Goal: Task Accomplishment & Management: Complete application form

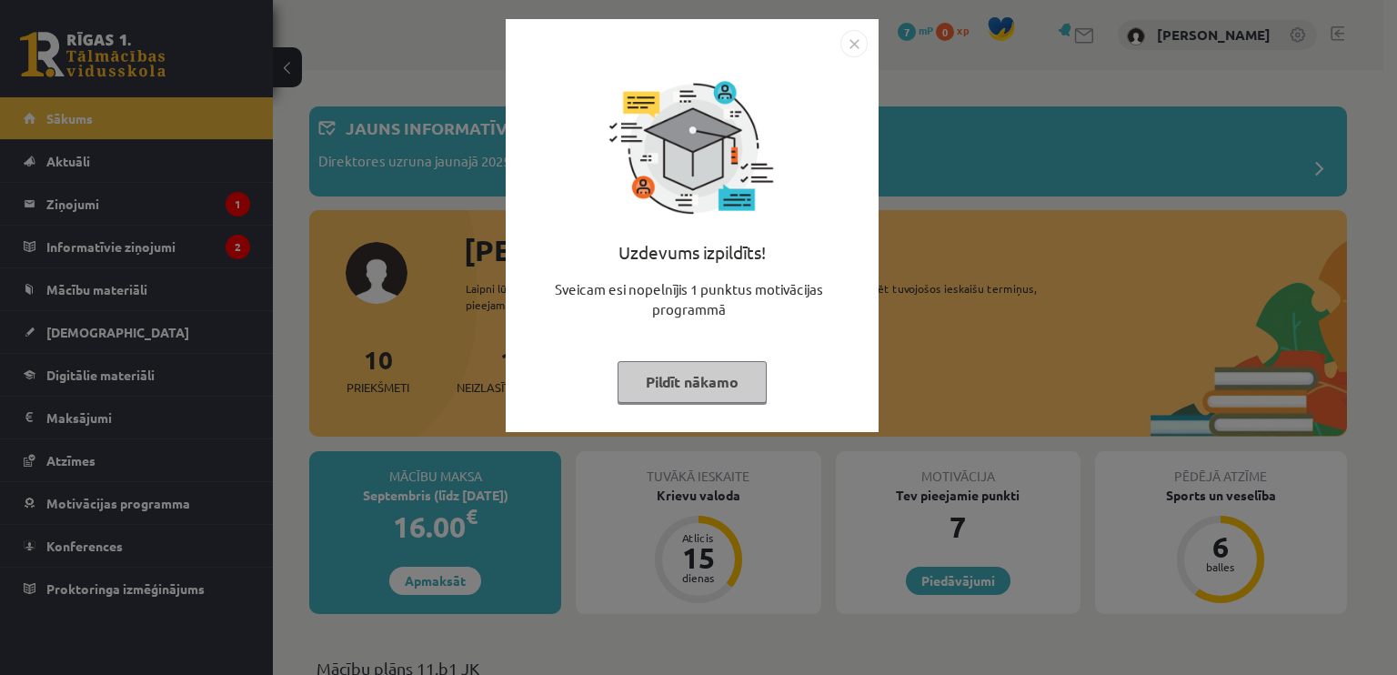
click at [710, 370] on button "Pildīt nākamo" at bounding box center [692, 382] width 149 height 42
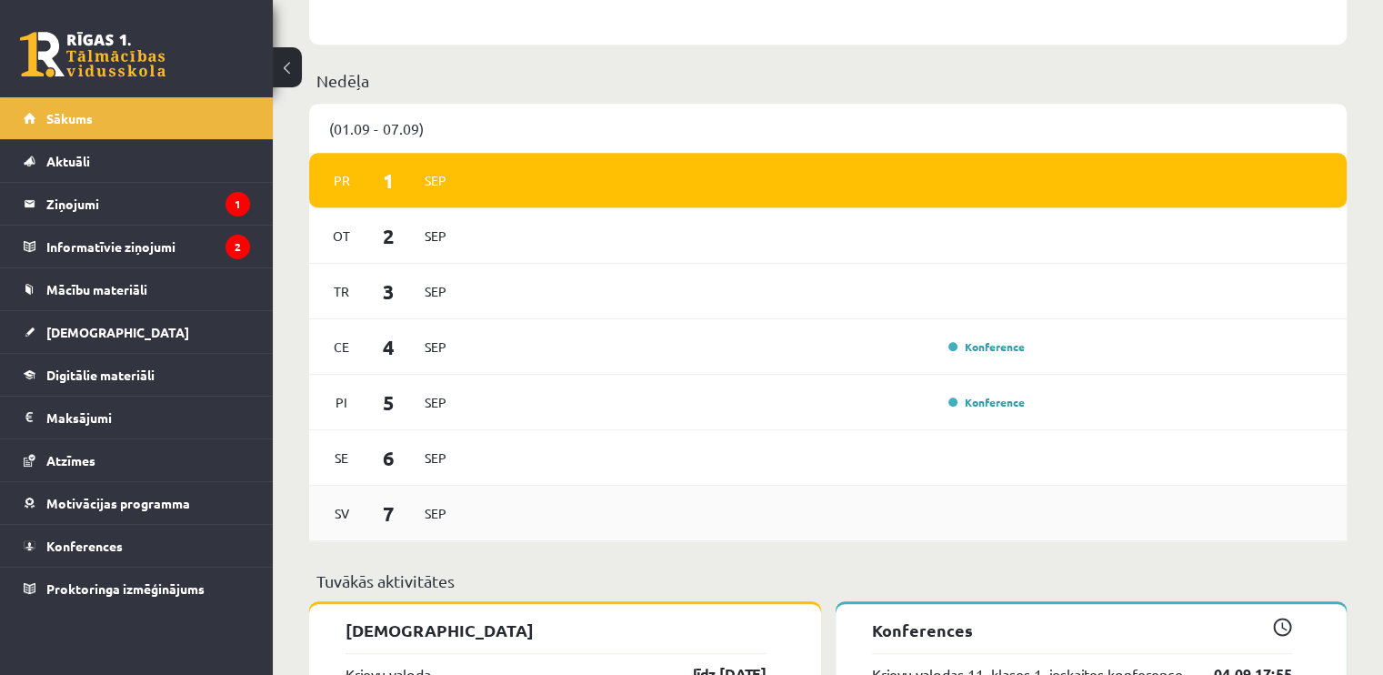
scroll to position [1182, 0]
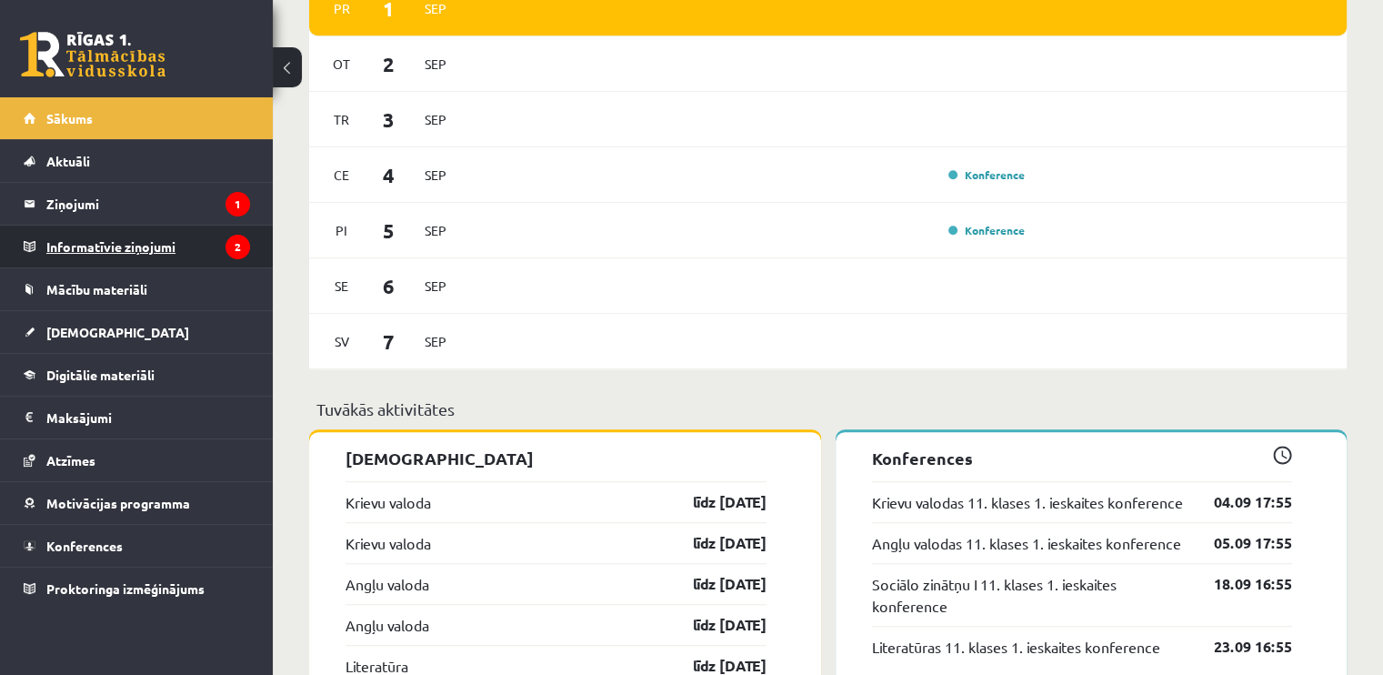
click at [208, 249] on legend "Informatīvie ziņojumi 2" at bounding box center [148, 247] width 204 height 42
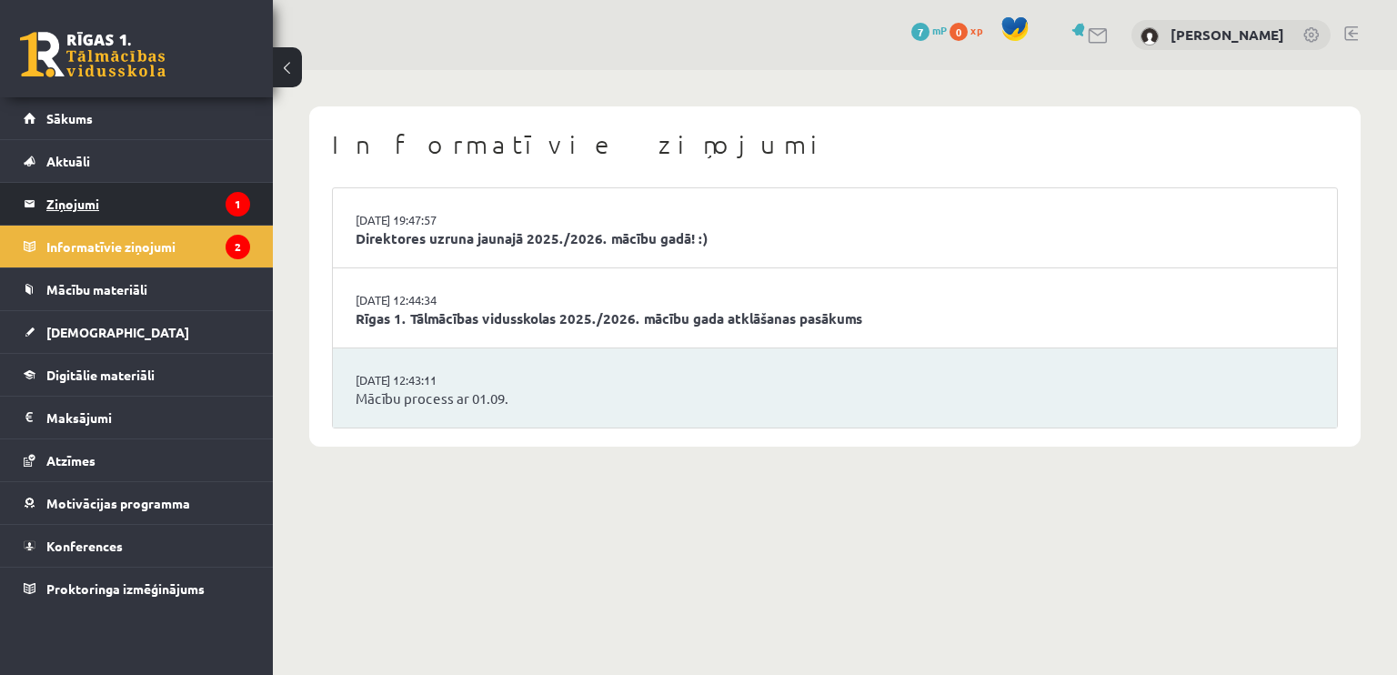
click at [201, 185] on legend "Ziņojumi 1" at bounding box center [148, 204] width 204 height 42
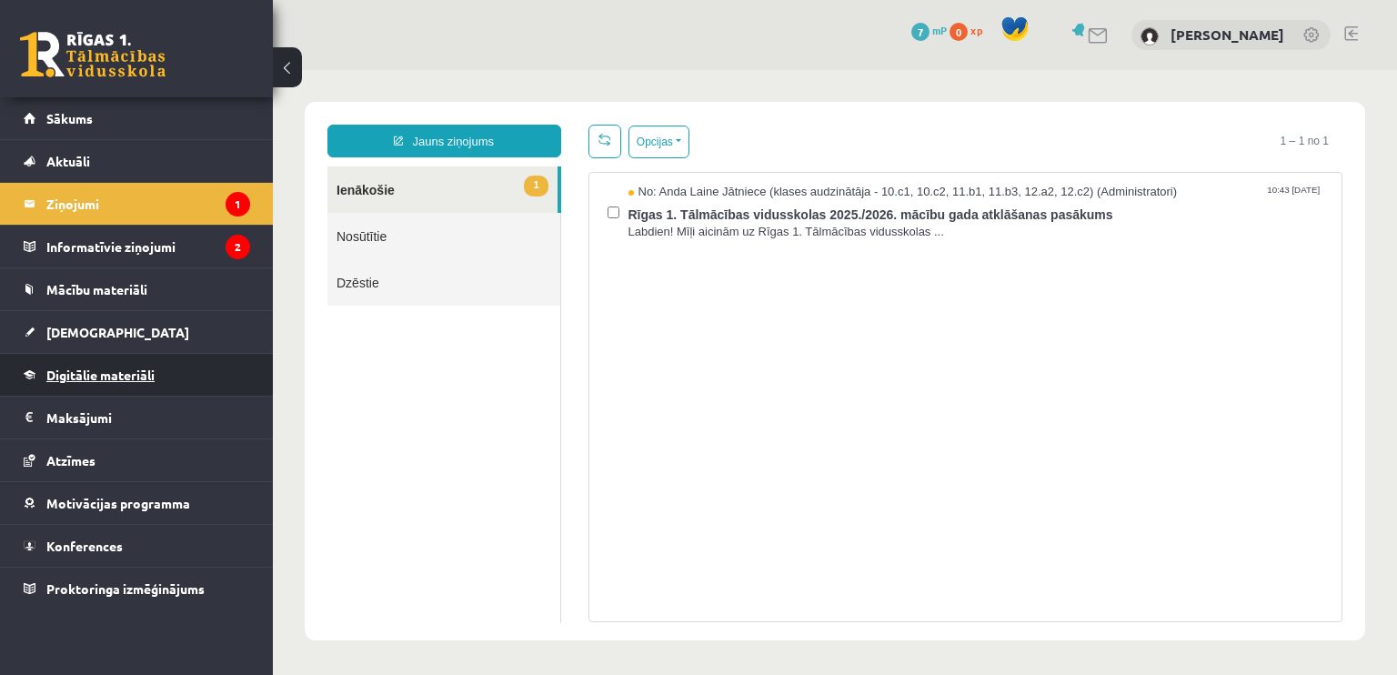
click at [175, 368] on link "Digitālie materiāli" at bounding box center [137, 375] width 226 height 42
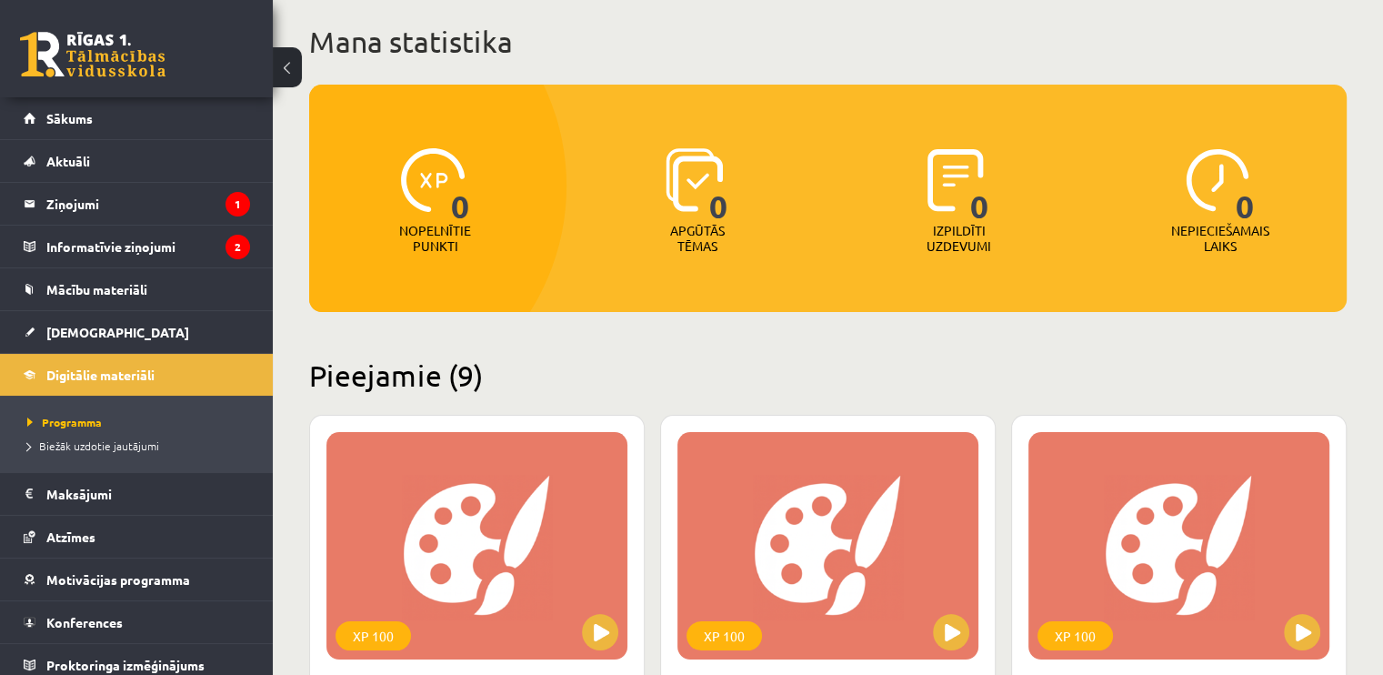
scroll to position [182, 0]
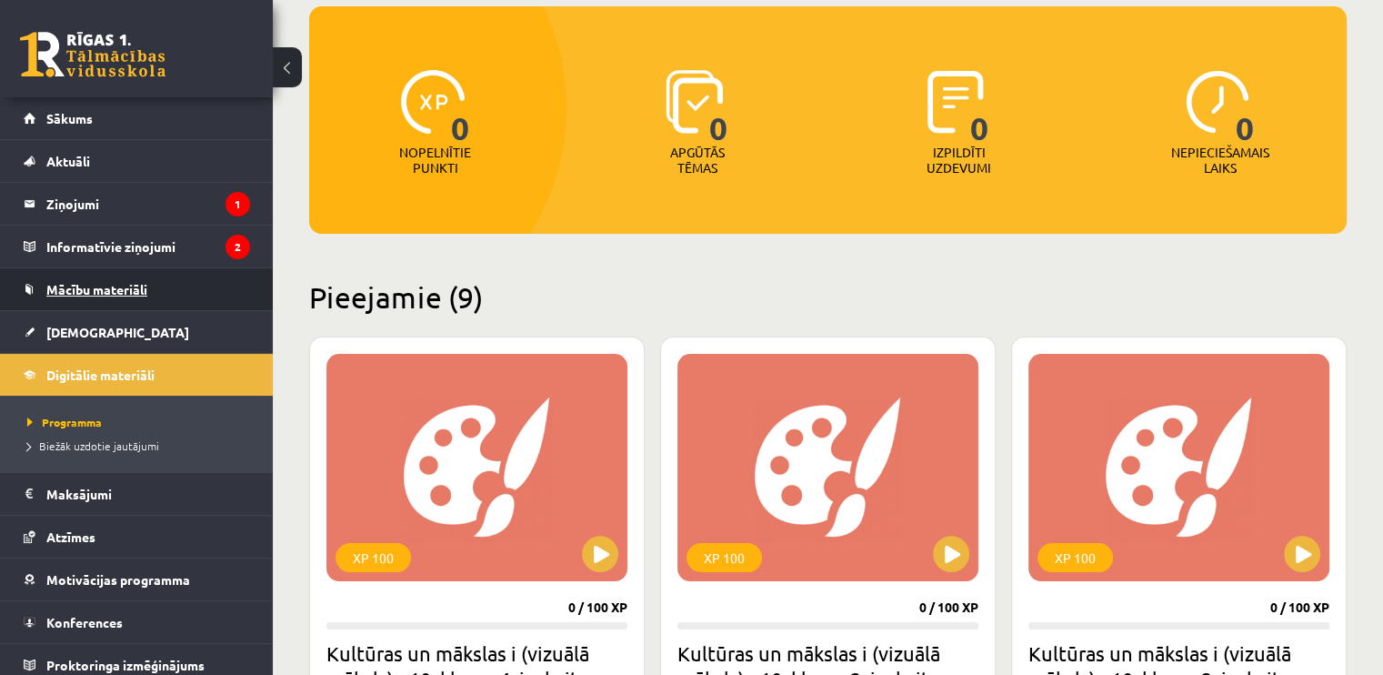
click at [143, 297] on link "Mācību materiāli" at bounding box center [137, 289] width 226 height 42
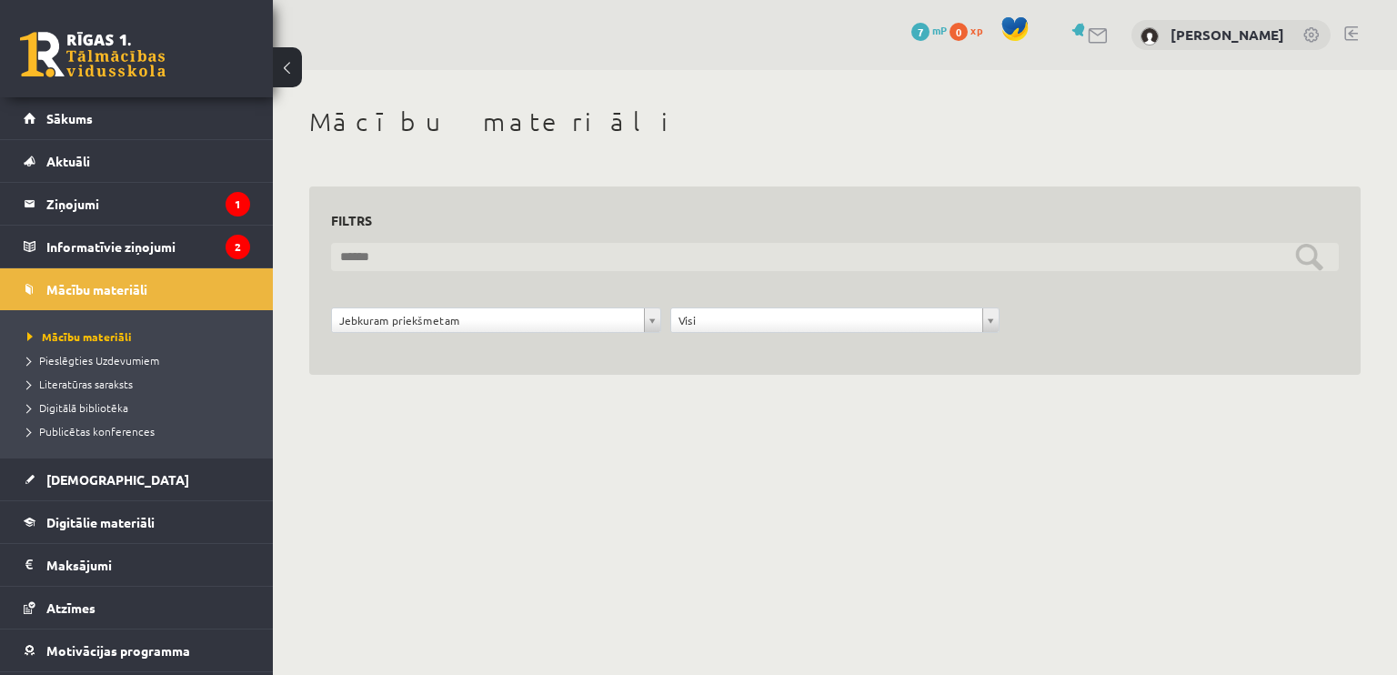
click at [474, 254] on input "text" at bounding box center [835, 257] width 1008 height 28
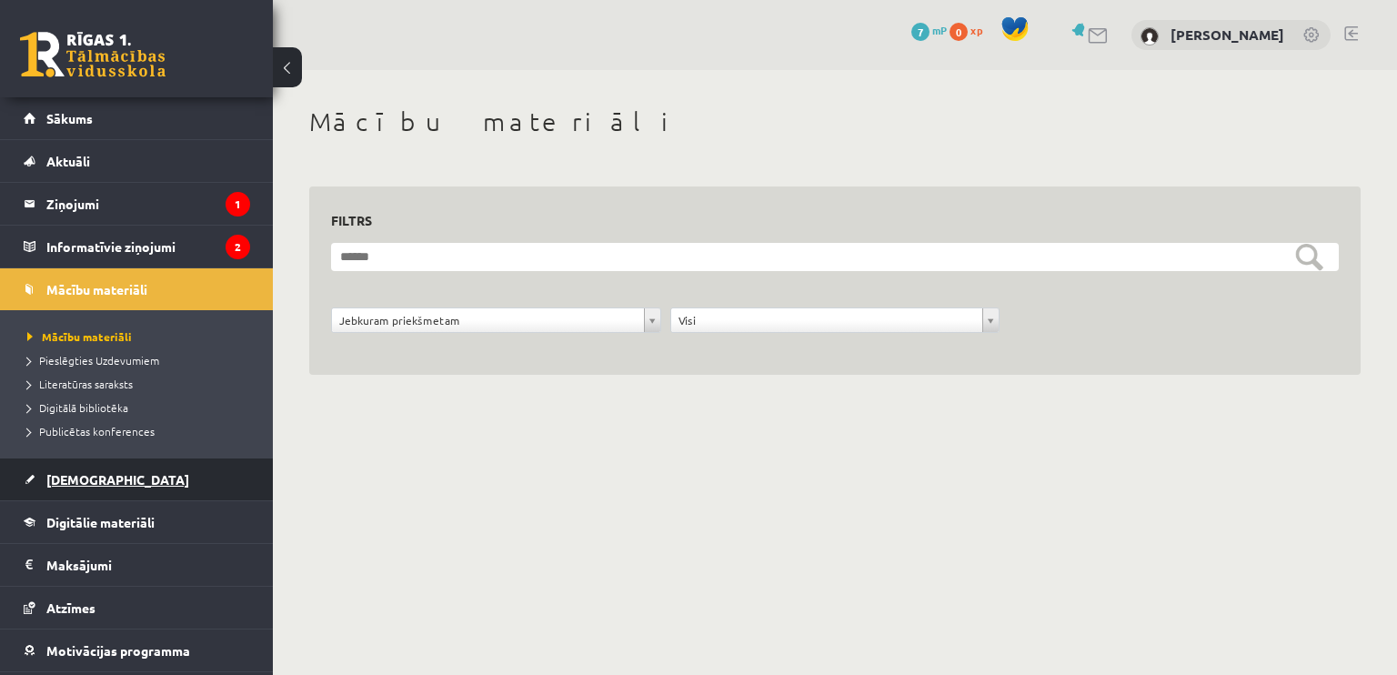
click at [134, 477] on link "[DEMOGRAPHIC_DATA]" at bounding box center [137, 479] width 226 height 42
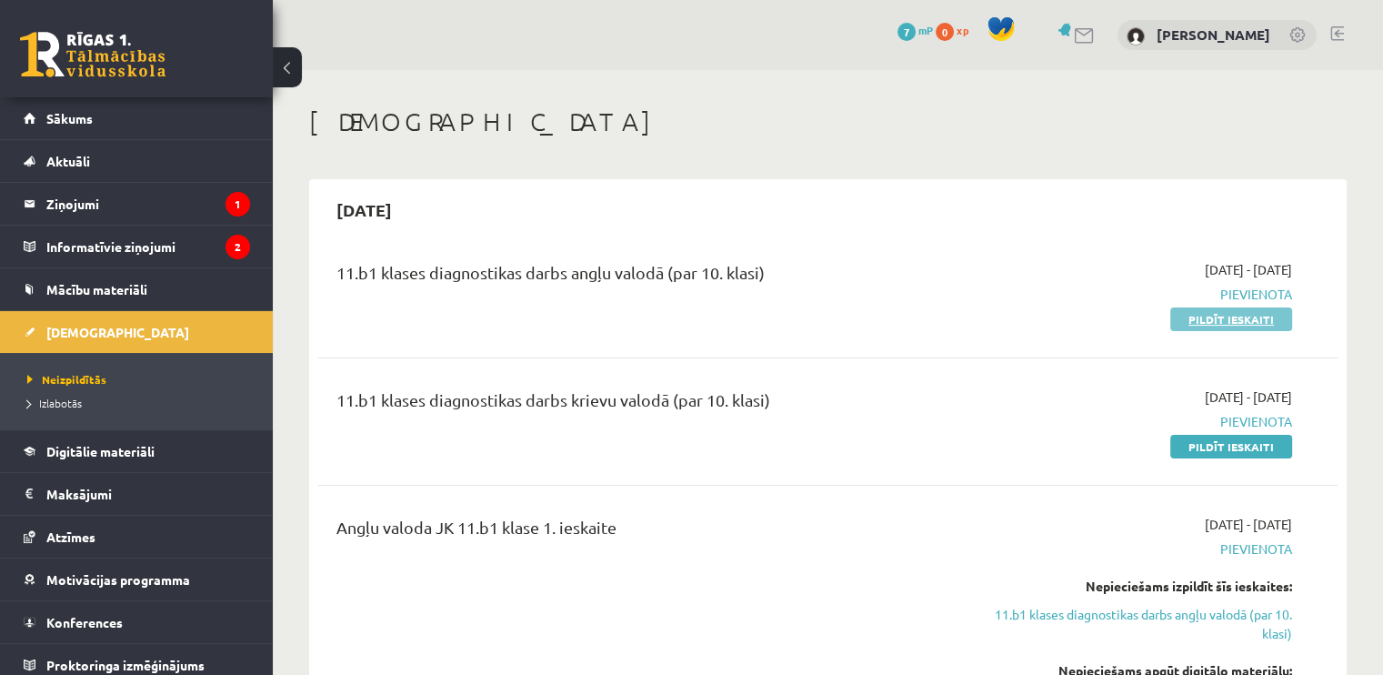
click at [1179, 323] on link "Pildīt ieskaiti" at bounding box center [1232, 319] width 122 height 24
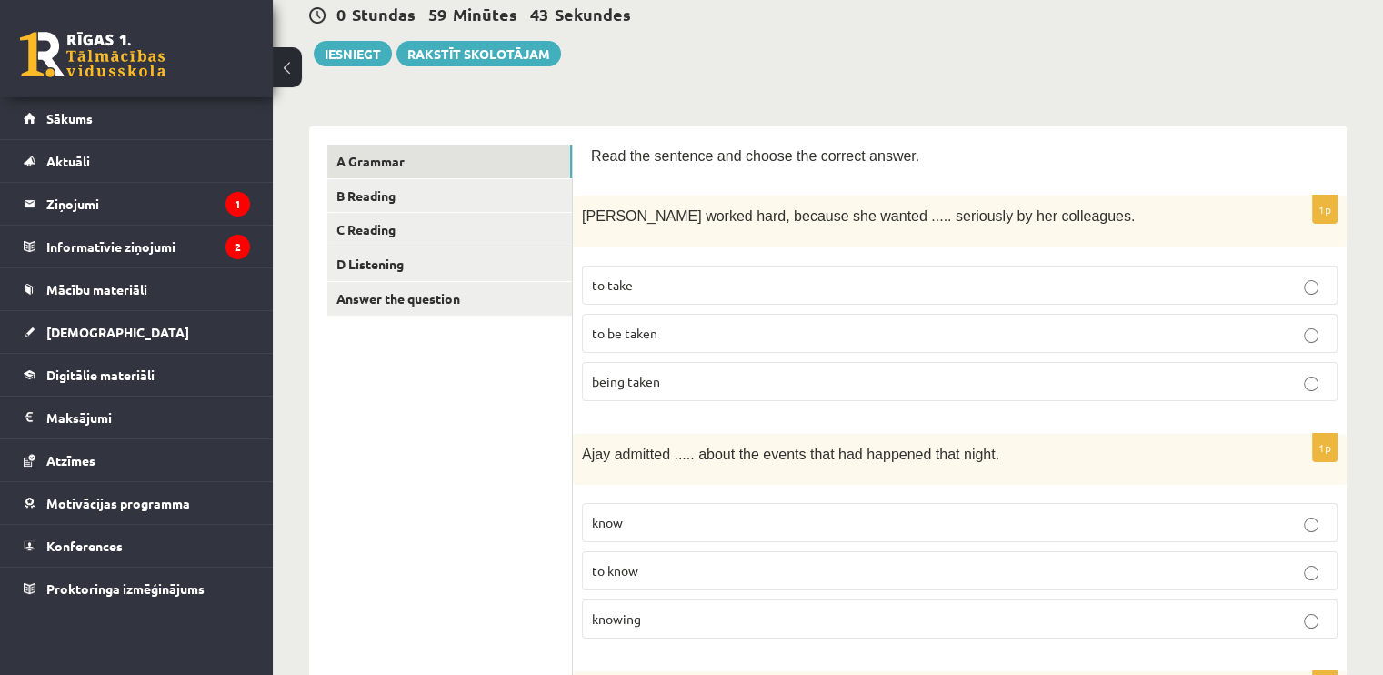
scroll to position [273, 0]
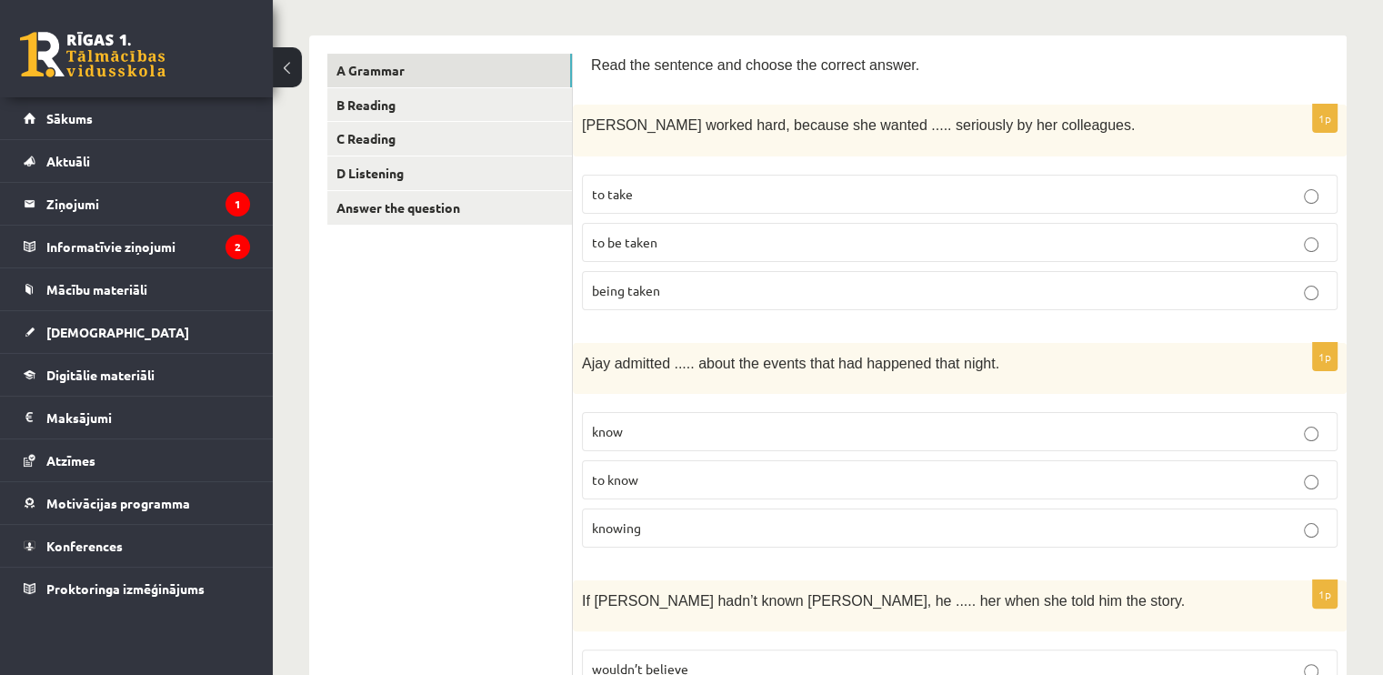
click at [742, 238] on p "to be taken" at bounding box center [960, 242] width 736 height 19
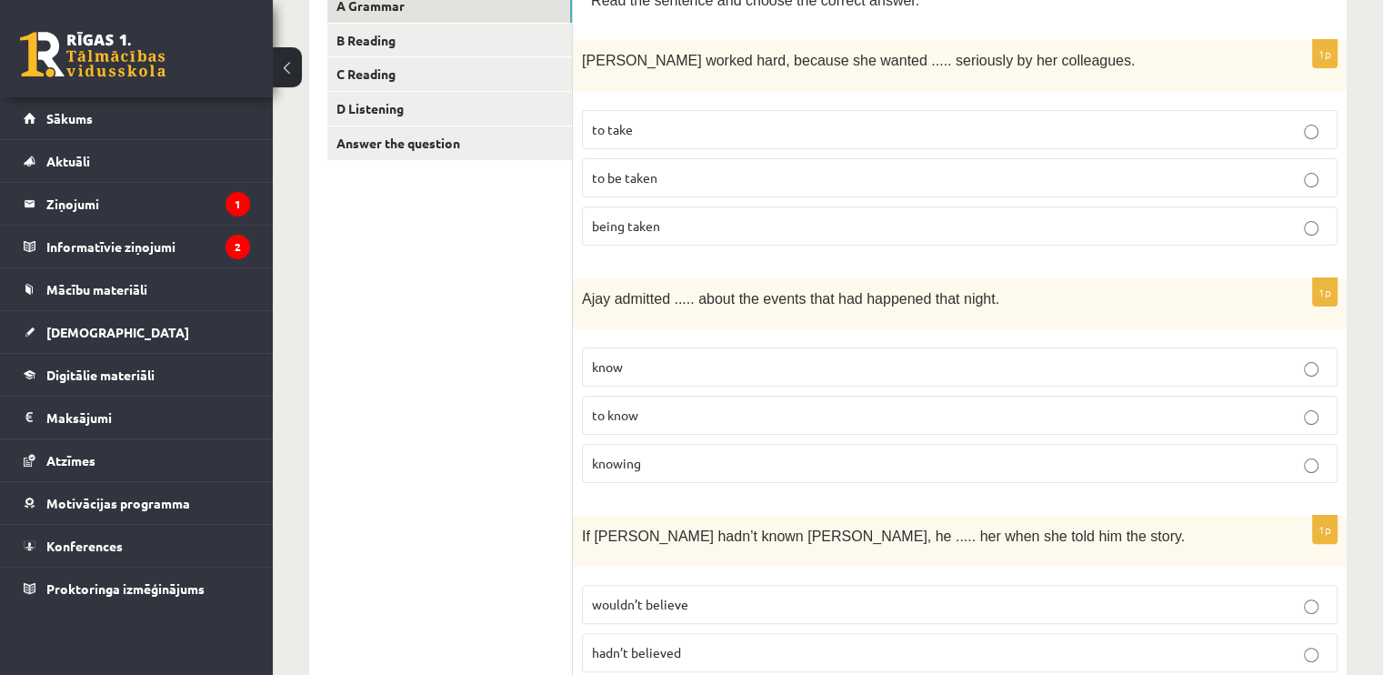
scroll to position [364, 0]
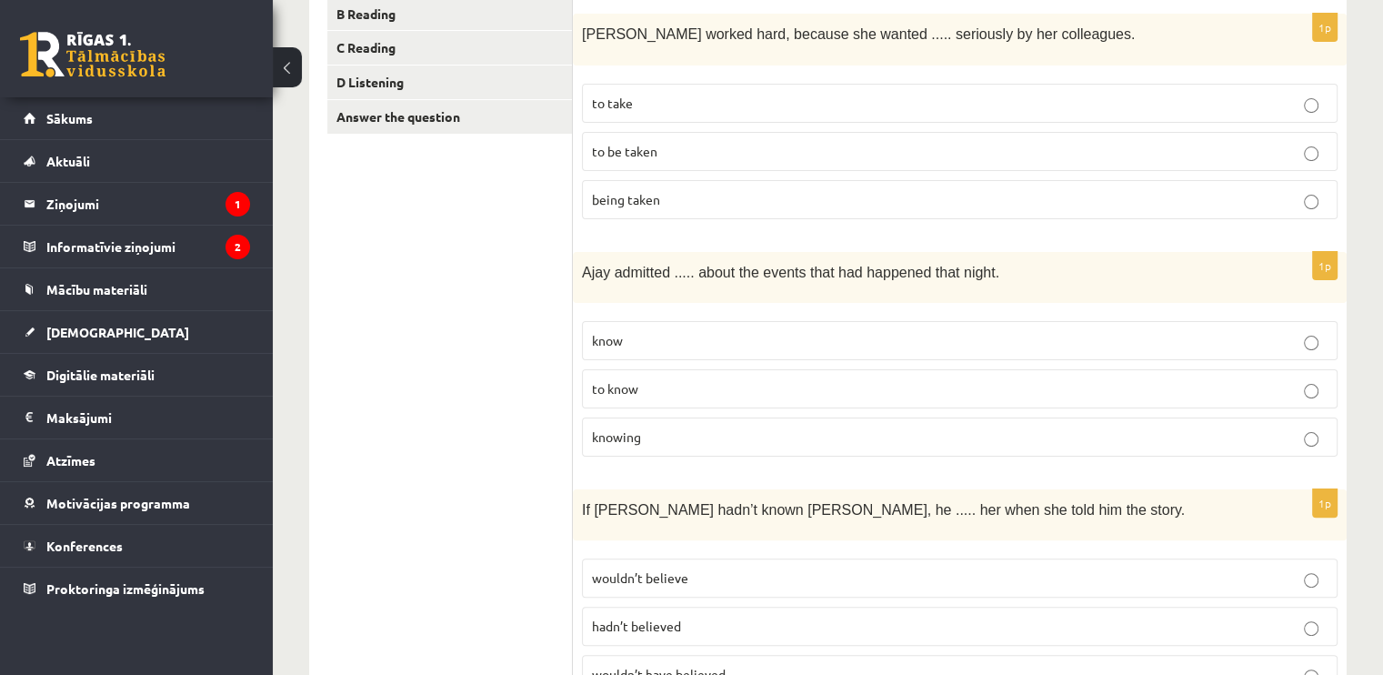
click at [622, 432] on span "knowing" at bounding box center [616, 436] width 49 height 16
click at [631, 385] on span "to know" at bounding box center [615, 388] width 46 height 16
click at [782, 432] on p "knowing" at bounding box center [960, 436] width 736 height 19
click at [753, 387] on p "to know" at bounding box center [960, 388] width 736 height 19
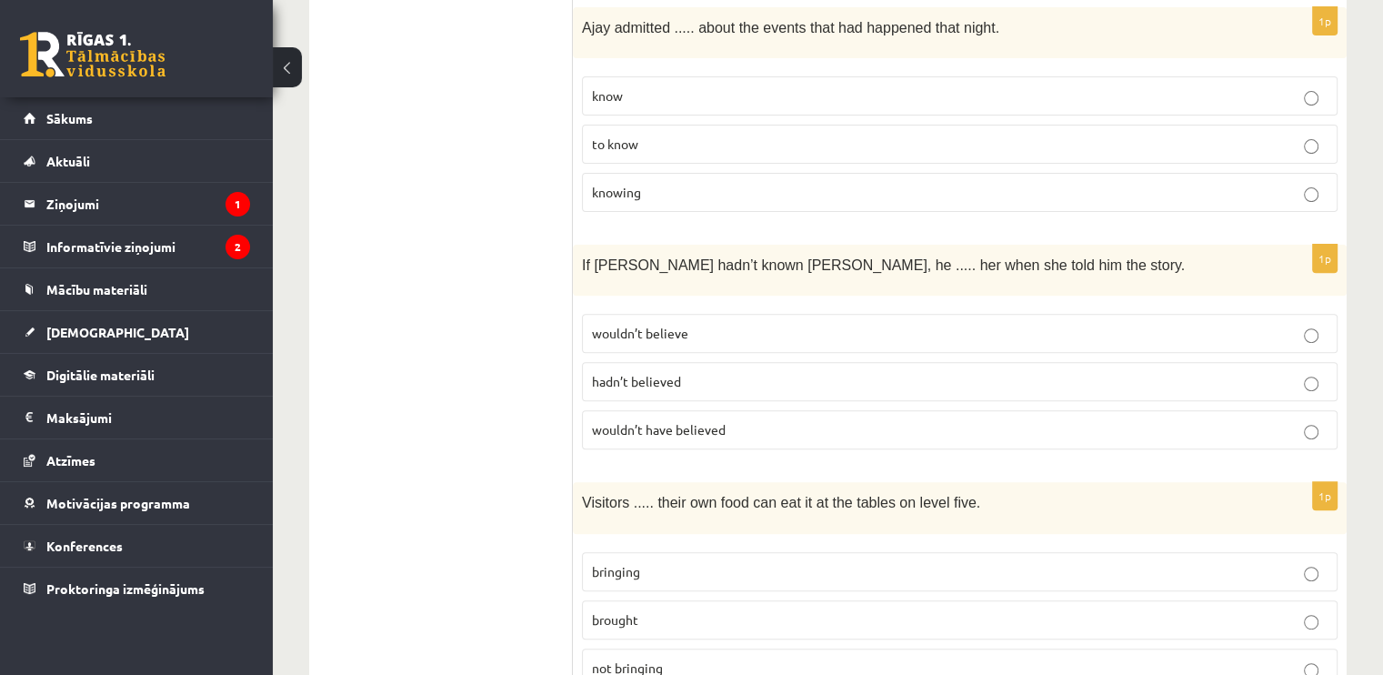
scroll to position [637, 0]
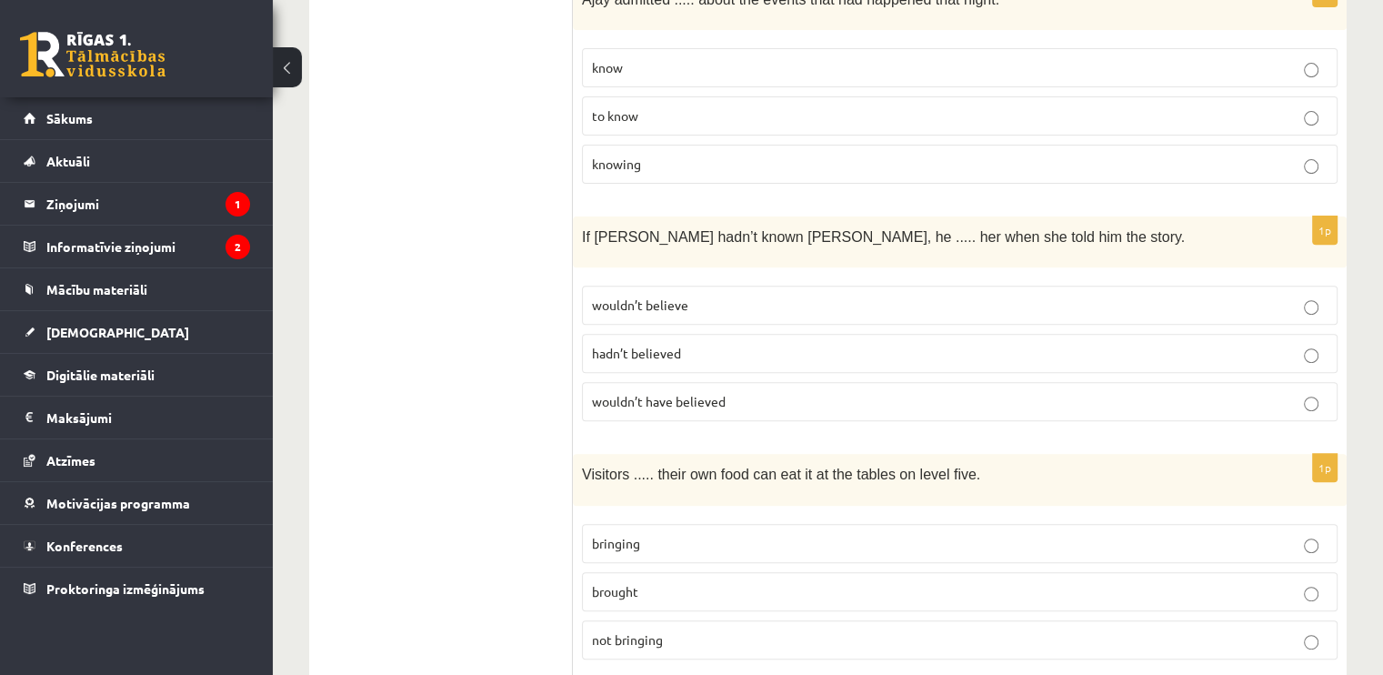
click at [706, 399] on p "wouldn’t have believed" at bounding box center [960, 401] width 736 height 19
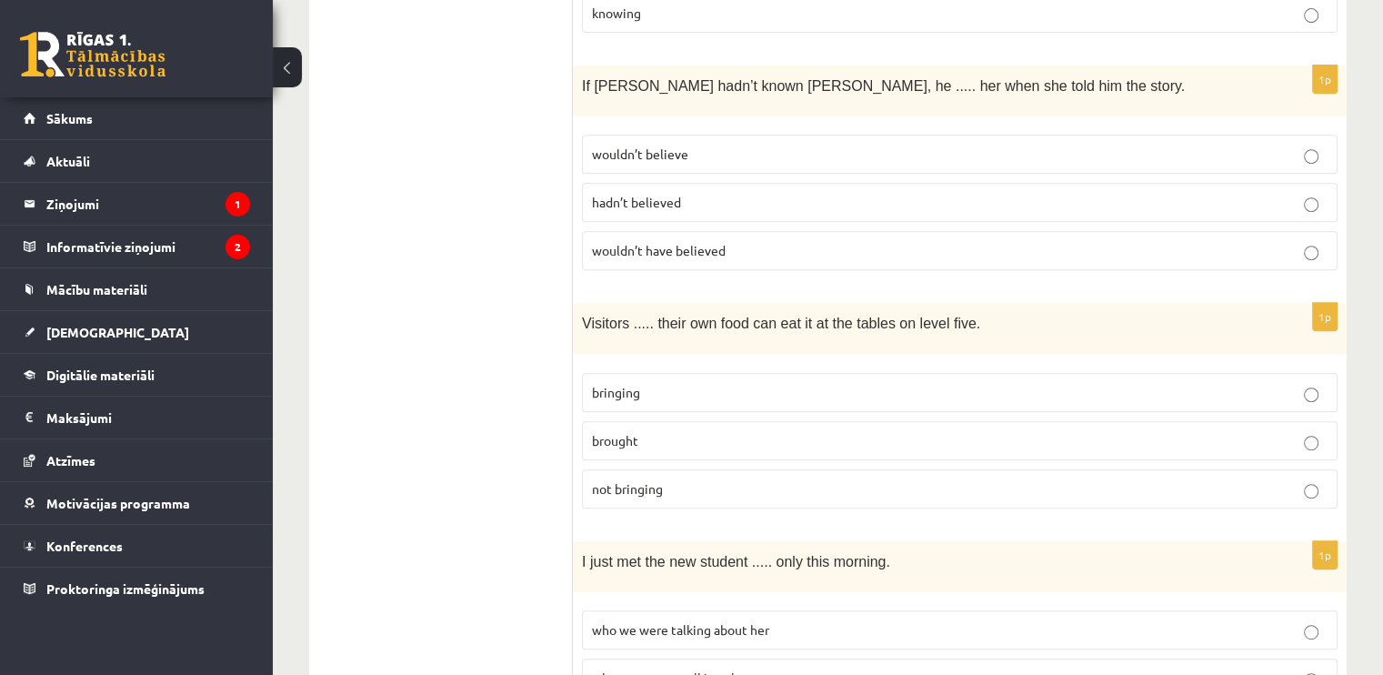
scroll to position [819, 0]
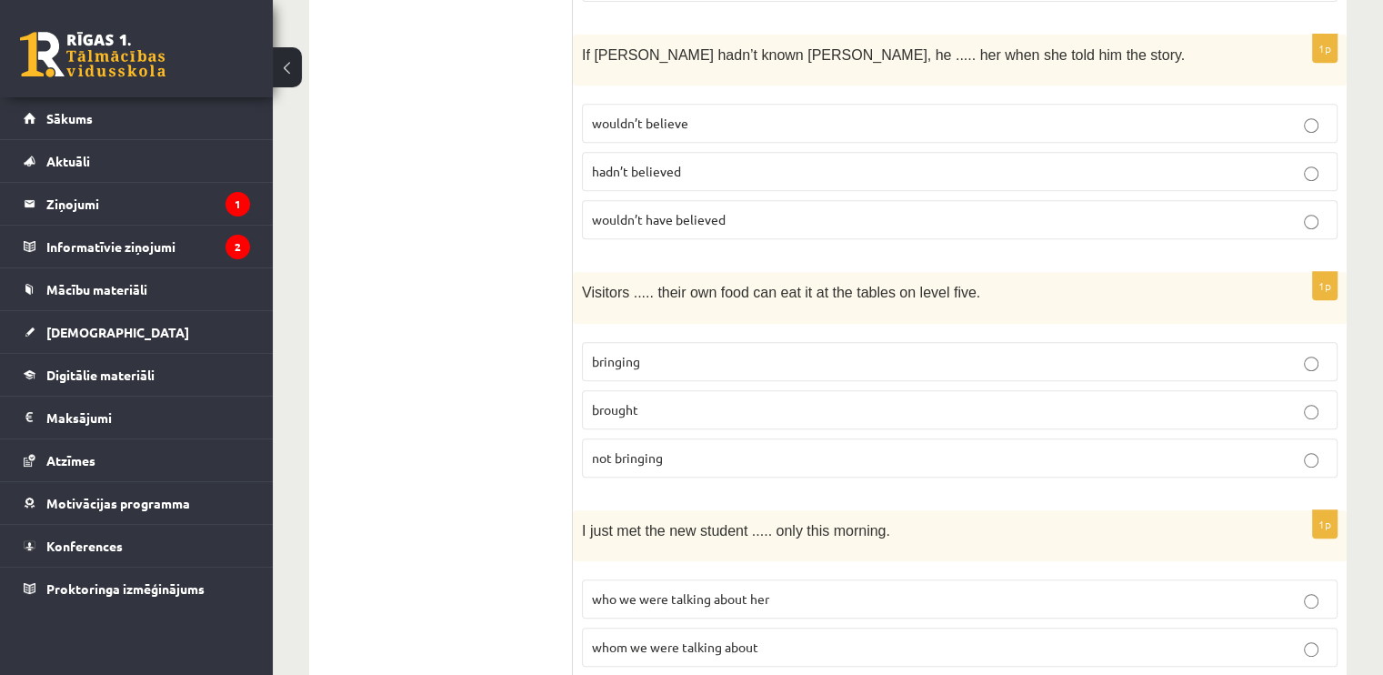
click at [653, 352] on p "bringing" at bounding box center [960, 361] width 736 height 19
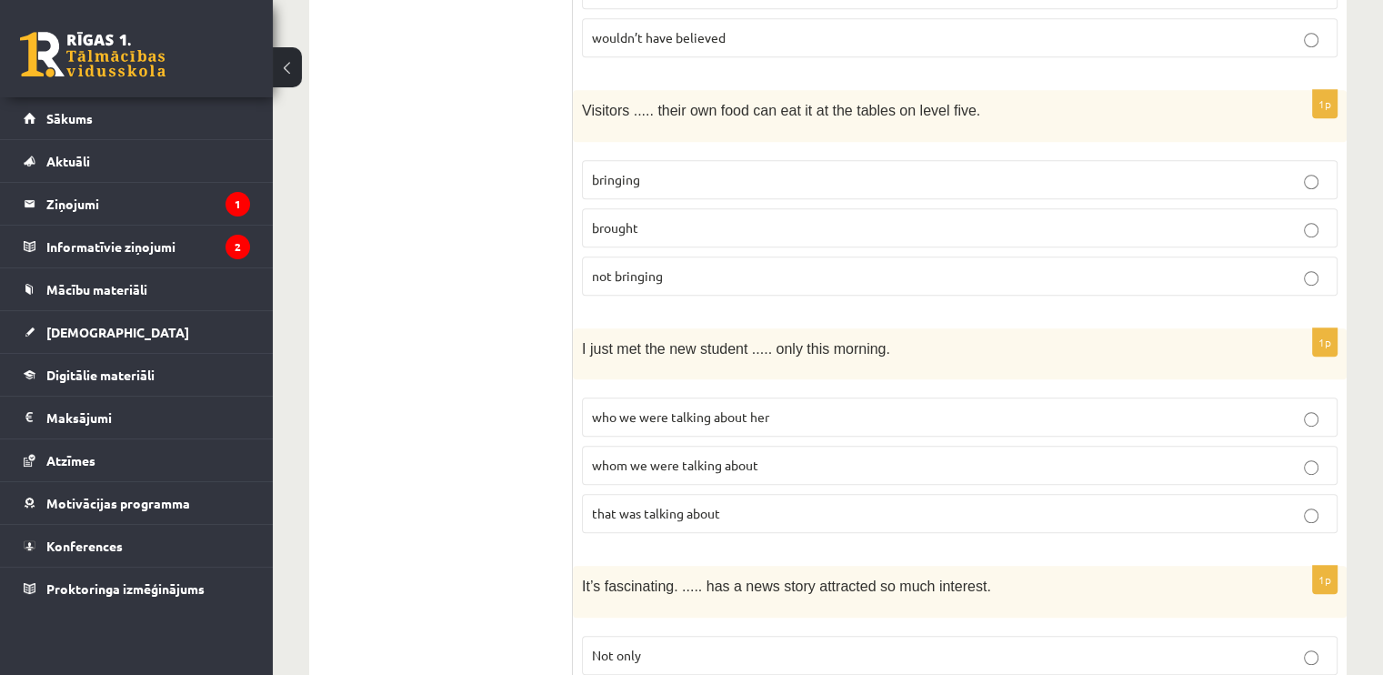
scroll to position [1091, 0]
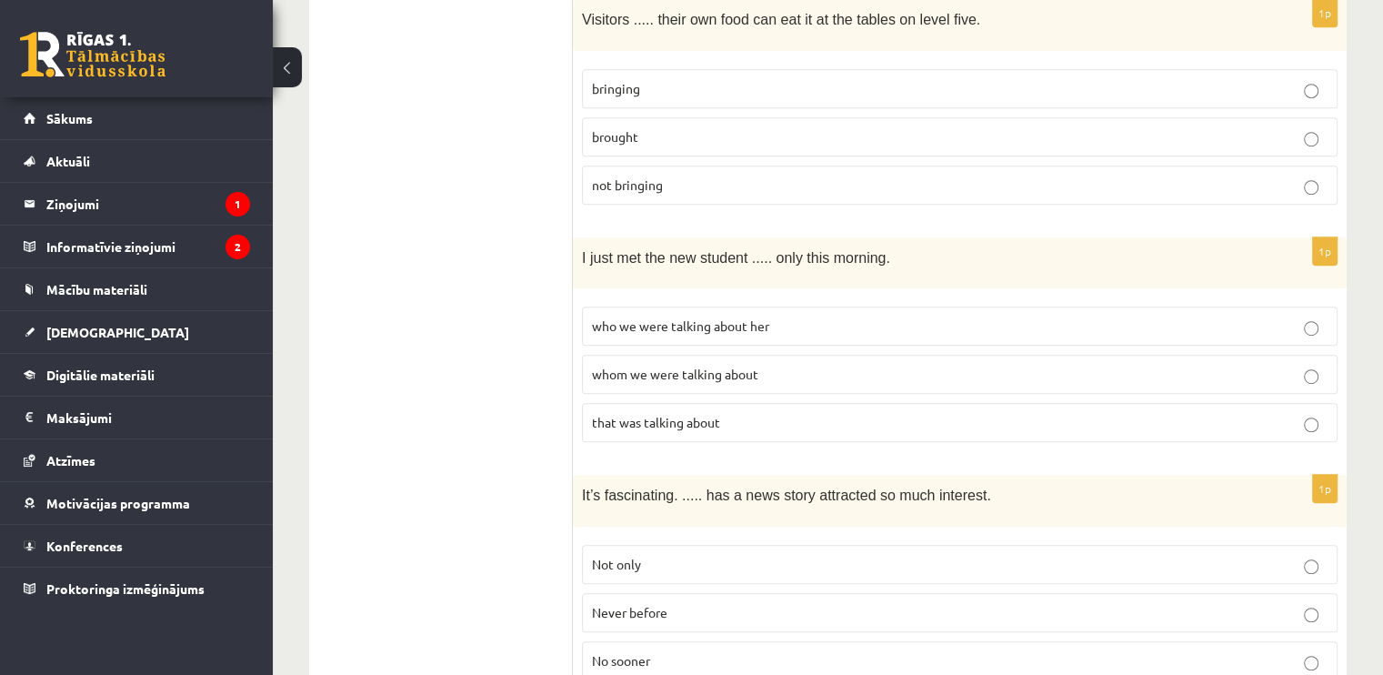
click at [822, 371] on label "whom we were talking about" at bounding box center [960, 374] width 756 height 39
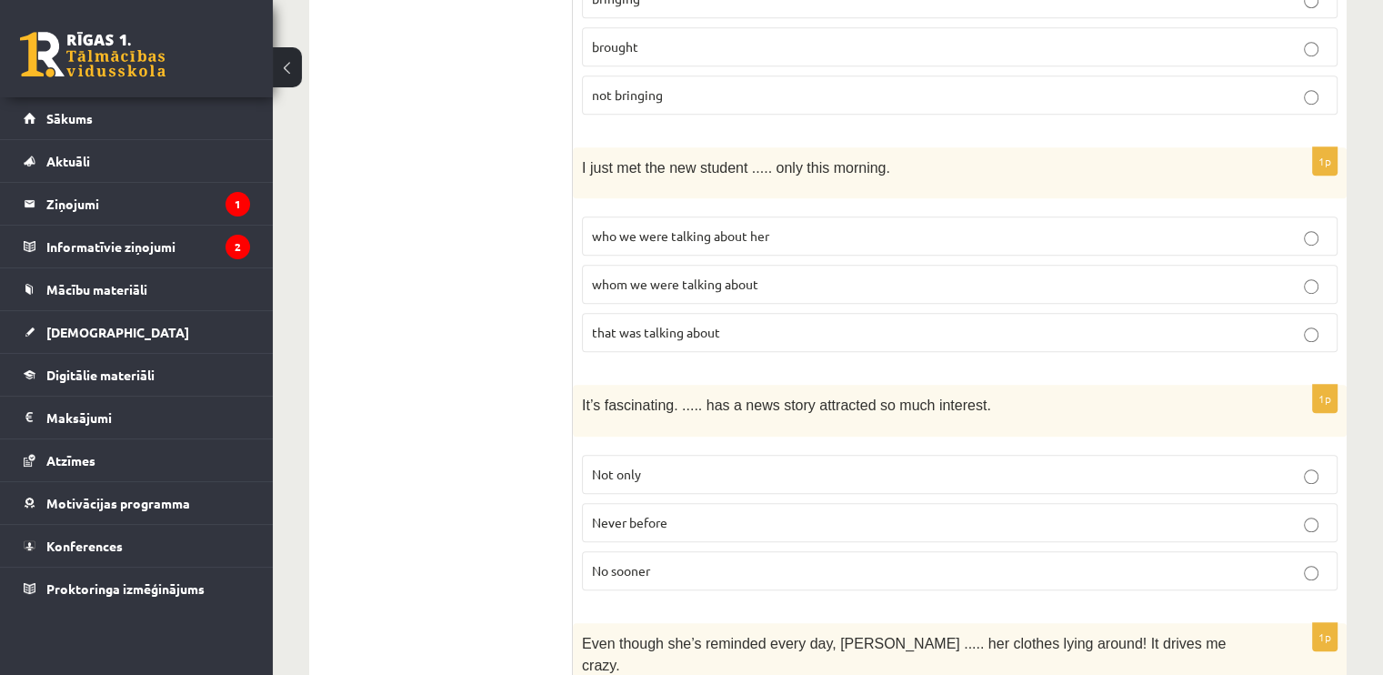
scroll to position [1273, 0]
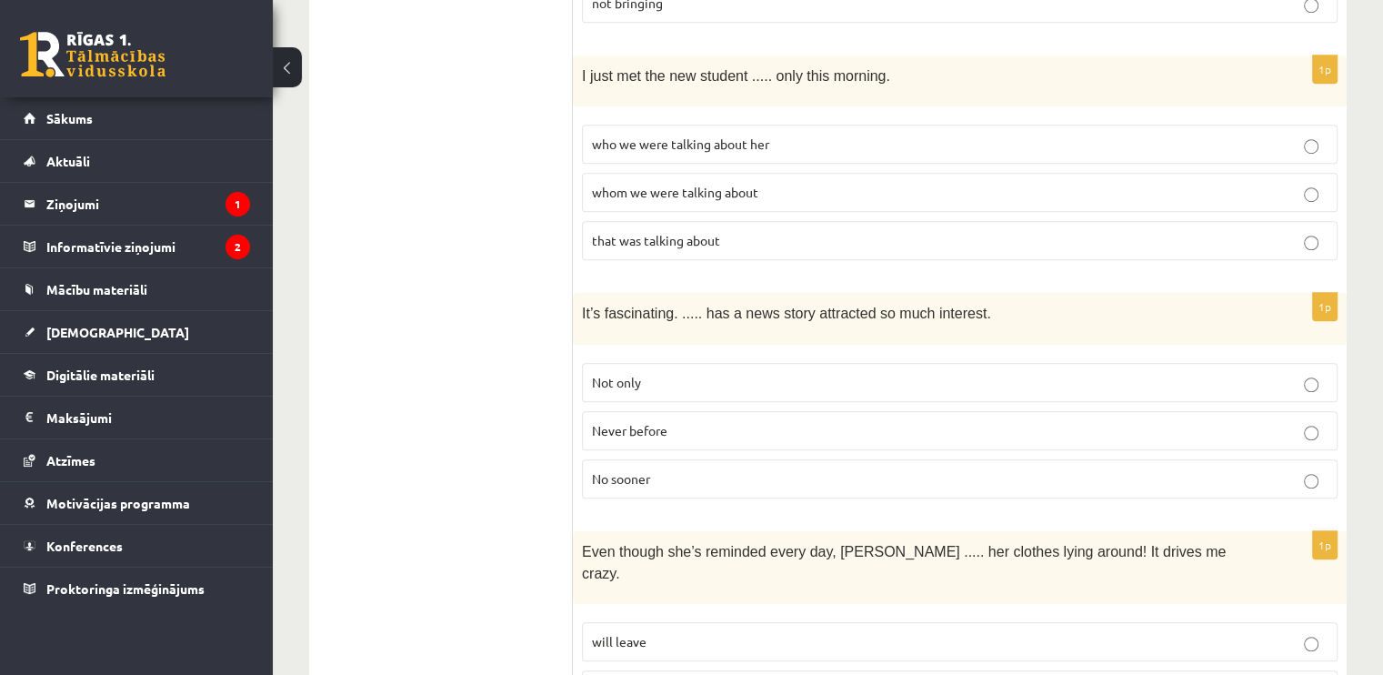
click at [662, 422] on span "Never before" at bounding box center [629, 430] width 75 height 16
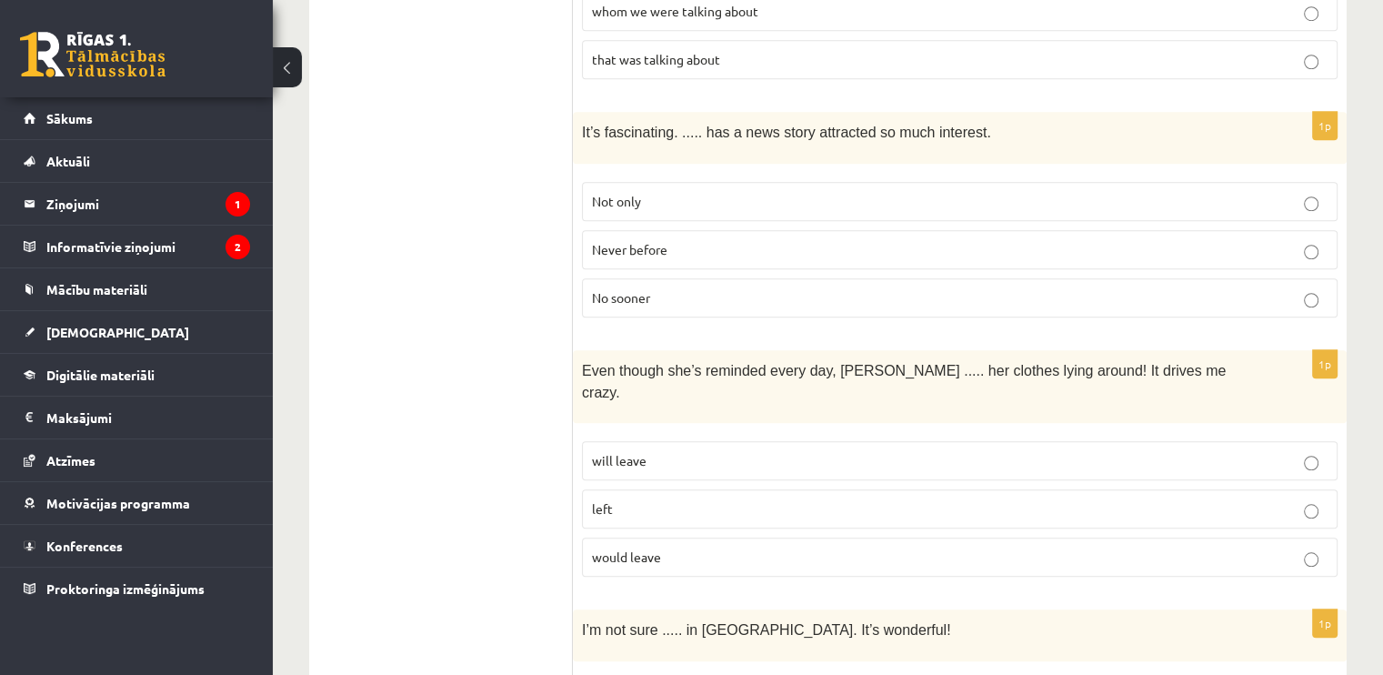
scroll to position [1546, 0]
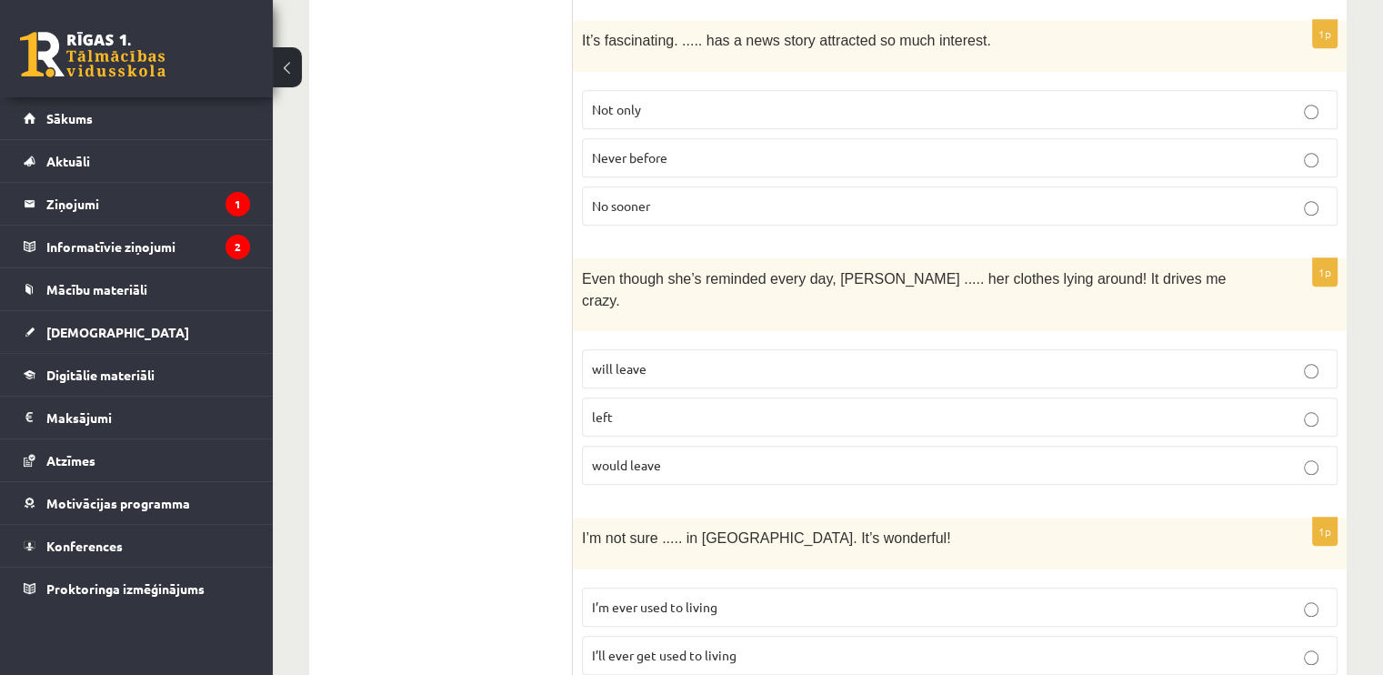
click at [645, 407] on p "left" at bounding box center [960, 416] width 736 height 19
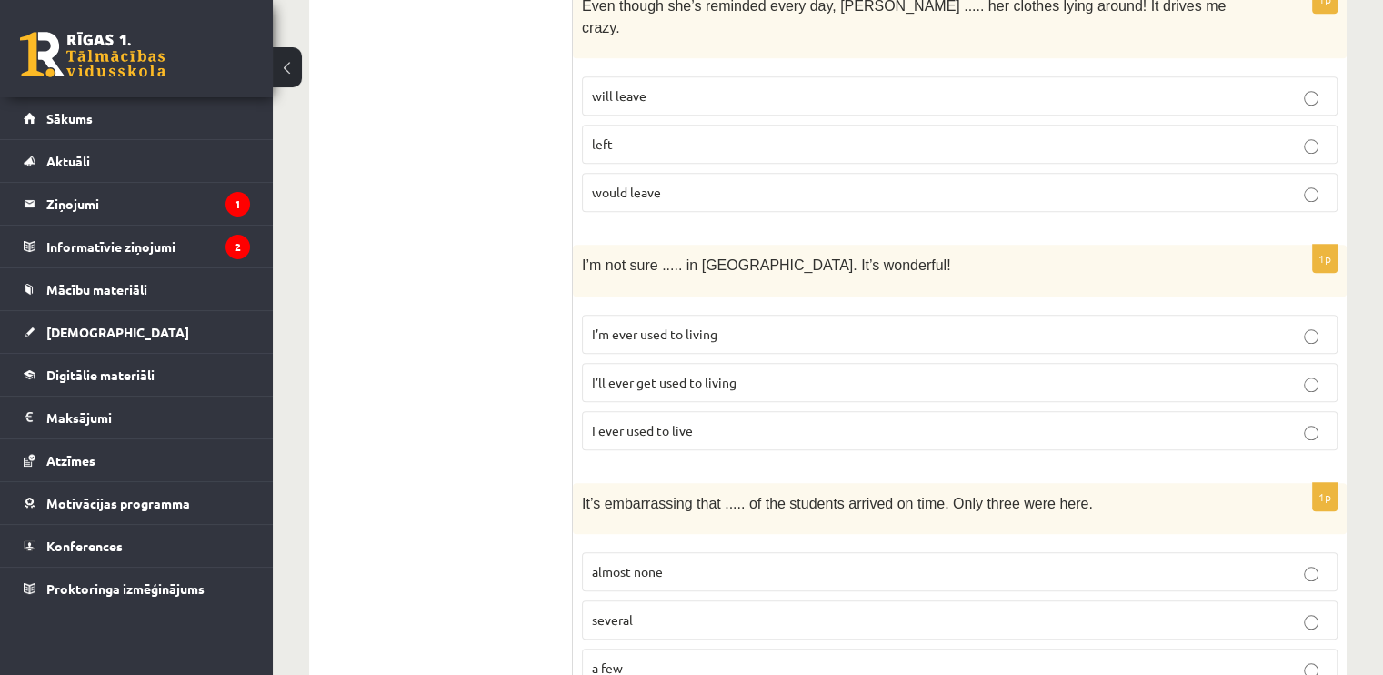
scroll to position [1910, 0]
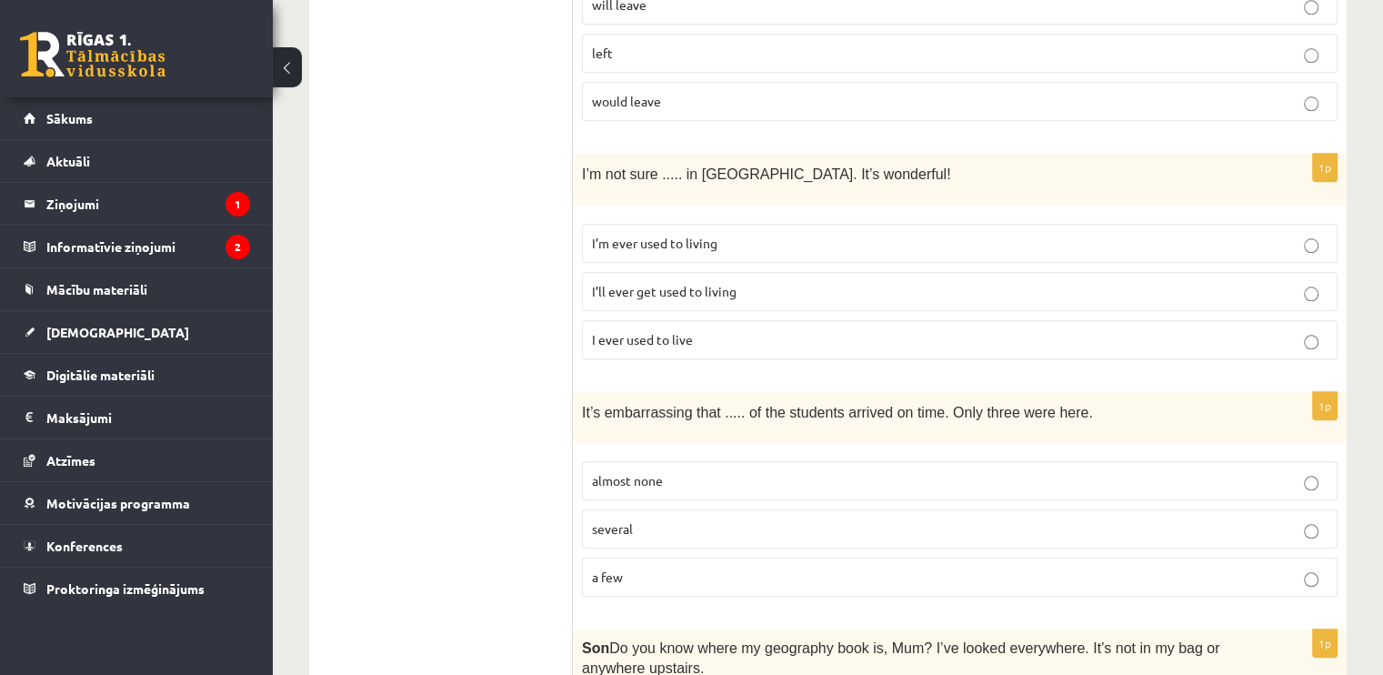
click at [746, 272] on label "I’ll ever get used to living" at bounding box center [960, 291] width 756 height 39
click at [722, 283] on span "I’ll ever get used to living" at bounding box center [664, 291] width 145 height 16
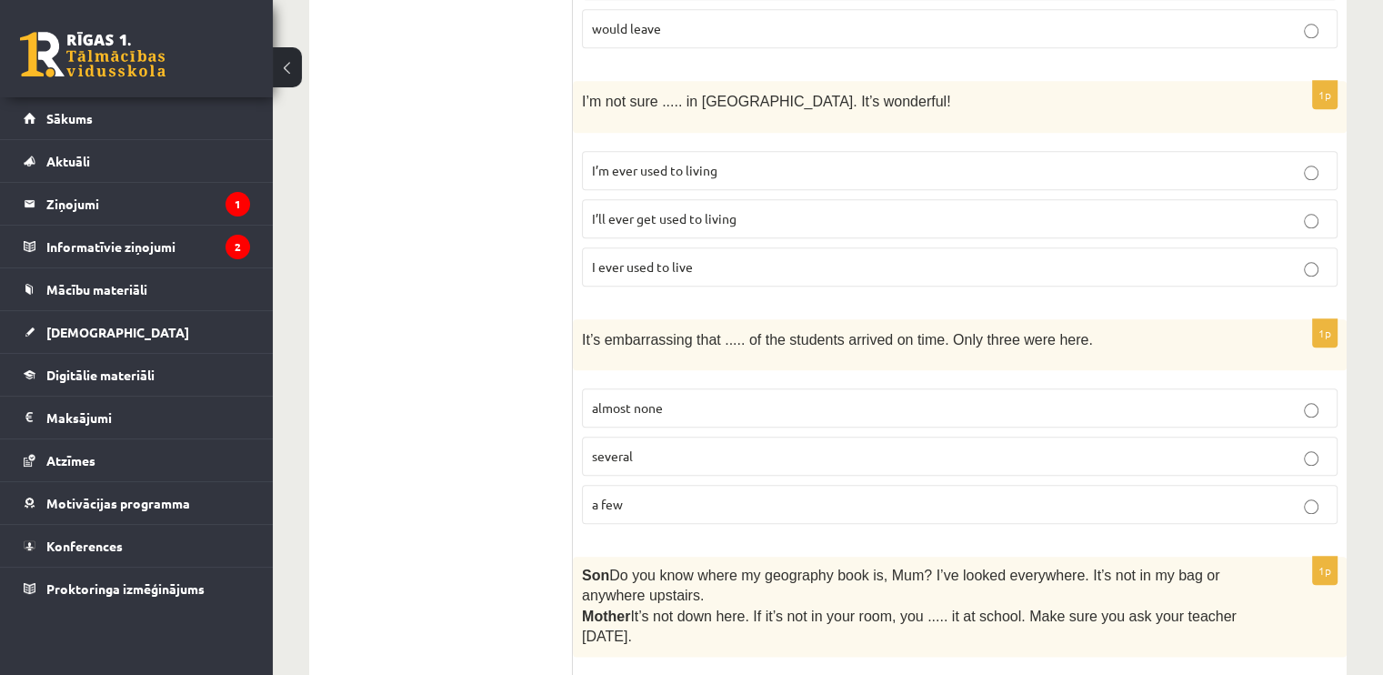
scroll to position [2092, 0]
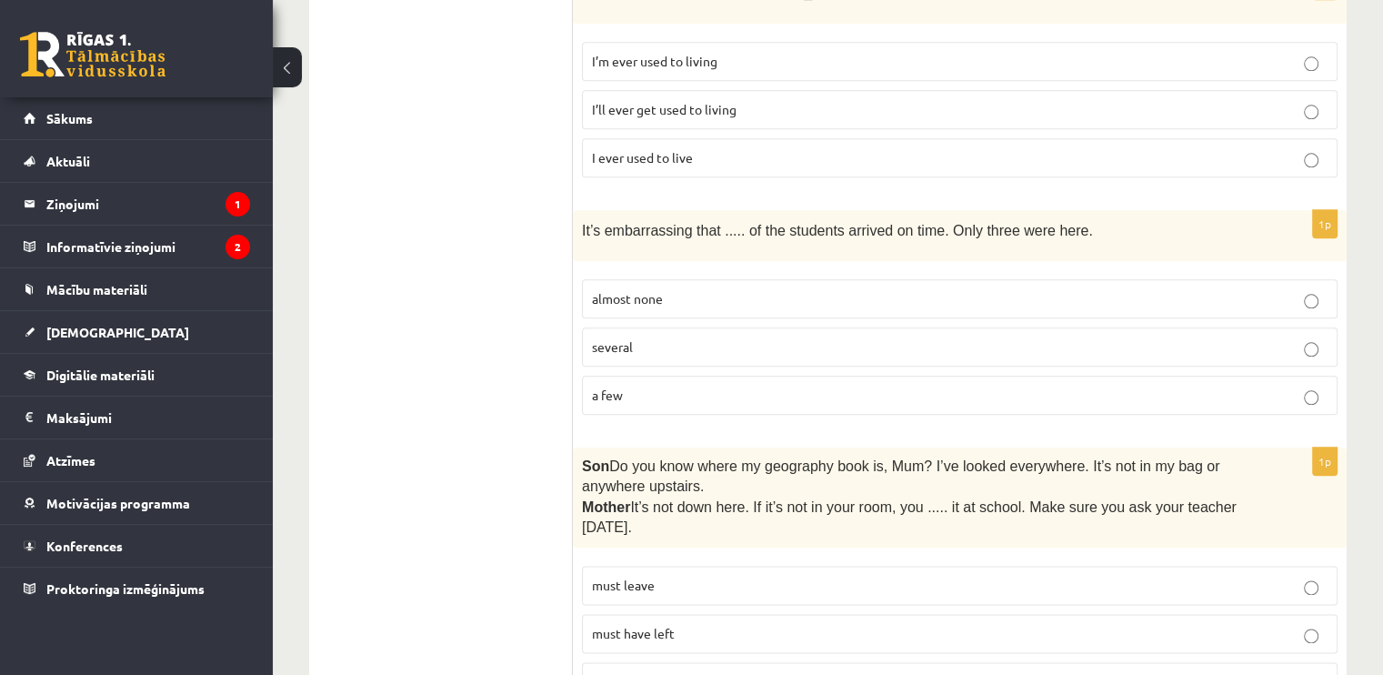
click at [1064, 289] on p "almost none" at bounding box center [960, 298] width 736 height 19
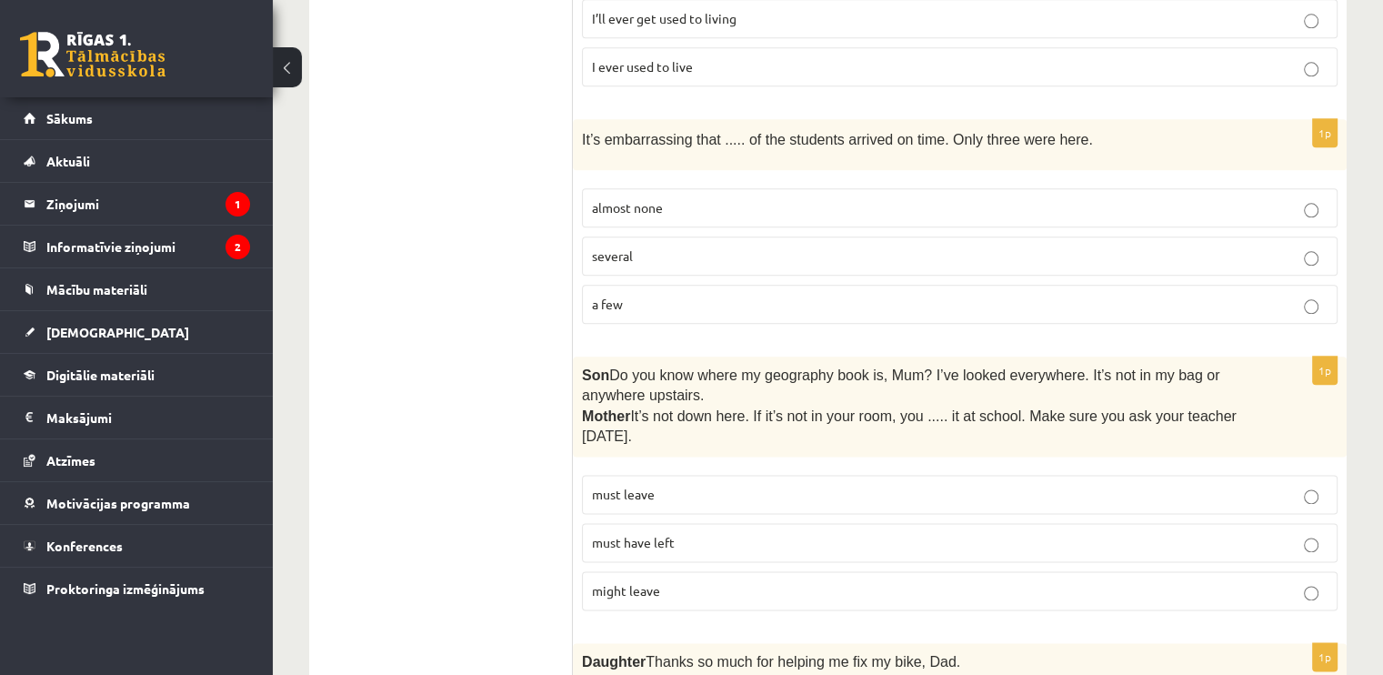
scroll to position [2274, 0]
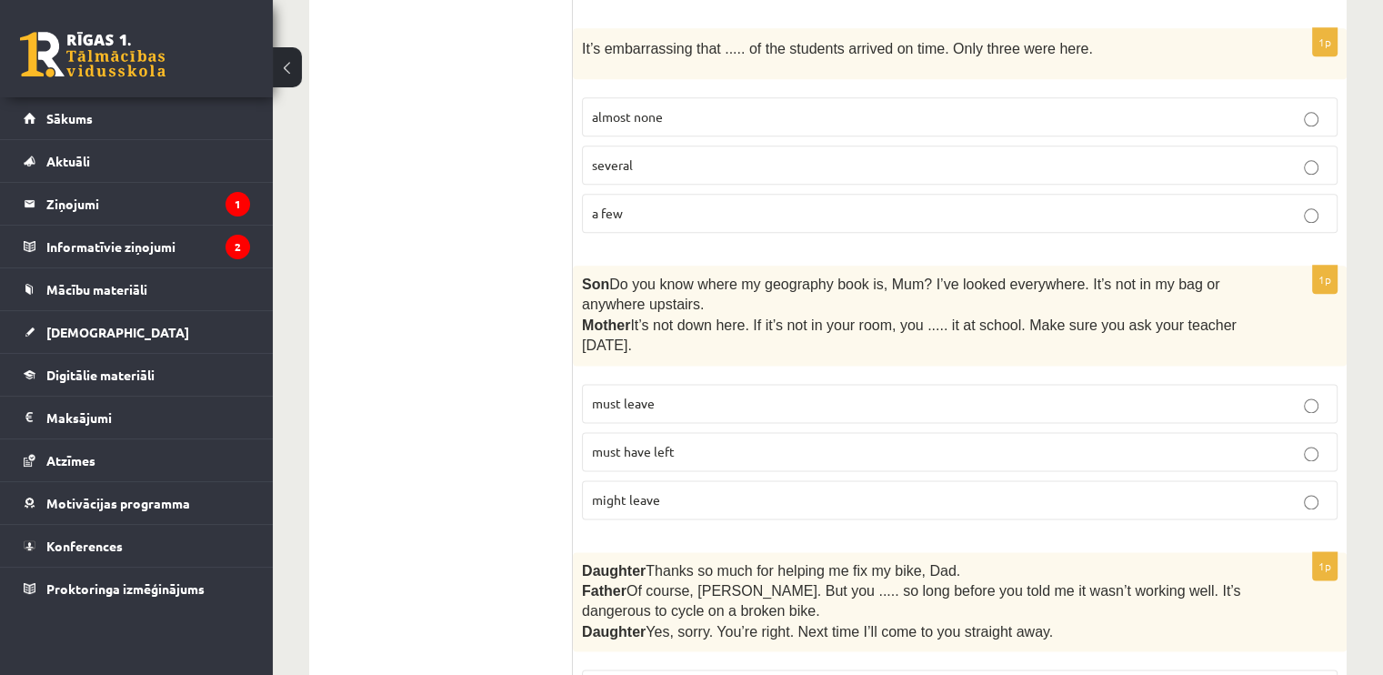
click at [679, 442] on p "must have left" at bounding box center [960, 451] width 736 height 19
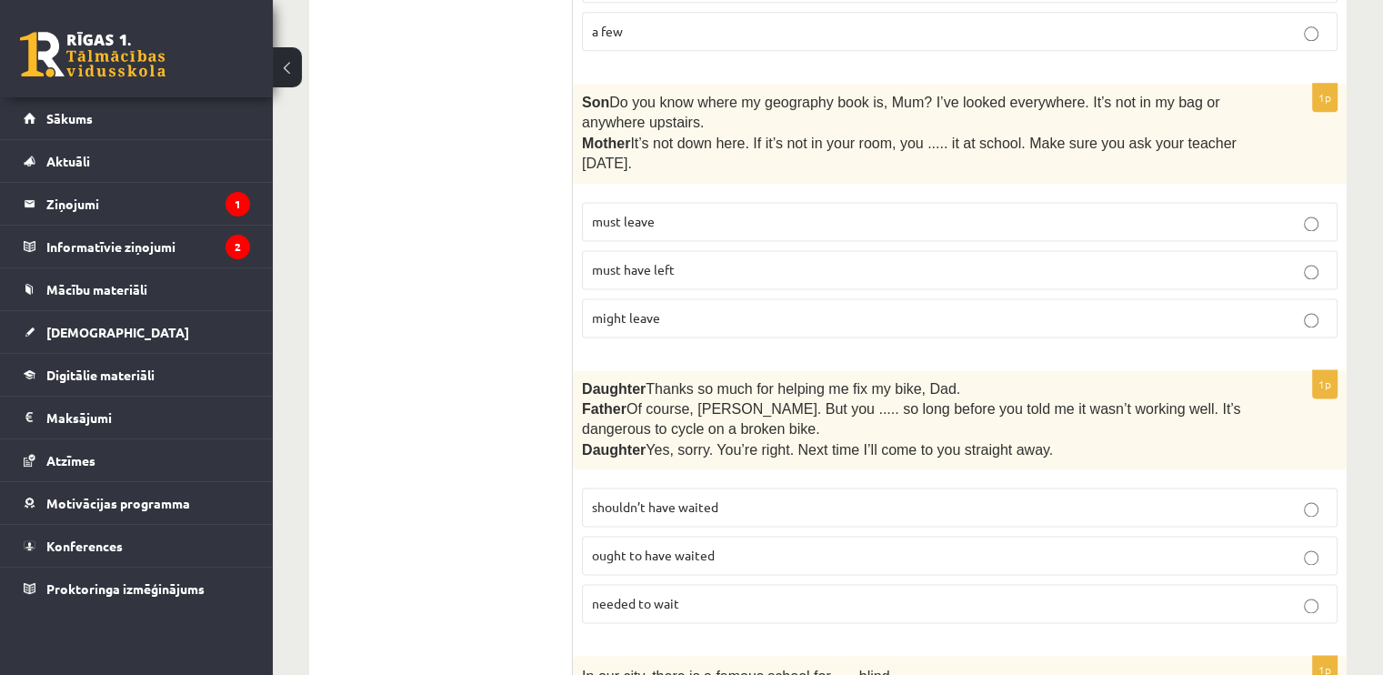
scroll to position [2547, 0]
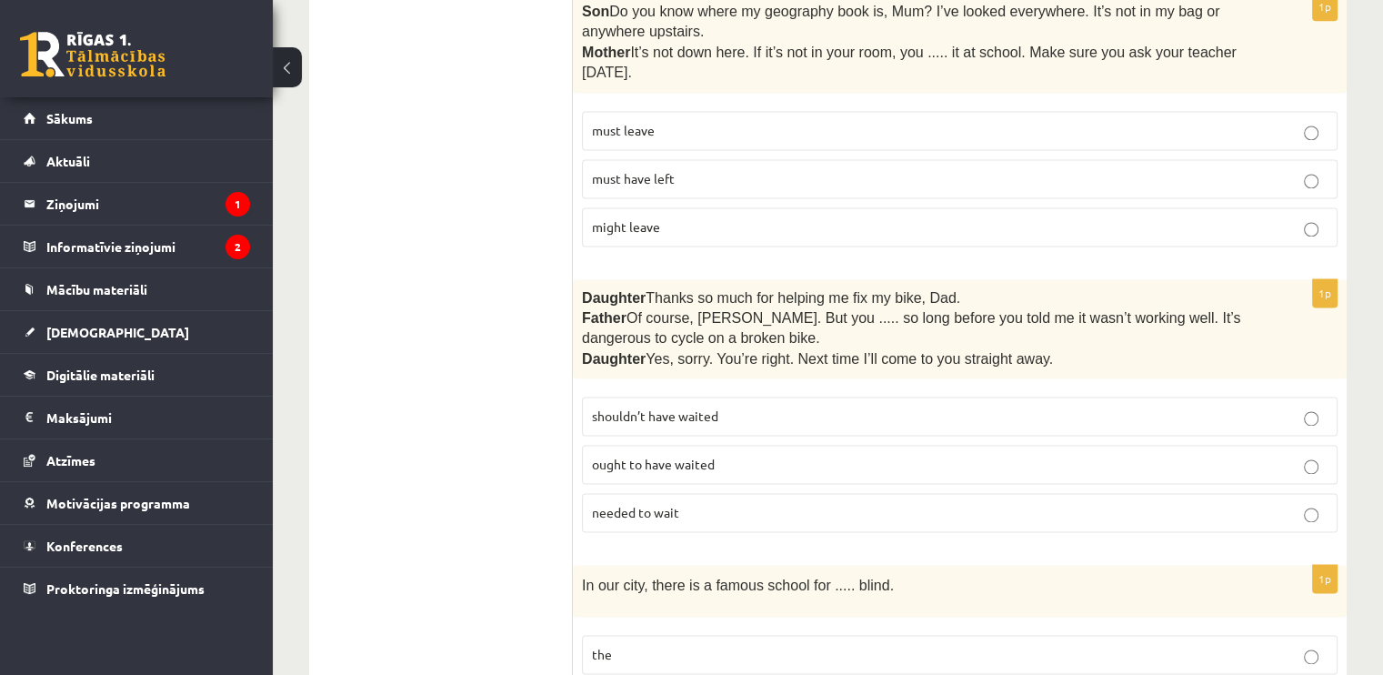
click at [717, 397] on label "shouldn’t have waited" at bounding box center [960, 416] width 756 height 39
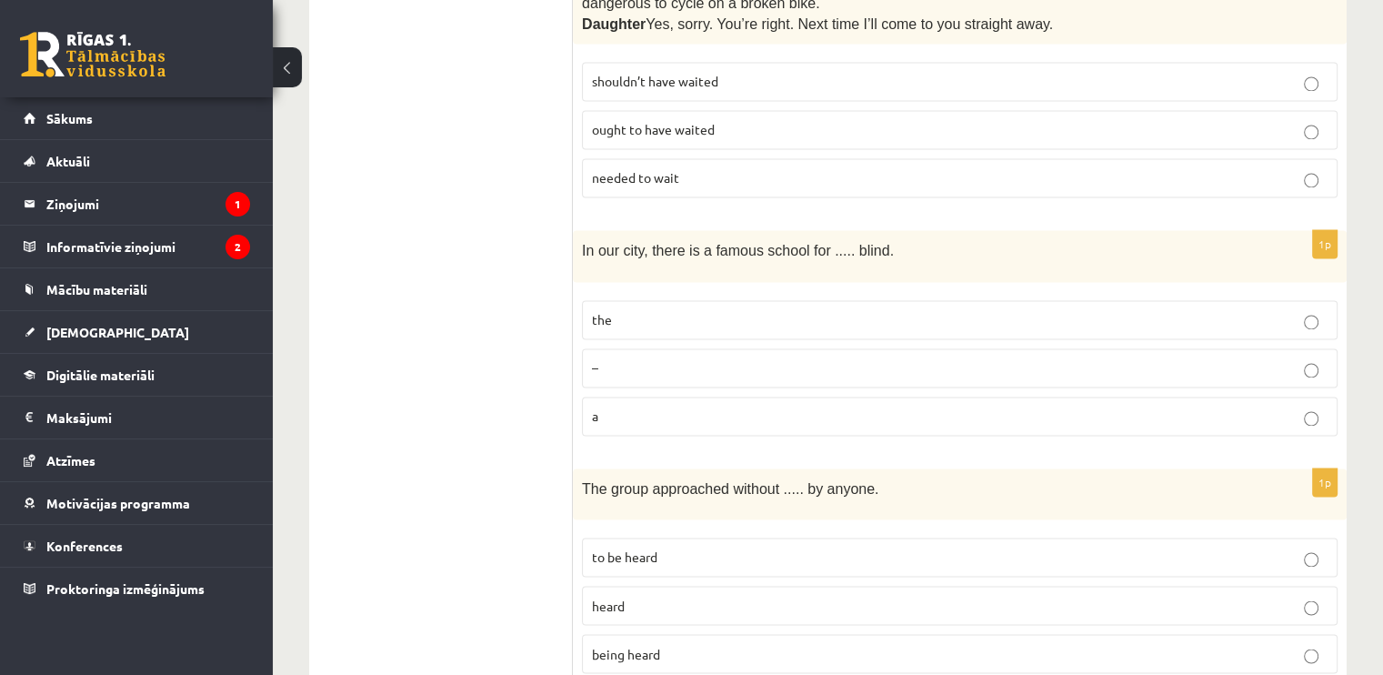
scroll to position [2911, 0]
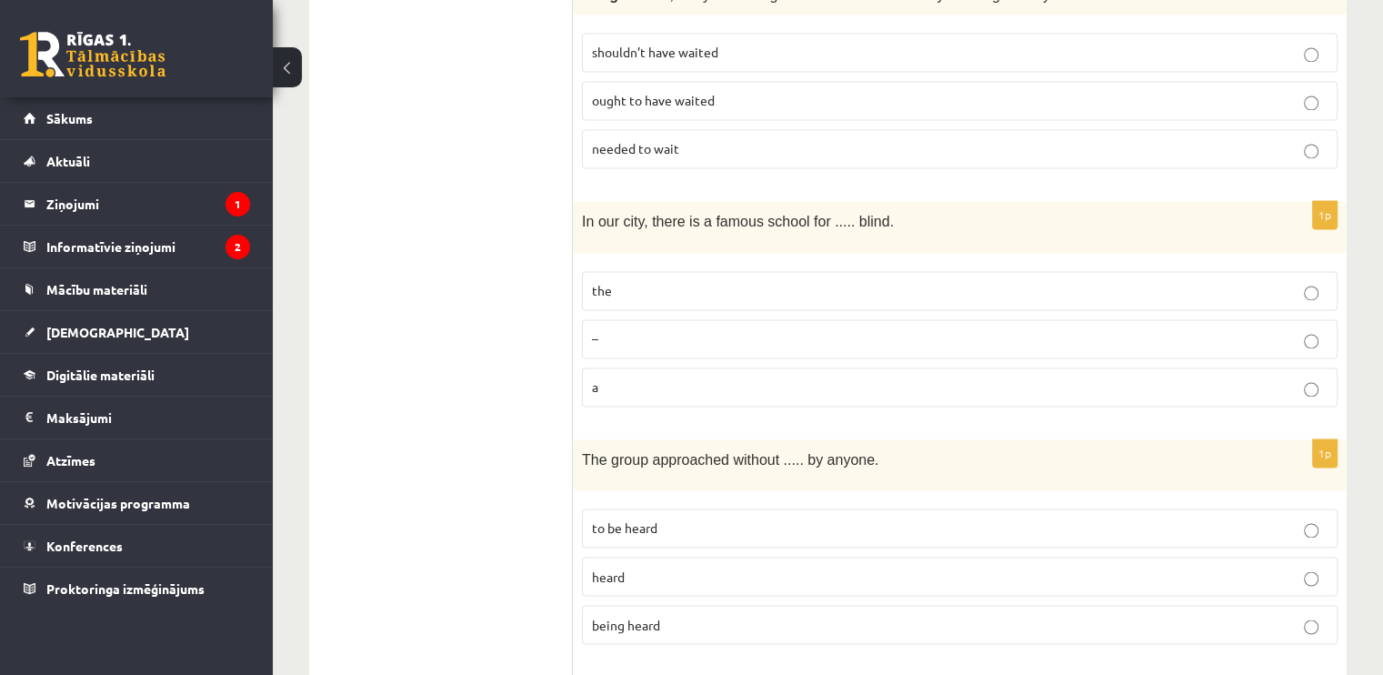
click at [691, 281] on p "the" at bounding box center [960, 290] width 736 height 19
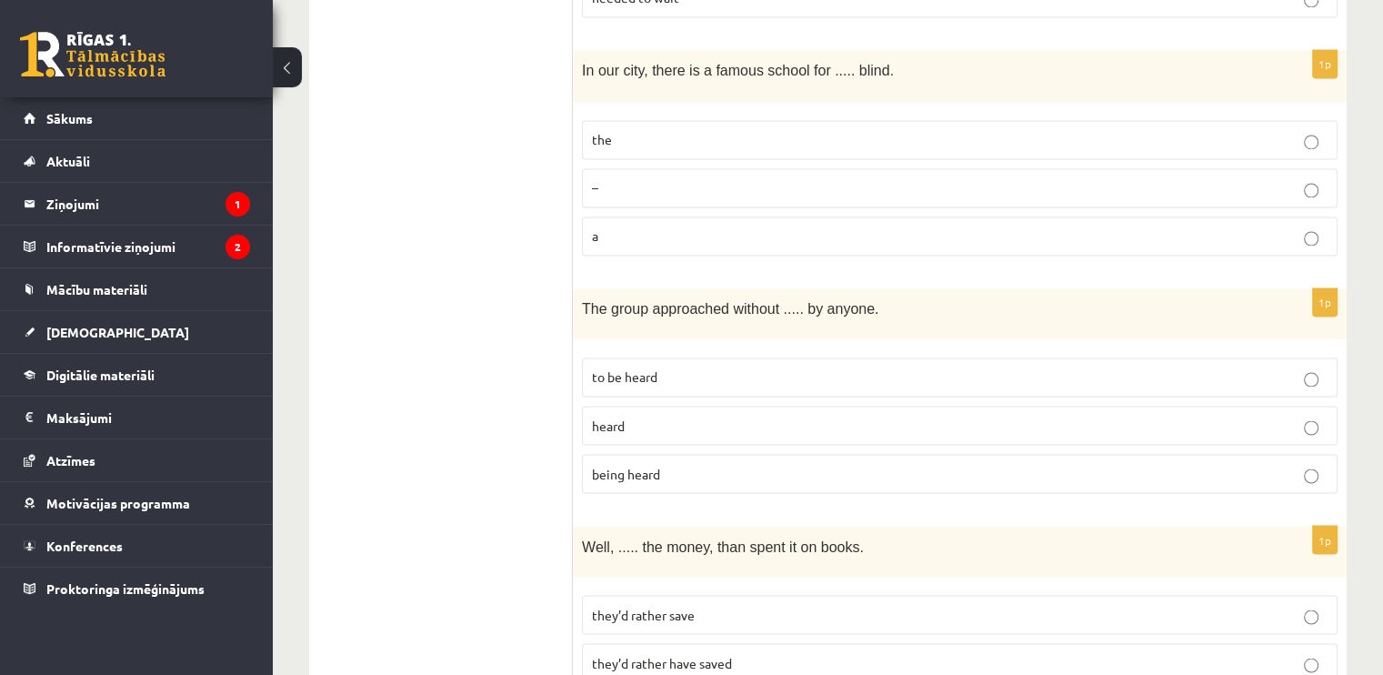
scroll to position [3092, 0]
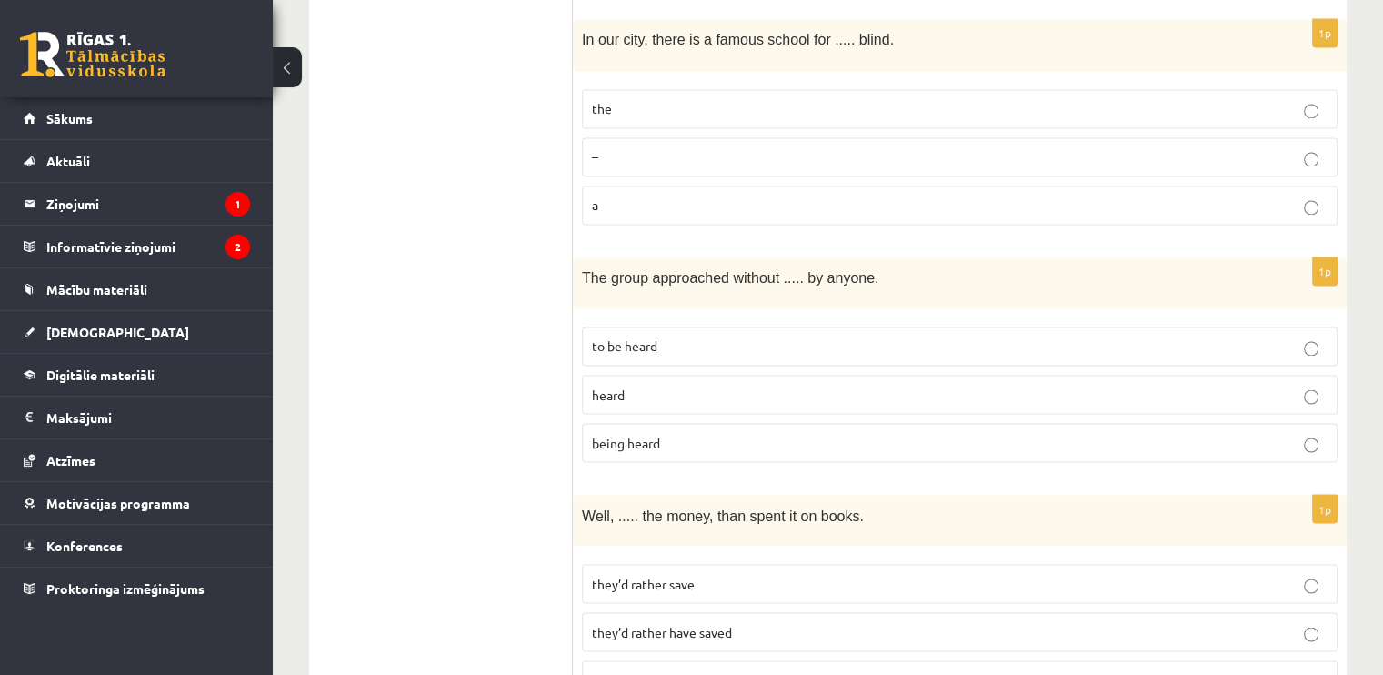
click at [691, 433] on p "being heard" at bounding box center [960, 442] width 736 height 19
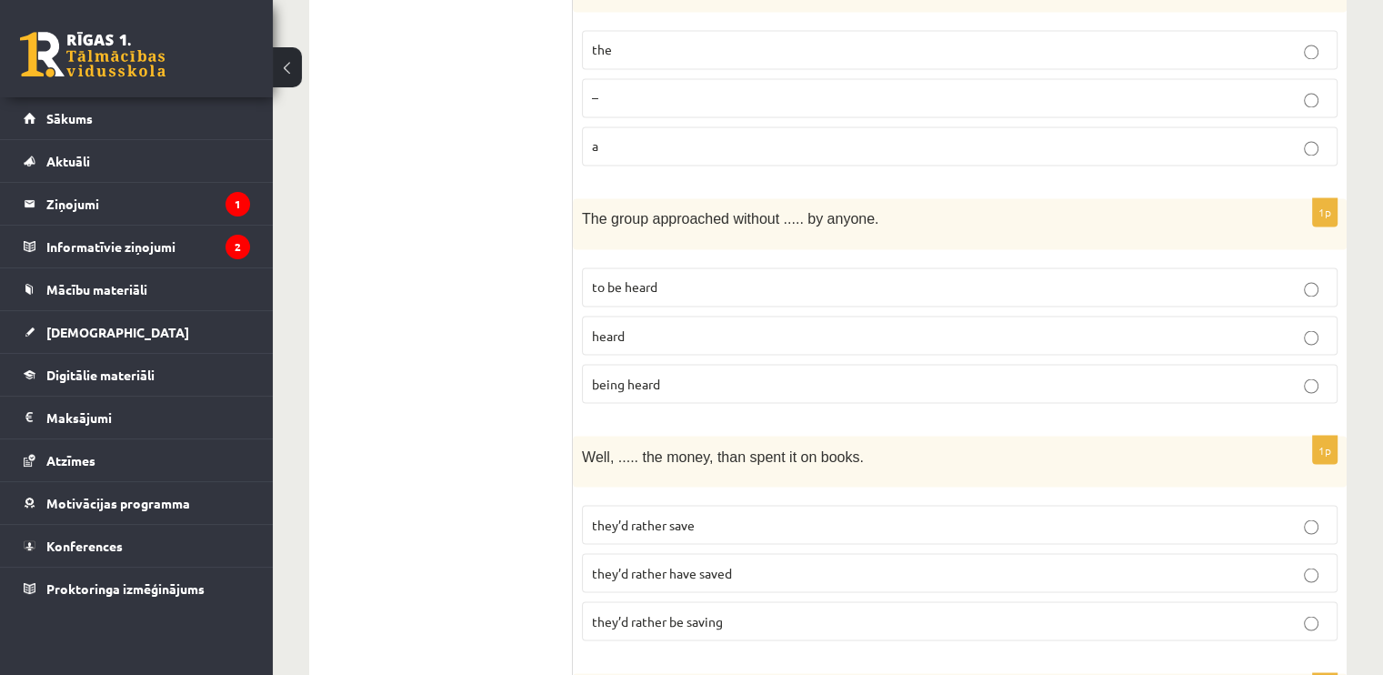
scroll to position [3183, 0]
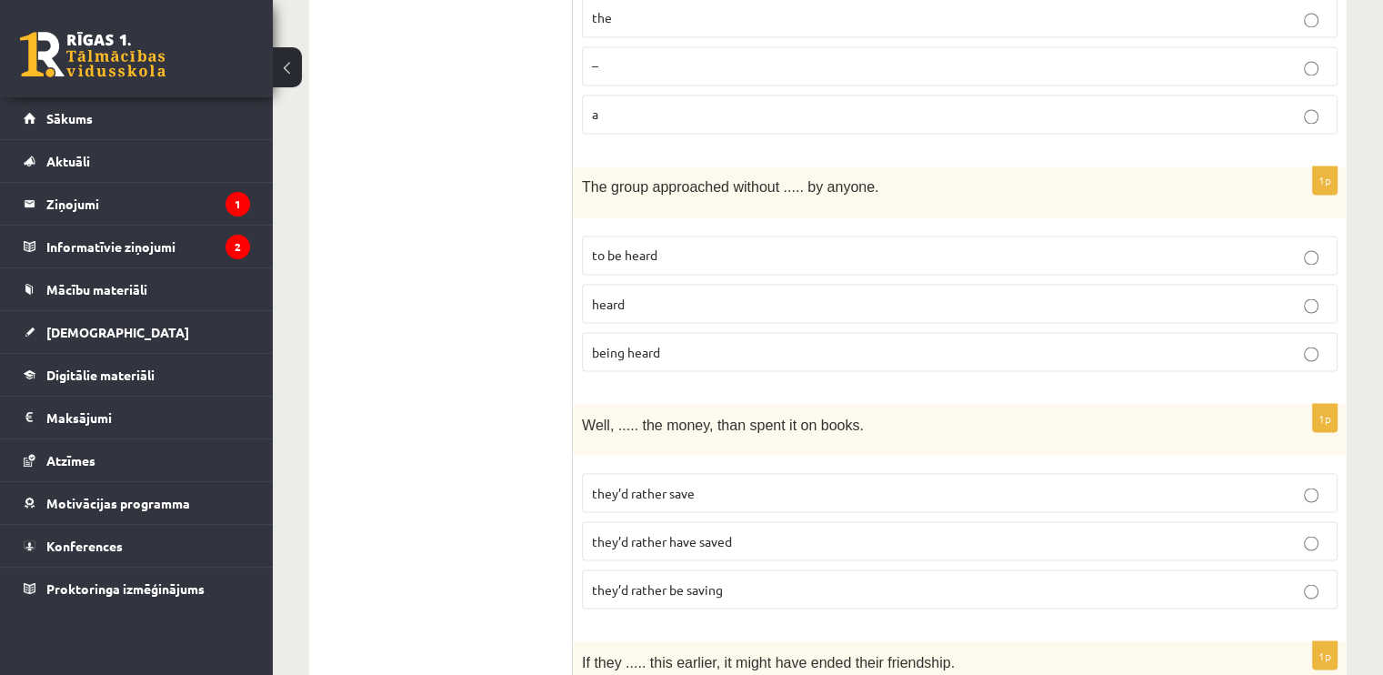
click at [746, 531] on p "they’d rather have saved" at bounding box center [960, 540] width 736 height 19
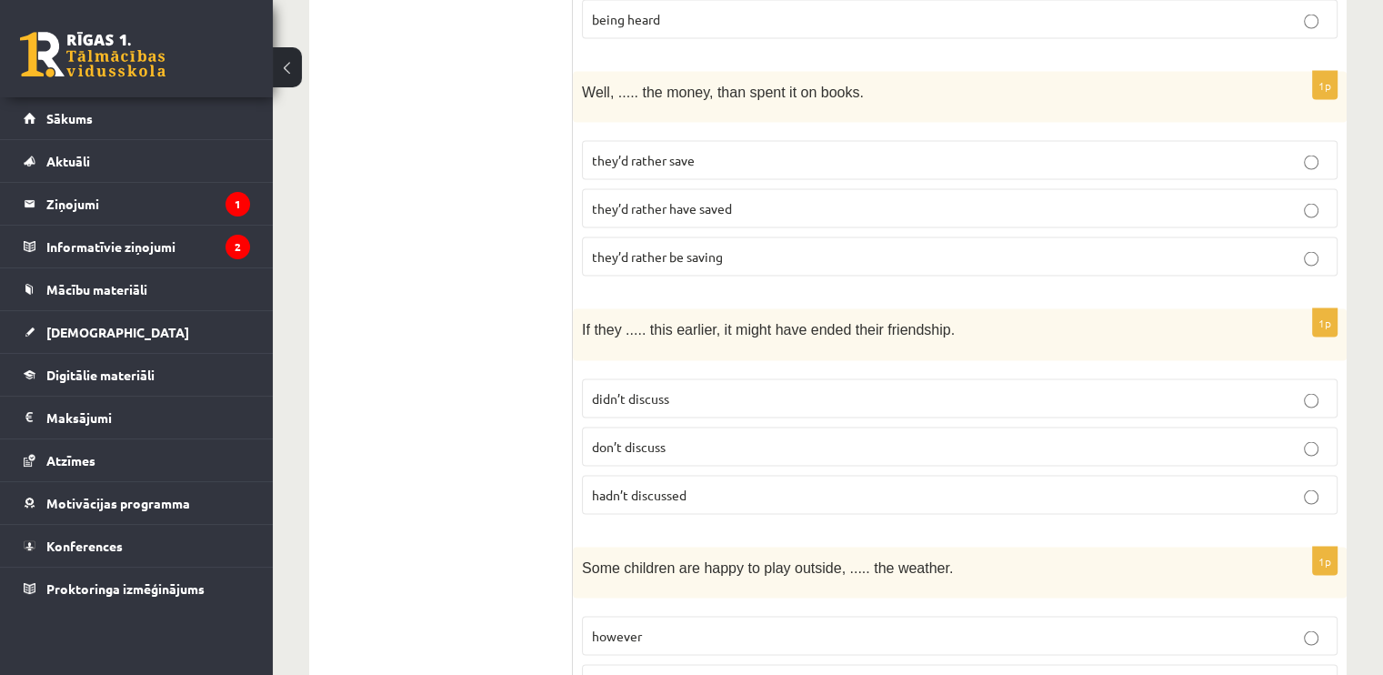
scroll to position [3547, 0]
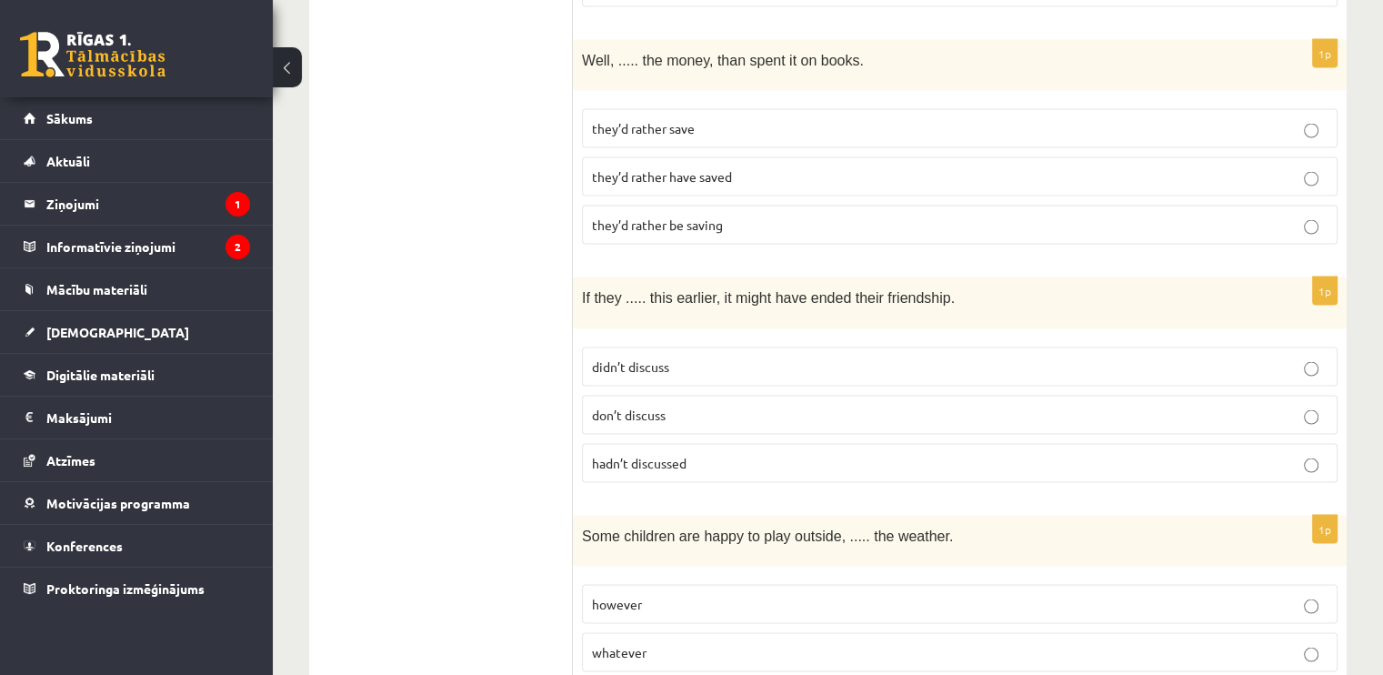
click at [650, 455] on span "hadn’t discussed" at bounding box center [639, 463] width 95 height 16
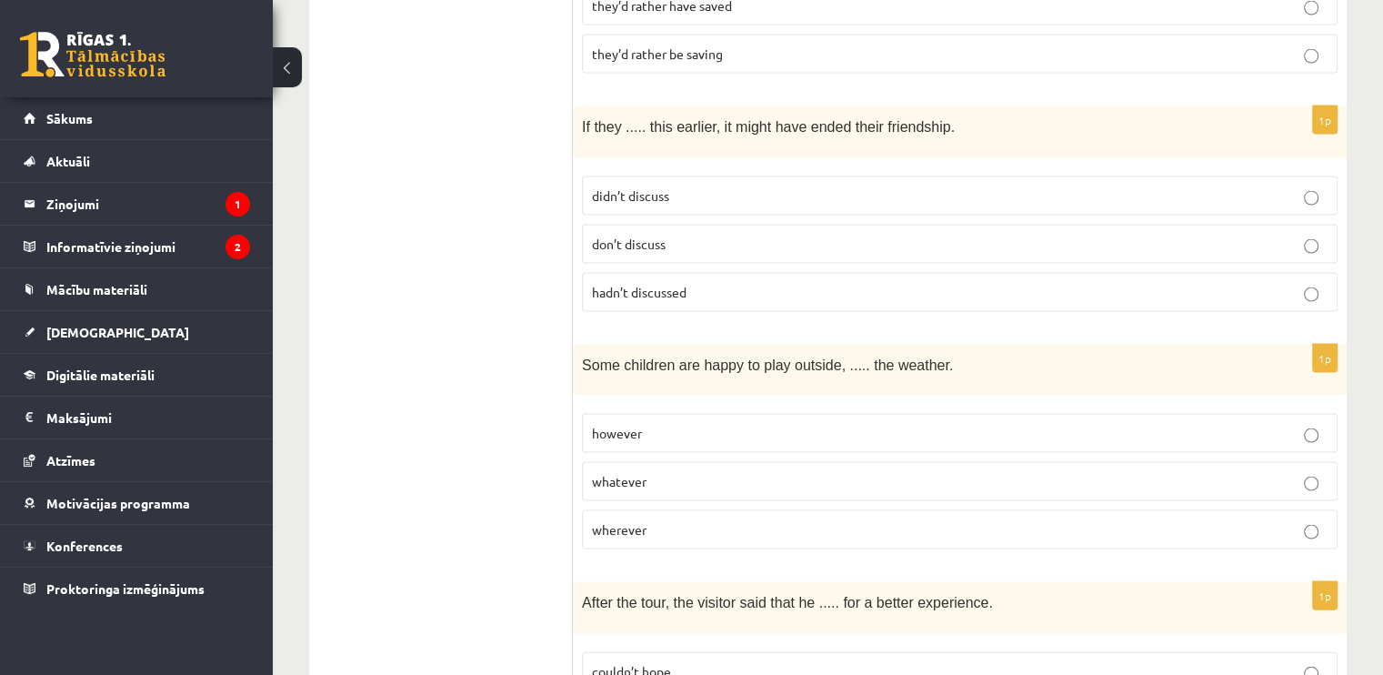
scroll to position [3729, 0]
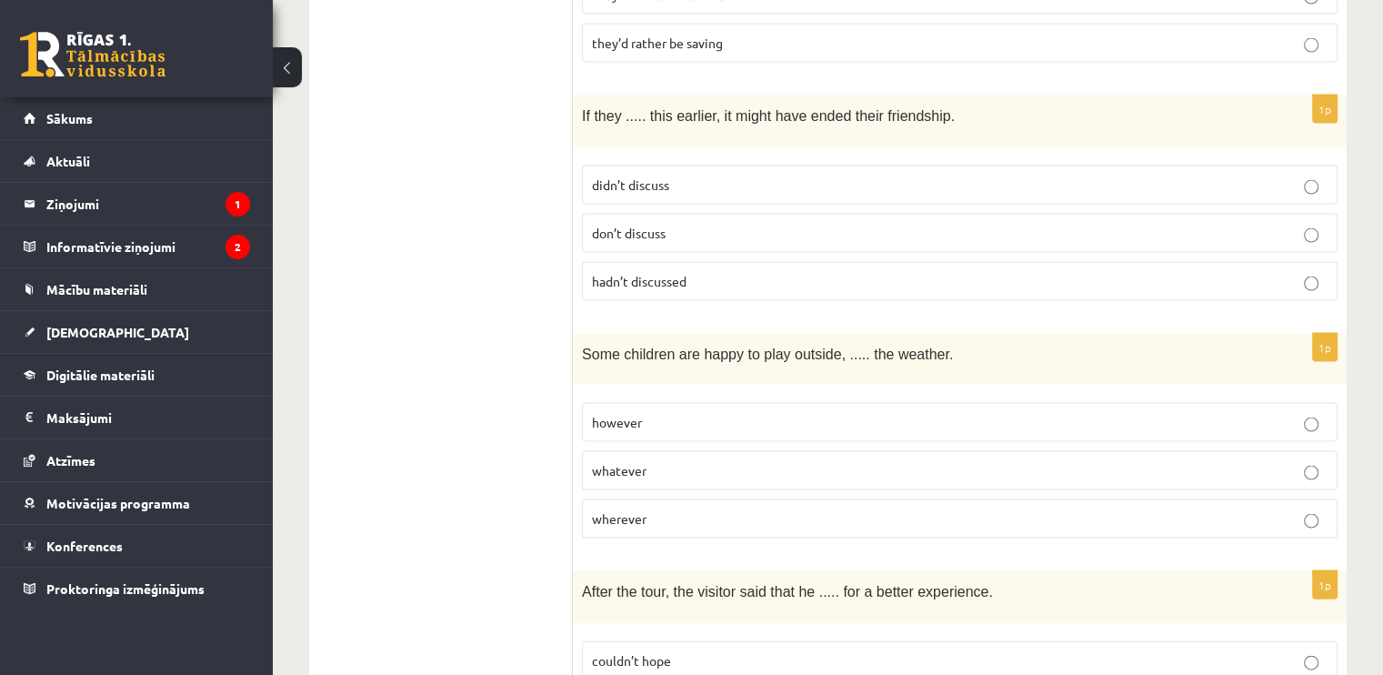
click at [678, 451] on label "whatever" at bounding box center [960, 470] width 756 height 39
click at [673, 413] on p "however" at bounding box center [960, 422] width 736 height 19
click at [706, 461] on p "whatever" at bounding box center [960, 470] width 736 height 19
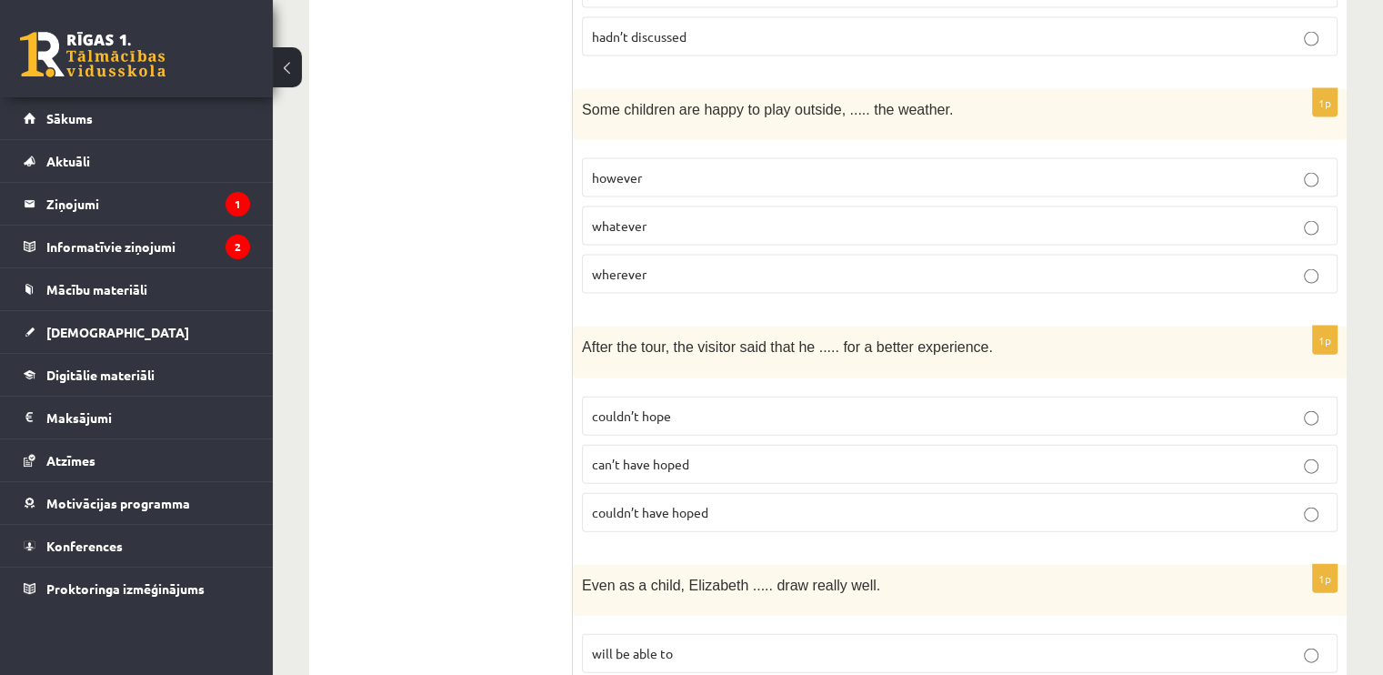
scroll to position [4002, 0]
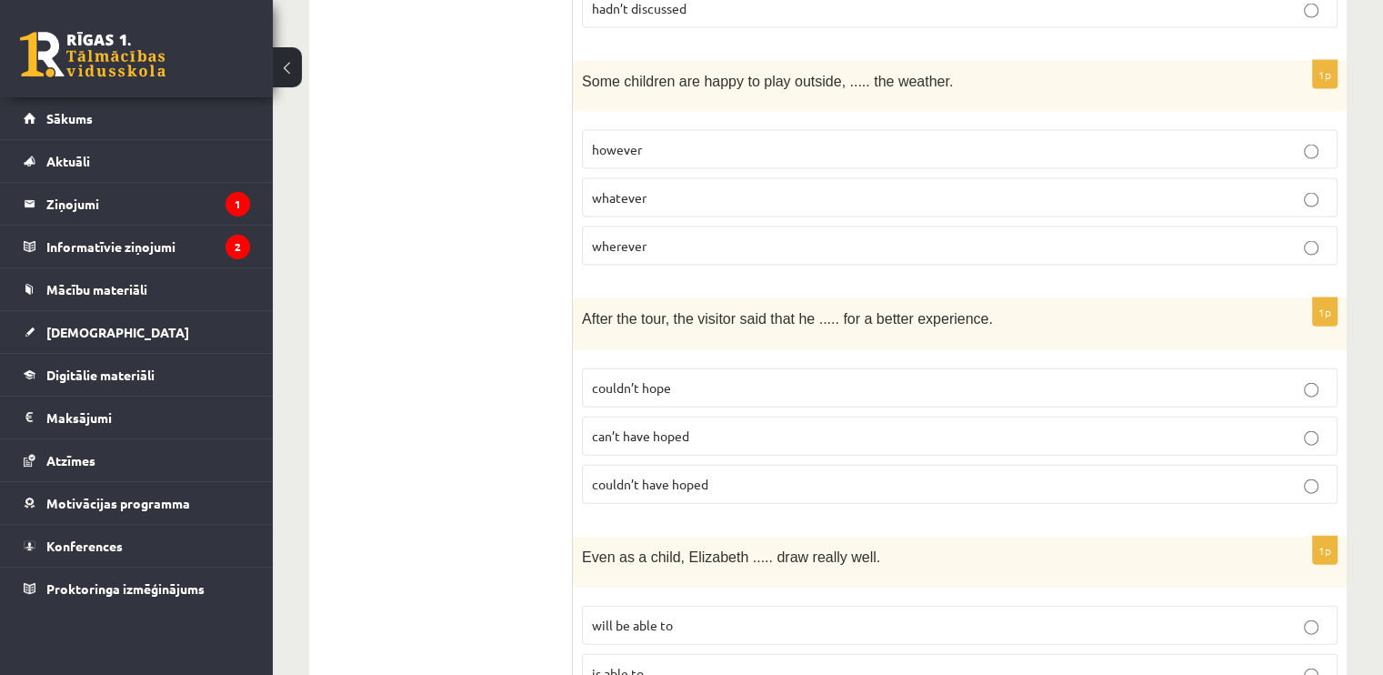
click at [708, 465] on label "couldn’t have hoped" at bounding box center [960, 484] width 756 height 39
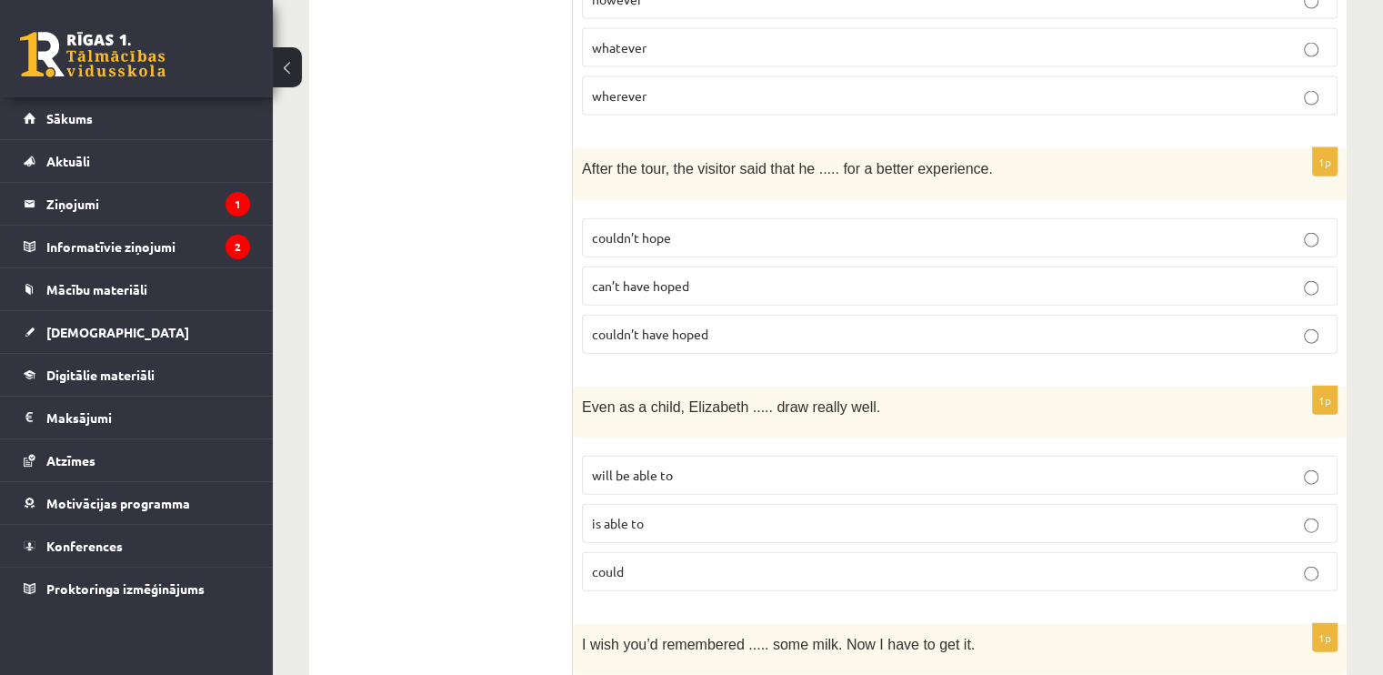
scroll to position [4184, 0]
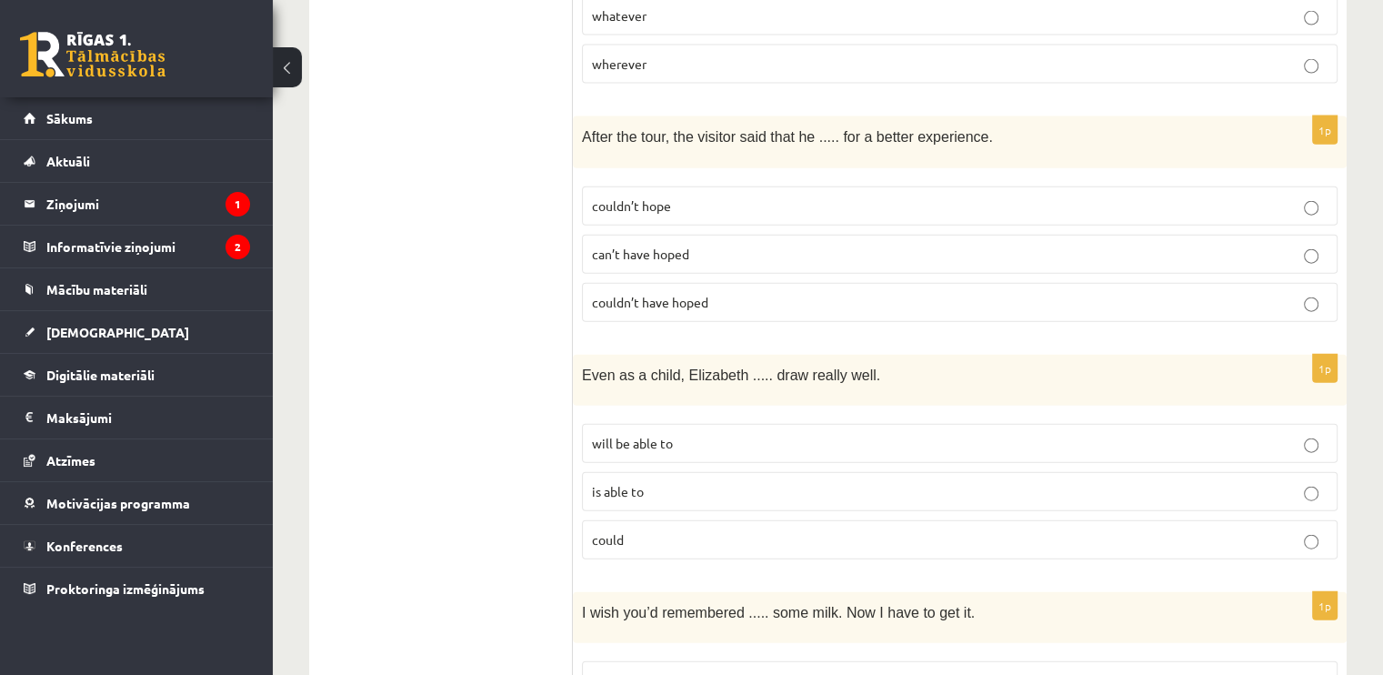
click at [627, 530] on p "could" at bounding box center [960, 539] width 736 height 19
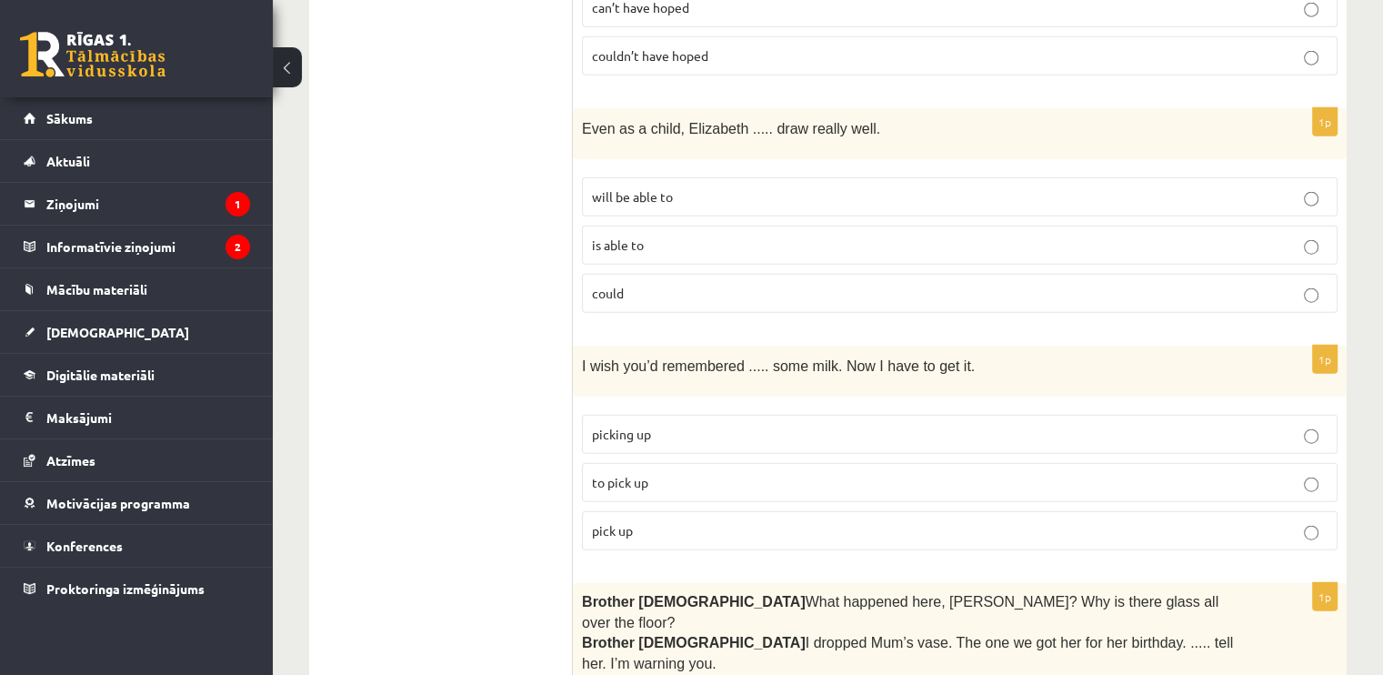
scroll to position [4548, 0]
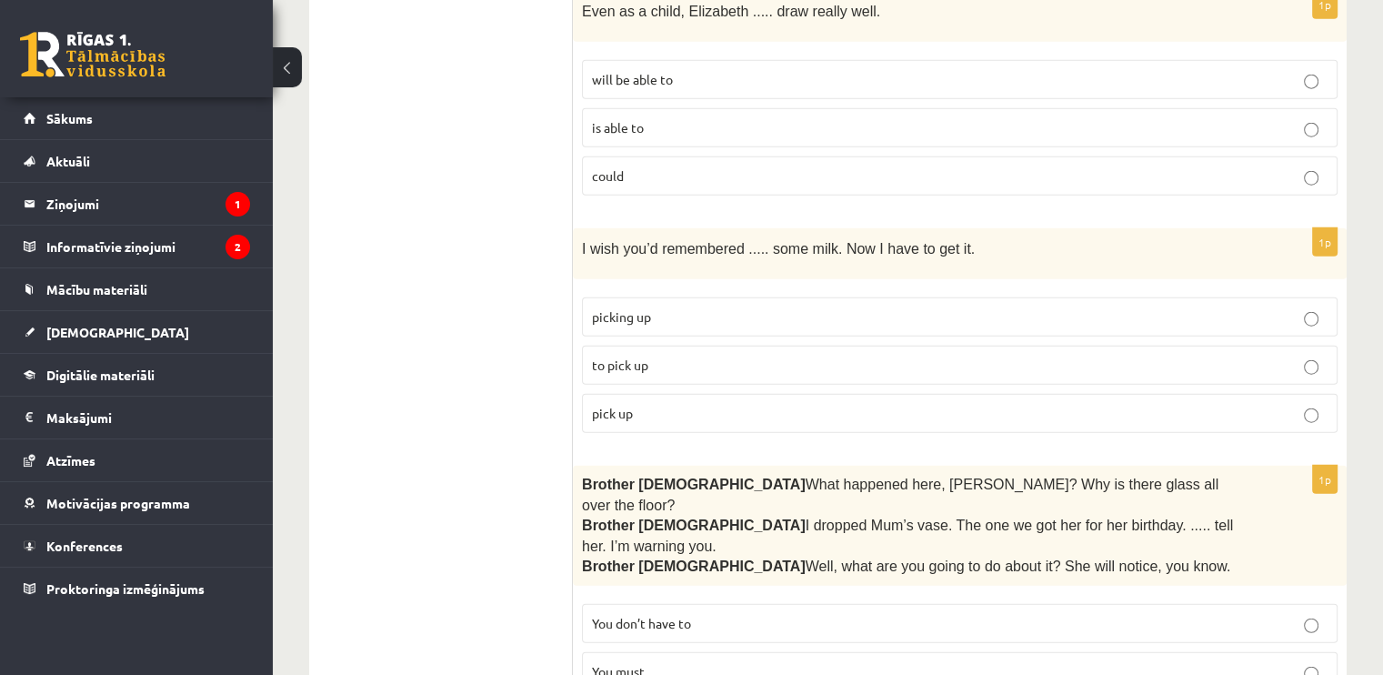
click at [629, 357] on span "to pick up" at bounding box center [620, 365] width 56 height 16
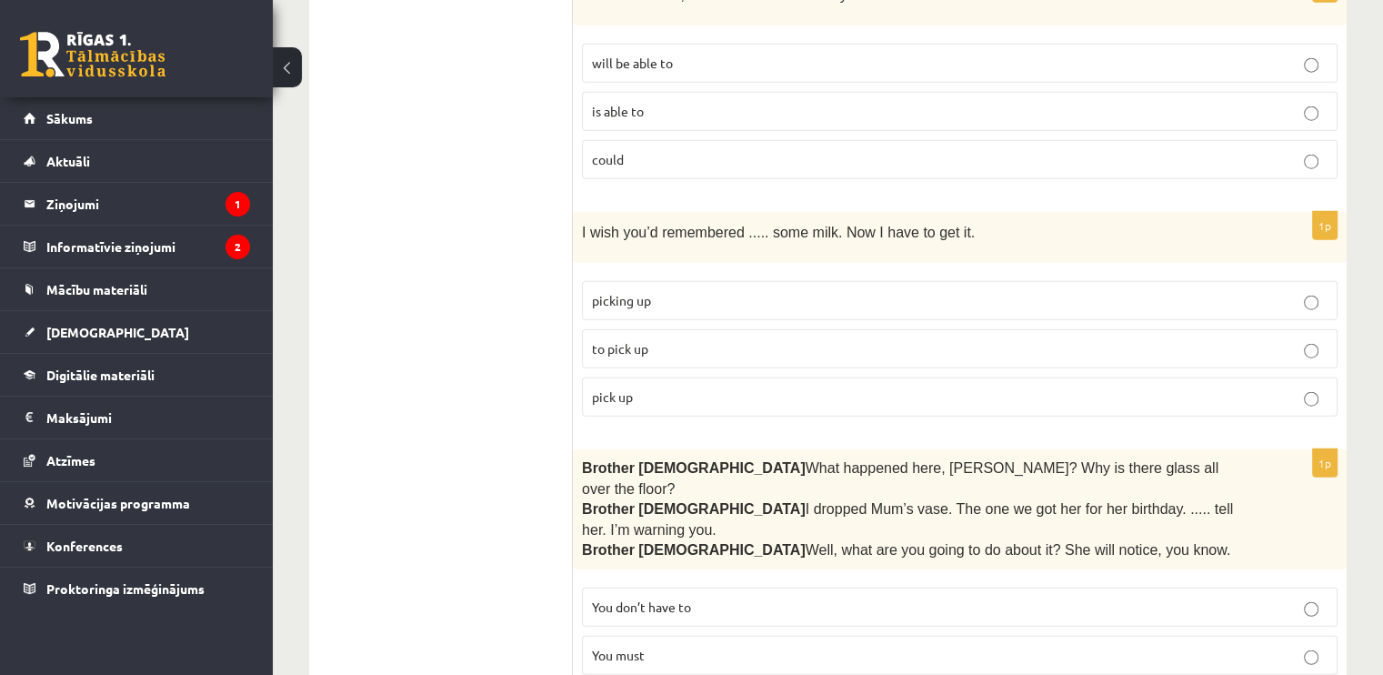
scroll to position [4570, 0]
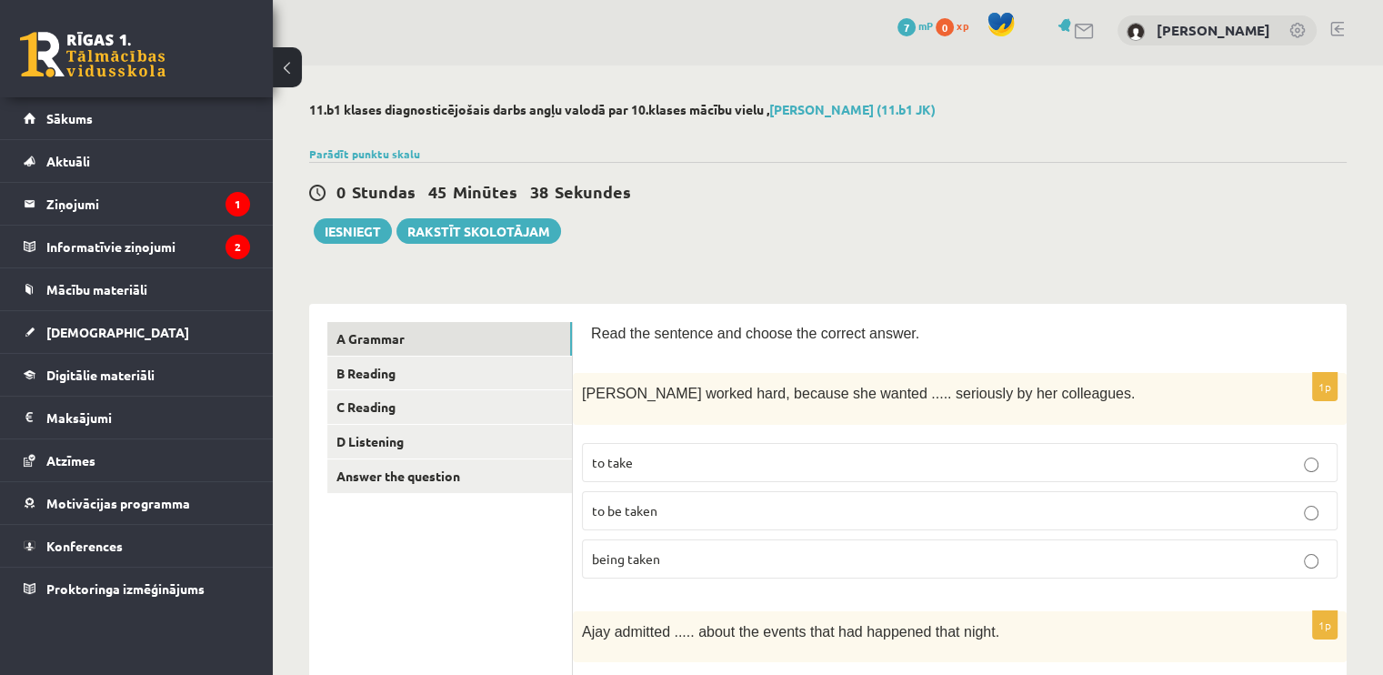
scroll to position [0, 0]
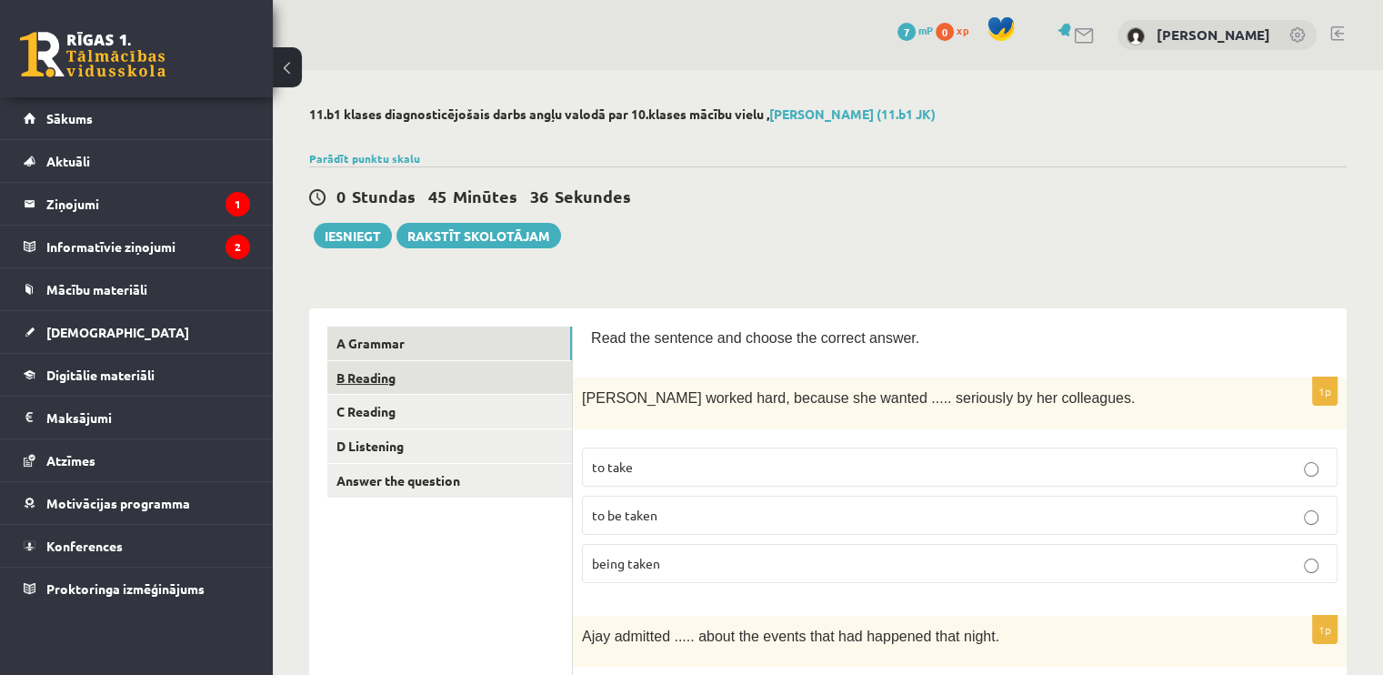
click at [427, 371] on link "B Reading" at bounding box center [449, 378] width 245 height 34
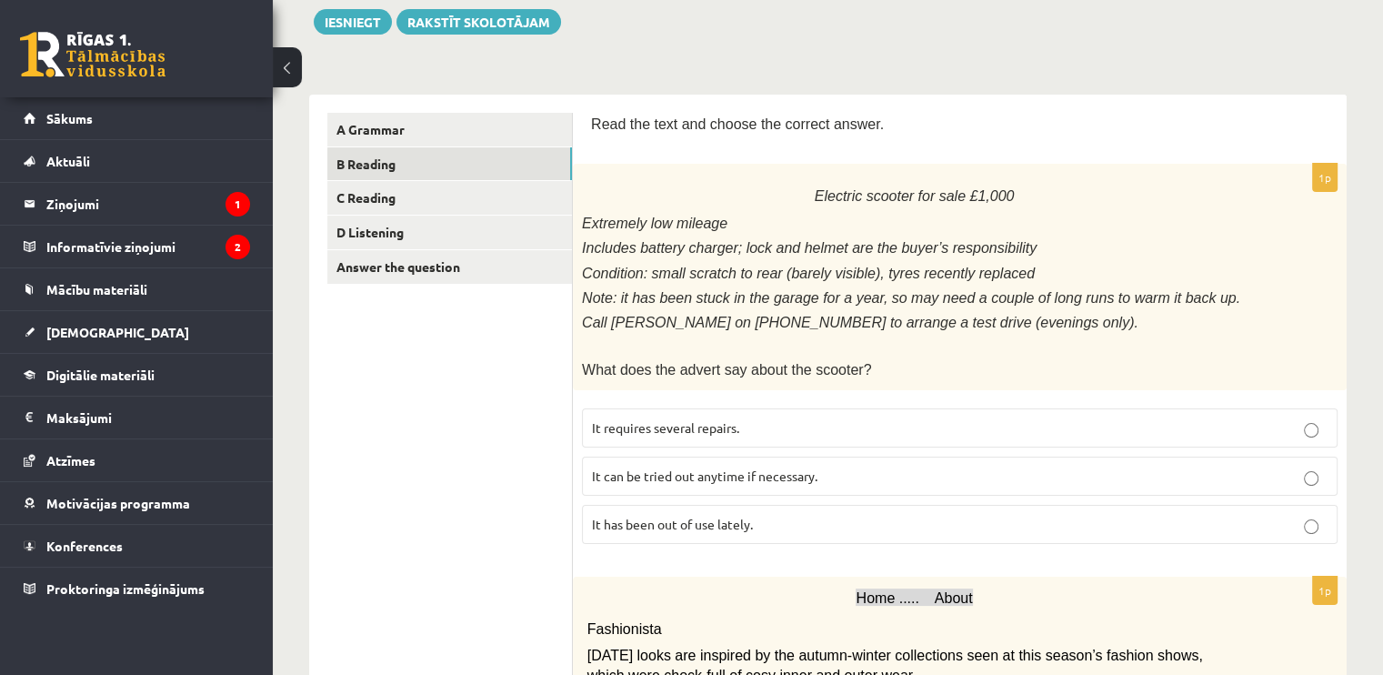
scroll to position [182, 0]
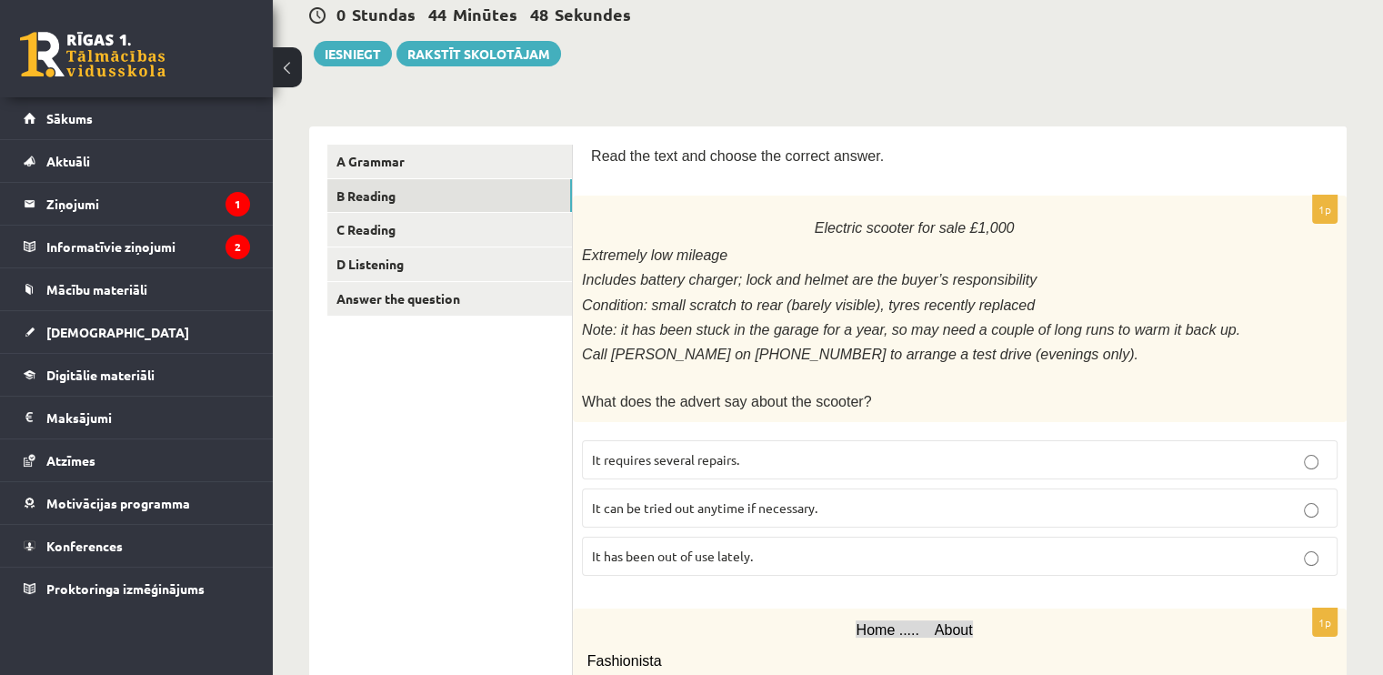
click at [635, 552] on p "It has been out of use lately." at bounding box center [960, 556] width 736 height 19
click at [663, 551] on span "It has been out of use lately." at bounding box center [672, 556] width 161 height 16
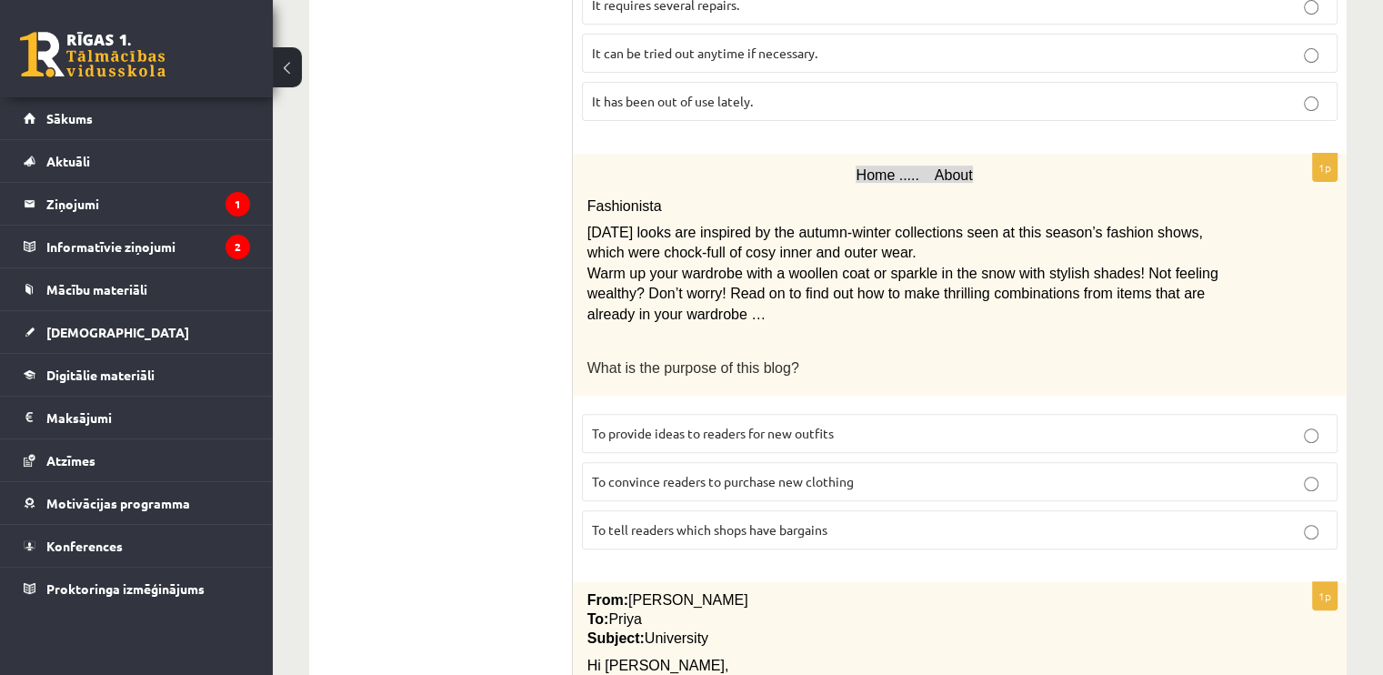
scroll to position [728, 0]
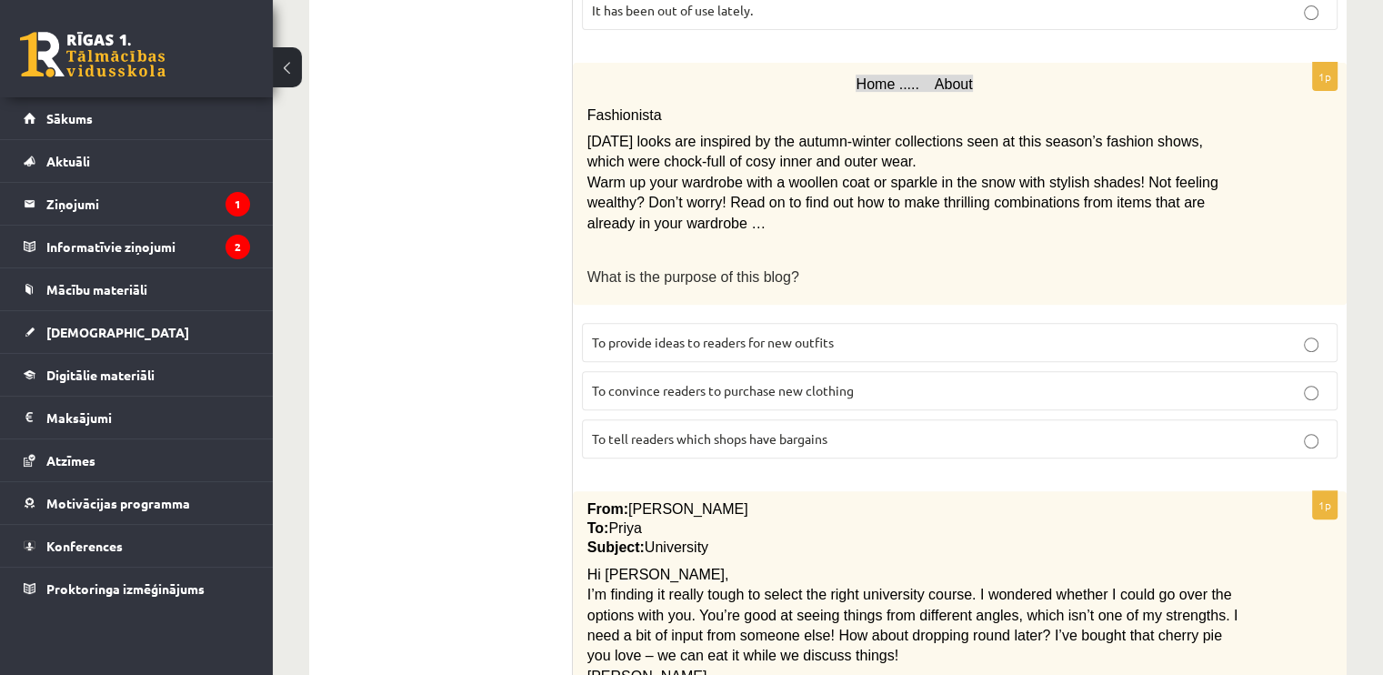
click at [865, 333] on p "To provide ideas to readers for new outfits" at bounding box center [960, 342] width 736 height 19
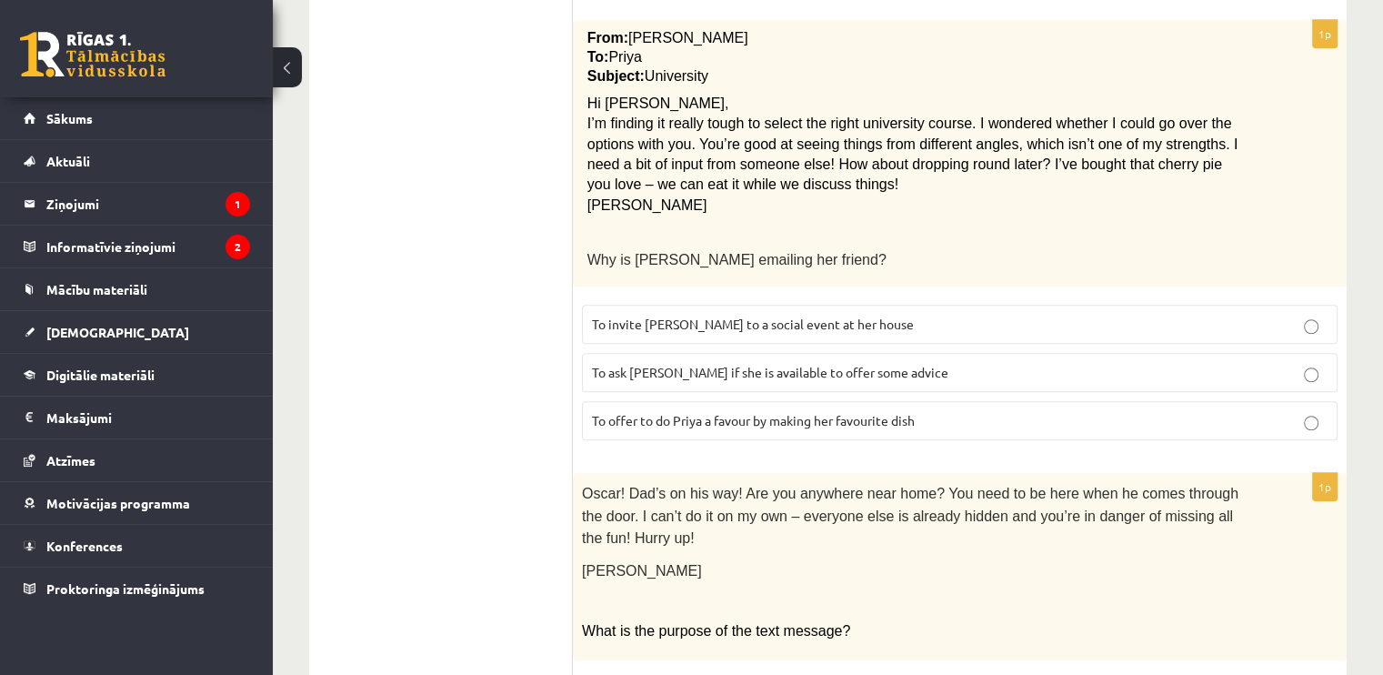
scroll to position [1182, 0]
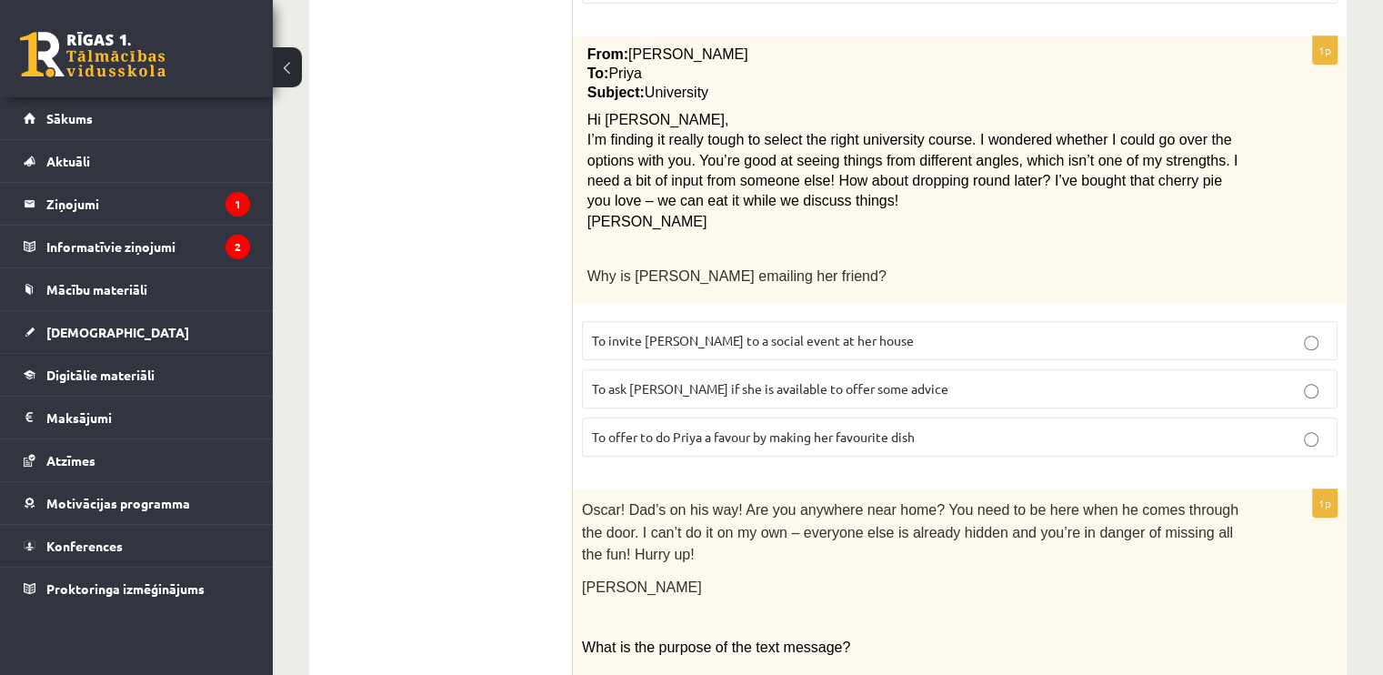
click at [835, 385] on label "To ask Priya if she is available to offer some advice" at bounding box center [960, 388] width 756 height 39
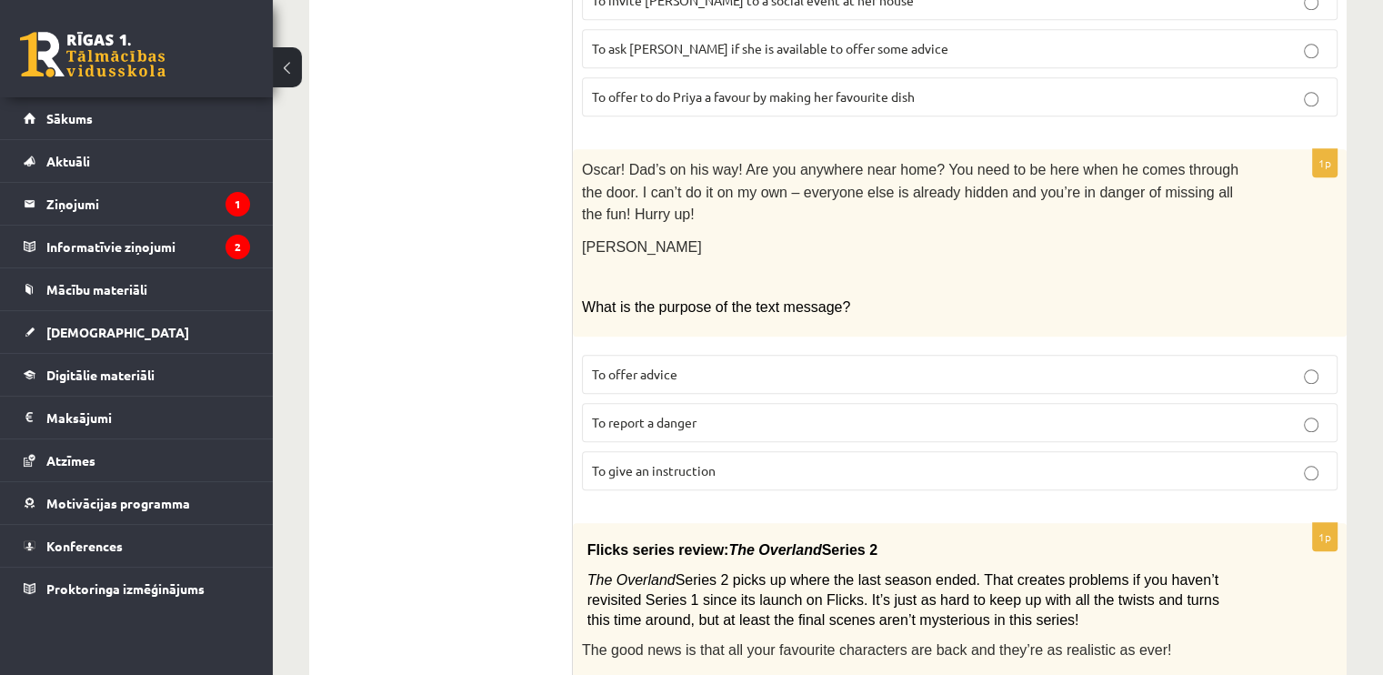
scroll to position [1546, 0]
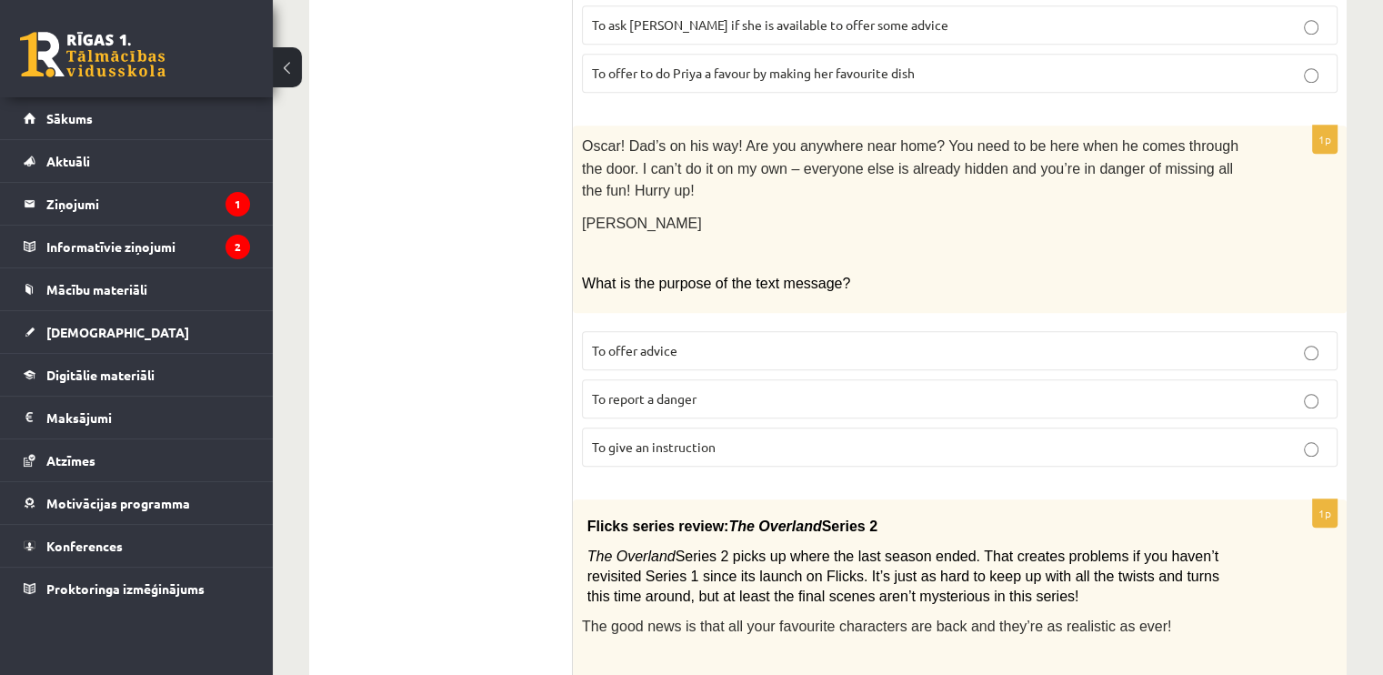
click at [883, 437] on p "To give an instruction" at bounding box center [960, 446] width 736 height 19
click at [829, 389] on p "To report a danger" at bounding box center [960, 398] width 736 height 19
click at [773, 437] on p "To give an instruction" at bounding box center [960, 446] width 736 height 19
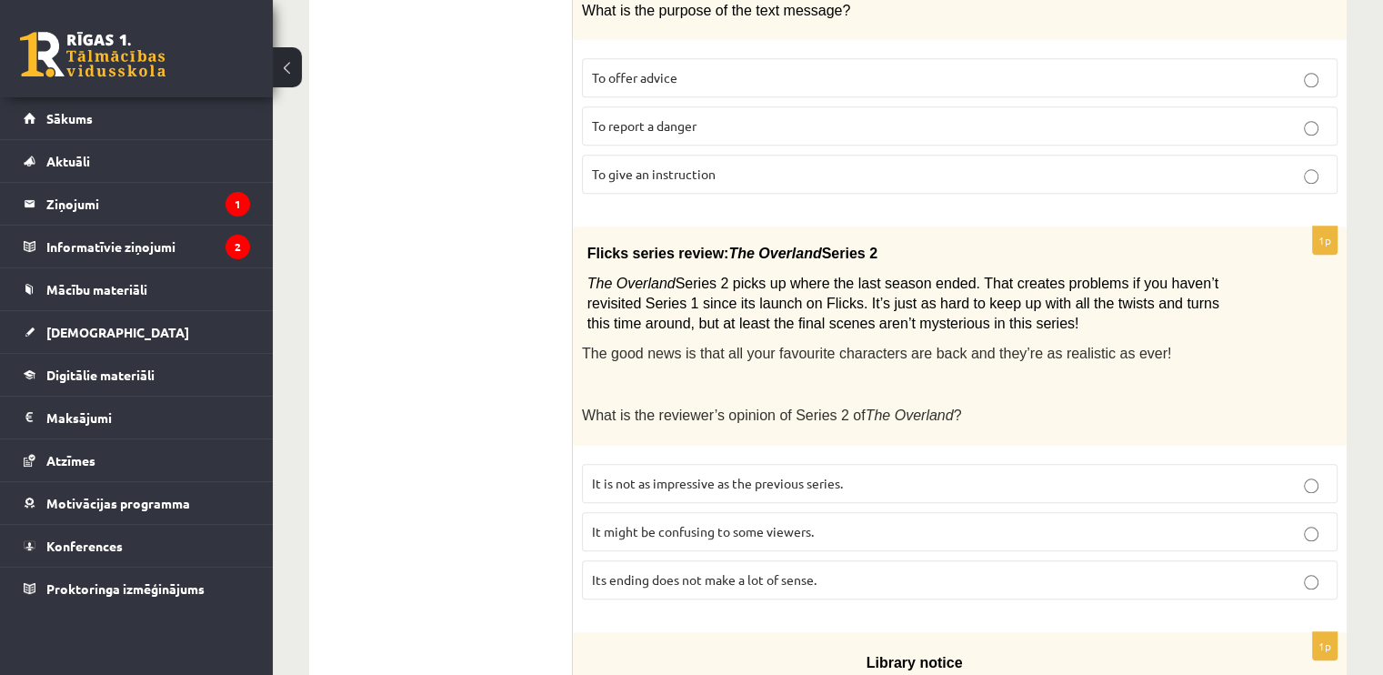
scroll to position [2001, 0]
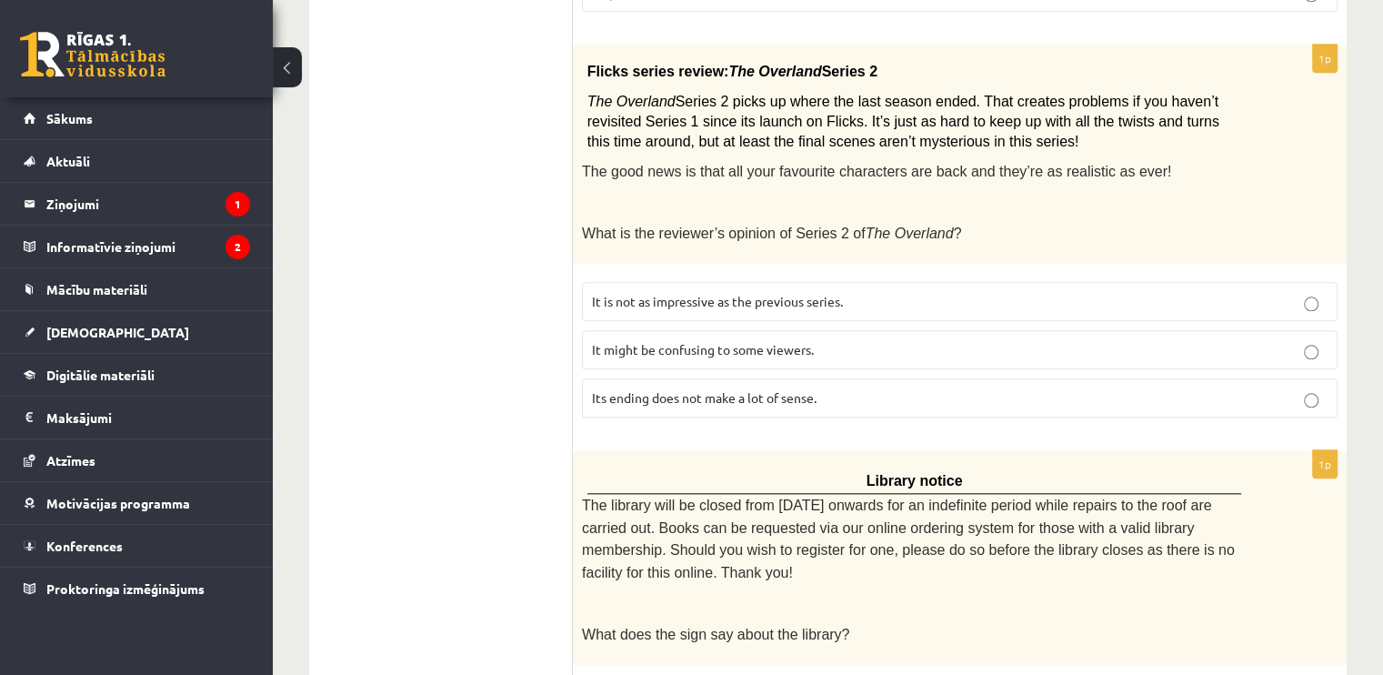
drag, startPoint x: 797, startPoint y: 74, endPoint x: 1182, endPoint y: 90, distance: 386.0
click at [1182, 92] on p "The Overland Series 2 picks up where the last season ended. That creates proble…" at bounding box center [915, 122] width 655 height 61
click at [1218, 97] on p "The Overland Series 2 picks up where the last season ended. That creates proble…" at bounding box center [915, 122] width 655 height 61
click at [1042, 330] on label "It might be confusing to some viewers." at bounding box center [960, 349] width 756 height 39
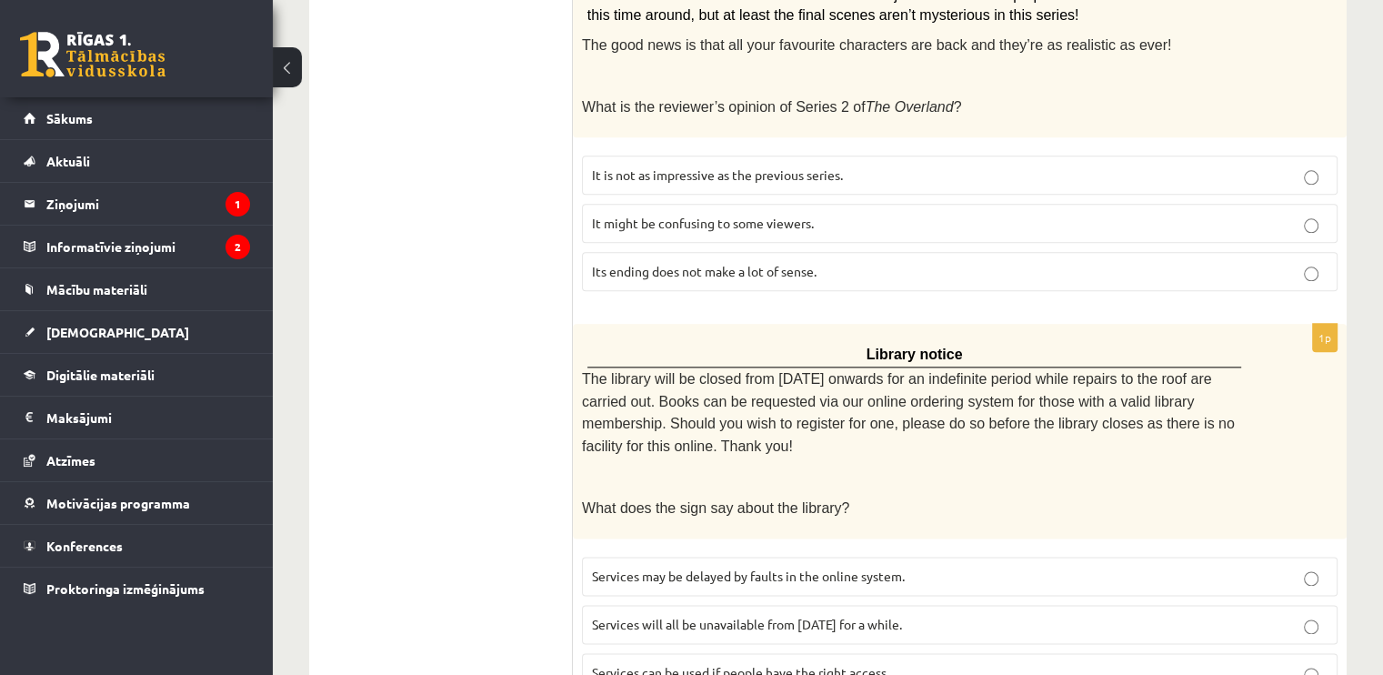
scroll to position [2128, 0]
click at [840, 604] on label "Services will all be unavailable from Monday for a while." at bounding box center [960, 623] width 756 height 39
click at [1016, 496] on p "What does the sign say about the library?" at bounding box center [914, 507] width 665 height 22
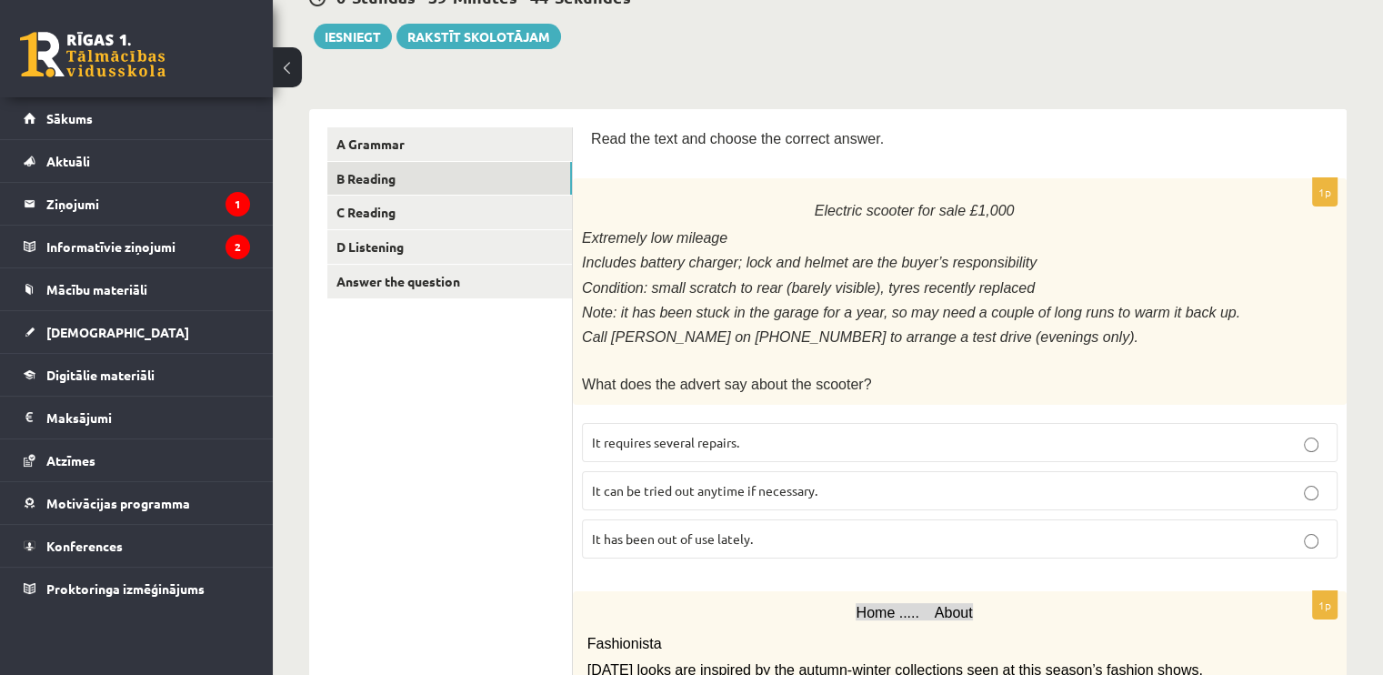
scroll to position [0, 0]
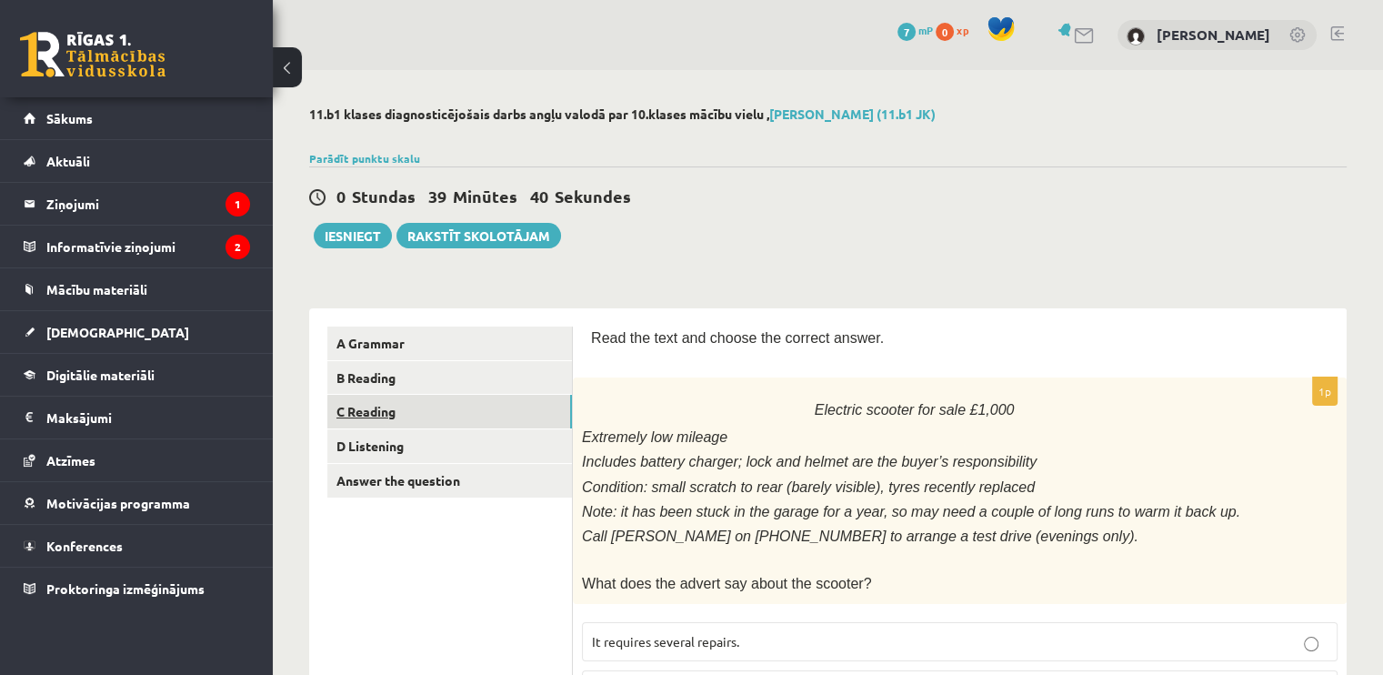
click at [449, 410] on link "C Reading" at bounding box center [449, 412] width 245 height 34
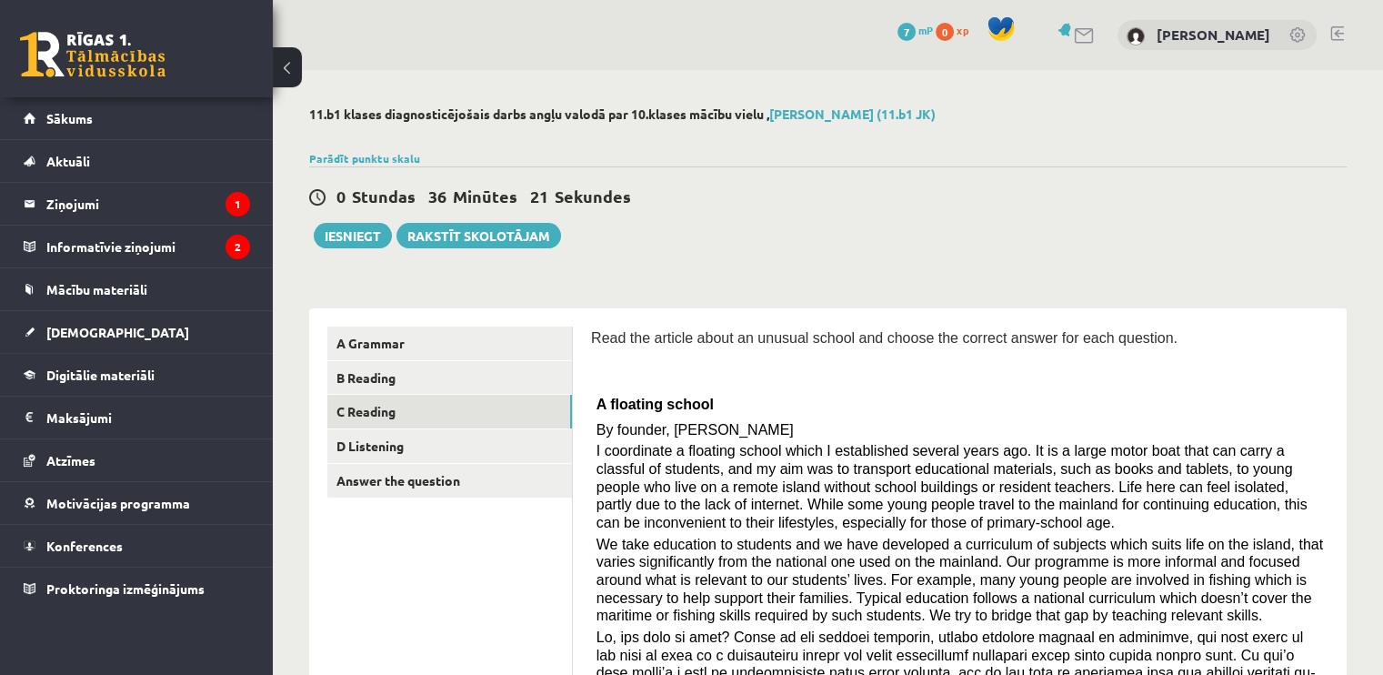
click at [714, 65] on div "0 Dāvanas 7 mP 0 xp Ance Gederte" at bounding box center [828, 35] width 1111 height 70
drag, startPoint x: 1381, startPoint y: 75, endPoint x: 1389, endPoint y: 101, distance: 26.8
click at [1382, 101] on html "0 Dāvanas 7 mP 0 xp Ance Gederte Sākums Aktuāli Kā mācīties eSKOLĀ Kontakti Nor…" at bounding box center [691, 337] width 1383 height 675
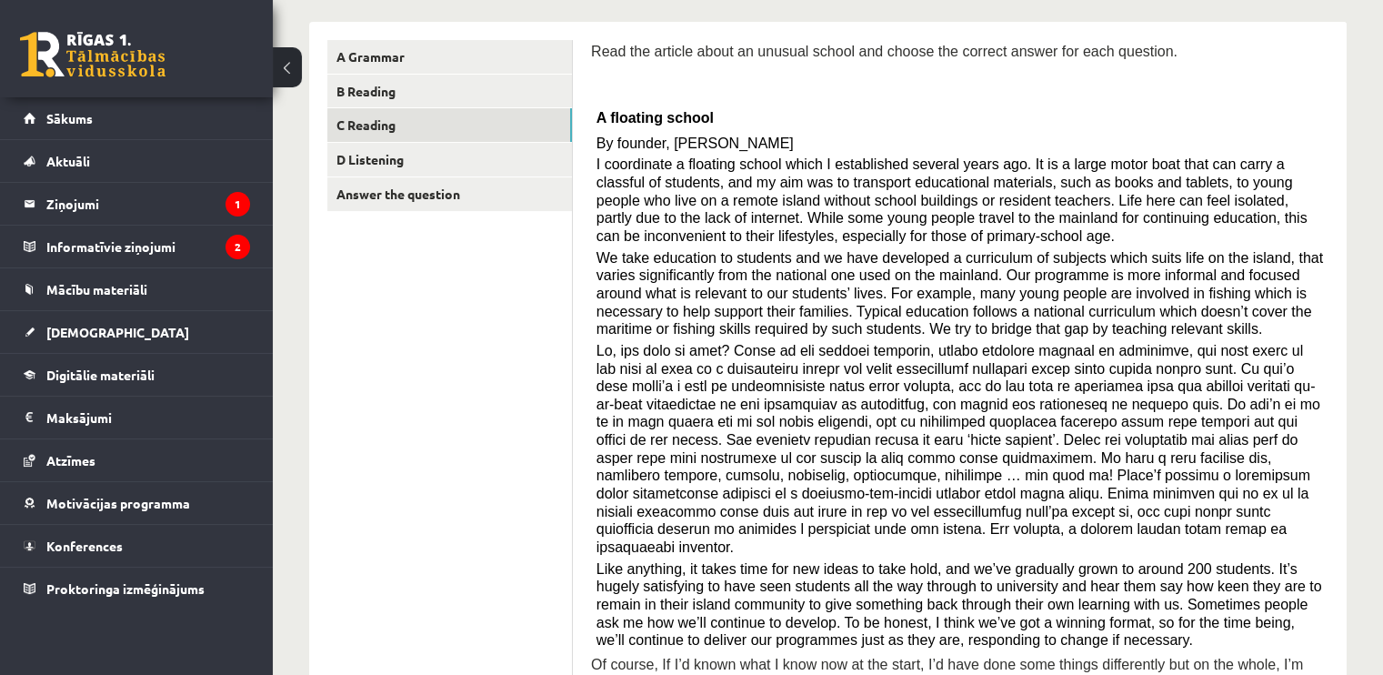
scroll to position [266, 0]
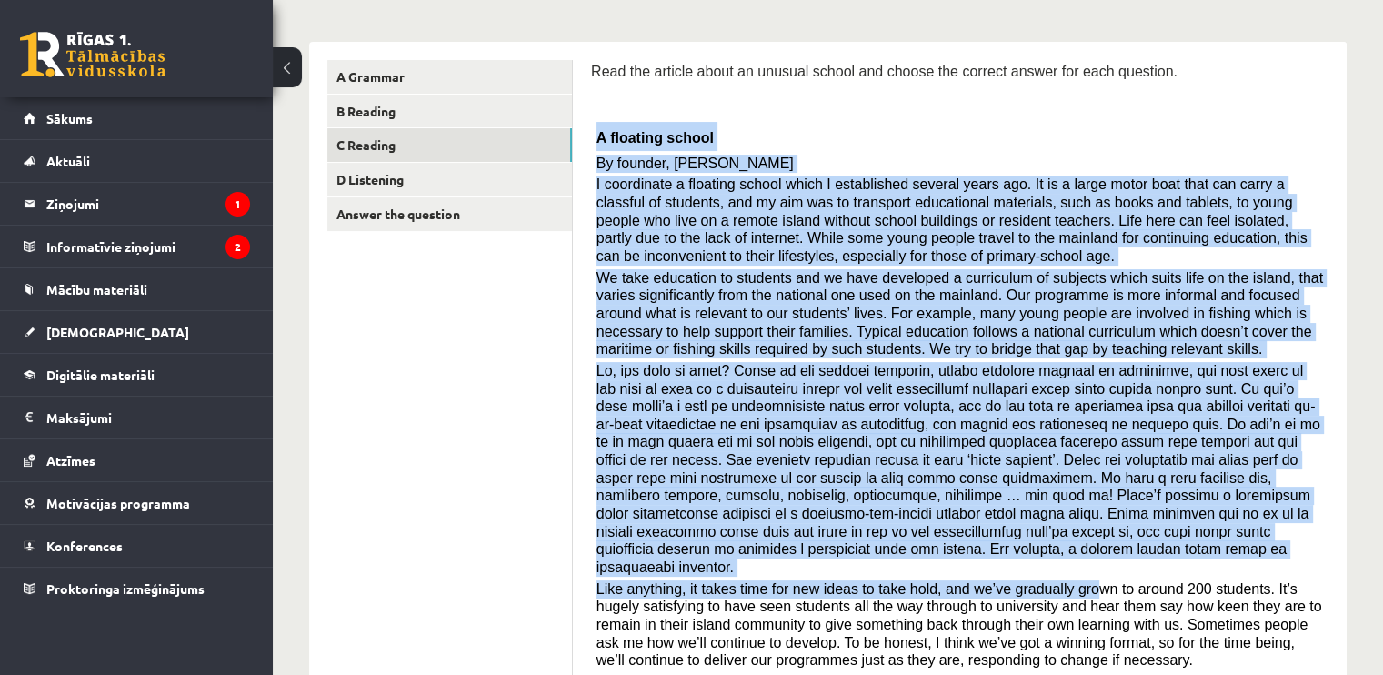
drag, startPoint x: 597, startPoint y: 129, endPoint x: 1068, endPoint y: 580, distance: 652.3
click at [1068, 580] on div "Read the article about an unusual school and choose the correct answer for each…" at bounding box center [960, 416] width 738 height 713
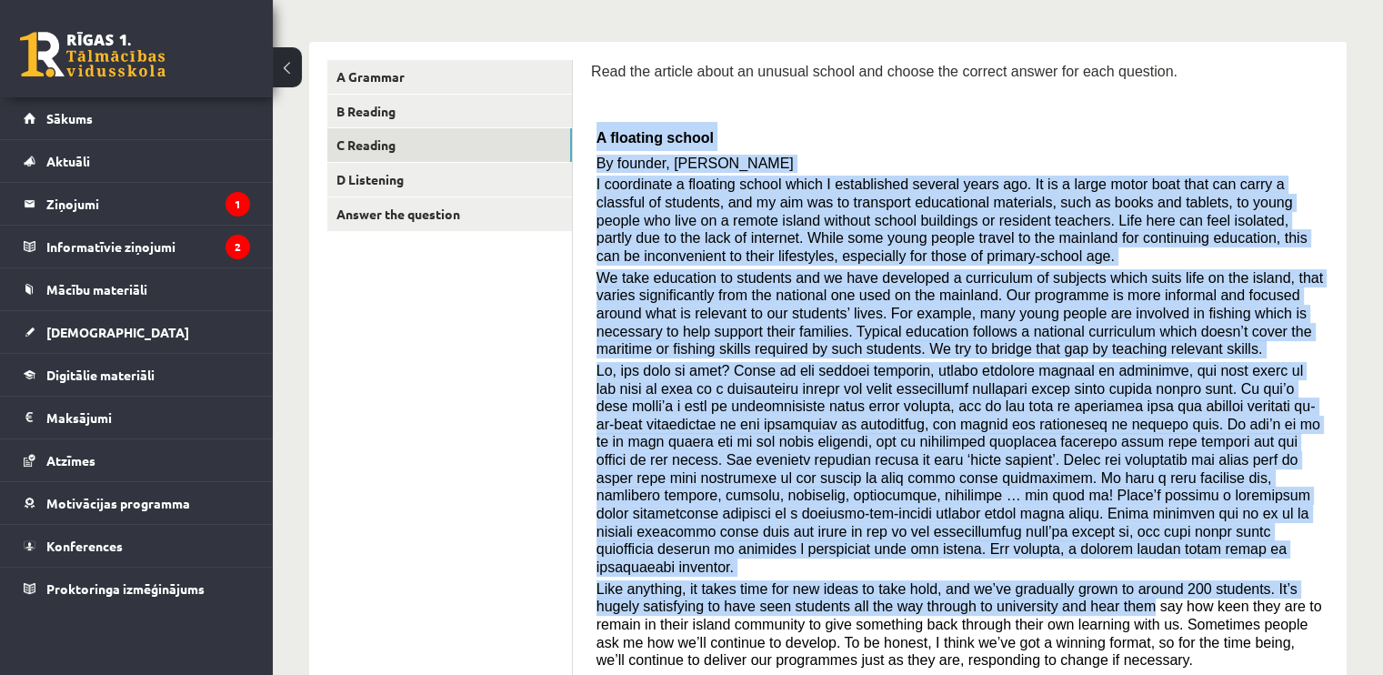
click at [1095, 414] on span at bounding box center [959, 469] width 724 height 212
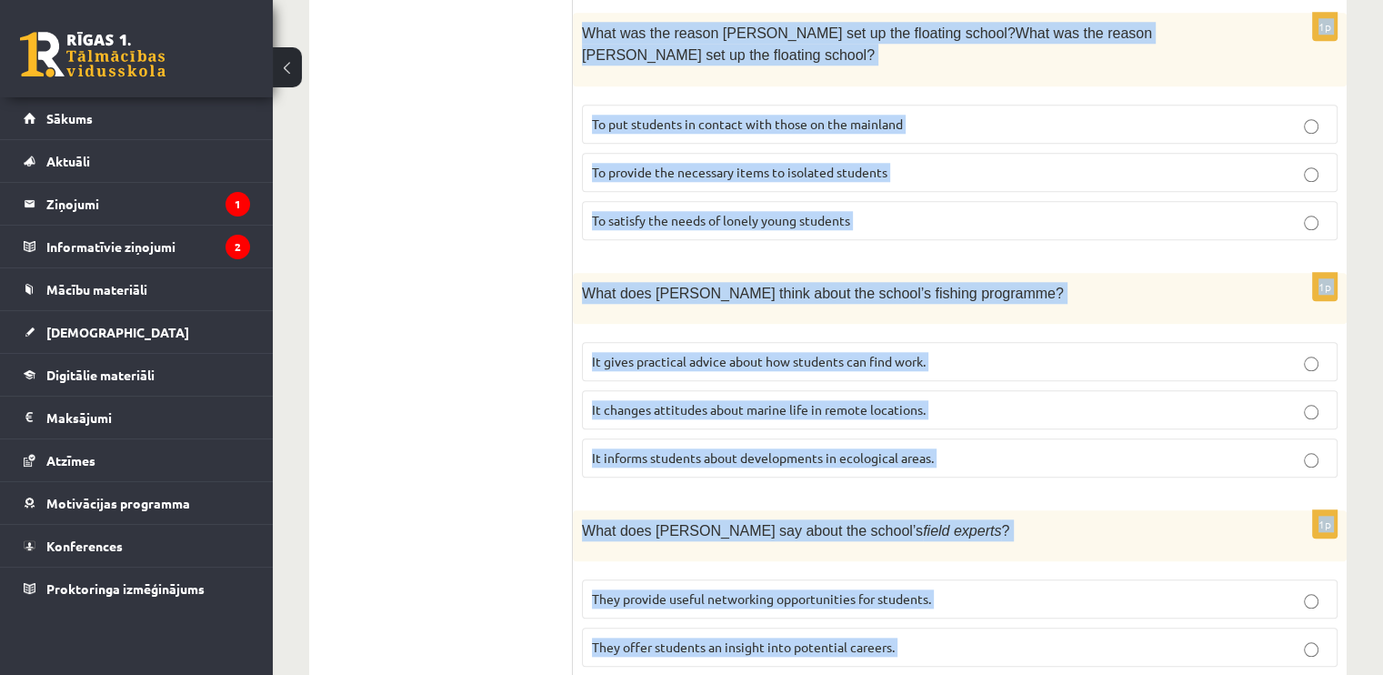
scroll to position [1798, 0]
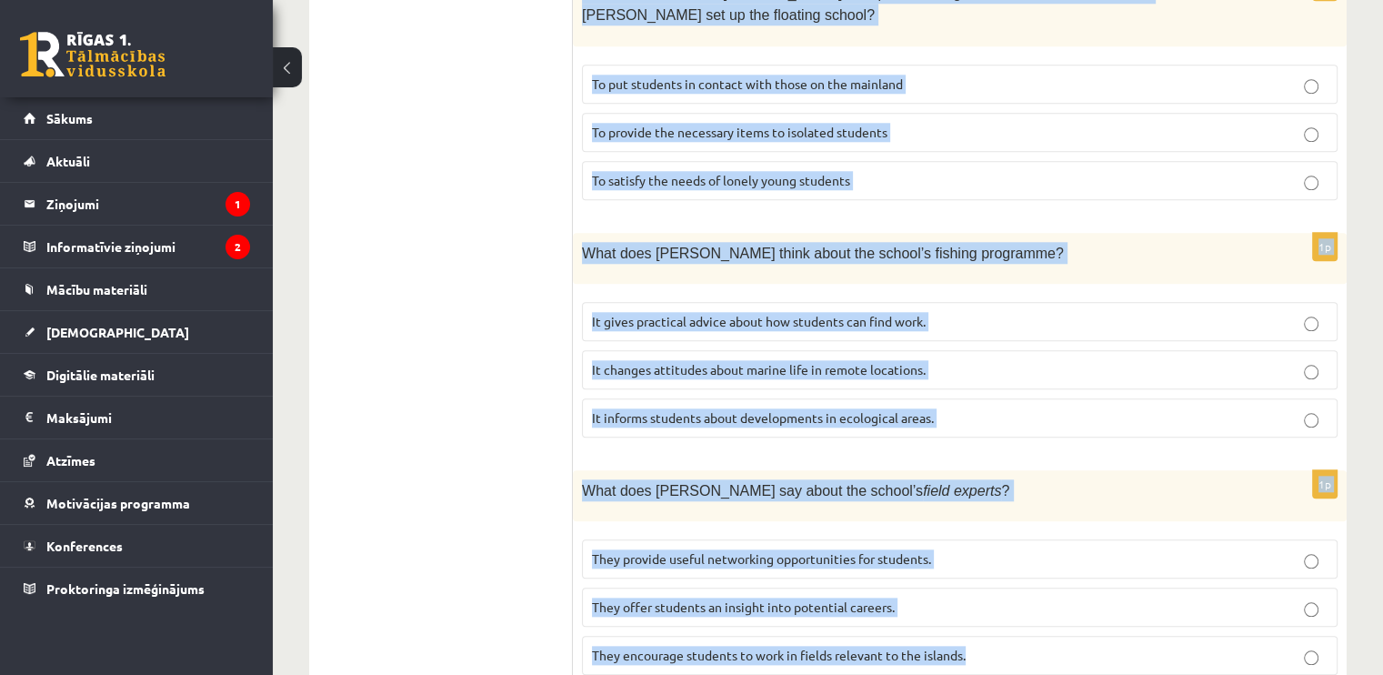
drag, startPoint x: 596, startPoint y: 131, endPoint x: 976, endPoint y: 607, distance: 609.0
copy form "A floating school By founder, Anna Domingo I coordinate a floating school which…"
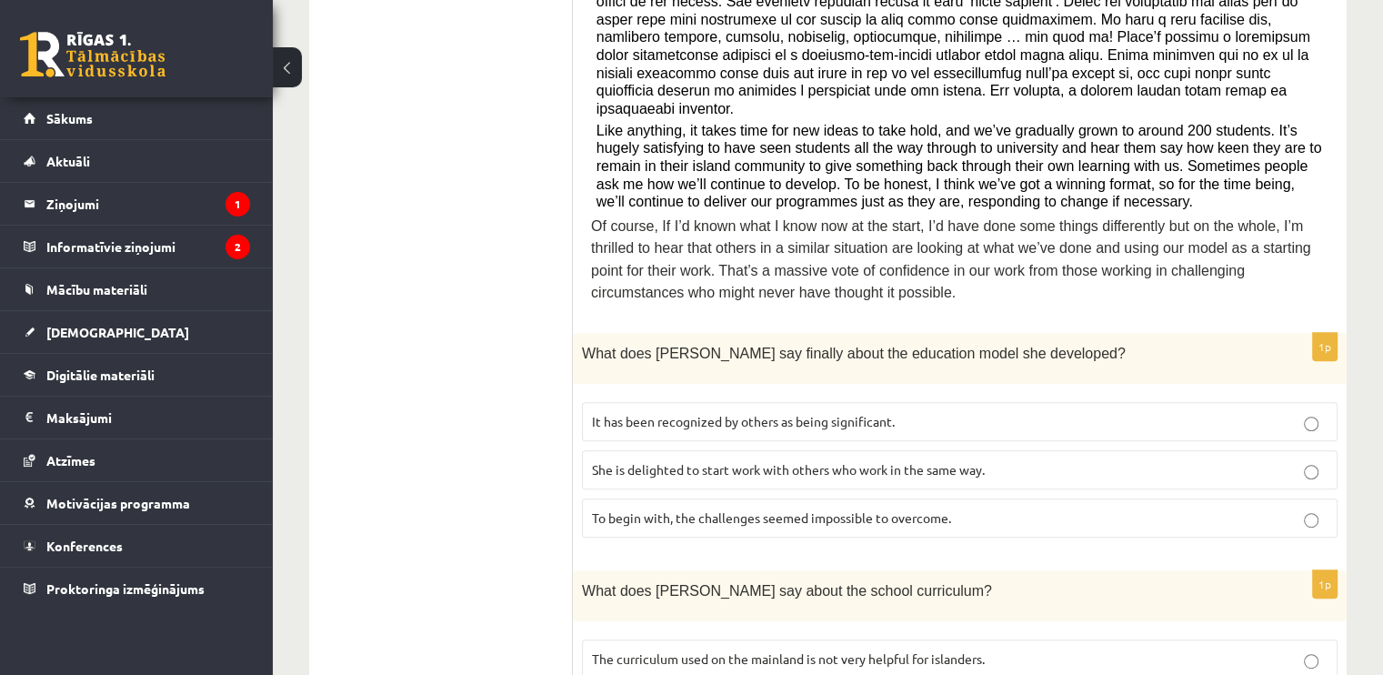
scroll to position [798, 0]
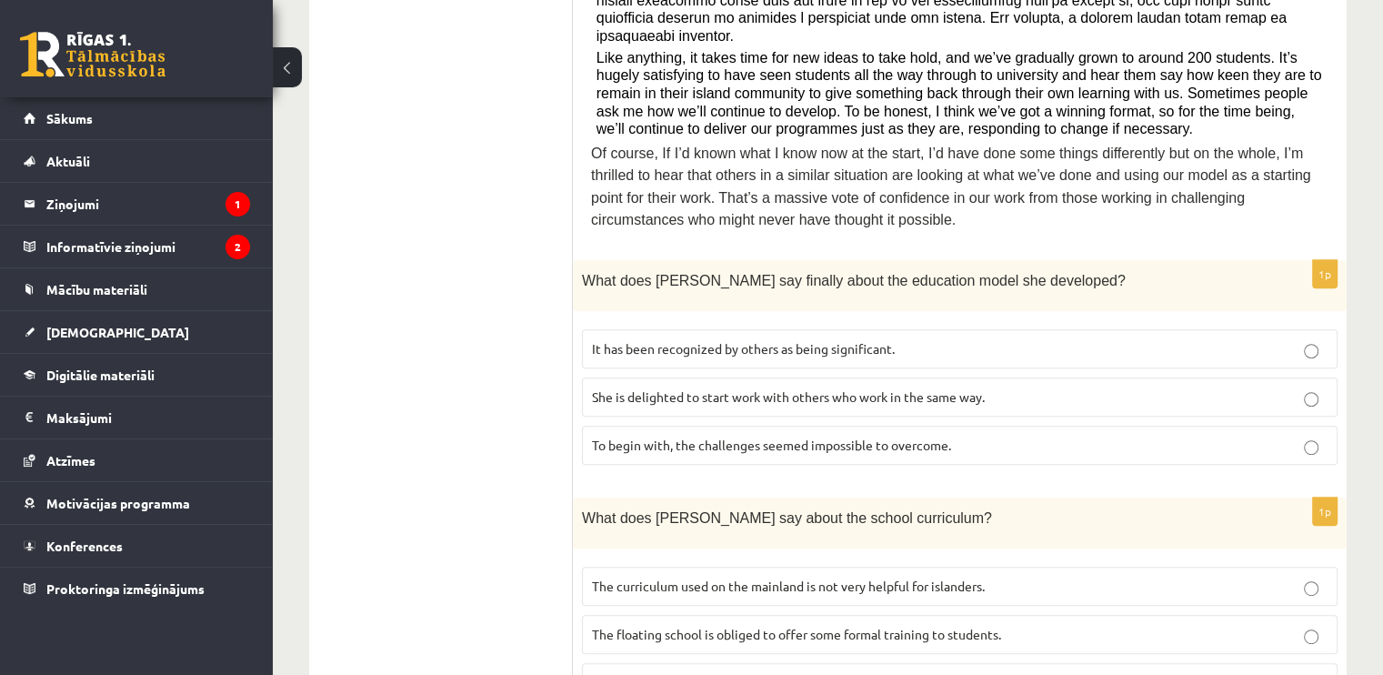
click at [960, 339] on p "It has been recognized by others as being significant." at bounding box center [960, 348] width 736 height 19
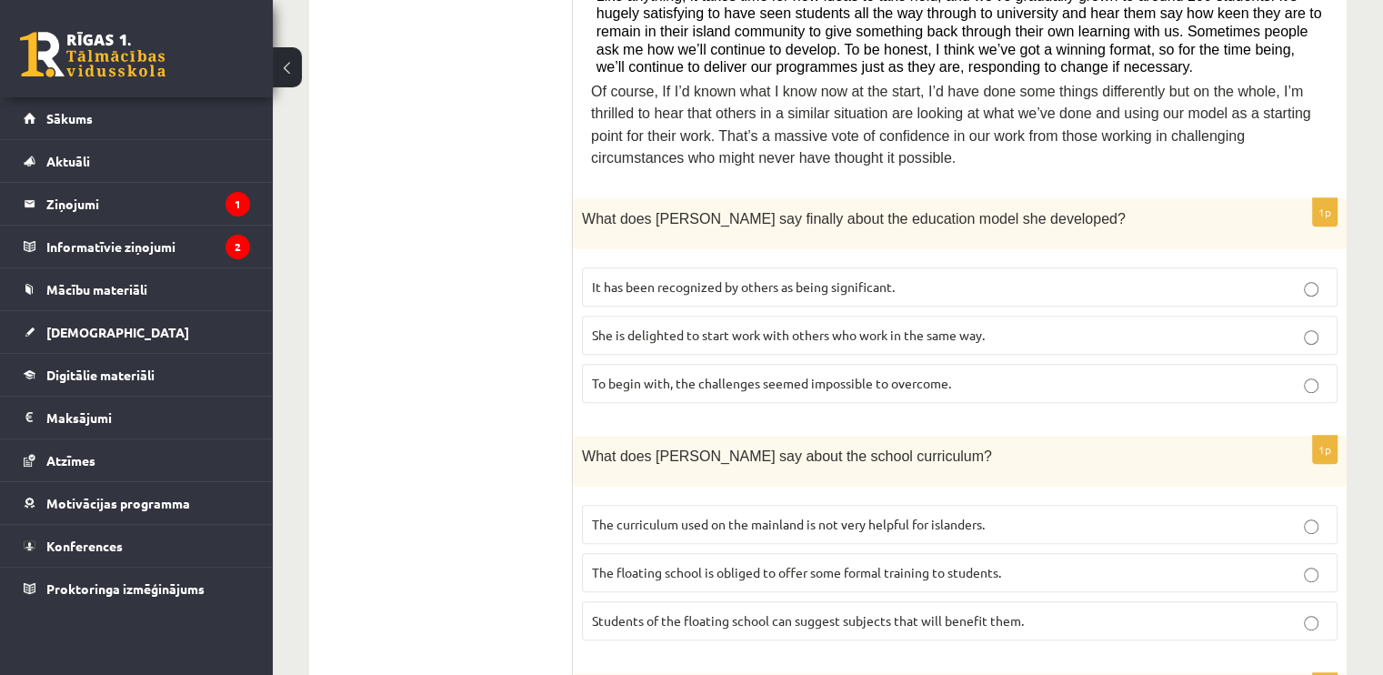
scroll to position [889, 0]
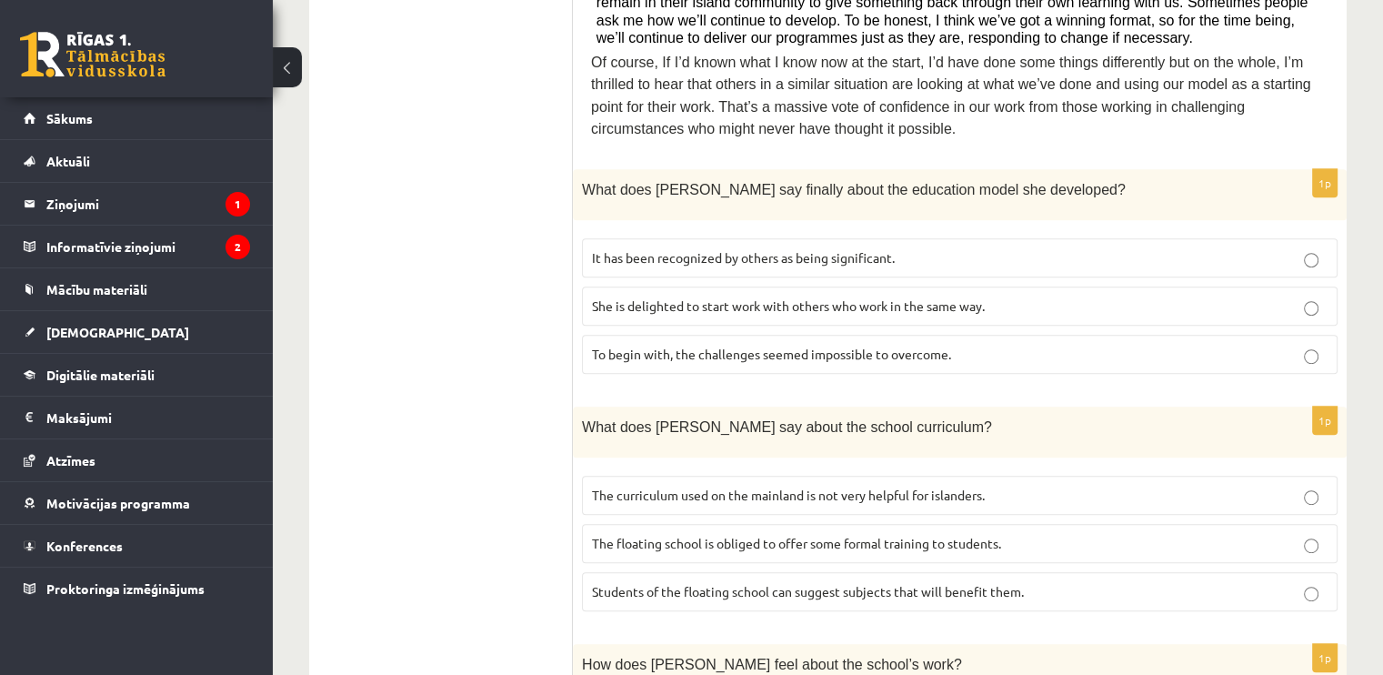
click at [798, 486] on p "The curriculum used on the mainland is not very helpful for islanders." at bounding box center [960, 495] width 736 height 19
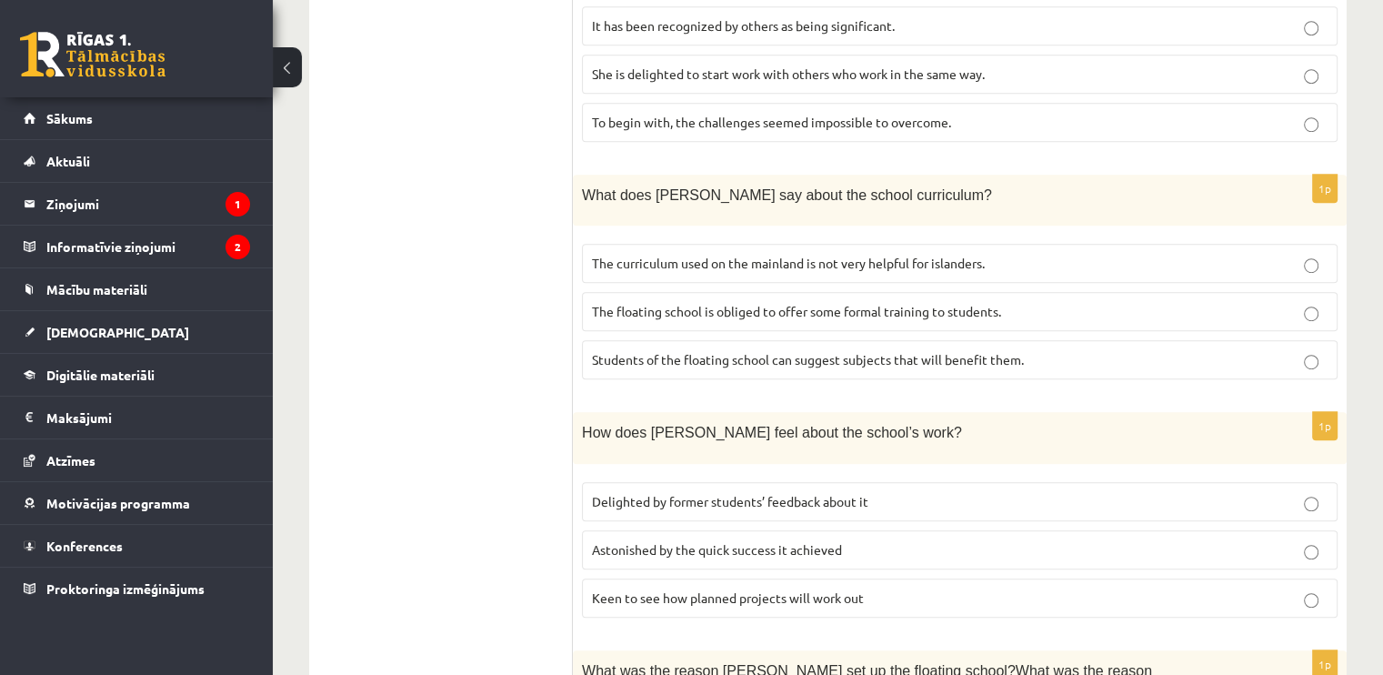
scroll to position [1252, 0]
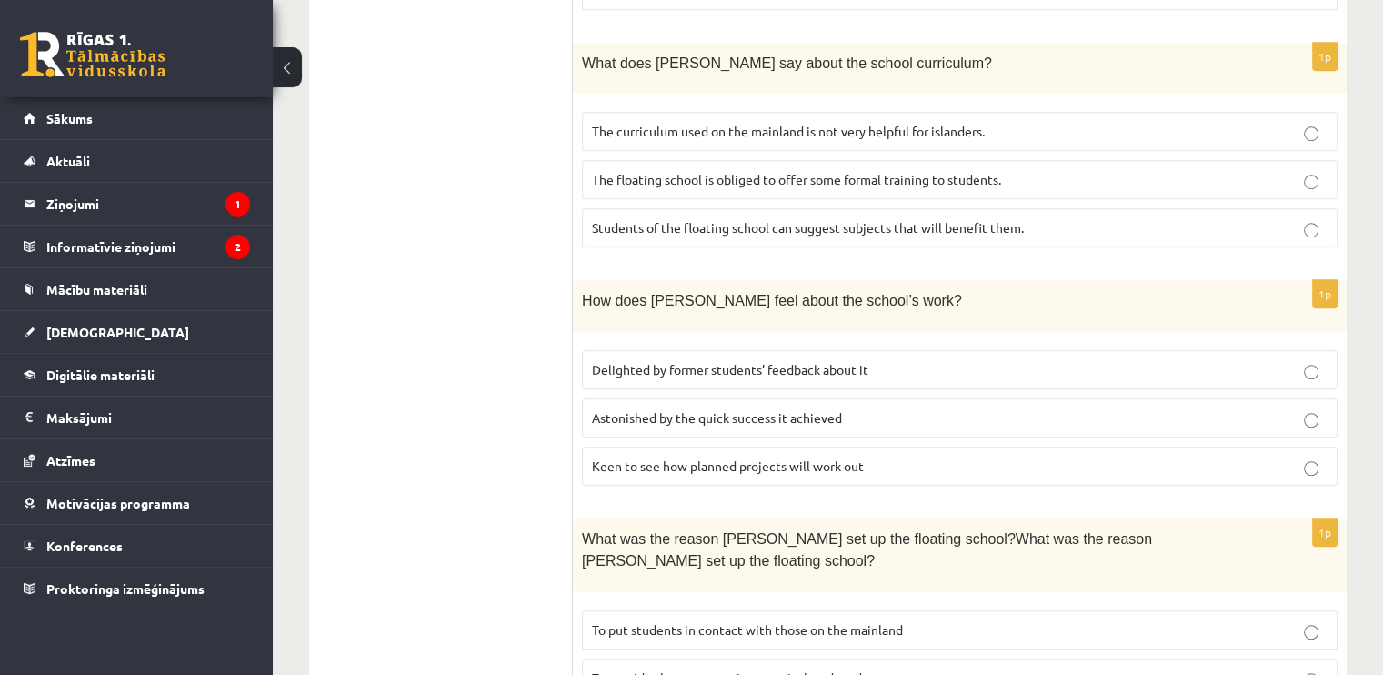
click at [779, 361] on span "Delighted by former students’ feedback about it" at bounding box center [730, 369] width 276 height 16
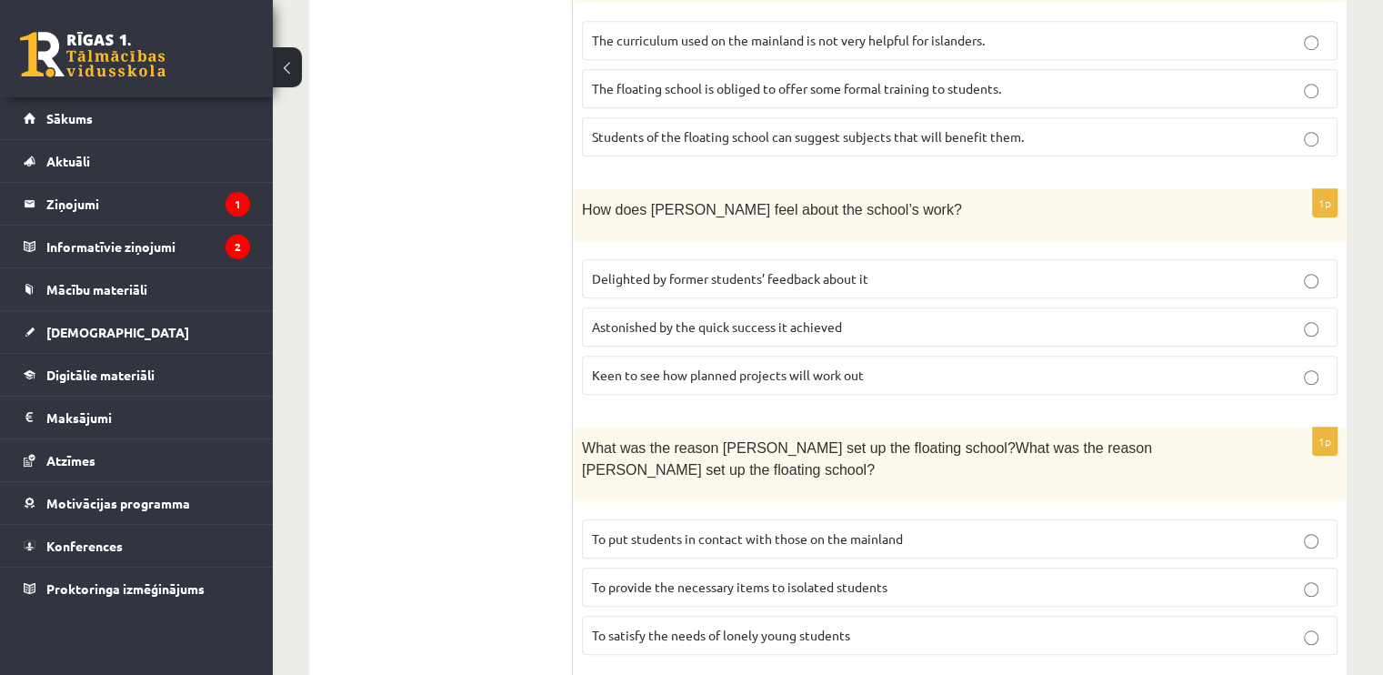
scroll to position [1434, 0]
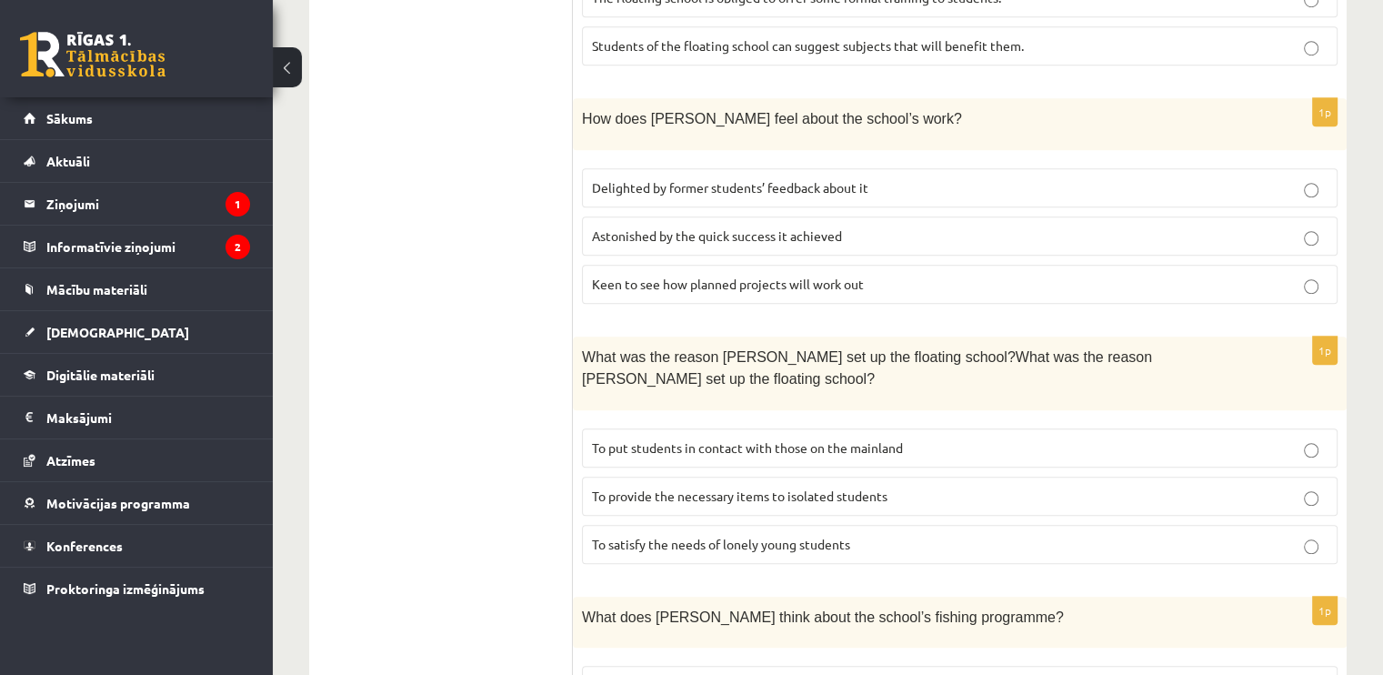
click at [1173, 477] on label "To provide the necessary items to isolated students" at bounding box center [960, 496] width 756 height 39
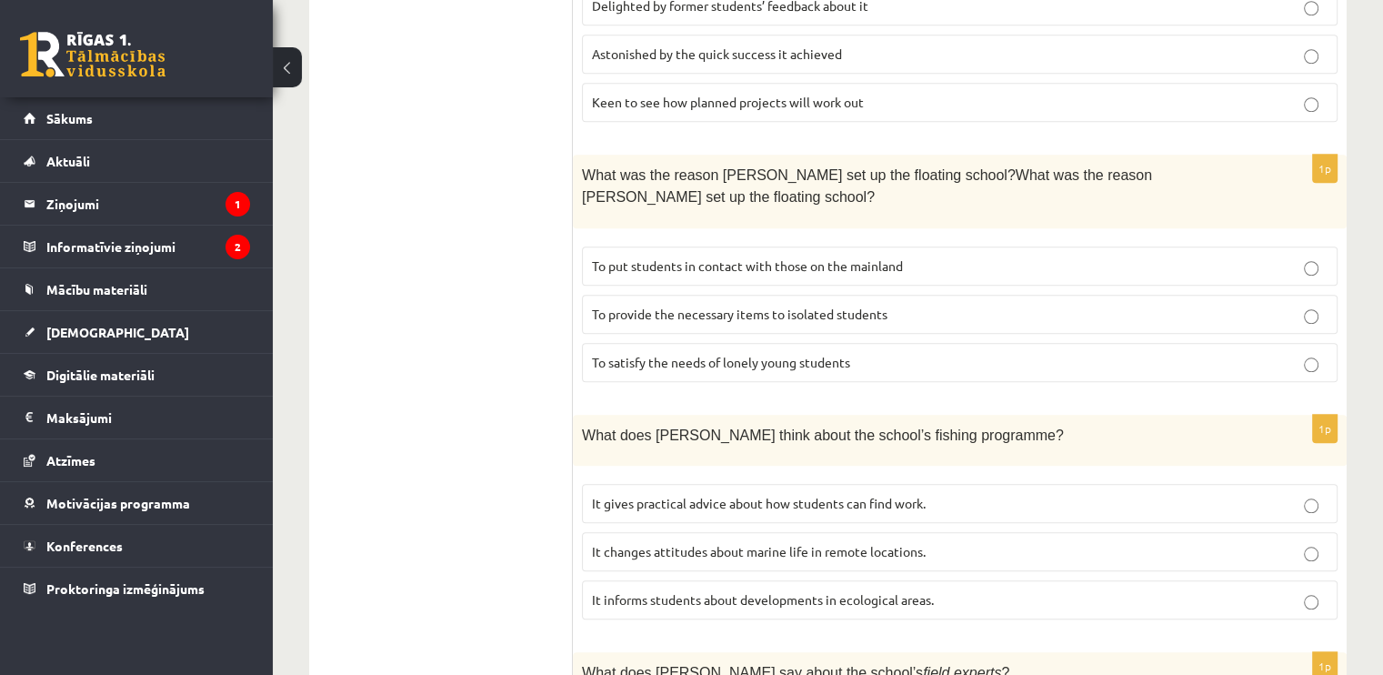
scroll to position [1707, 0]
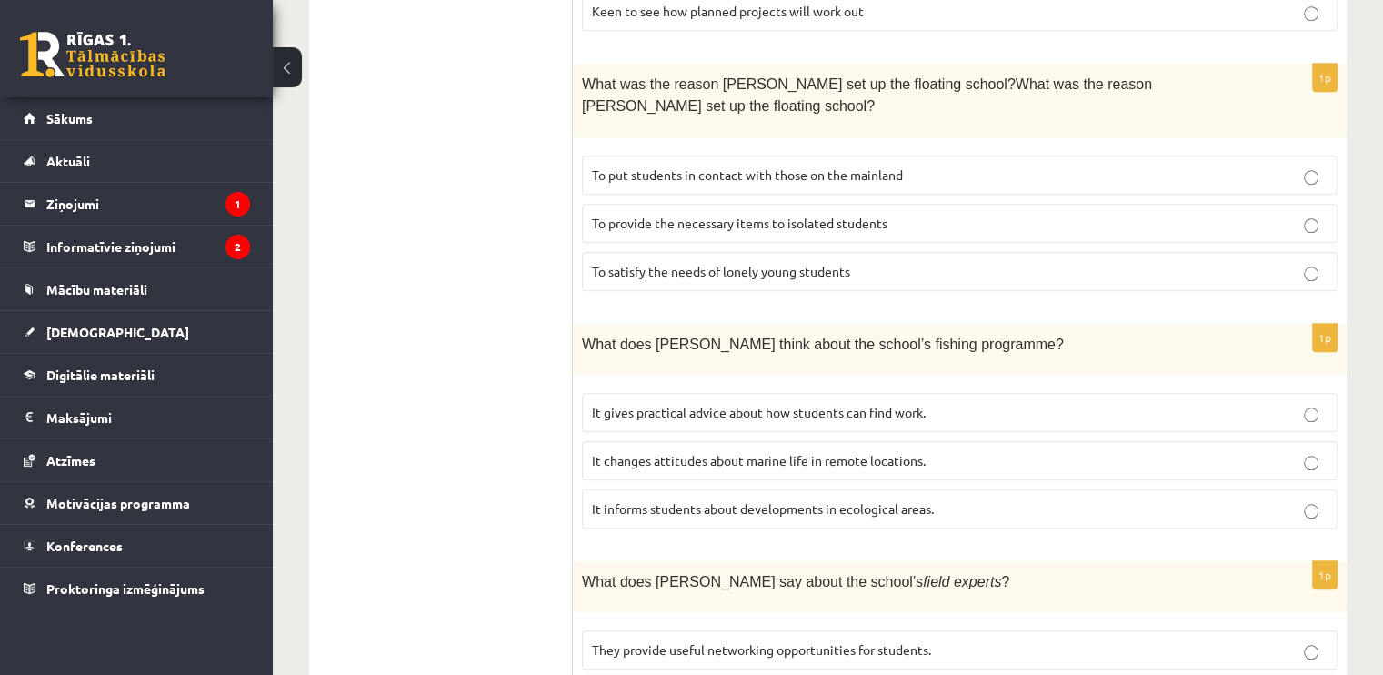
click at [997, 499] on p "It informs students about developments in ecological areas." at bounding box center [960, 508] width 736 height 19
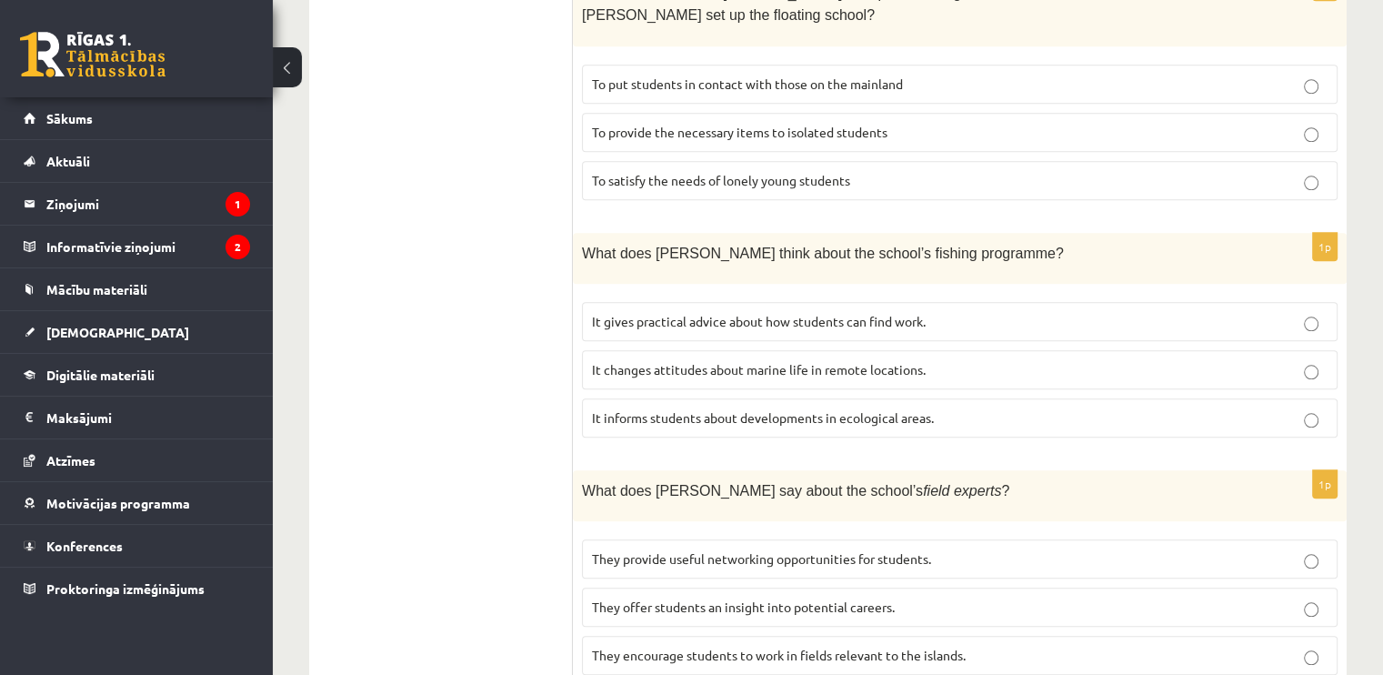
click at [757, 598] on span "They offer students an insight into potential careers." at bounding box center [743, 606] width 303 height 16
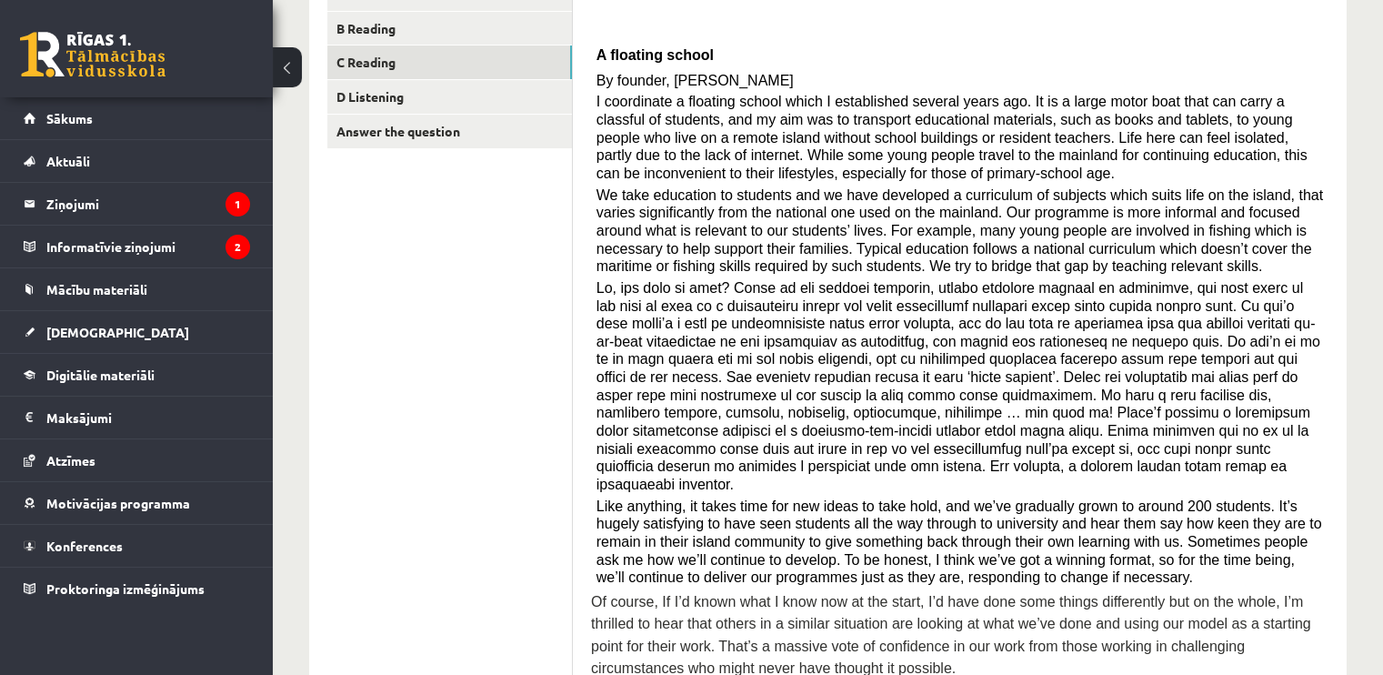
scroll to position [0, 0]
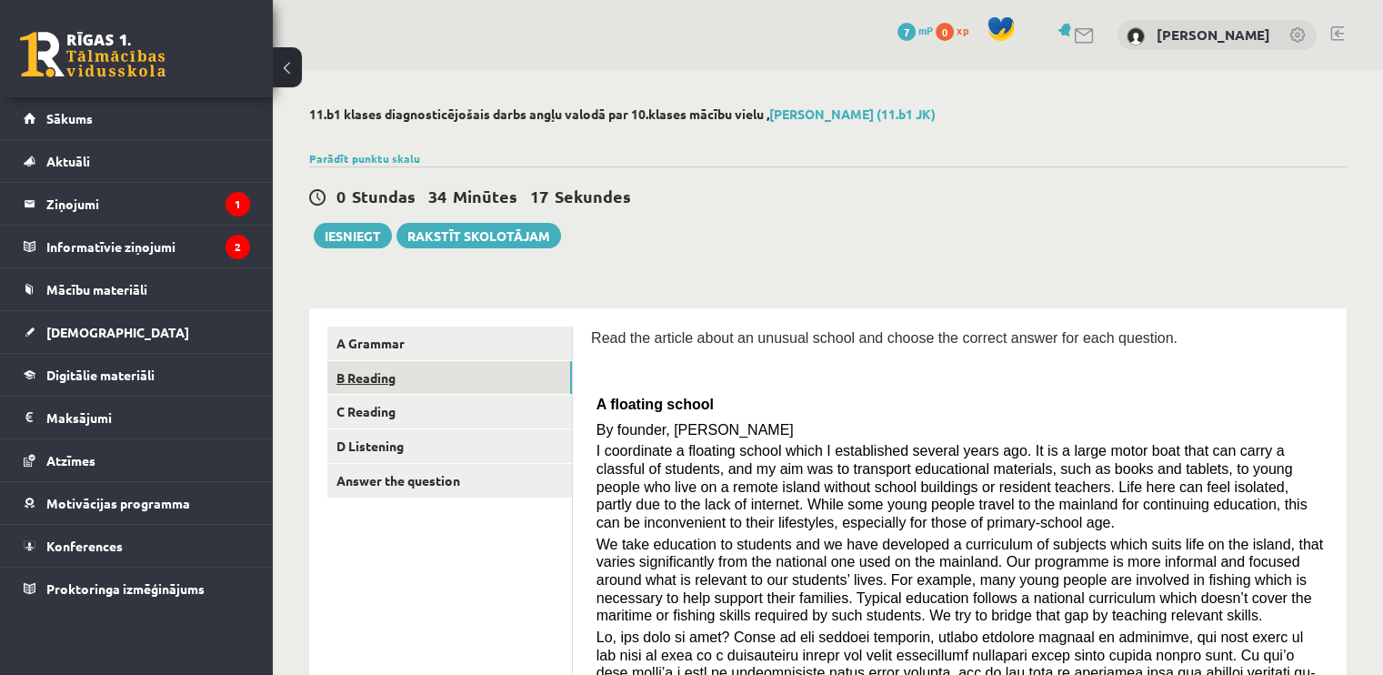
click at [410, 367] on link "B Reading" at bounding box center [449, 378] width 245 height 34
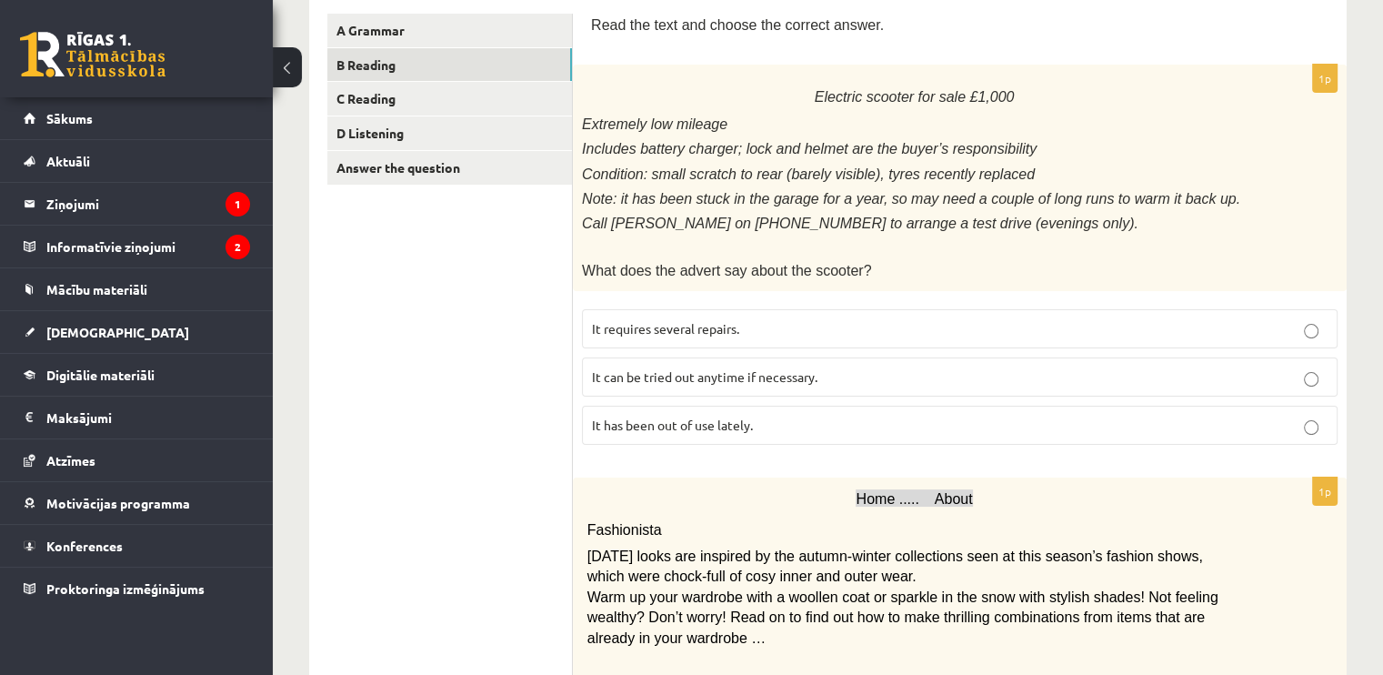
scroll to position [91, 0]
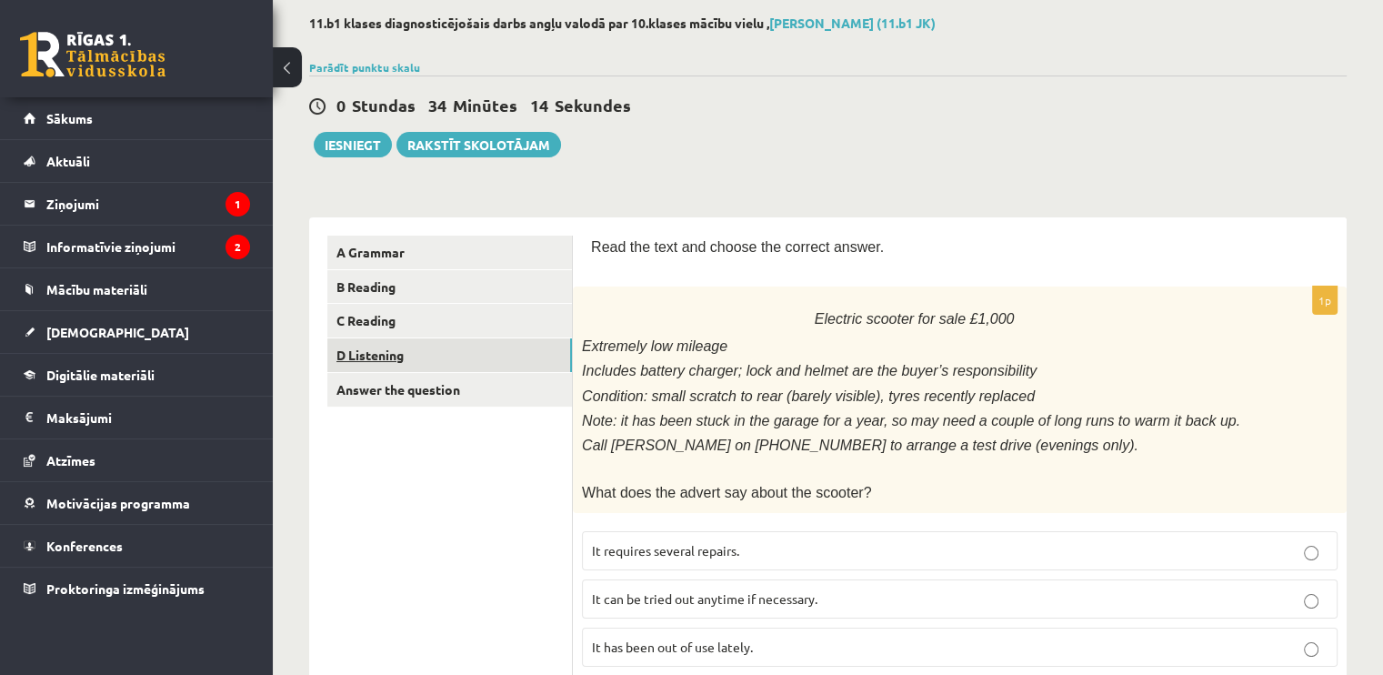
click at [422, 352] on link "D Listening" at bounding box center [449, 355] width 245 height 34
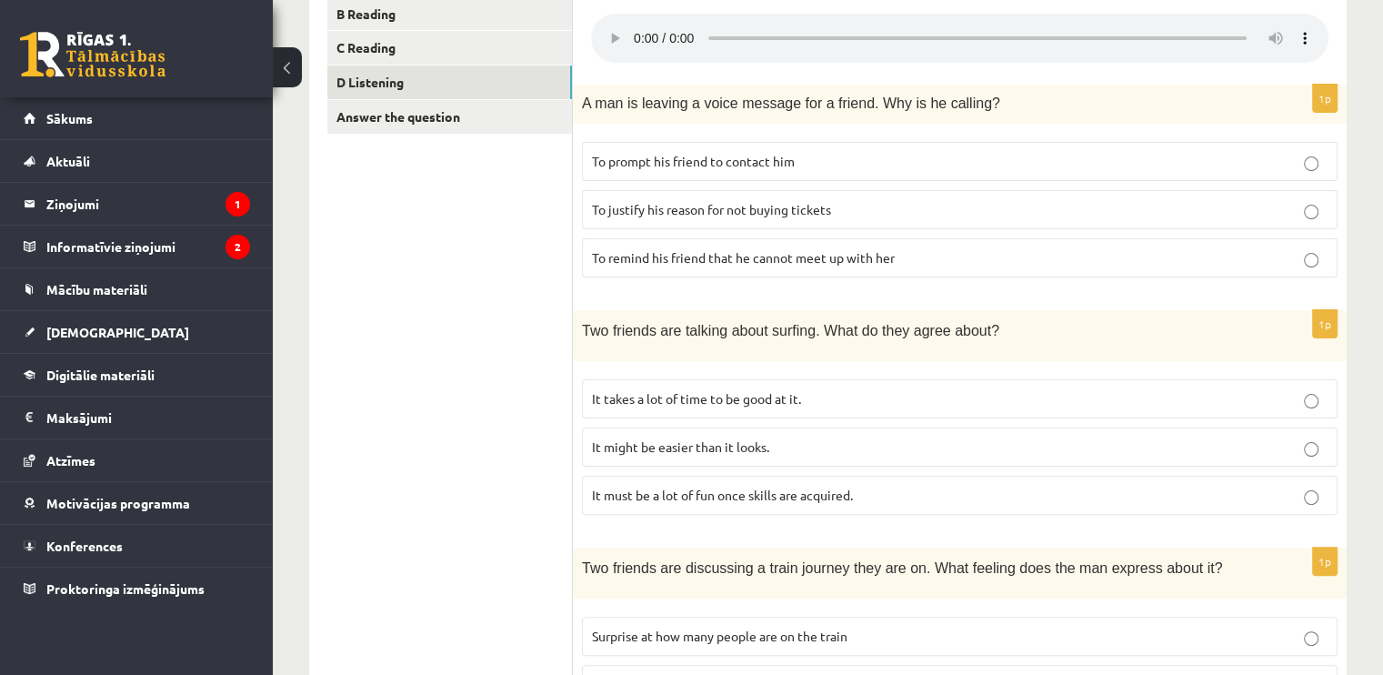
scroll to position [273, 0]
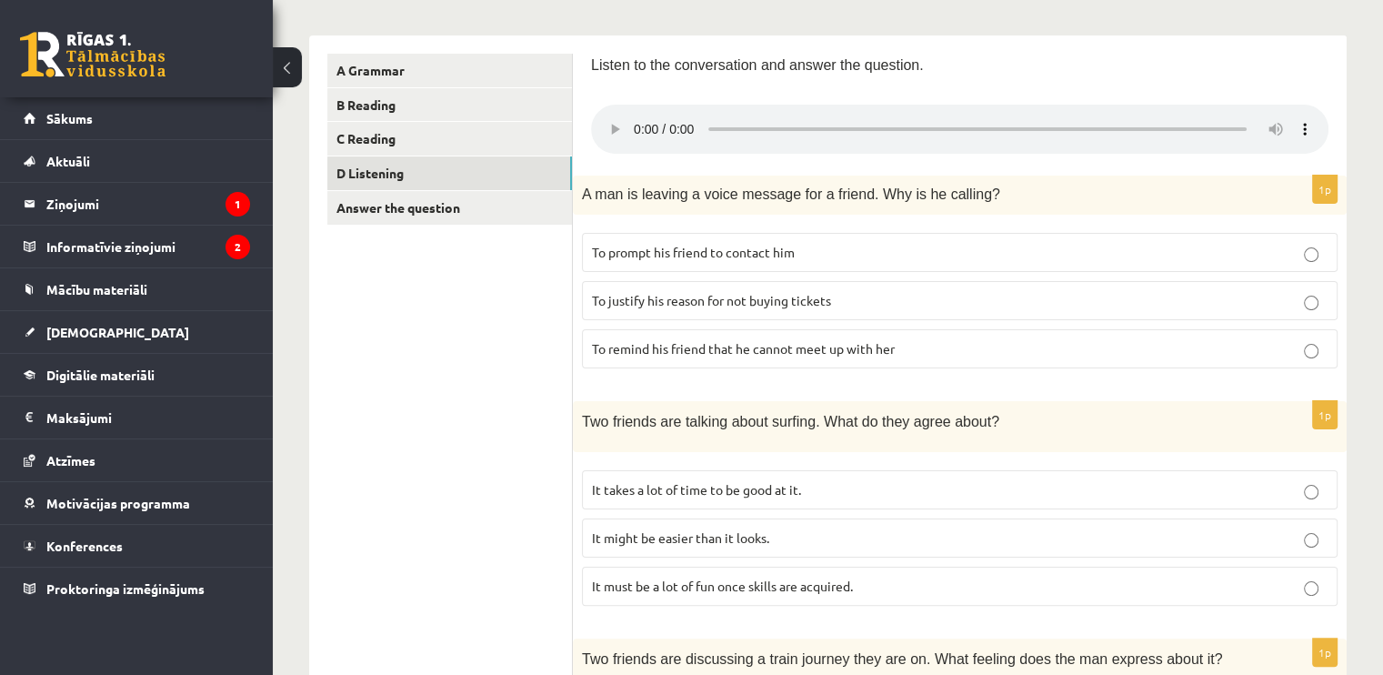
click at [711, 252] on span "To prompt his friend to contact him" at bounding box center [693, 252] width 203 height 16
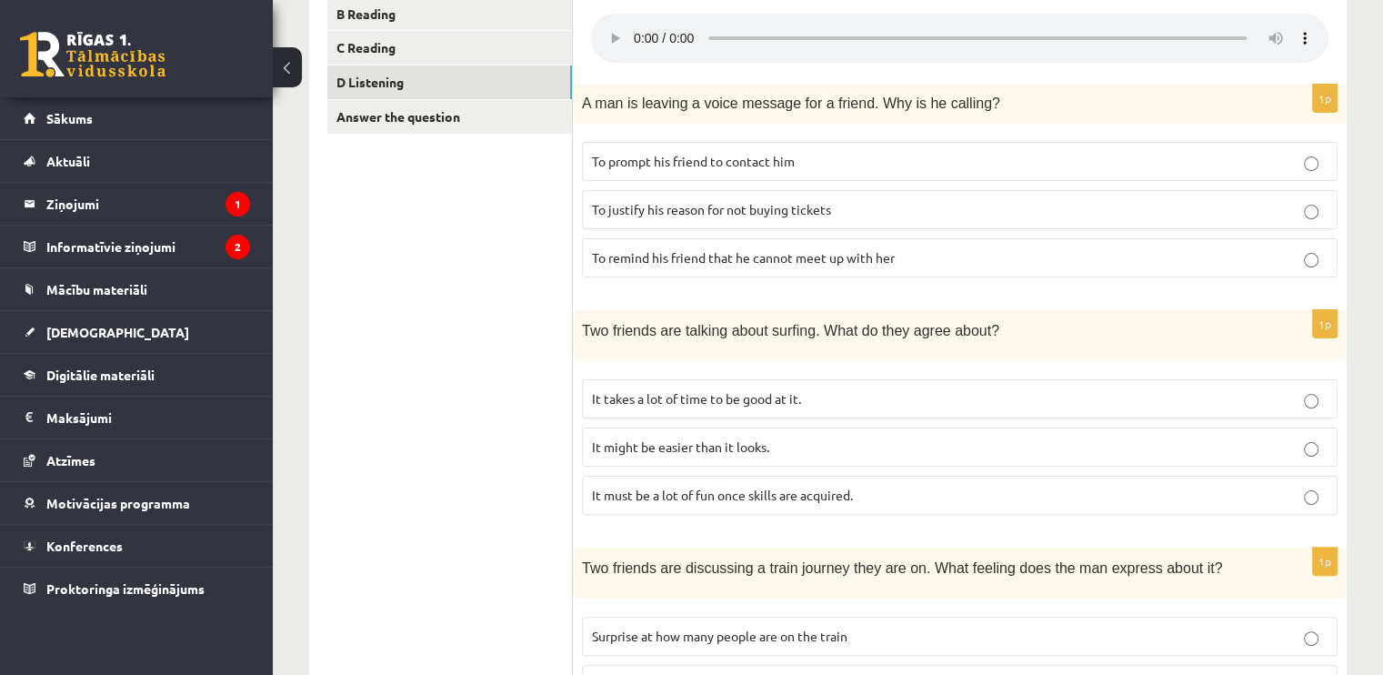
scroll to position [546, 0]
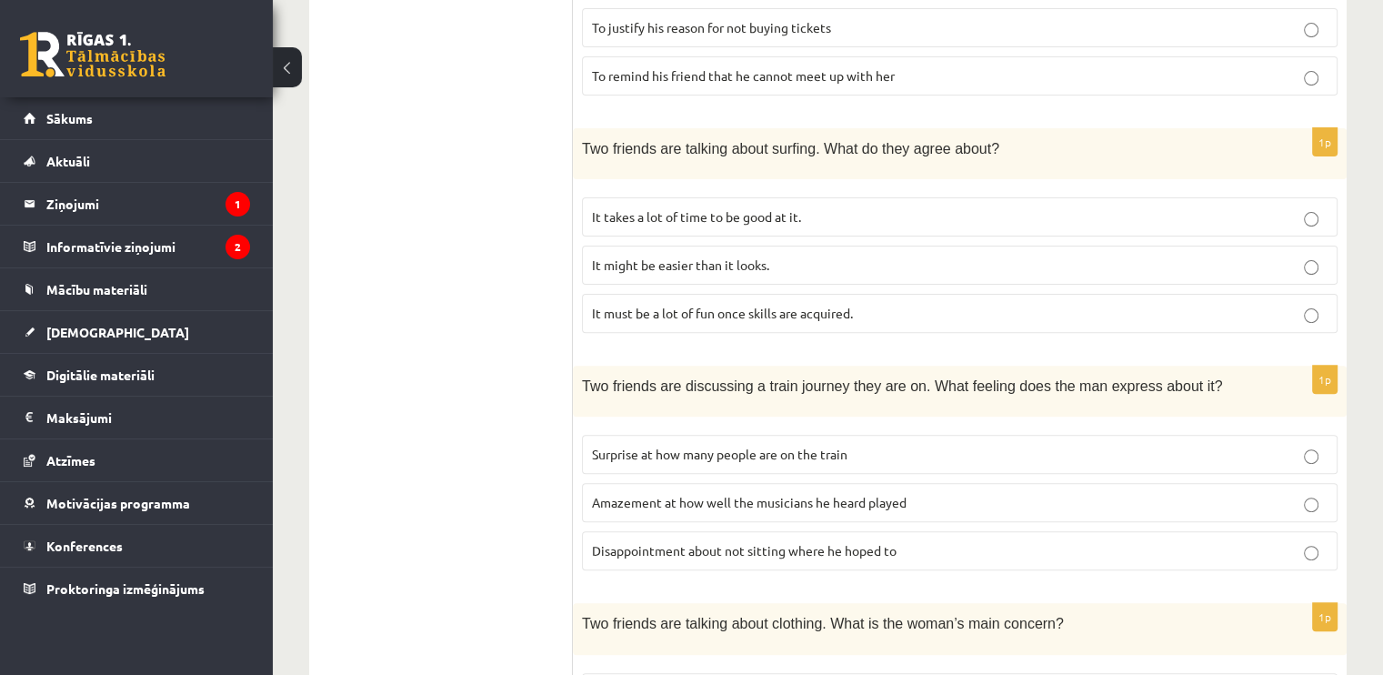
click at [863, 199] on label "It takes a lot of time to be good at it." at bounding box center [960, 216] width 756 height 39
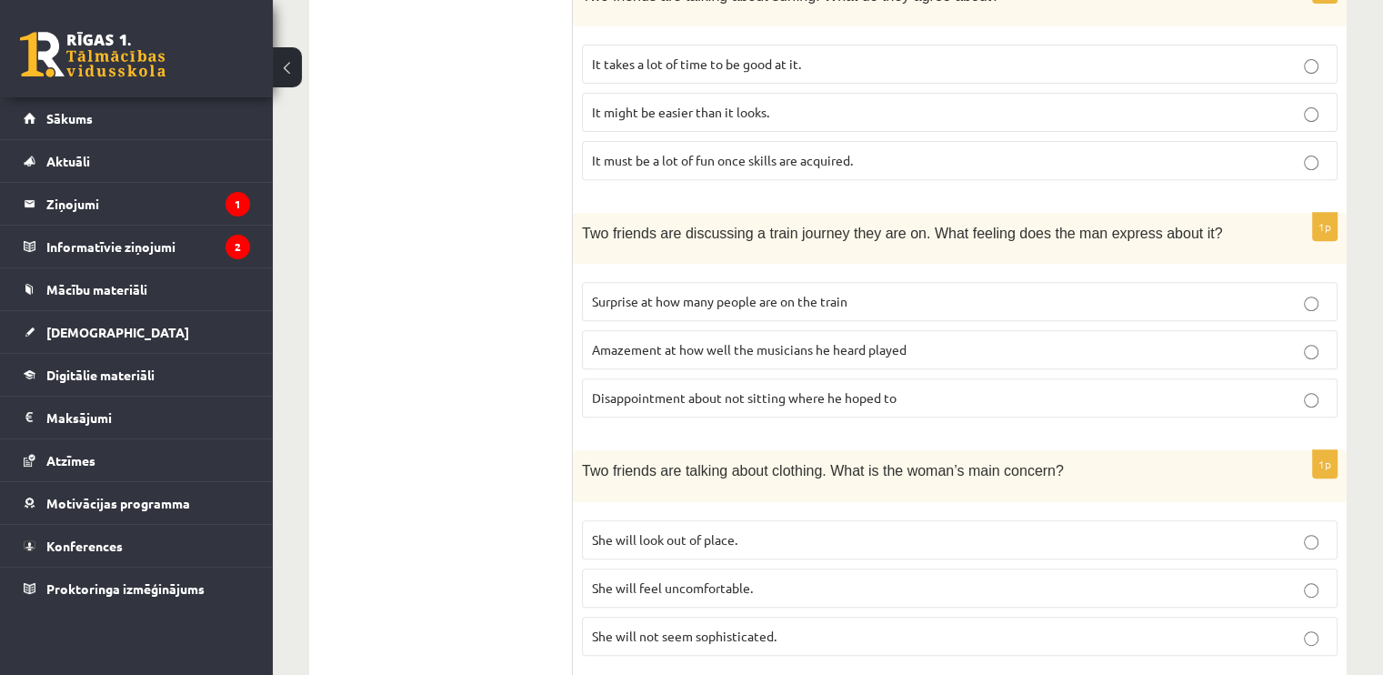
scroll to position [728, 0]
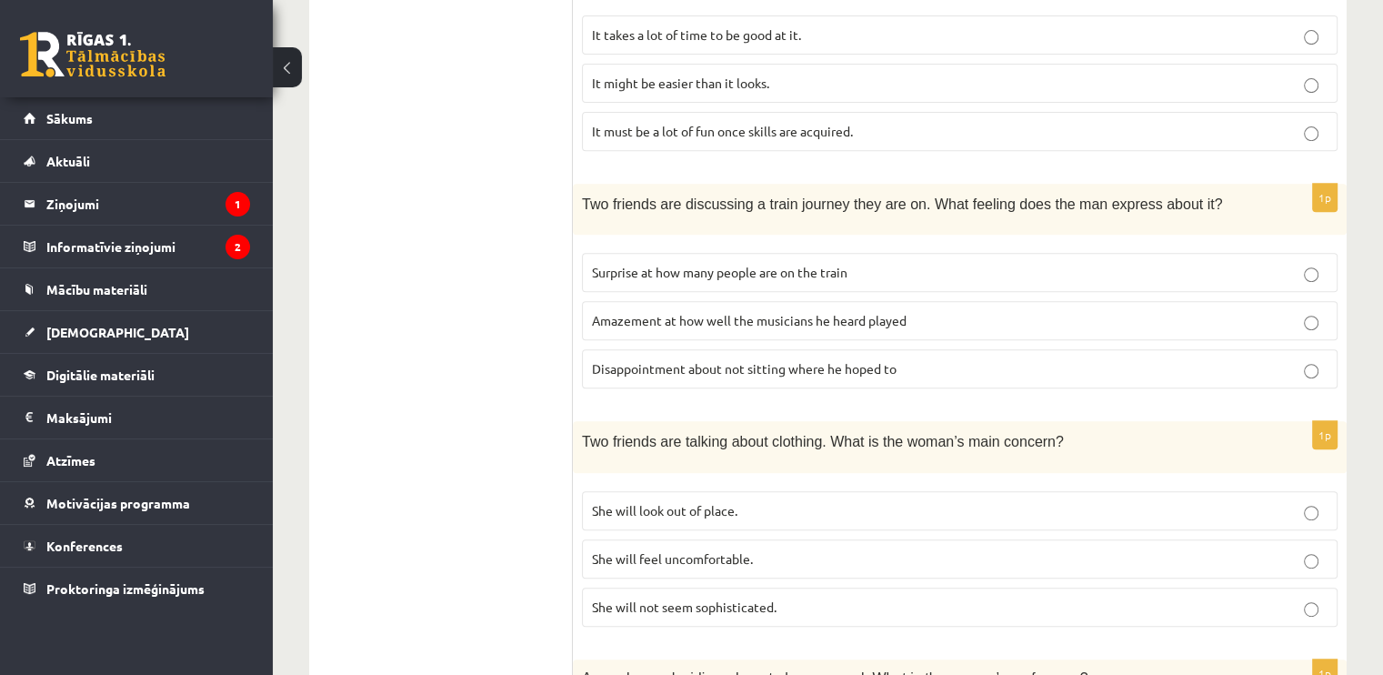
click at [947, 122] on p "It must be a lot of fun once skills are acquired." at bounding box center [960, 131] width 736 height 19
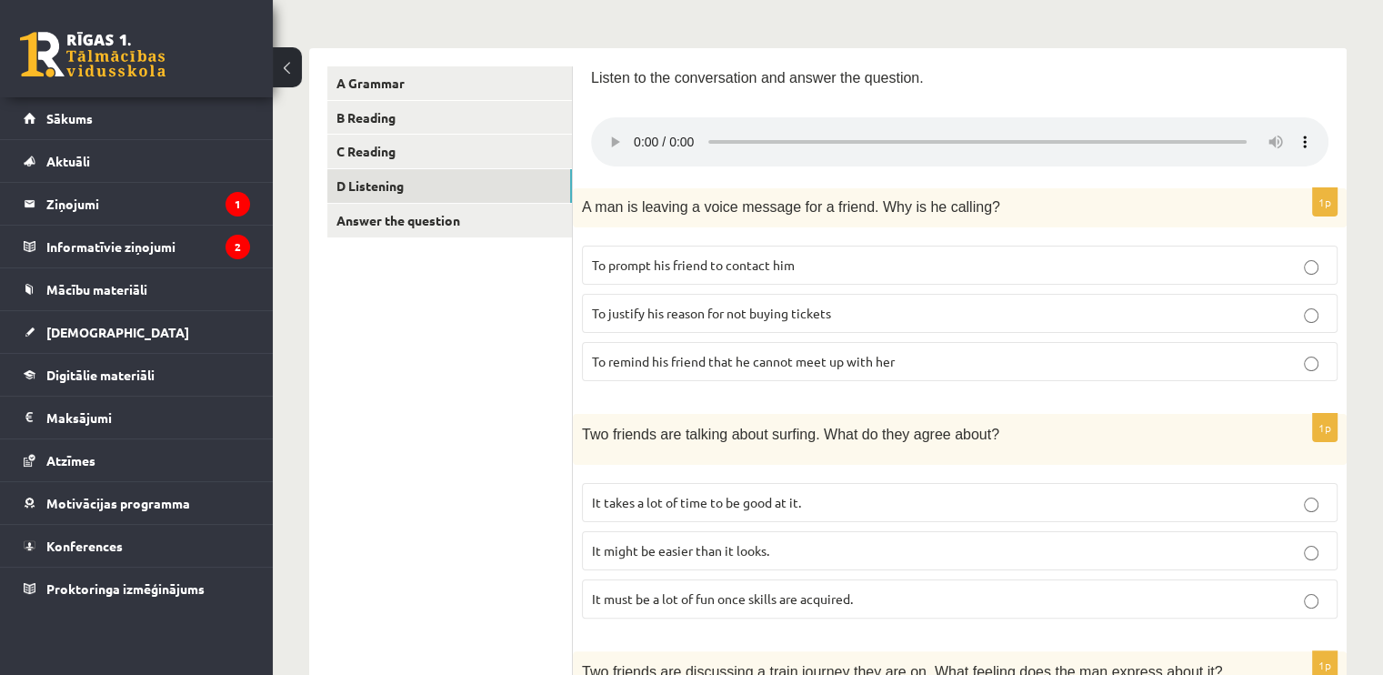
scroll to position [273, 0]
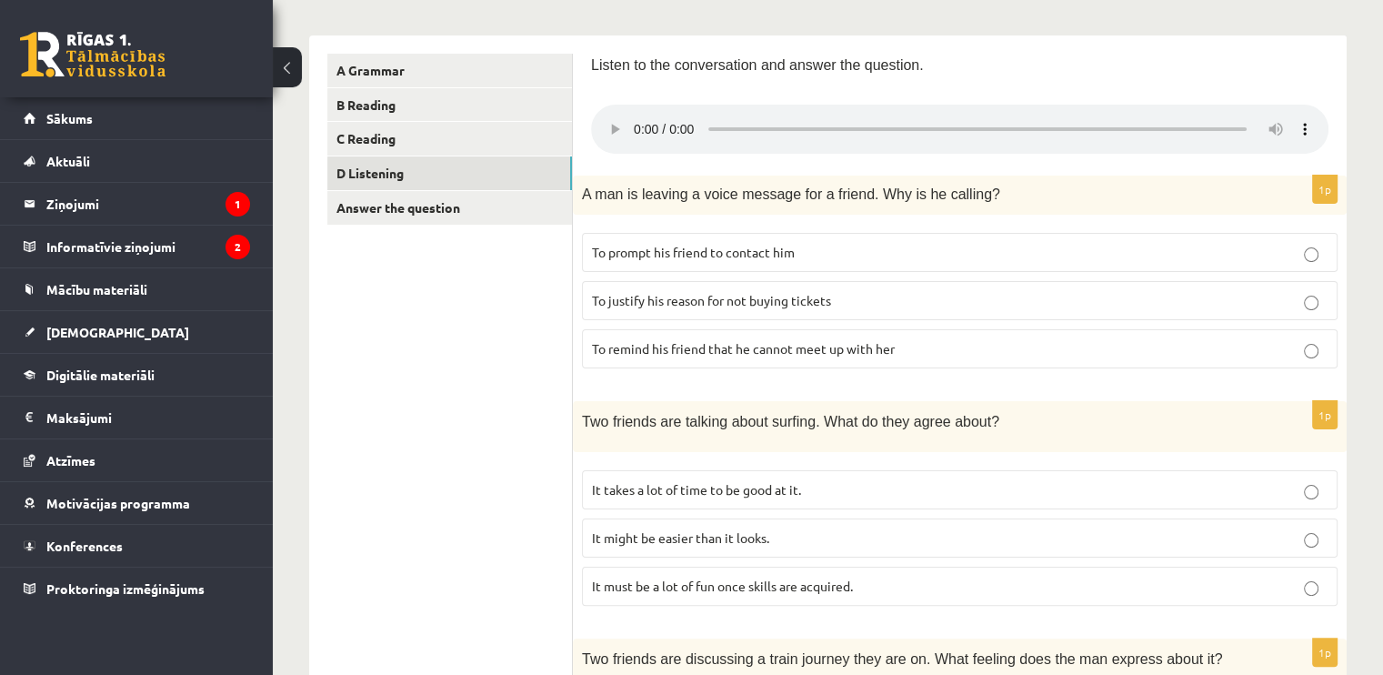
click at [808, 298] on span "To justify his reason for not buying tickets" at bounding box center [711, 300] width 239 height 16
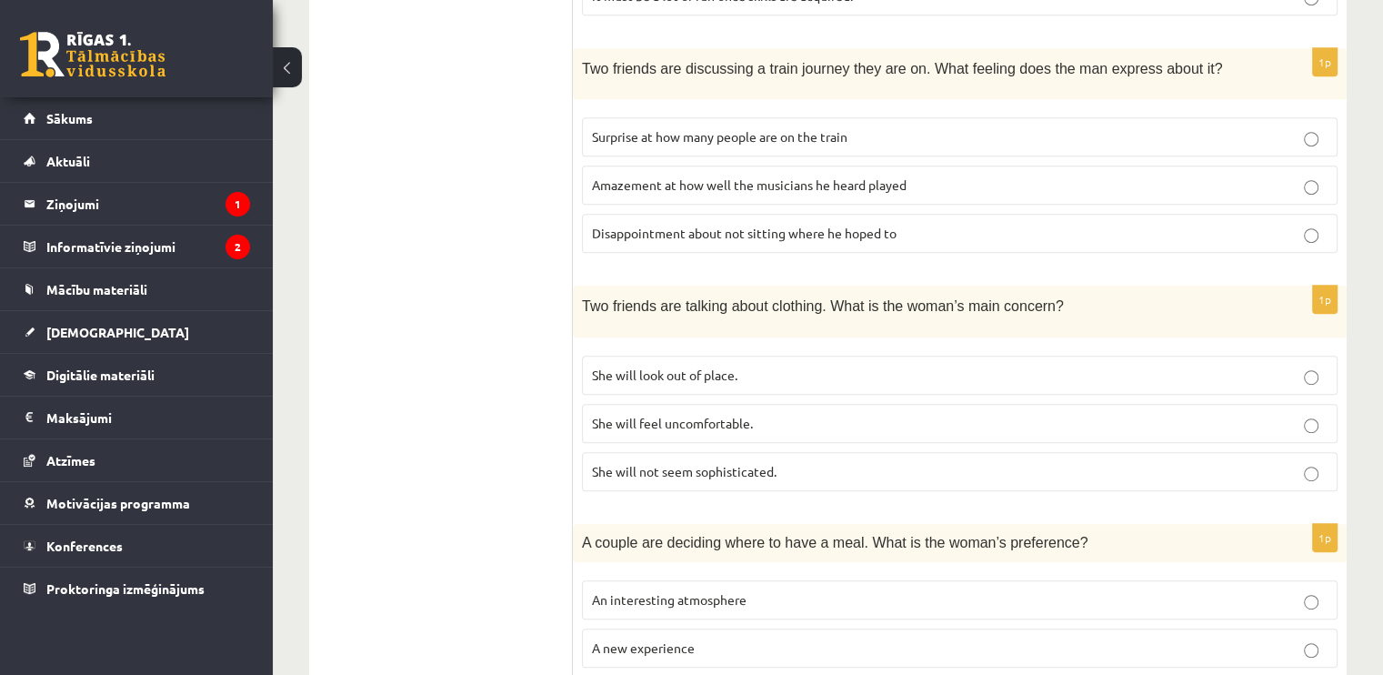
scroll to position [833, 0]
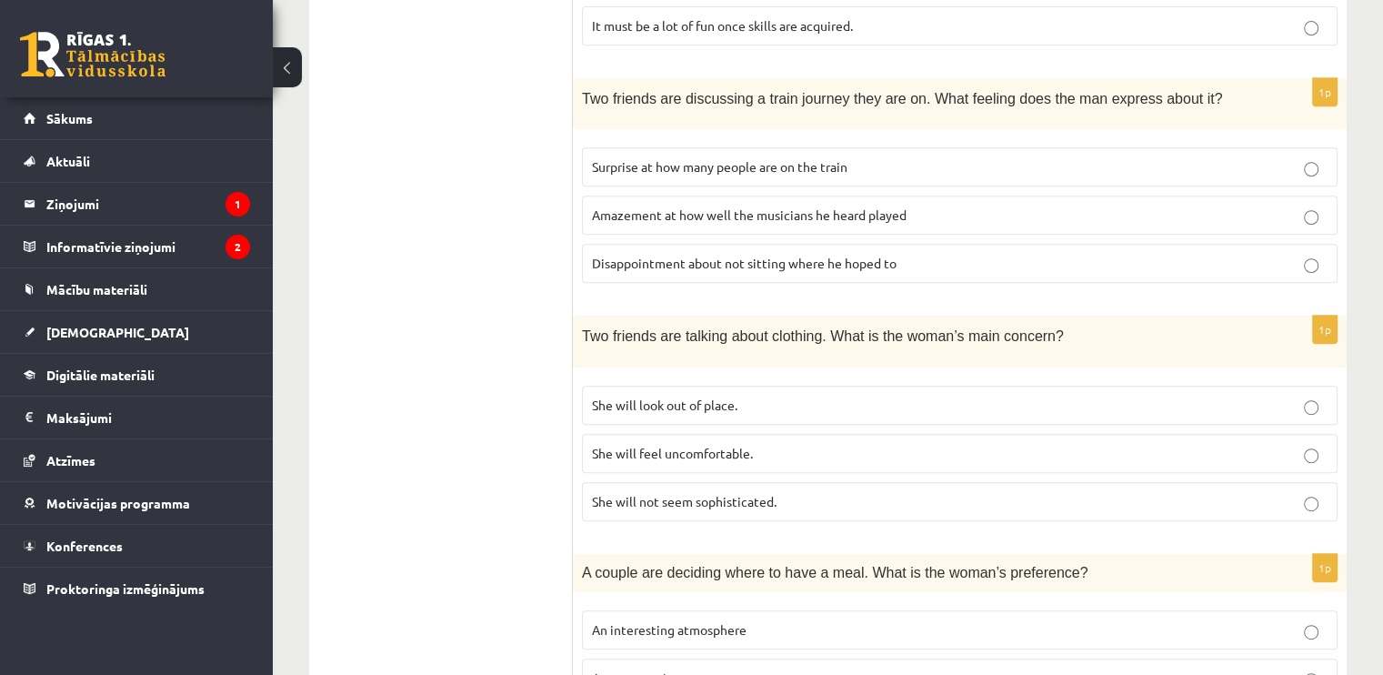
click at [703, 493] on span "She will not seem sophisticated." at bounding box center [684, 501] width 185 height 16
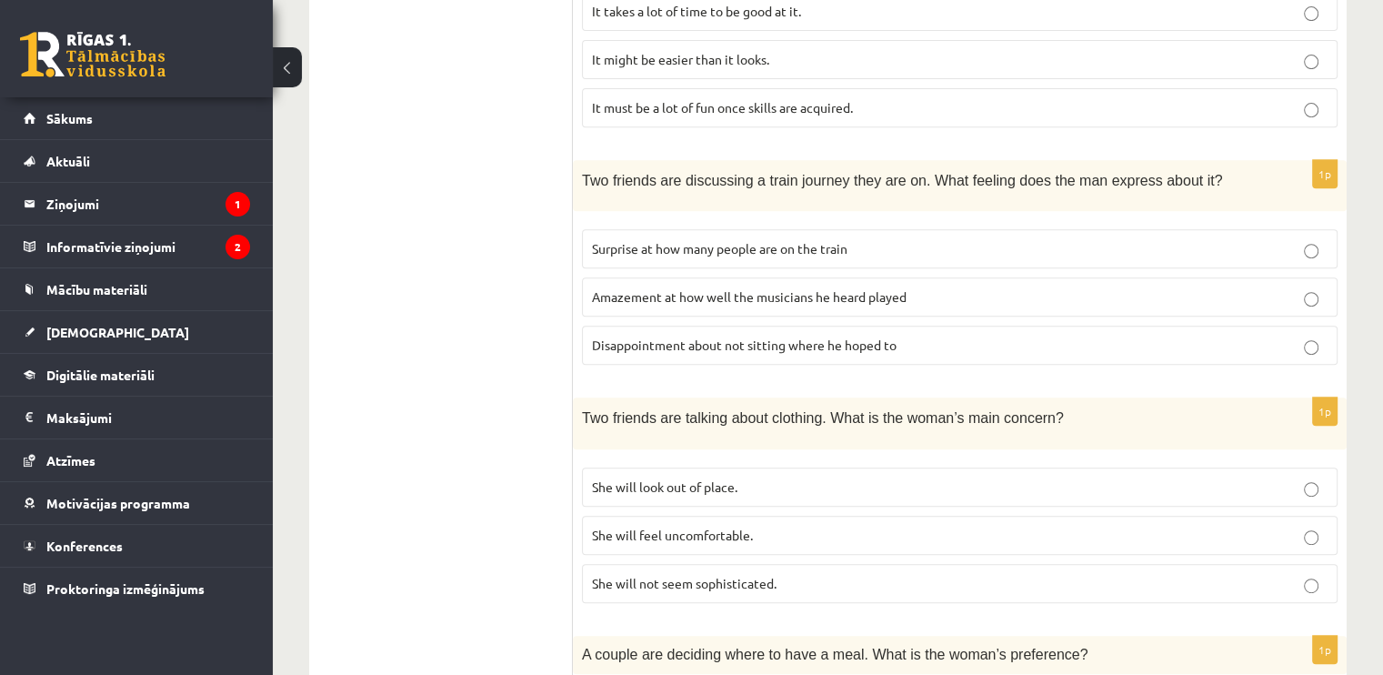
scroll to position [742, 0]
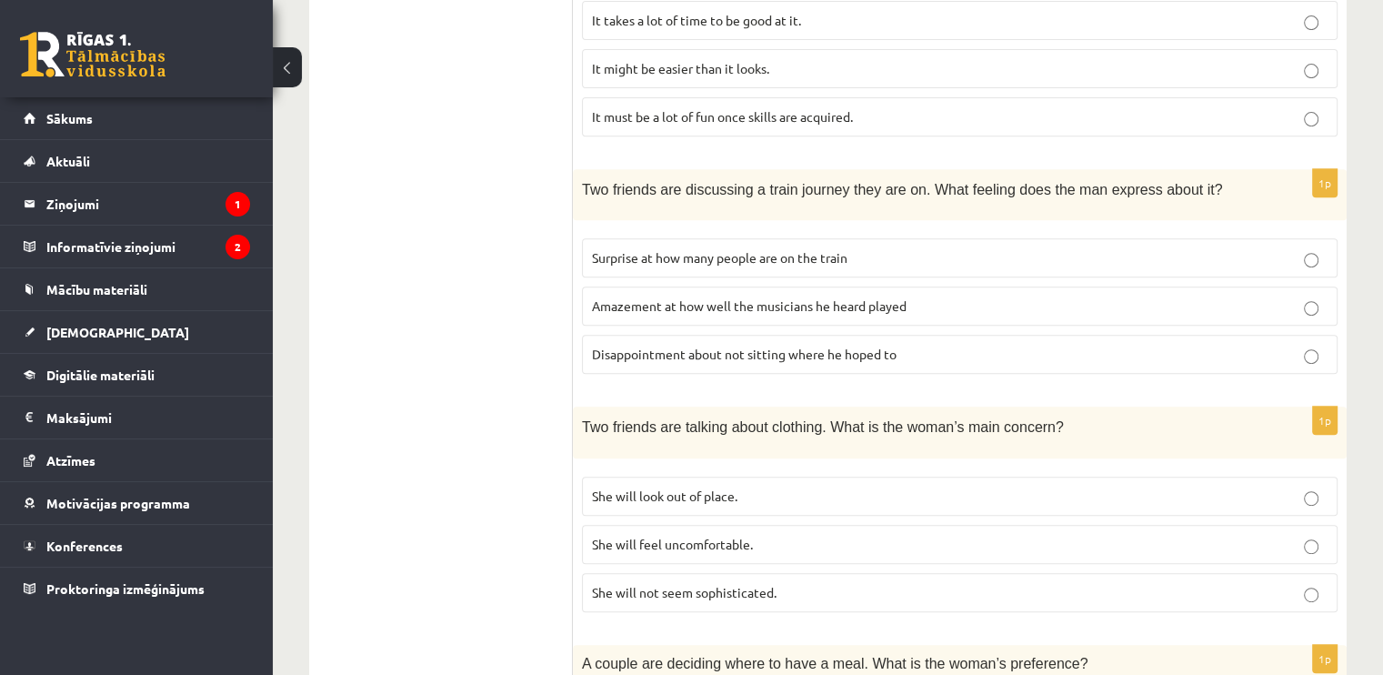
click at [709, 348] on span "Disappointment about not sitting where he hoped to" at bounding box center [744, 354] width 305 height 16
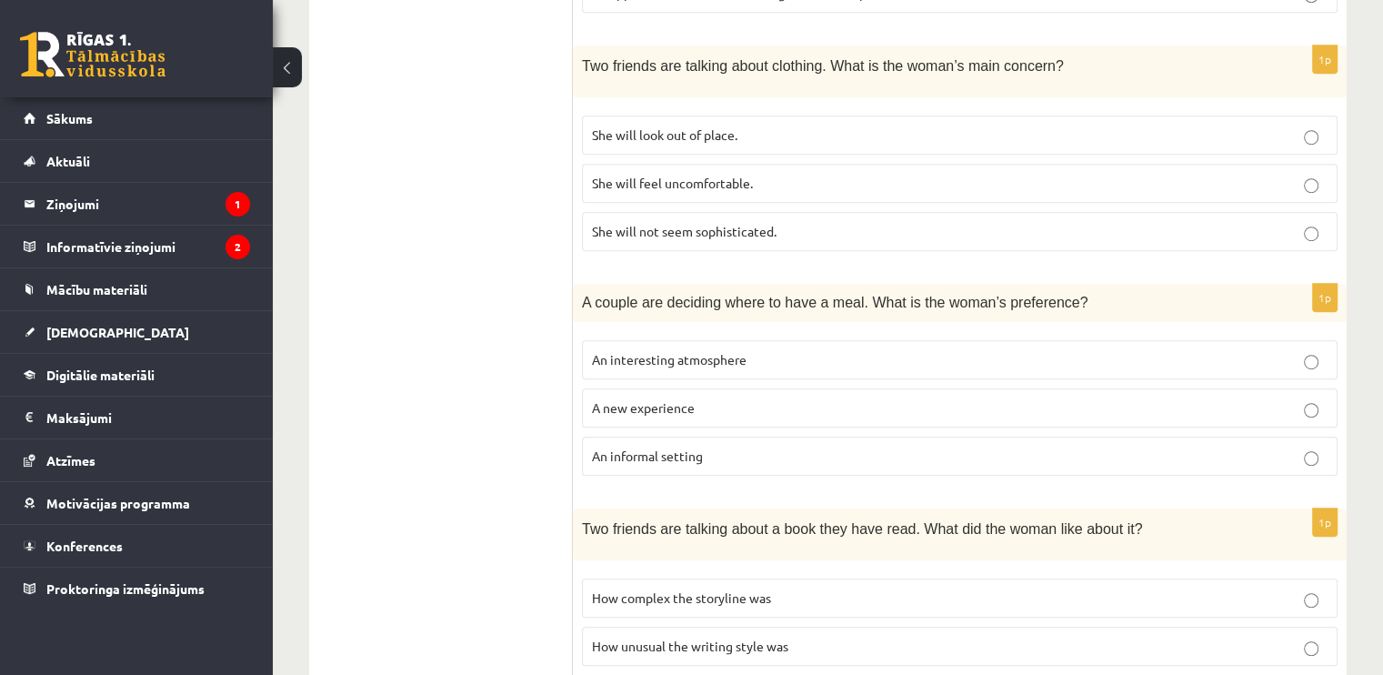
scroll to position [1106, 0]
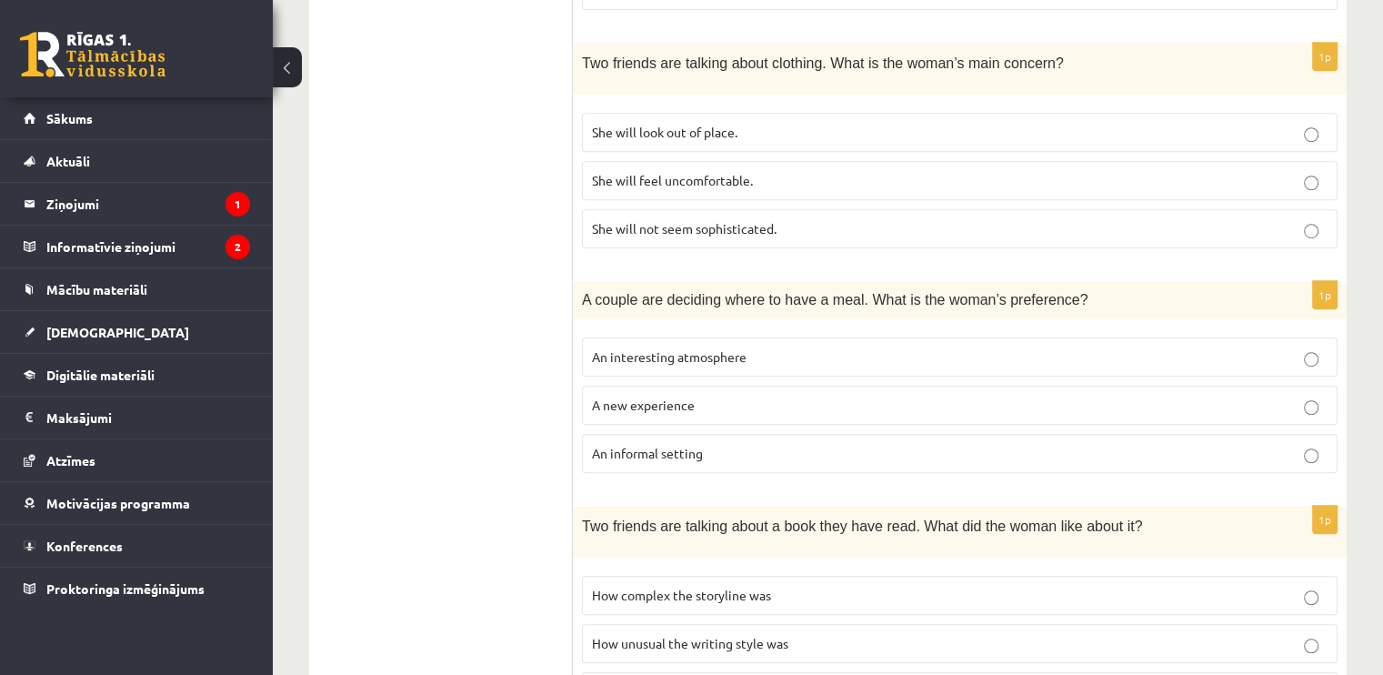
click at [681, 445] on span "An informal setting" at bounding box center [647, 453] width 111 height 16
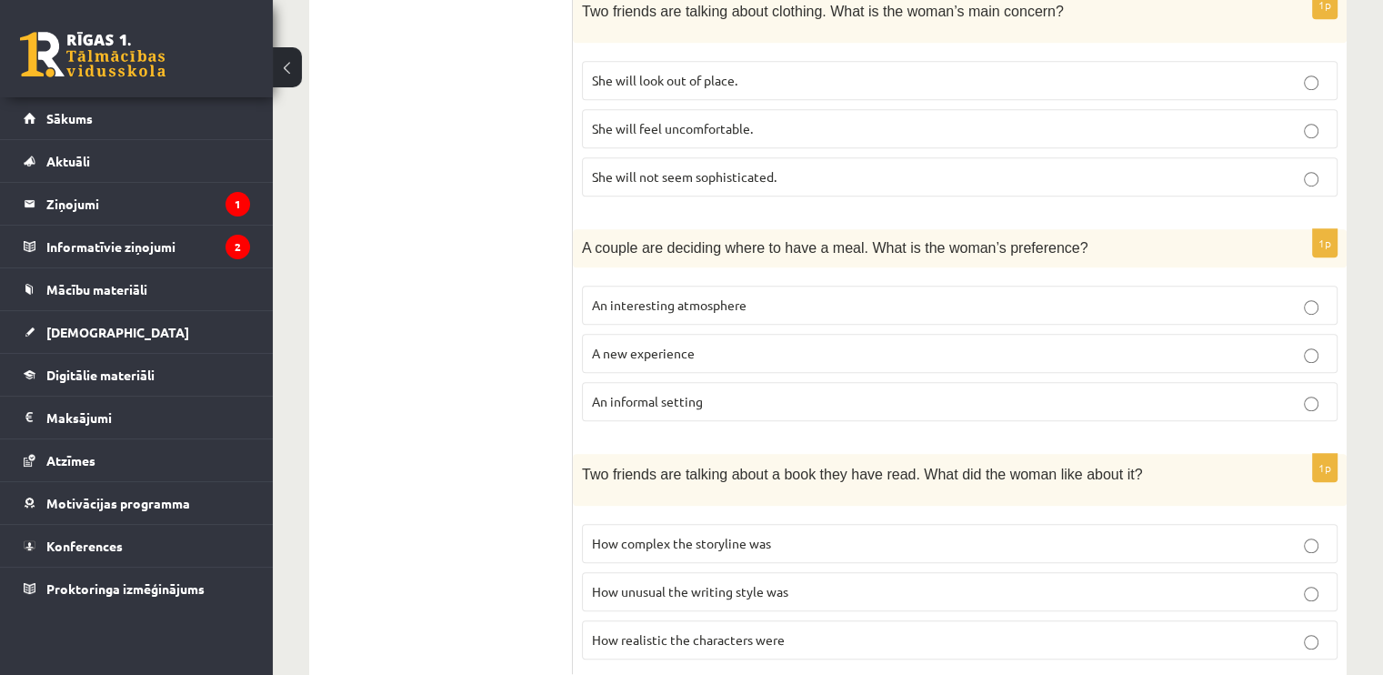
scroll to position [1197, 0]
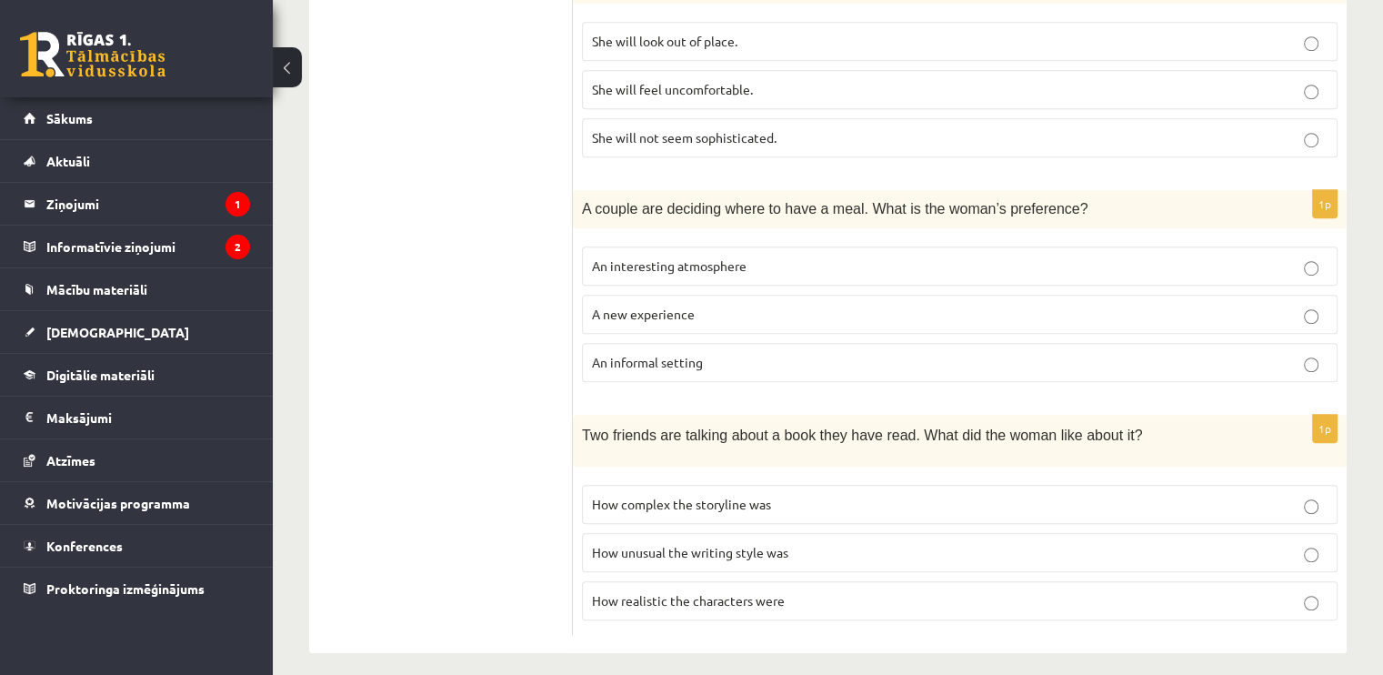
click at [754, 592] on span "How realistic the characters were" at bounding box center [688, 600] width 193 height 16
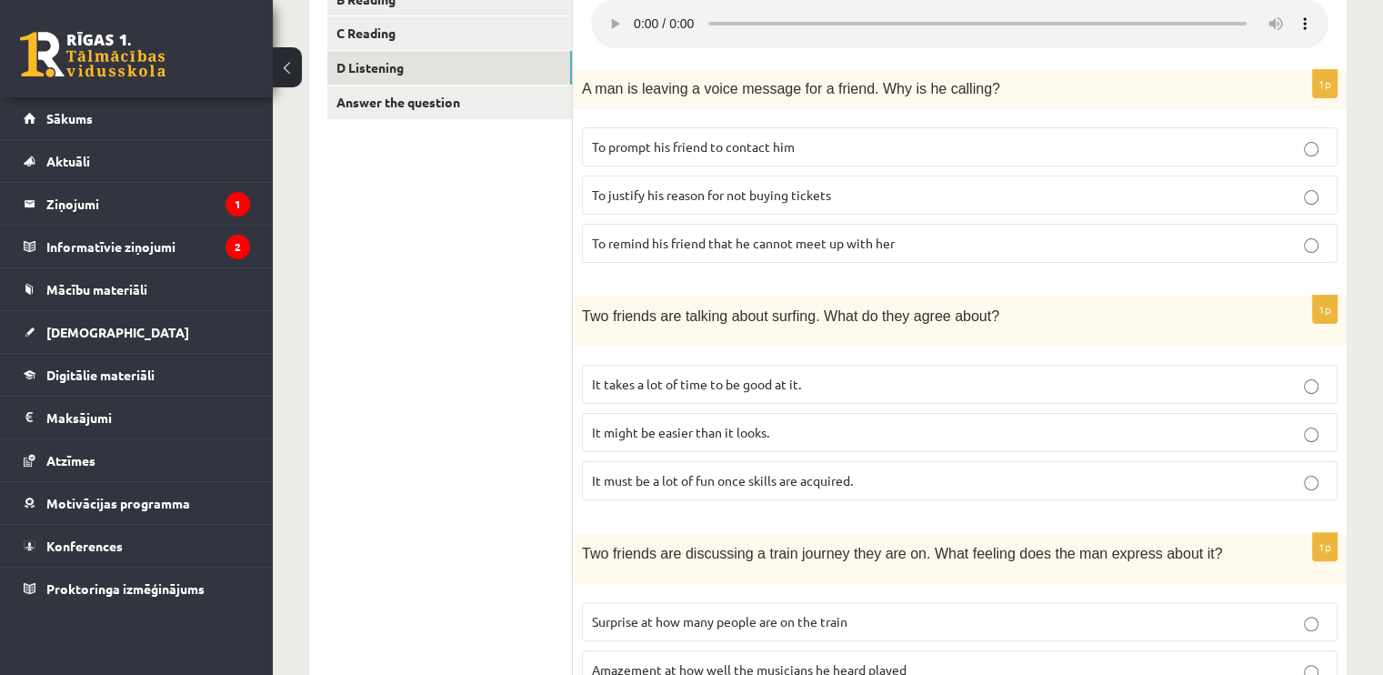
scroll to position [0, 0]
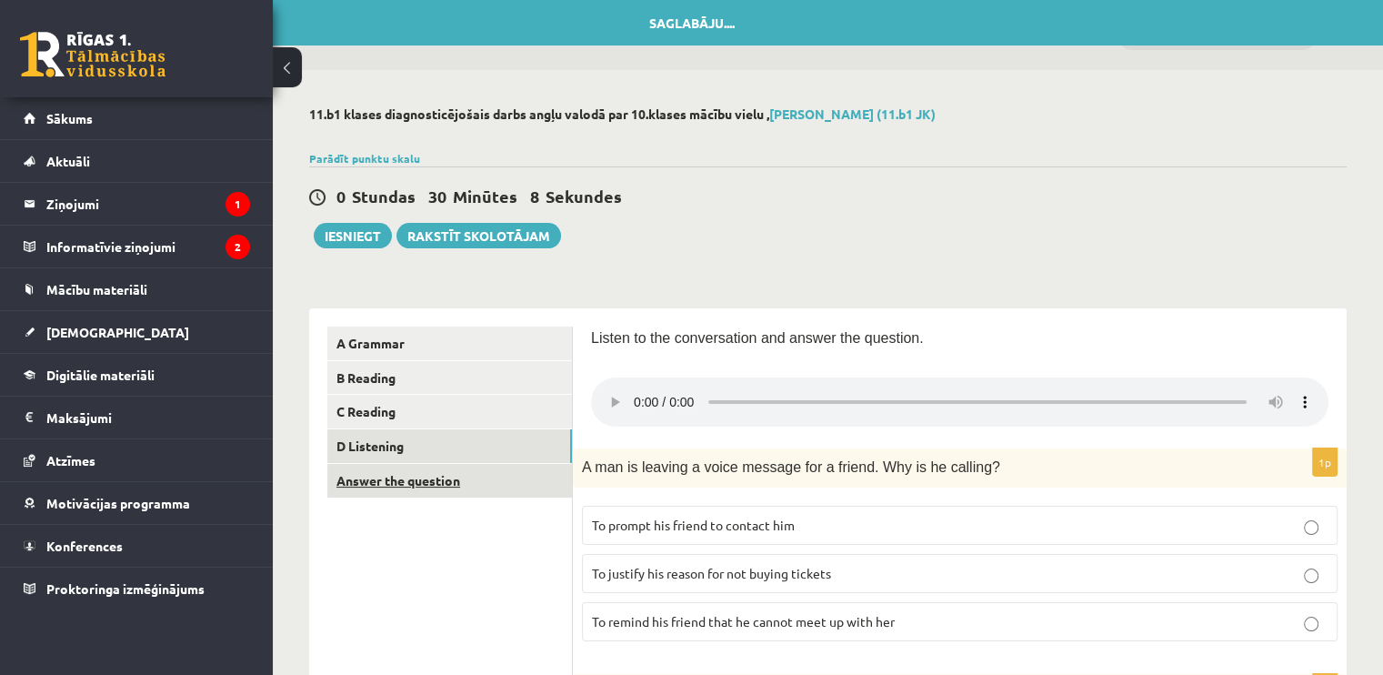
click at [523, 478] on link "Answer the question" at bounding box center [449, 481] width 245 height 34
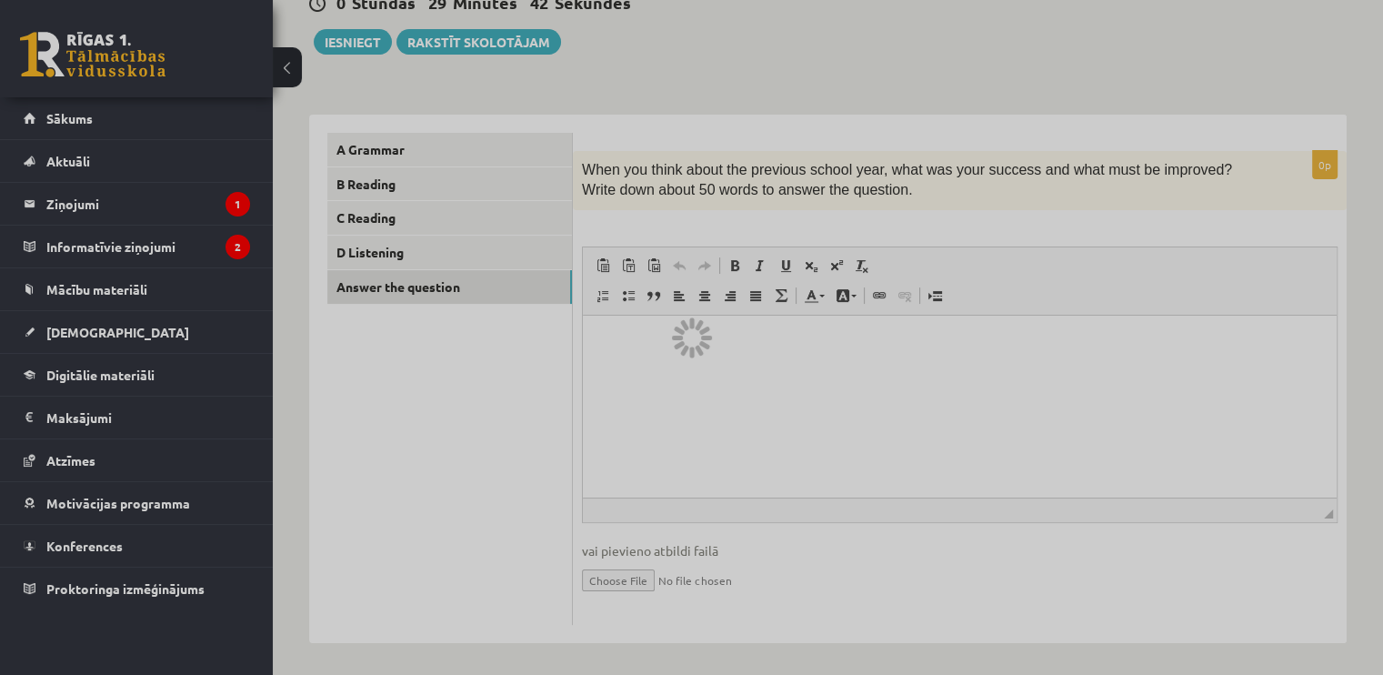
scroll to position [197, 0]
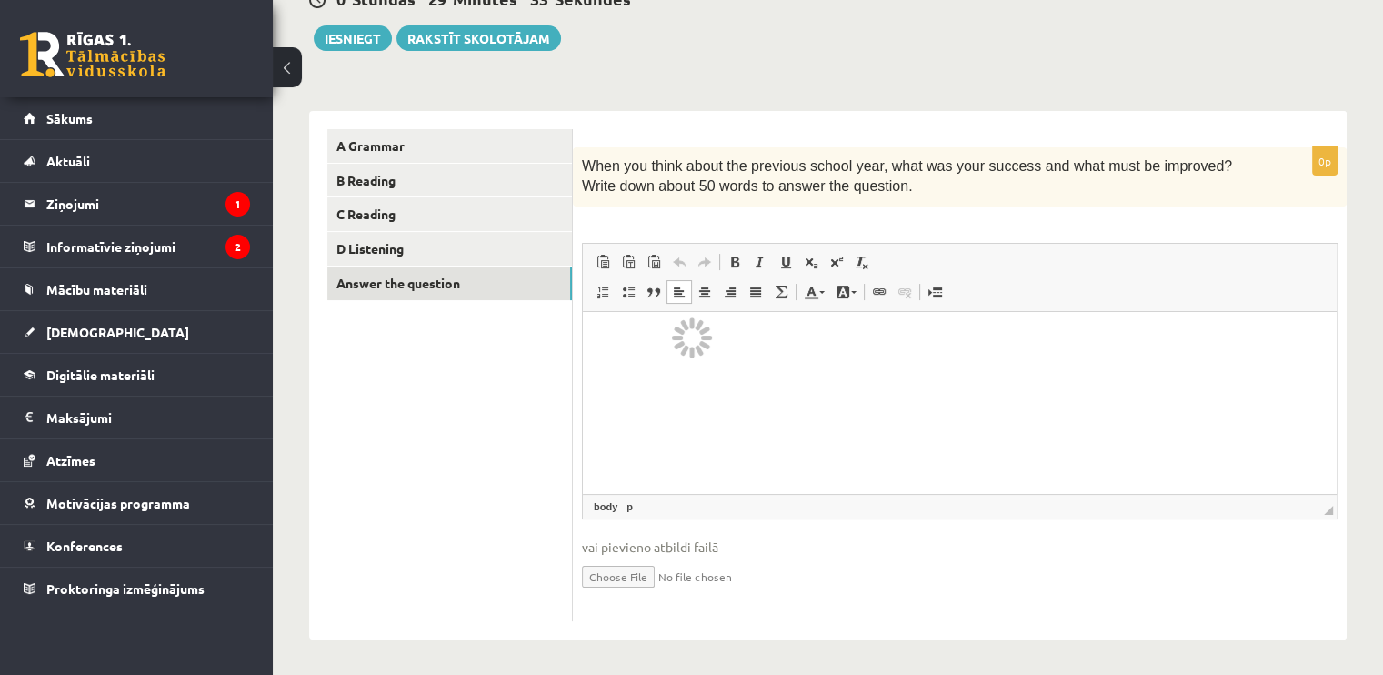
click at [631, 349] on html at bounding box center [960, 338] width 754 height 55
click at [603, 348] on html at bounding box center [960, 338] width 754 height 55
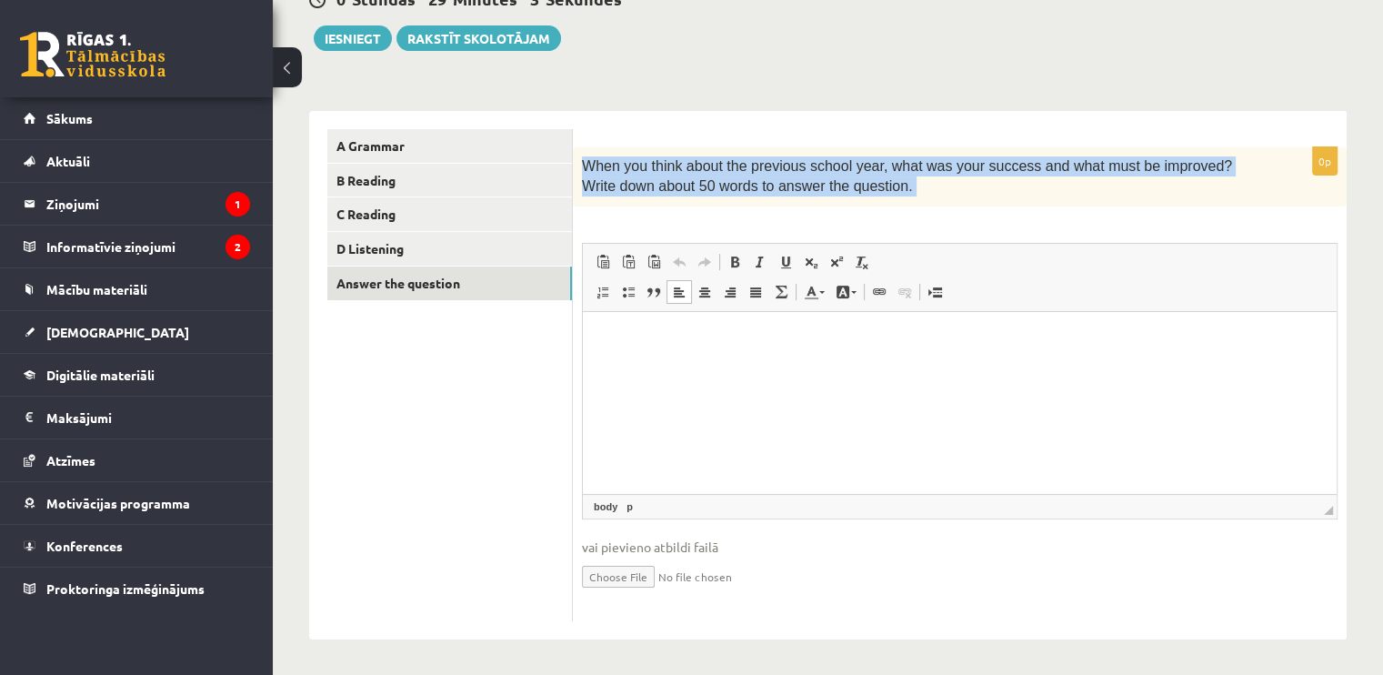
drag, startPoint x: 584, startPoint y: 163, endPoint x: 886, endPoint y: 225, distance: 308.2
click at [886, 225] on div "0p When you think about the previous school year, what was your success and wha…" at bounding box center [960, 384] width 774 height 474
copy div "When you think about the previous school year, what was your success and what m…"
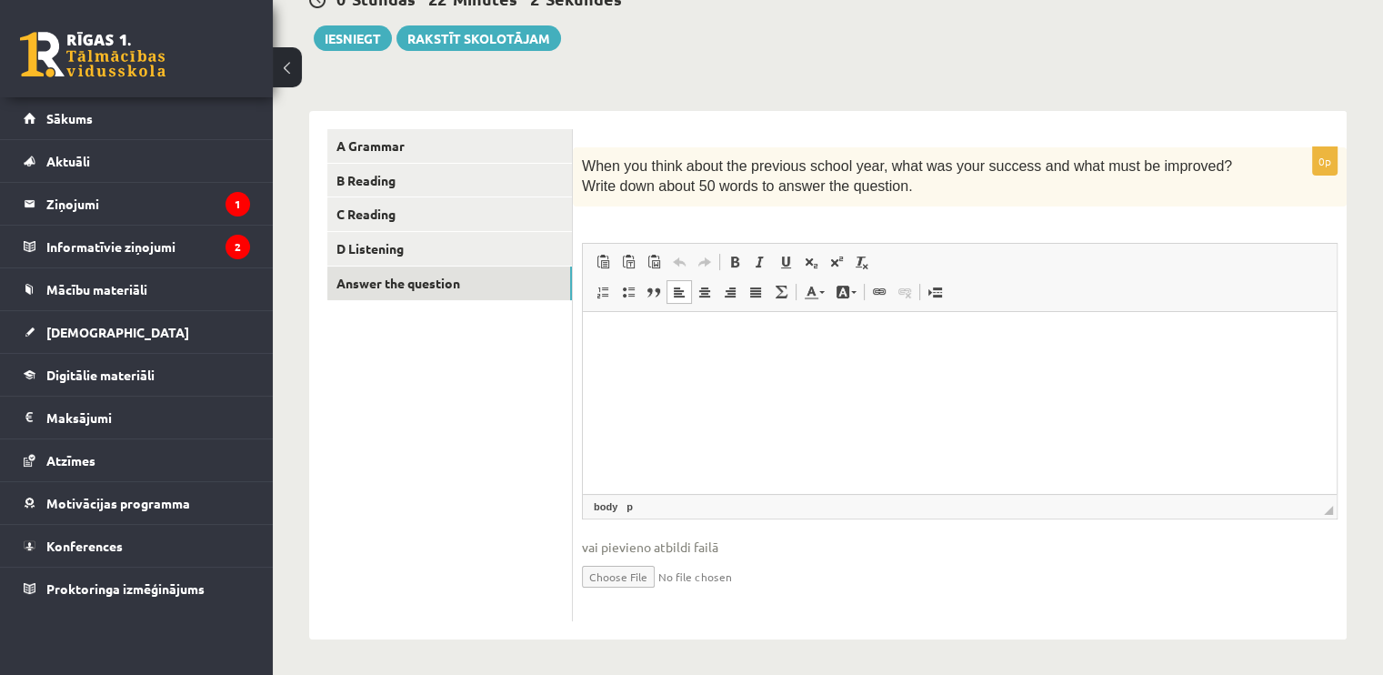
click at [788, 367] on html at bounding box center [960, 338] width 754 height 55
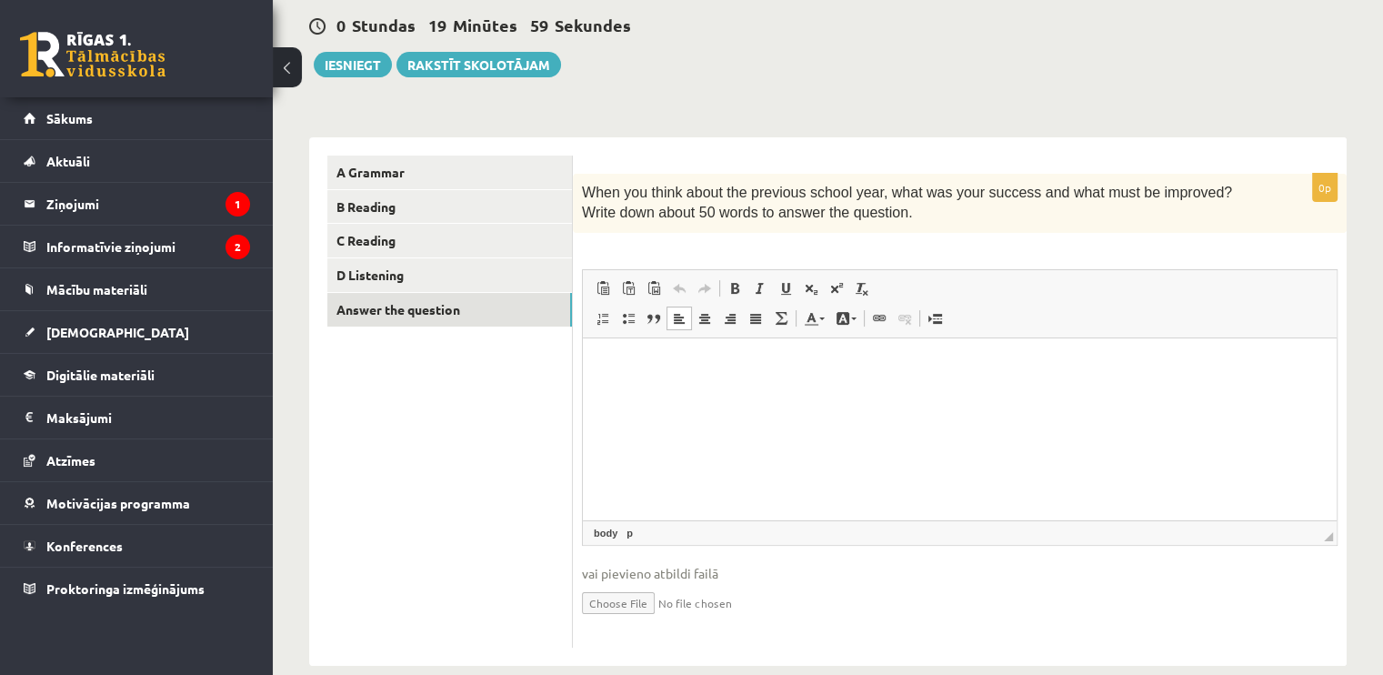
scroll to position [182, 0]
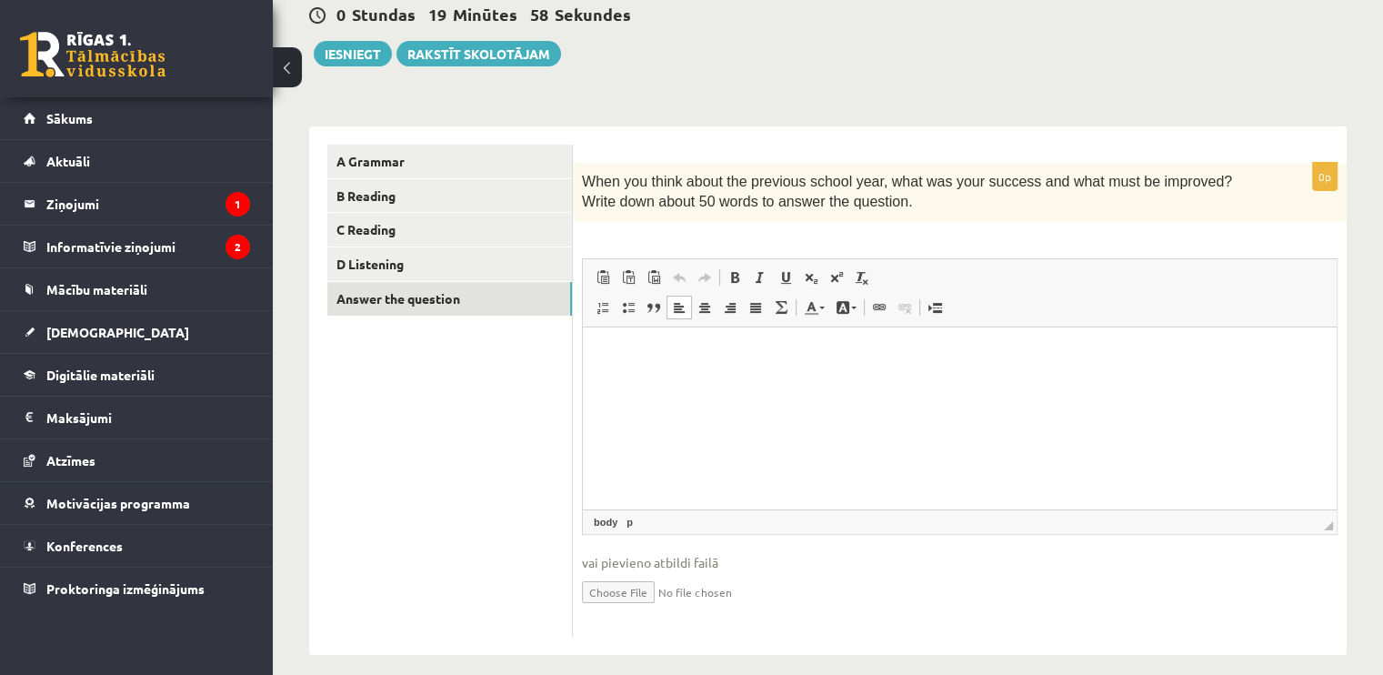
click at [707, 372] on html at bounding box center [960, 354] width 754 height 55
click at [929, 371] on html at bounding box center [960, 354] width 754 height 55
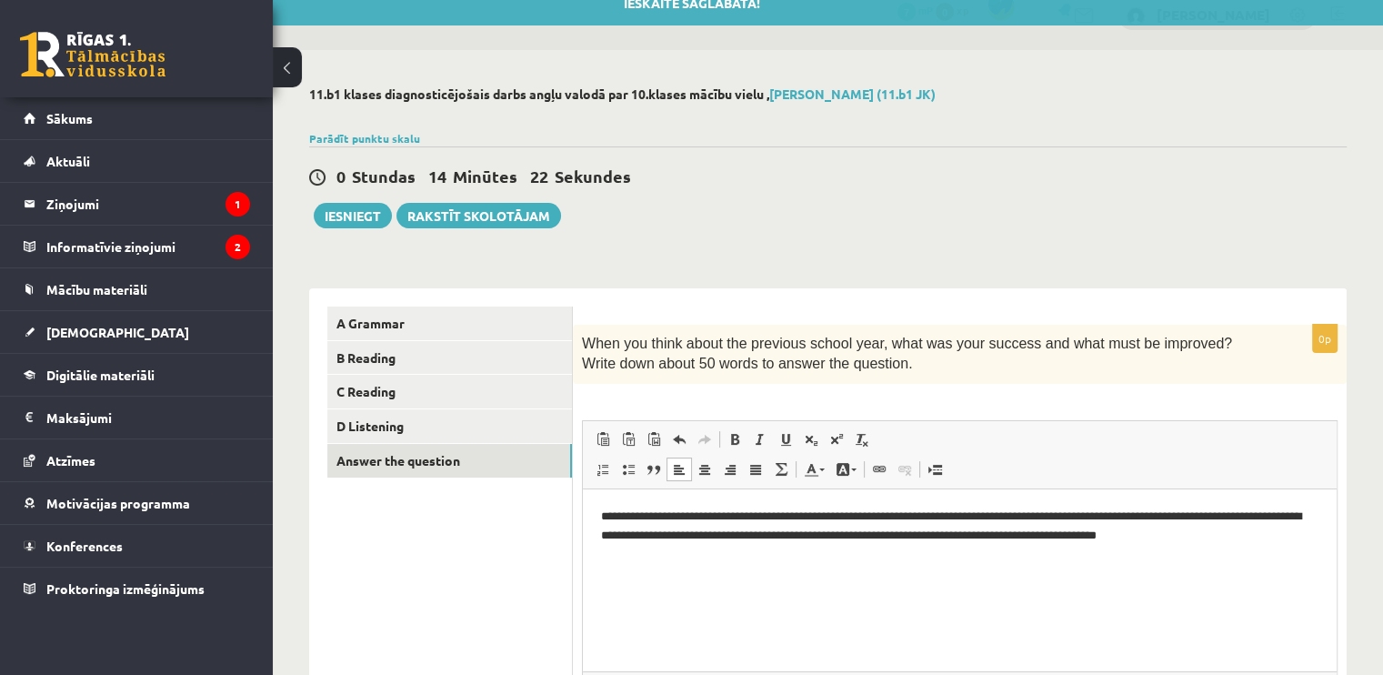
scroll to position [15, 0]
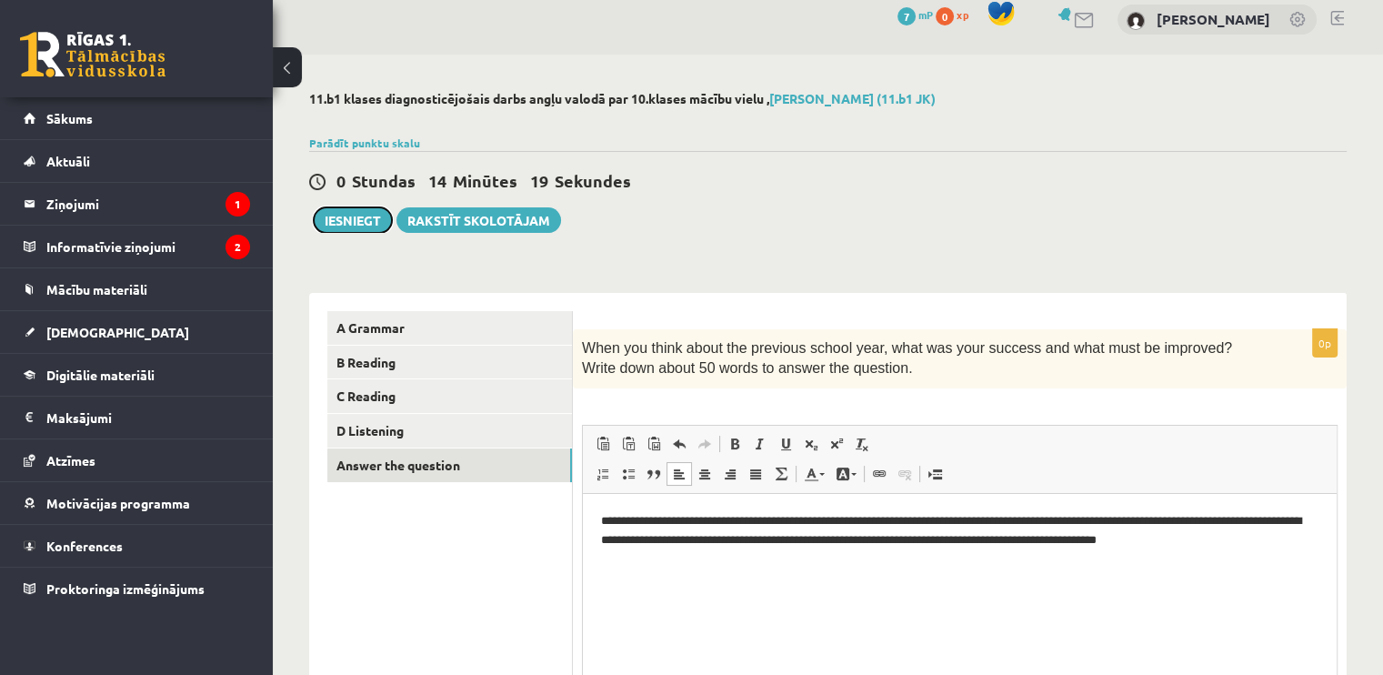
drag, startPoint x: 348, startPoint y: 216, endPoint x: 353, endPoint y: 202, distance: 14.4
click at [353, 202] on div "0 Stundas 14 Minūtes 19 Sekundes Ieskaite saglabāta! Iesniegt Rakstīt skolotājam" at bounding box center [828, 192] width 1038 height 82
click at [351, 217] on button "Iesniegt" at bounding box center [353, 219] width 78 height 25
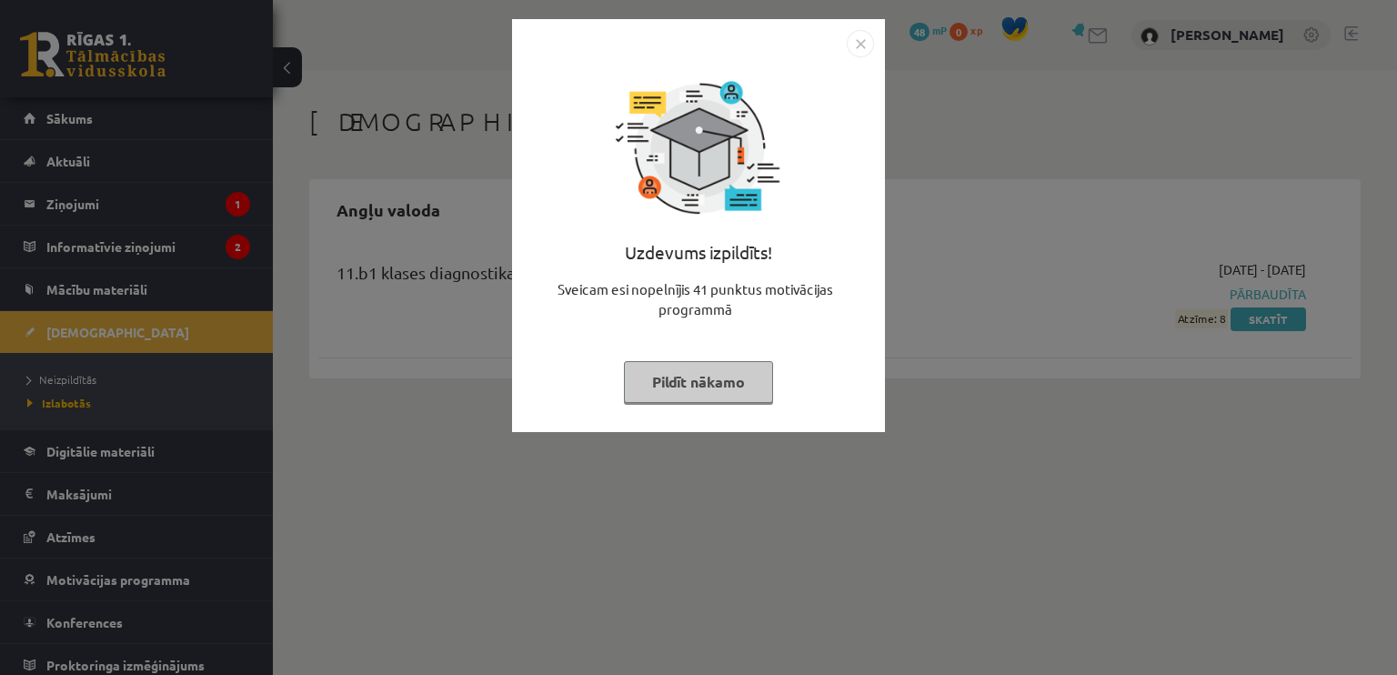
click at [701, 388] on button "Pildīt nākamo" at bounding box center [698, 382] width 149 height 42
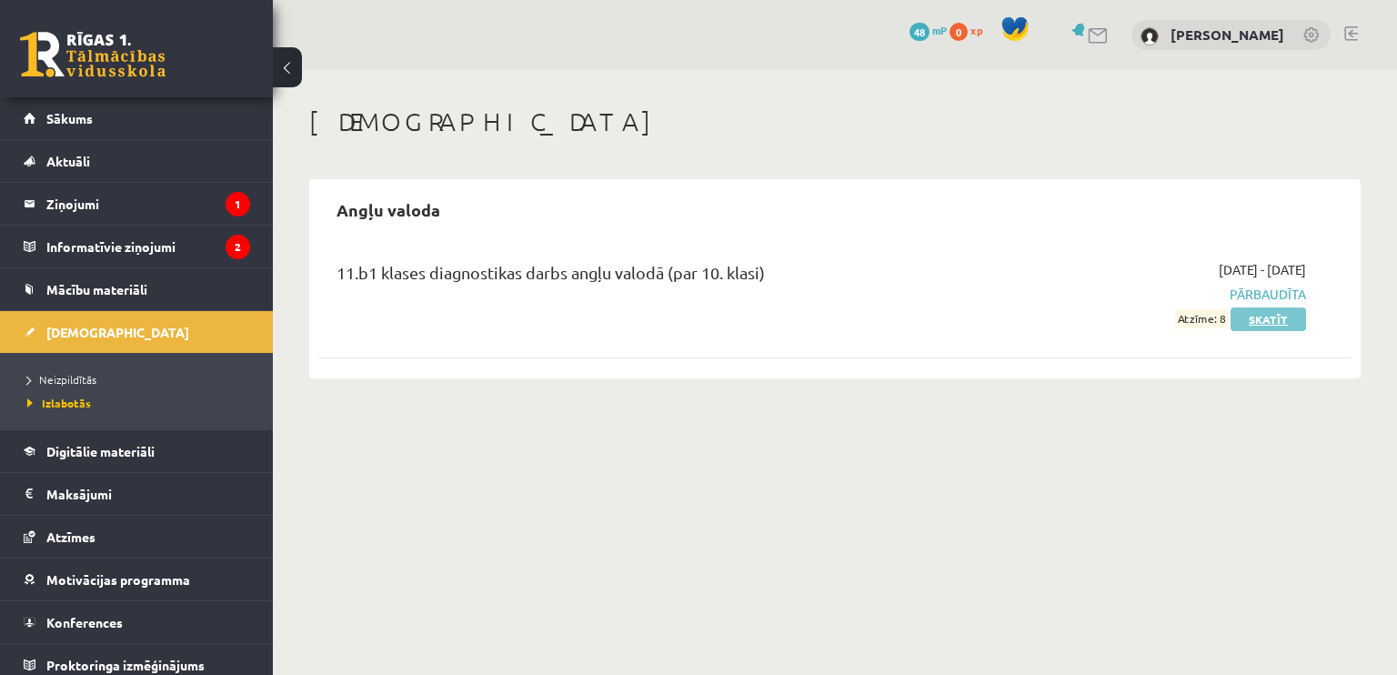
click at [1272, 317] on link "Skatīt" at bounding box center [1268, 319] width 75 height 24
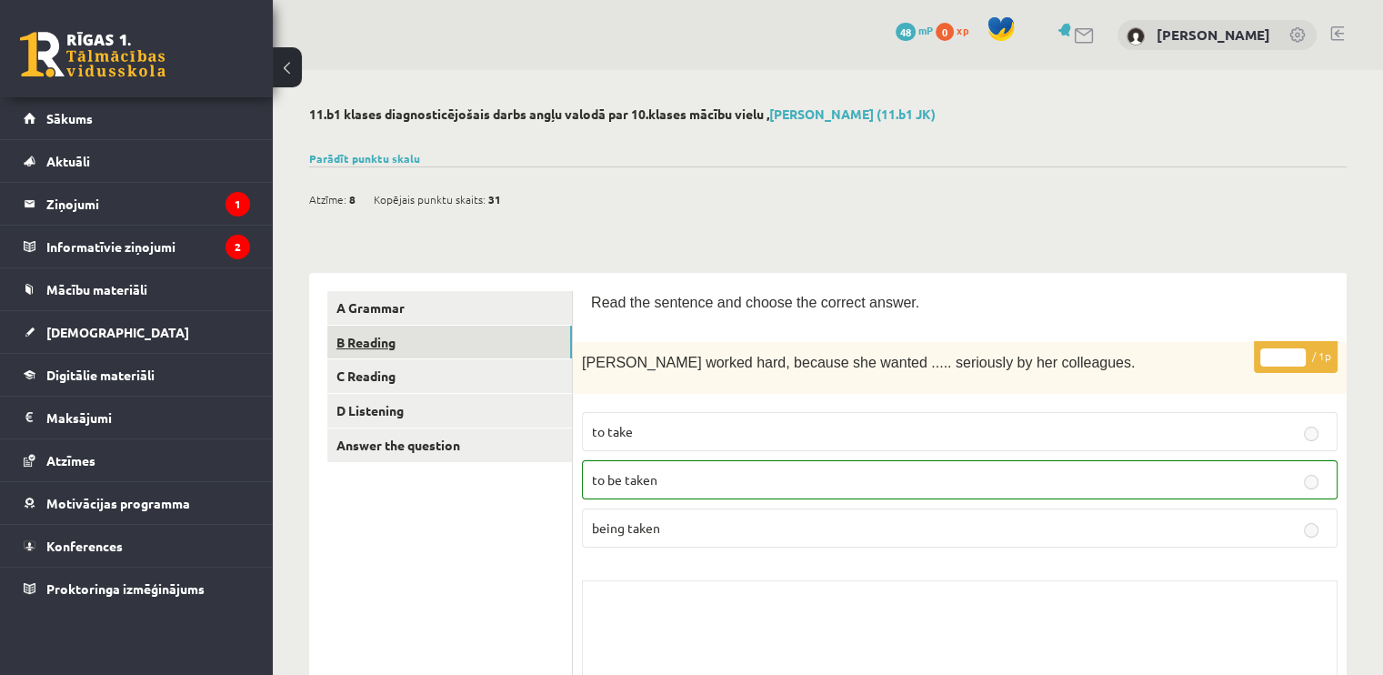
click at [440, 343] on link "B Reading" at bounding box center [449, 343] width 245 height 34
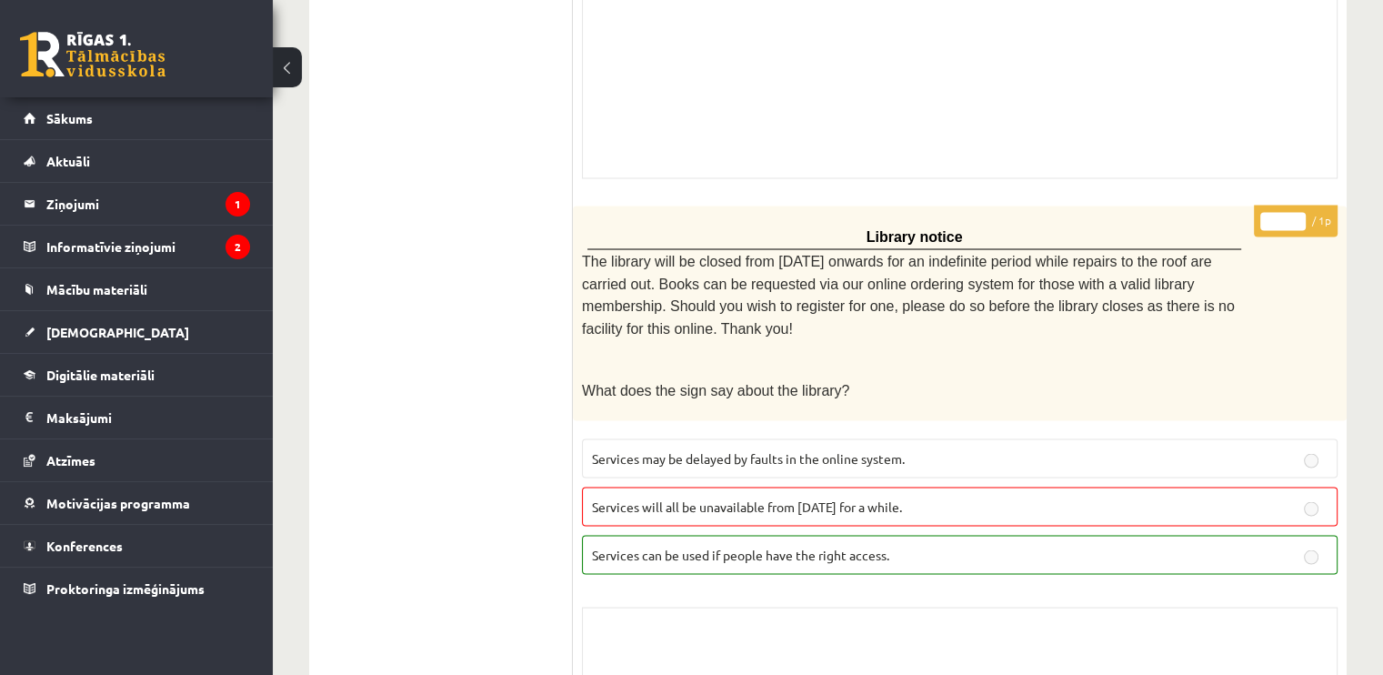
scroll to position [3347, 0]
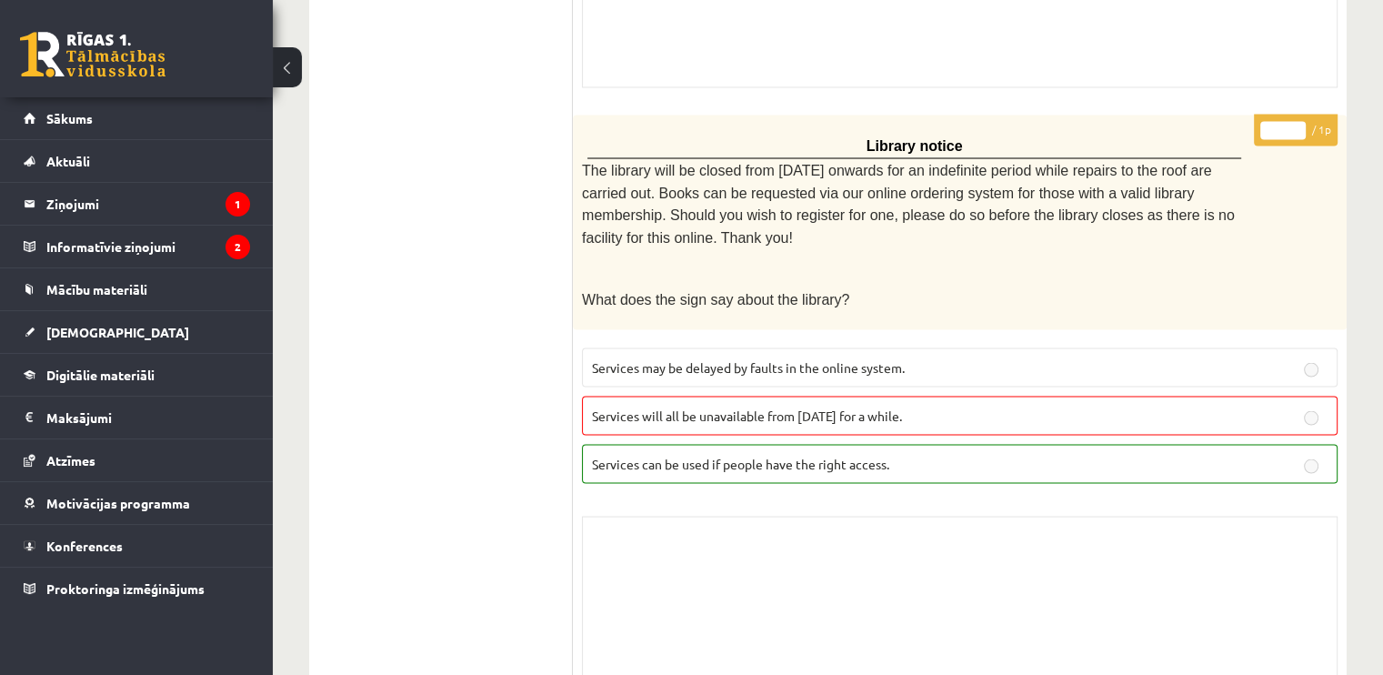
click at [782, 358] on span "Services may be delayed by faults in the online system." at bounding box center [748, 366] width 313 height 16
click at [813, 444] on label "Services can be used if people have the right access." at bounding box center [960, 463] width 756 height 39
click at [862, 406] on p "Services will all be unavailable from Monday for a while." at bounding box center [960, 415] width 736 height 19
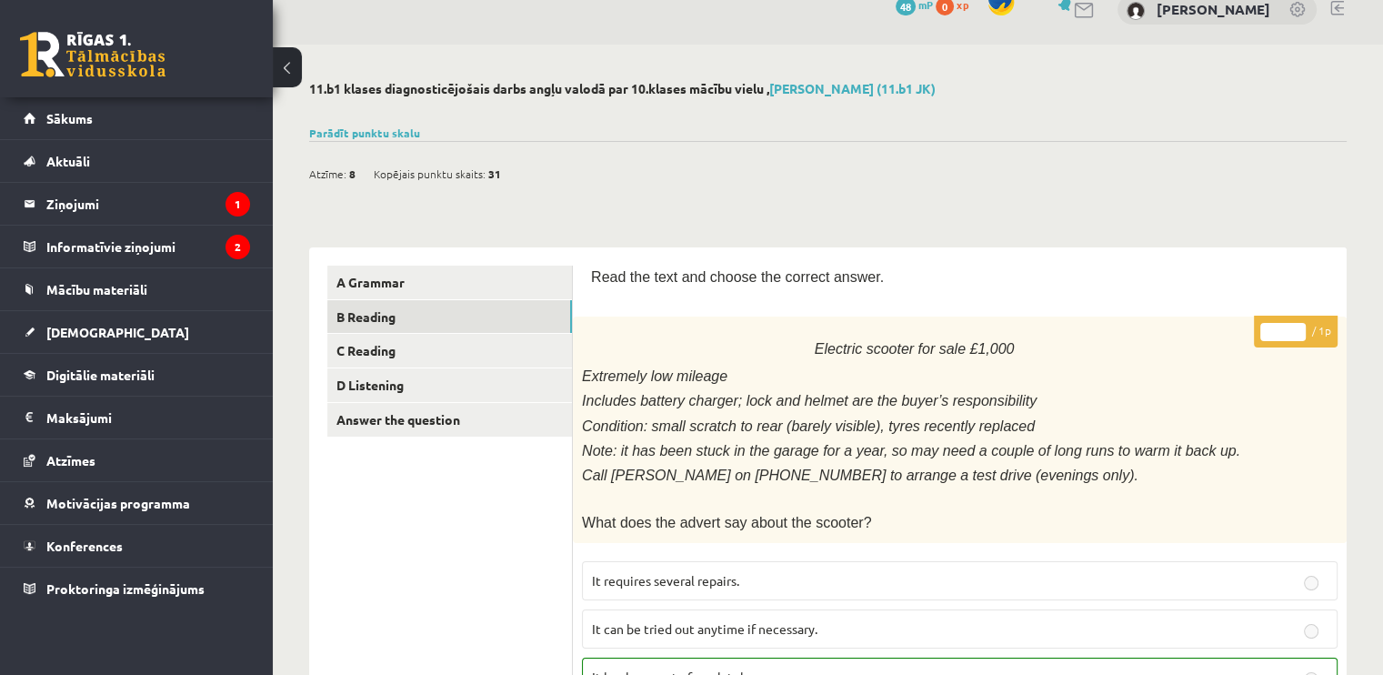
scroll to position [0, 0]
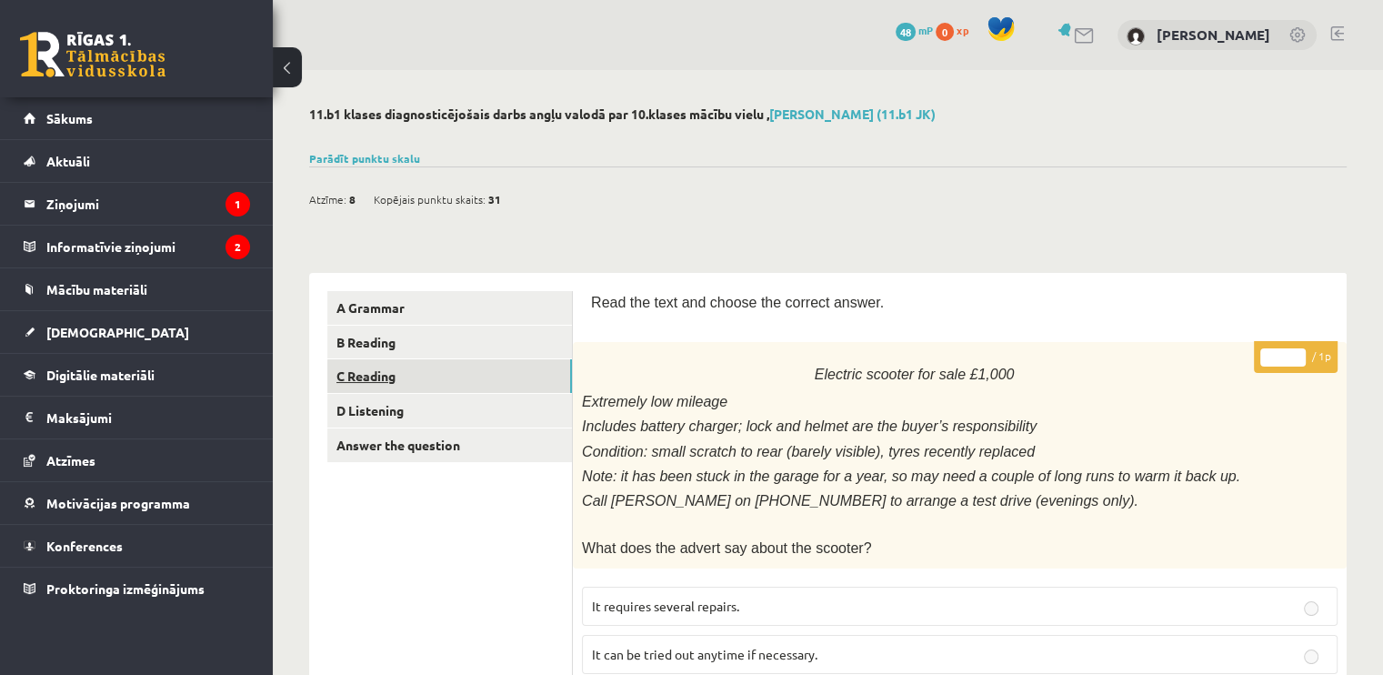
click at [484, 374] on link "C Reading" at bounding box center [449, 376] width 245 height 34
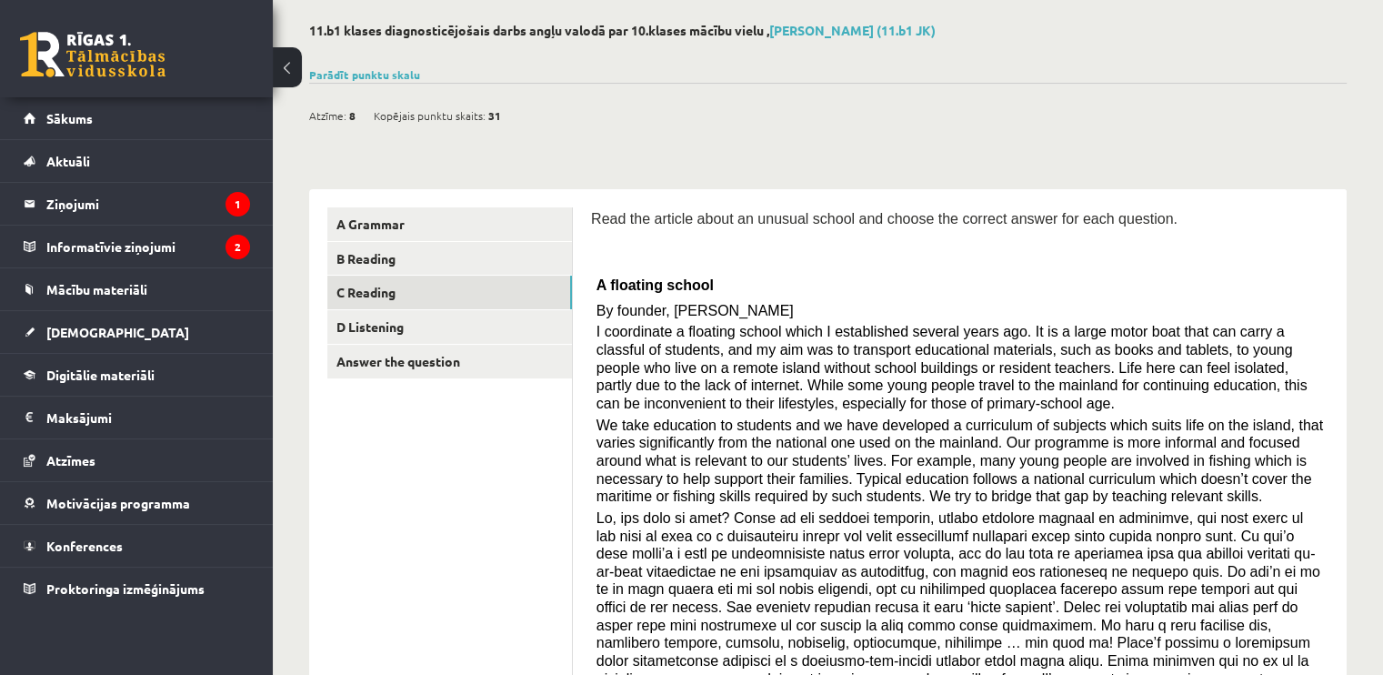
scroll to position [15, 0]
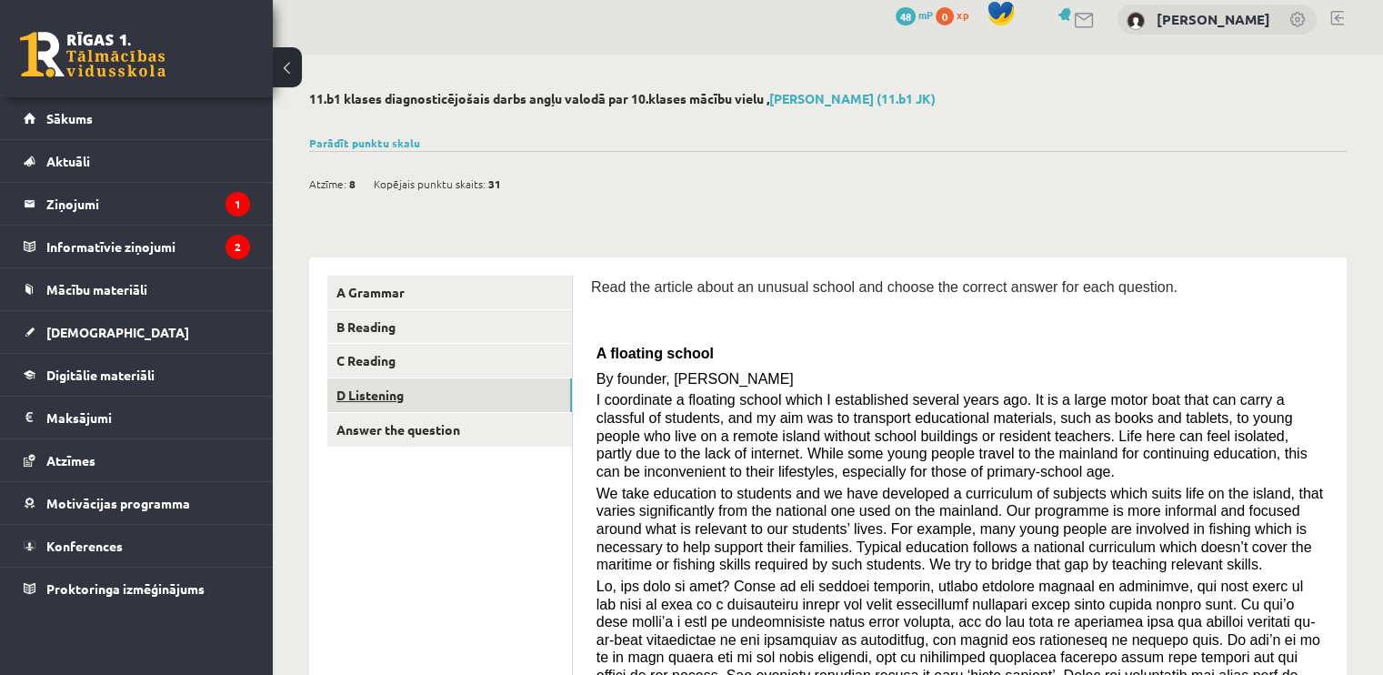
click at [485, 405] on link "D Listening" at bounding box center [449, 395] width 245 height 34
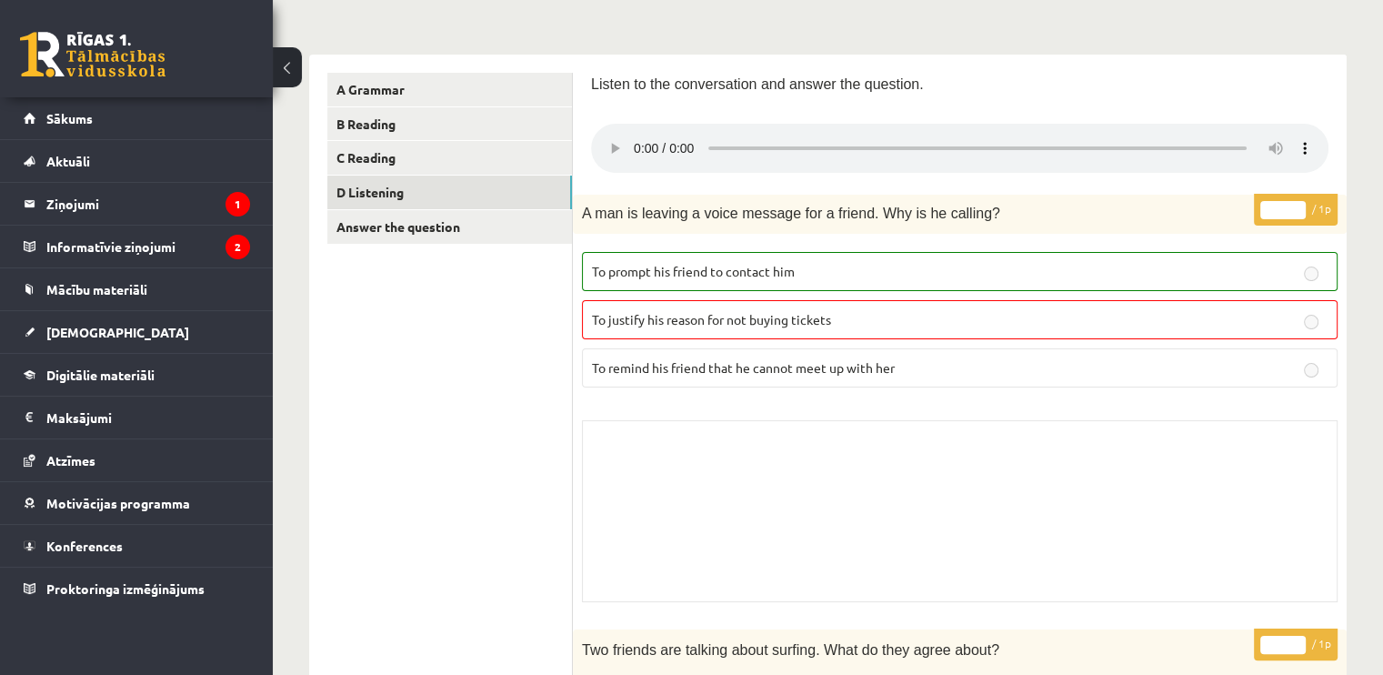
scroll to position [142, 0]
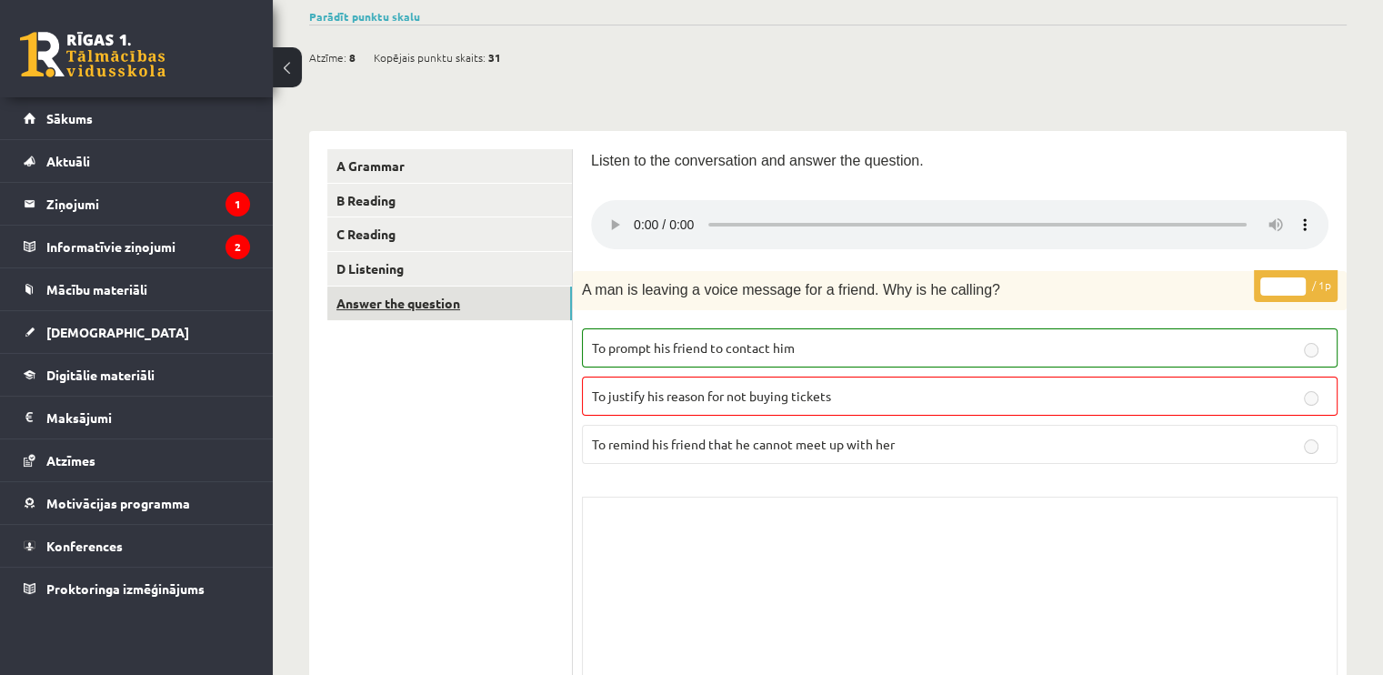
click at [502, 307] on link "Answer the question" at bounding box center [449, 304] width 245 height 34
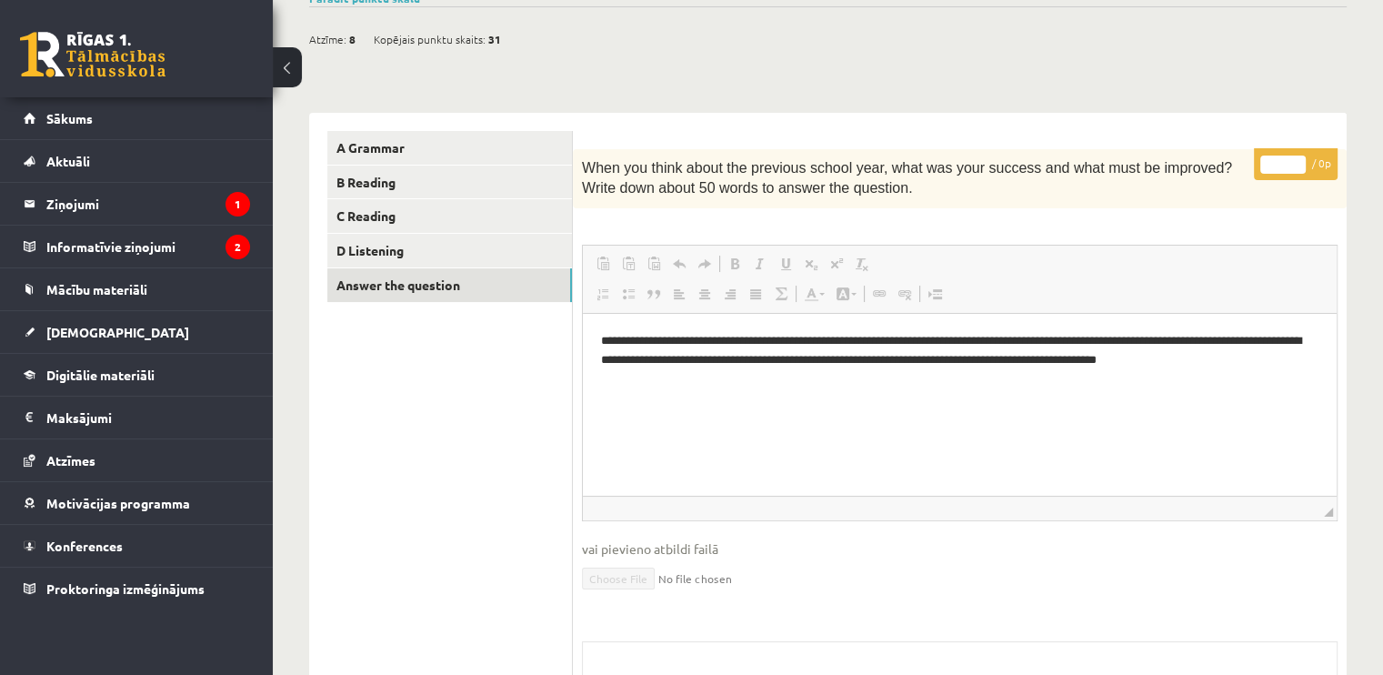
scroll to position [0, 0]
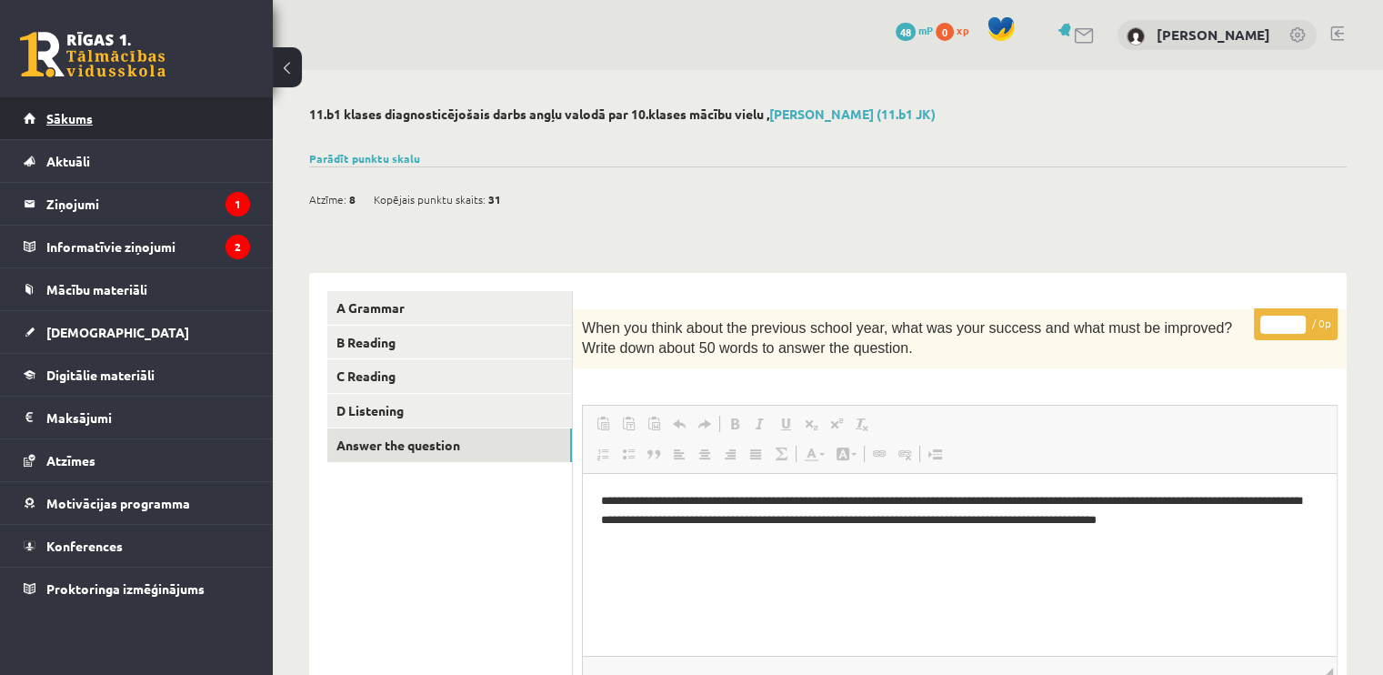
click at [188, 131] on link "Sākums" at bounding box center [137, 118] width 226 height 42
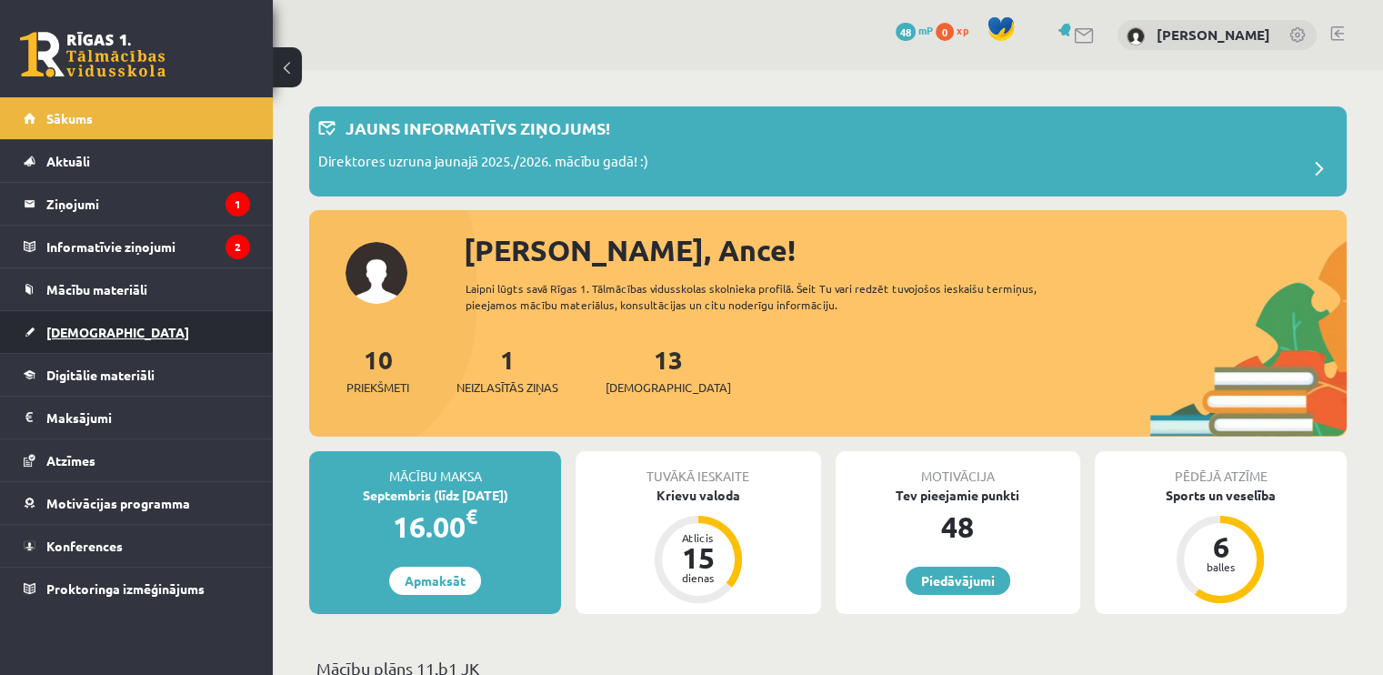
click at [147, 347] on link "[DEMOGRAPHIC_DATA]" at bounding box center [137, 332] width 226 height 42
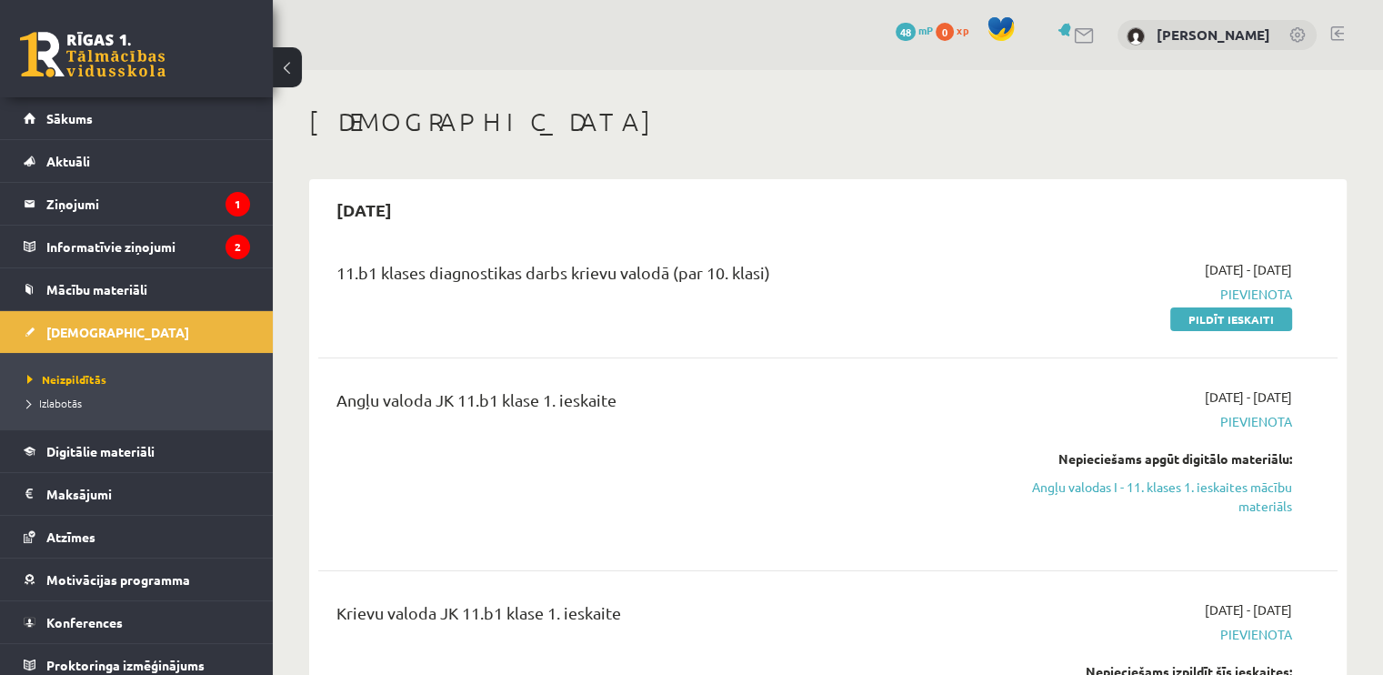
click at [916, 35] on span "48" at bounding box center [906, 32] width 20 height 18
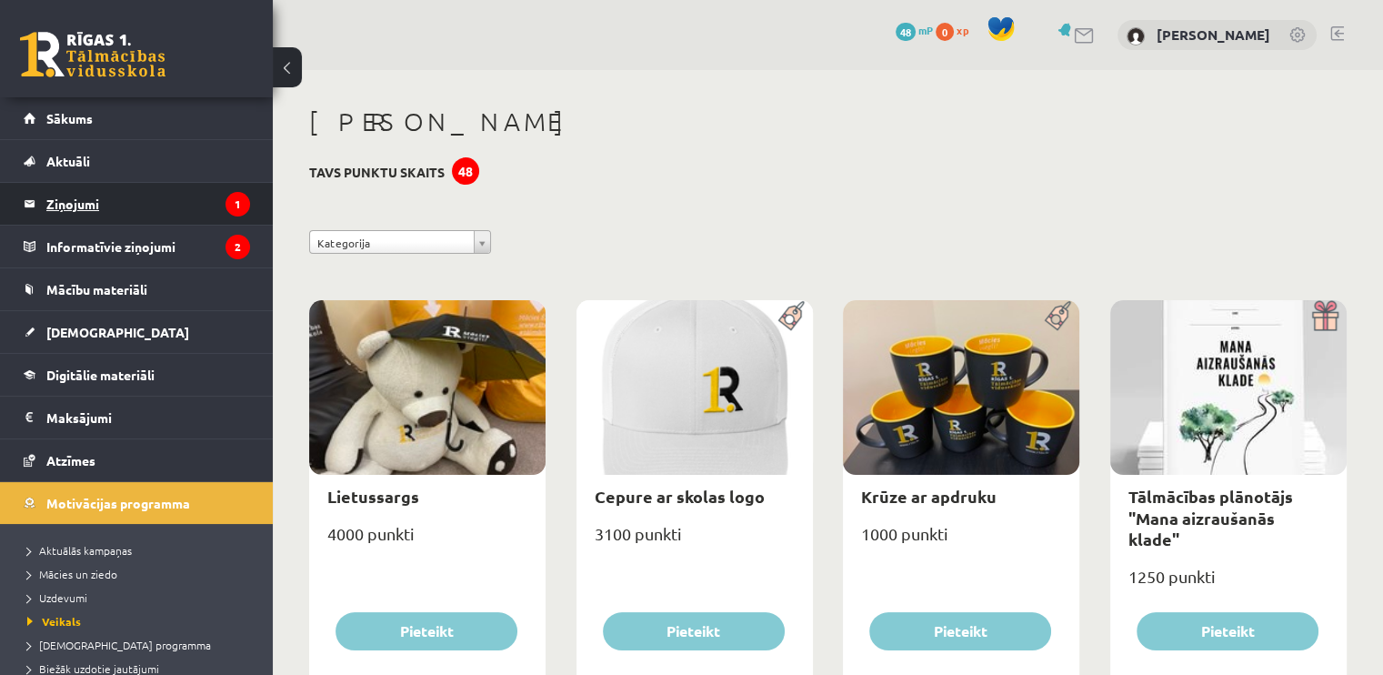
click at [176, 210] on legend "Ziņojumi 1" at bounding box center [148, 204] width 204 height 42
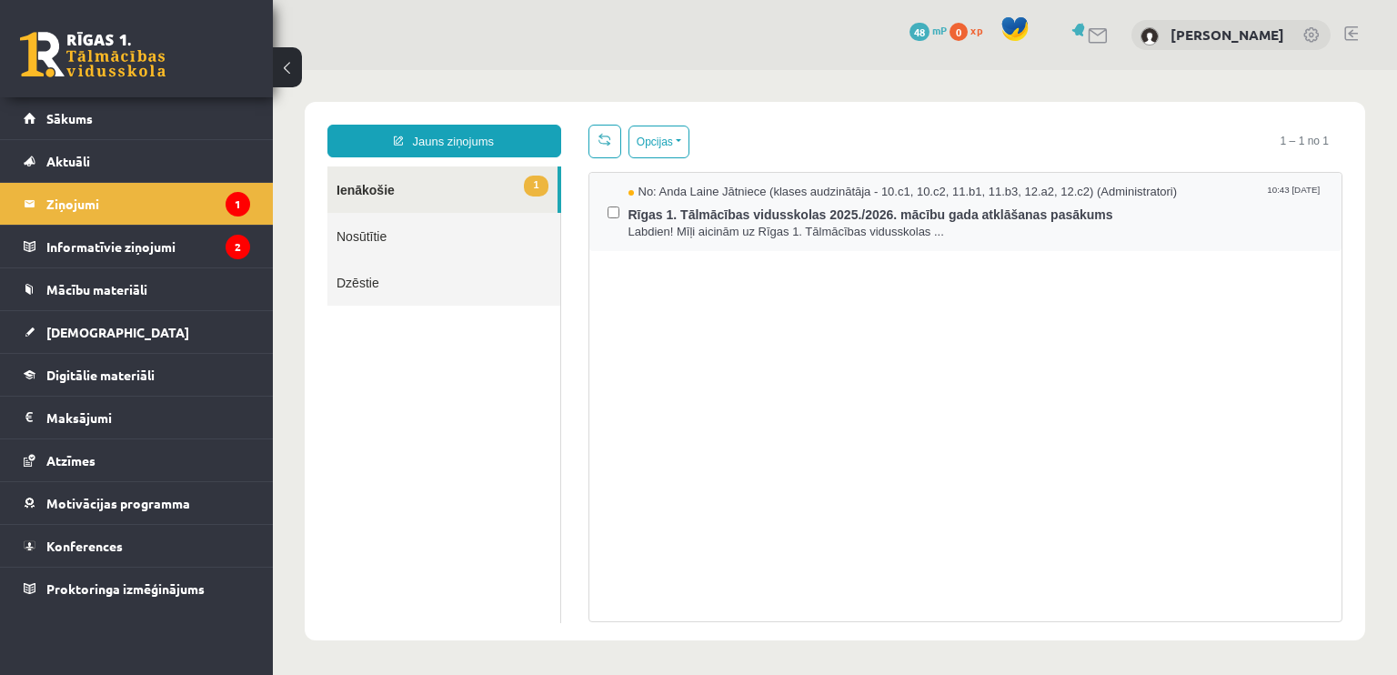
click at [598, 201] on div "No: [PERSON_NAME] Jātniece (klases audzinātāja - 10.c1, 10.c2, 11.b1, 11.b3, 12…" at bounding box center [965, 212] width 753 height 78
click at [131, 246] on legend "Informatīvie ziņojumi 2" at bounding box center [148, 247] width 204 height 42
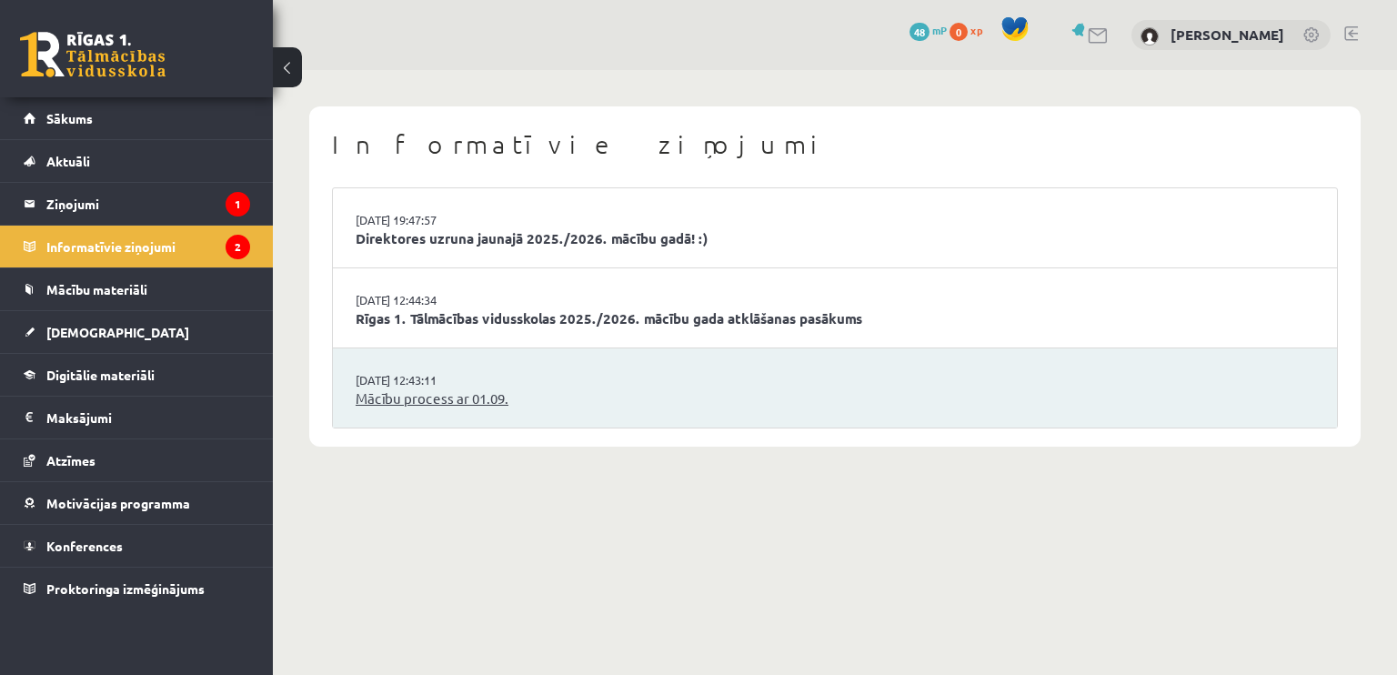
click at [487, 399] on link "Mācību process ar 01.09." at bounding box center [835, 398] width 959 height 21
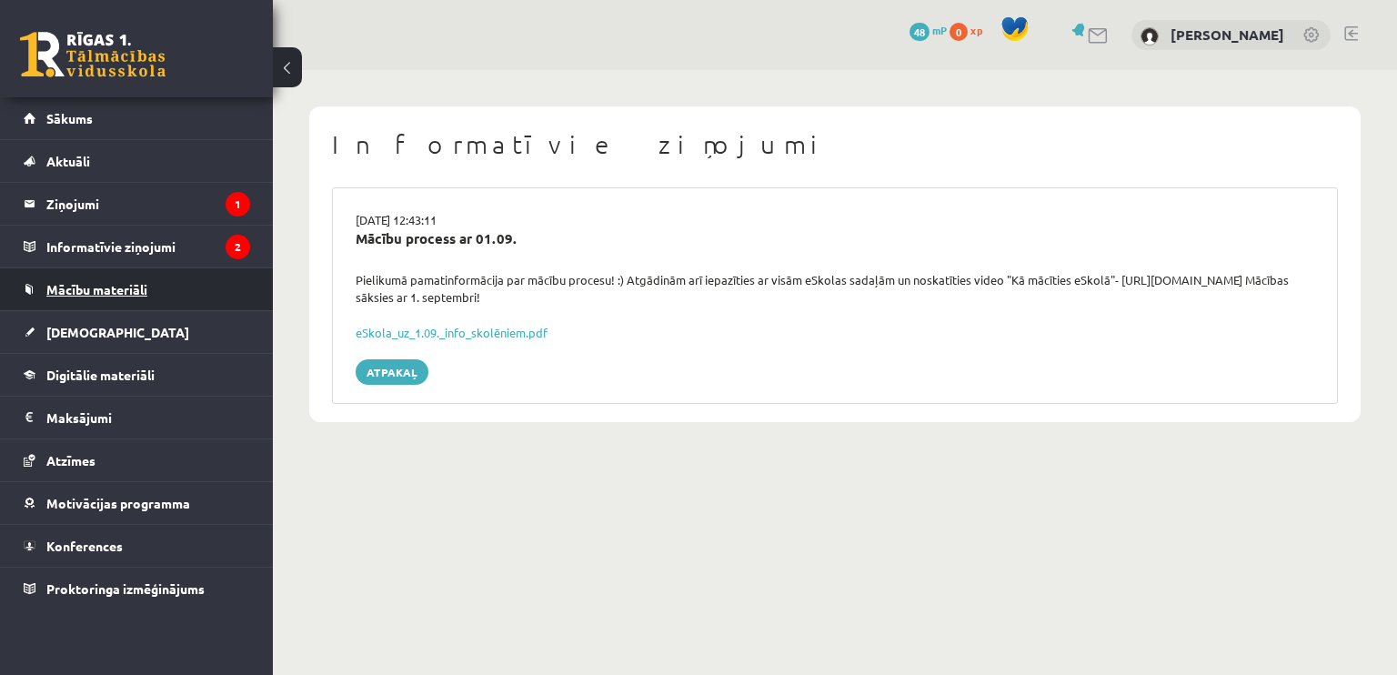
click at [193, 305] on link "Mācību materiāli" at bounding box center [137, 289] width 226 height 42
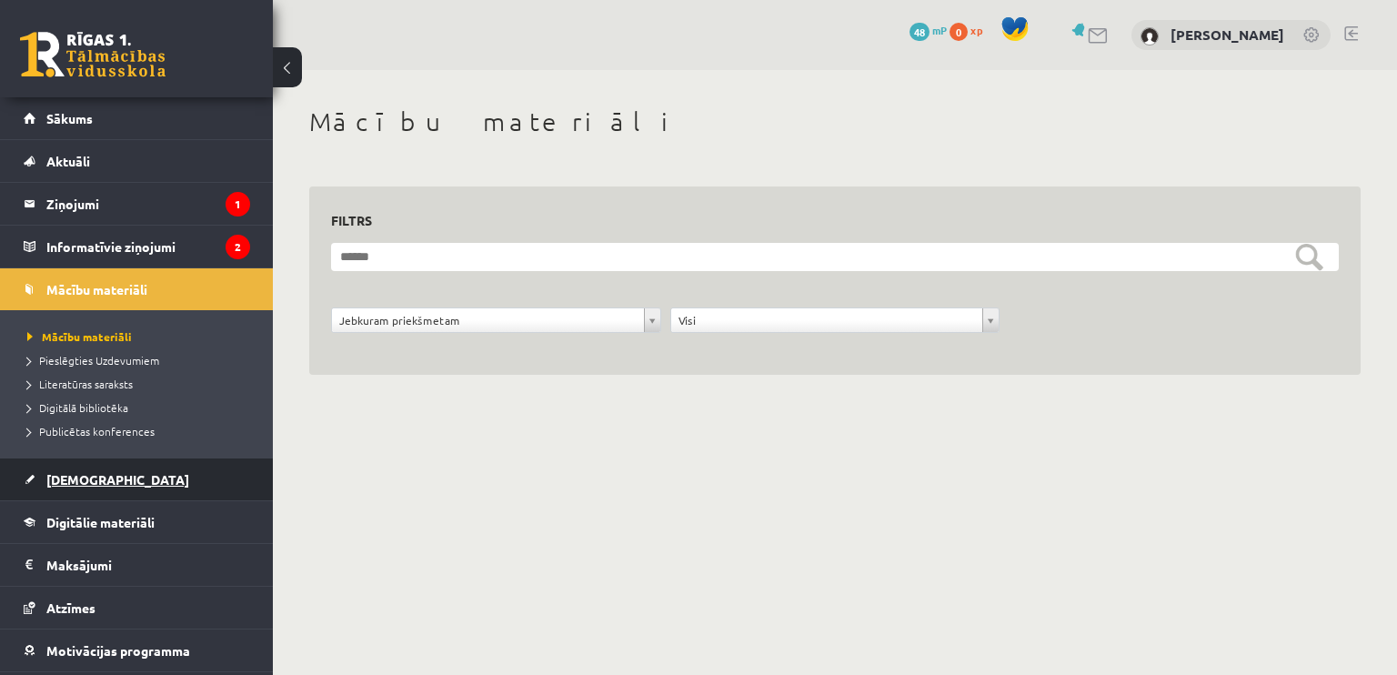
click at [142, 470] on link "[DEMOGRAPHIC_DATA]" at bounding box center [137, 479] width 226 height 42
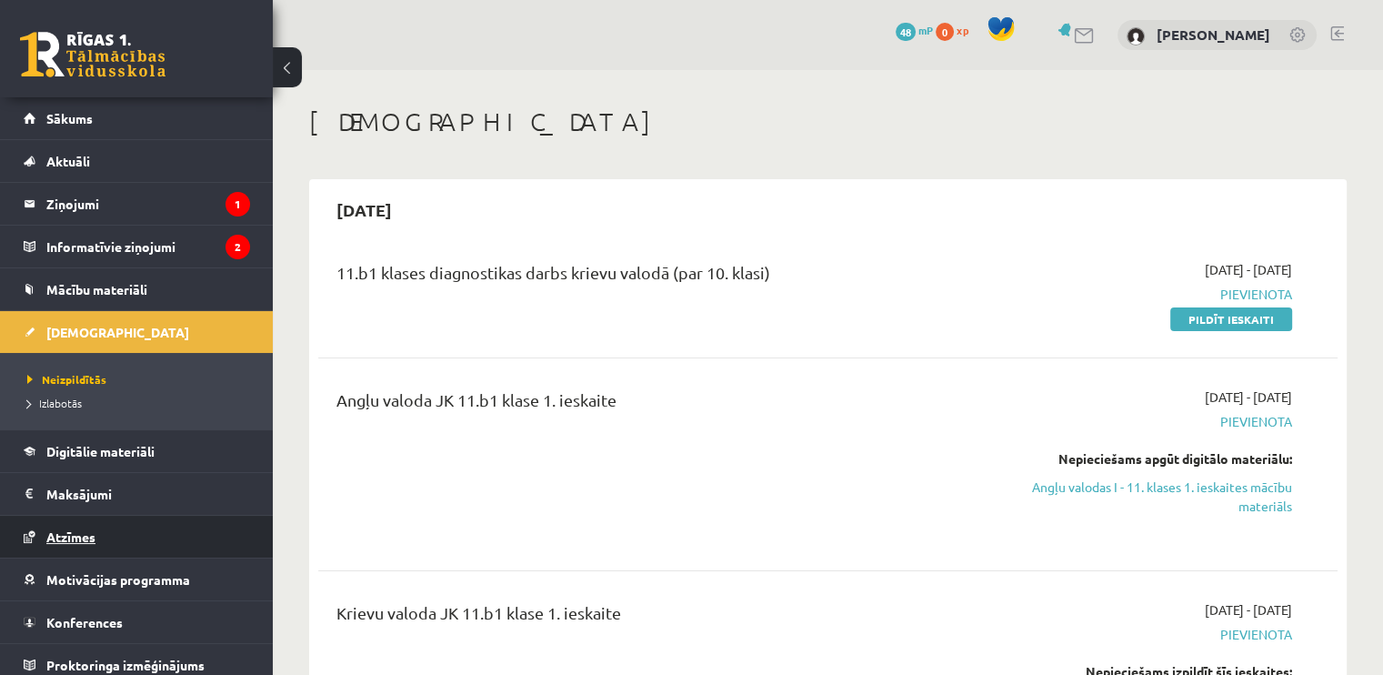
click at [141, 530] on link "Atzīmes" at bounding box center [137, 537] width 226 height 42
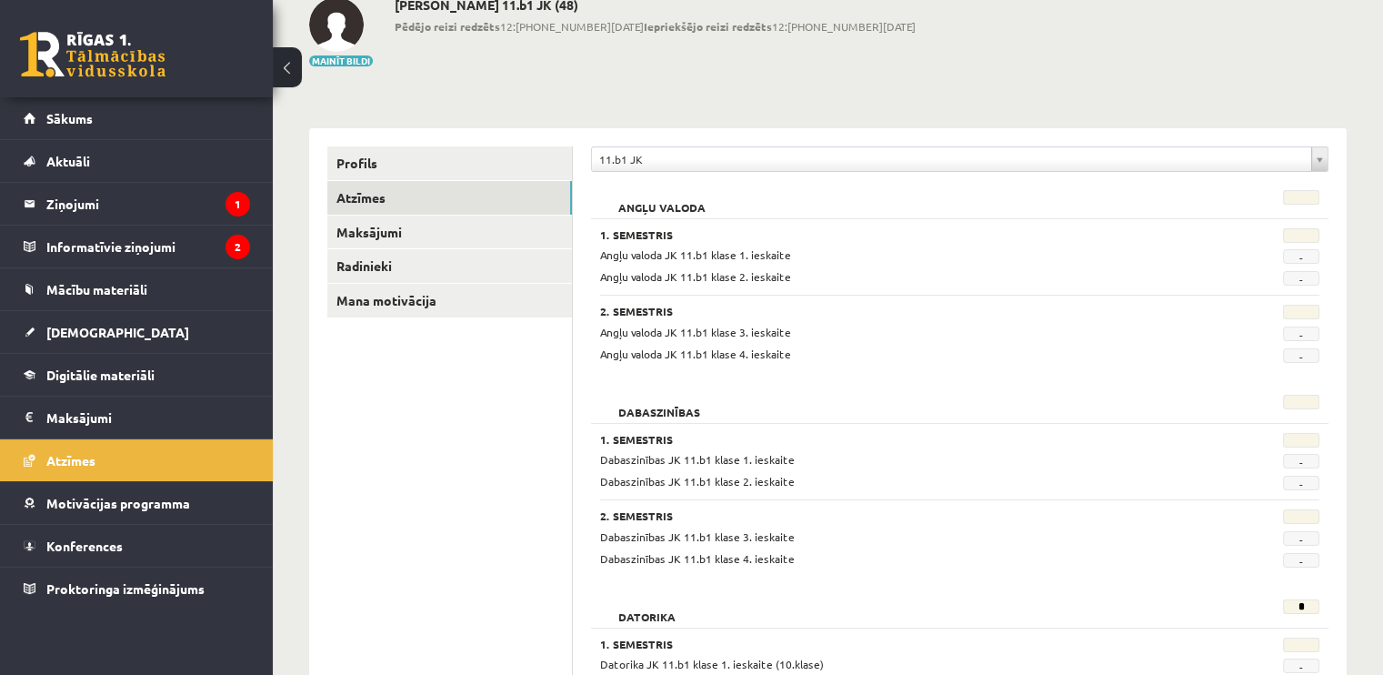
scroll to position [103, 0]
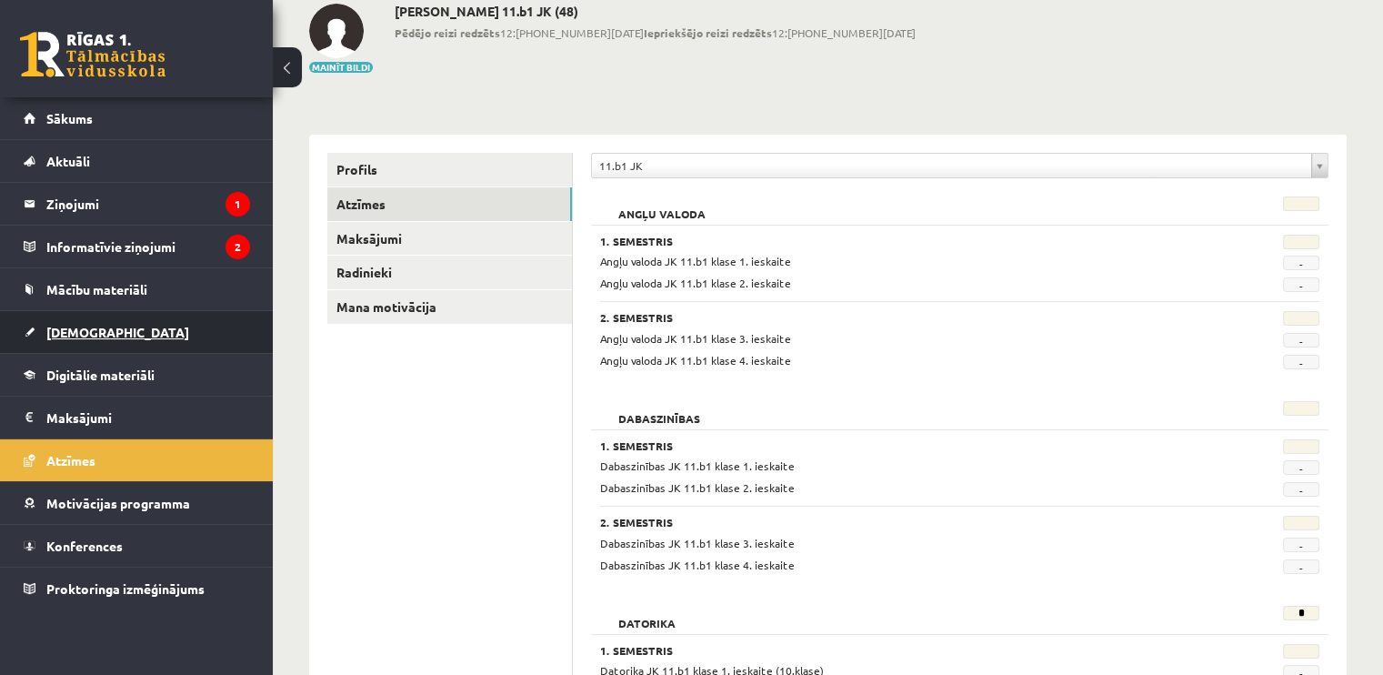
click at [179, 330] on link "[DEMOGRAPHIC_DATA]" at bounding box center [137, 332] width 226 height 42
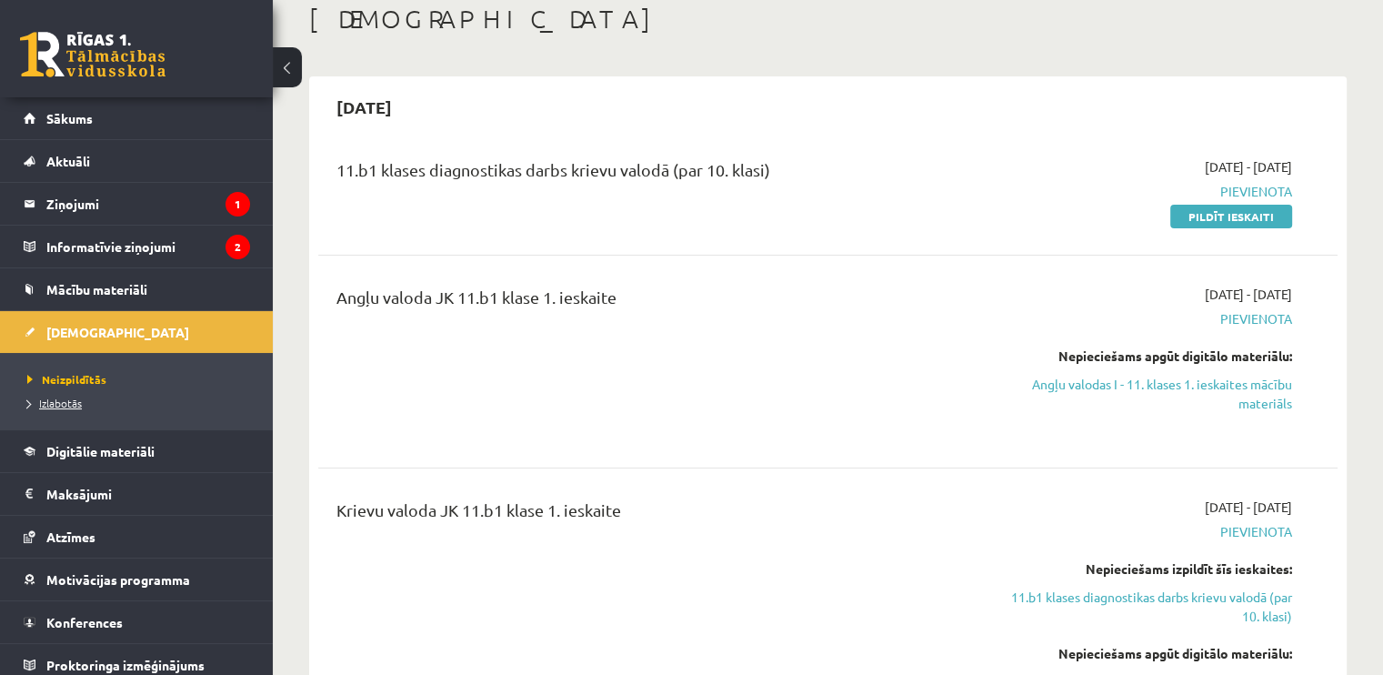
click at [72, 403] on span "Izlabotās" at bounding box center [54, 403] width 55 height 15
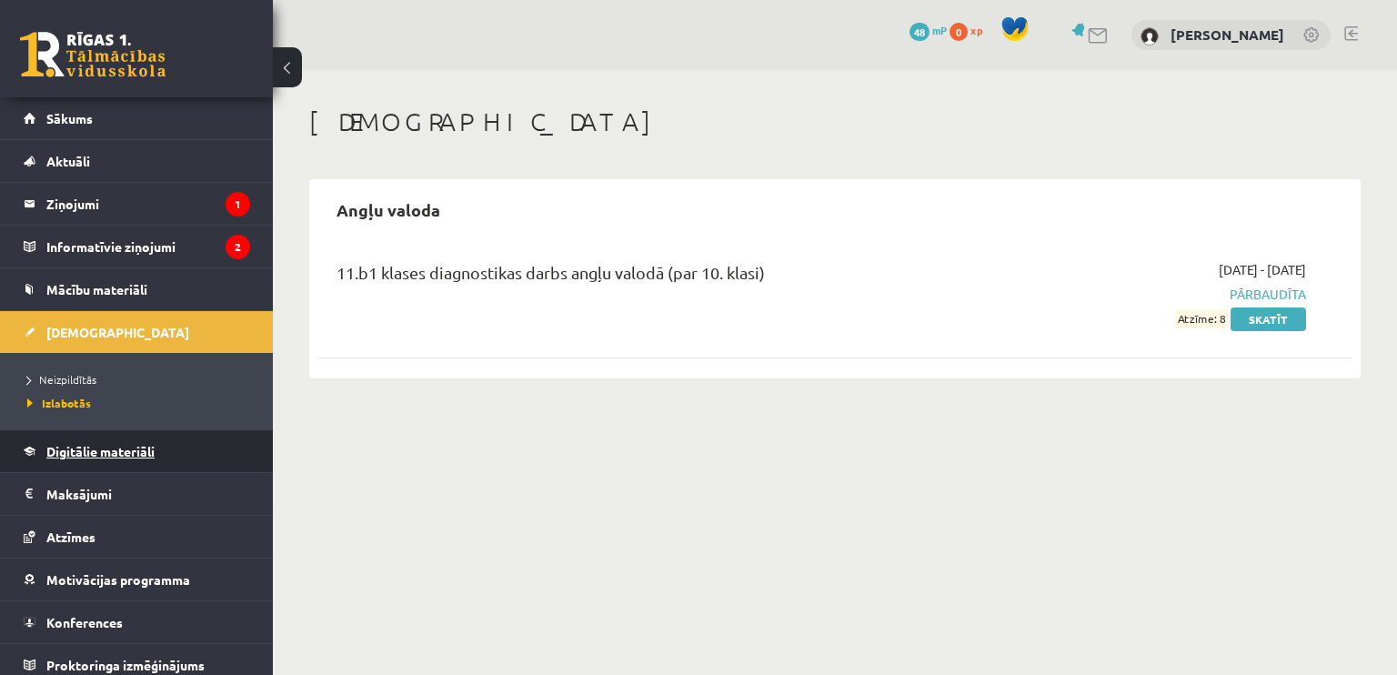
click at [141, 446] on span "Digitālie materiāli" at bounding box center [100, 451] width 108 height 16
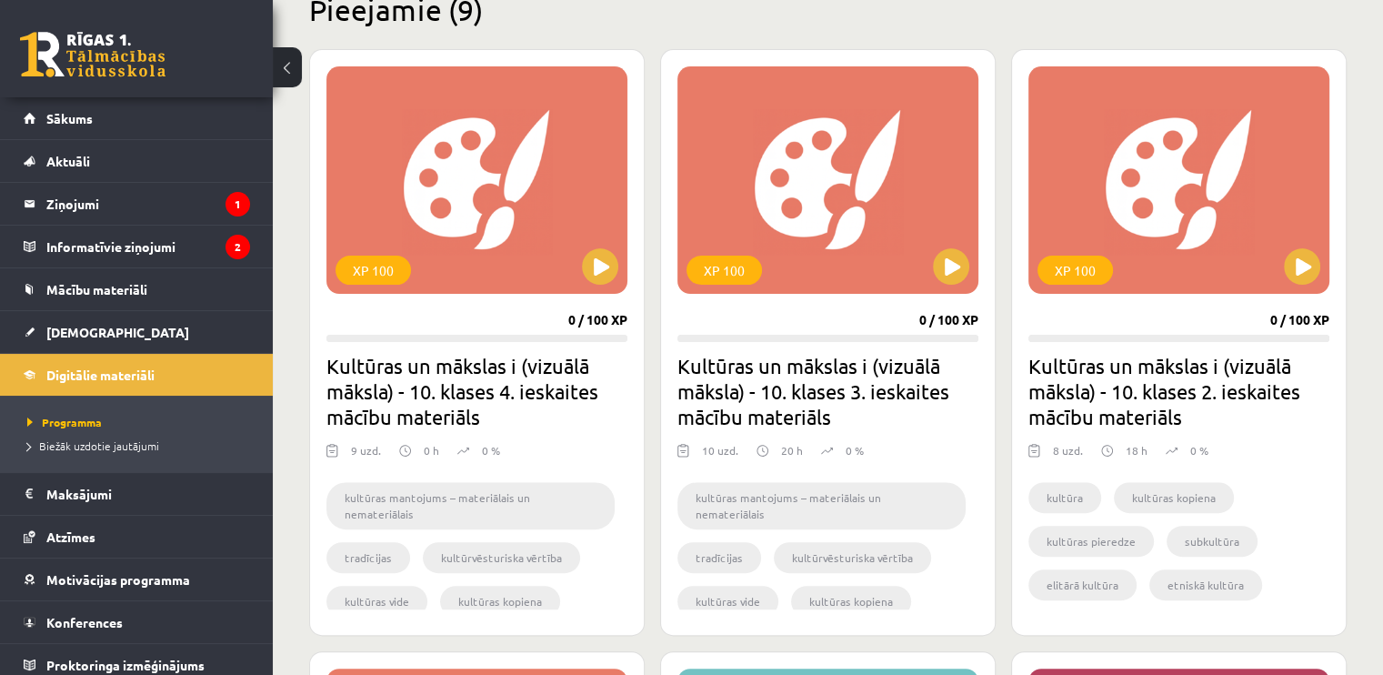
scroll to position [462, 0]
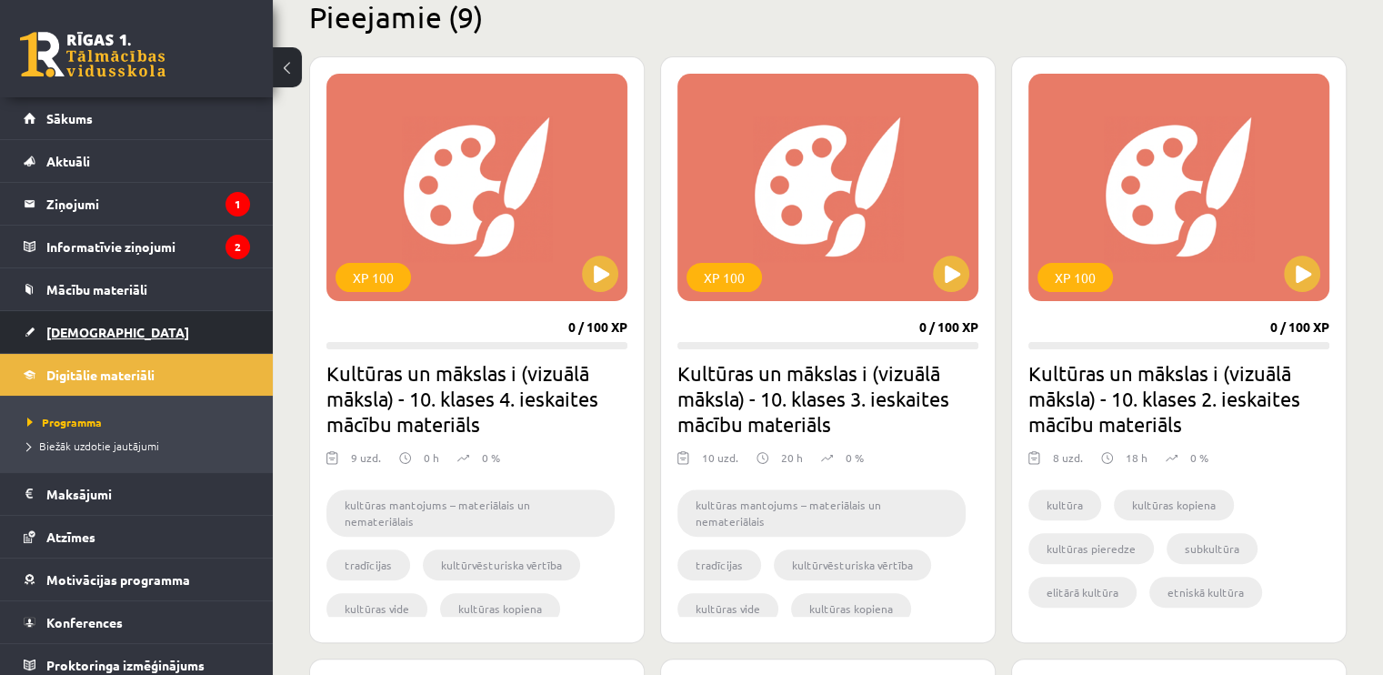
click at [167, 334] on link "[DEMOGRAPHIC_DATA]" at bounding box center [137, 332] width 226 height 42
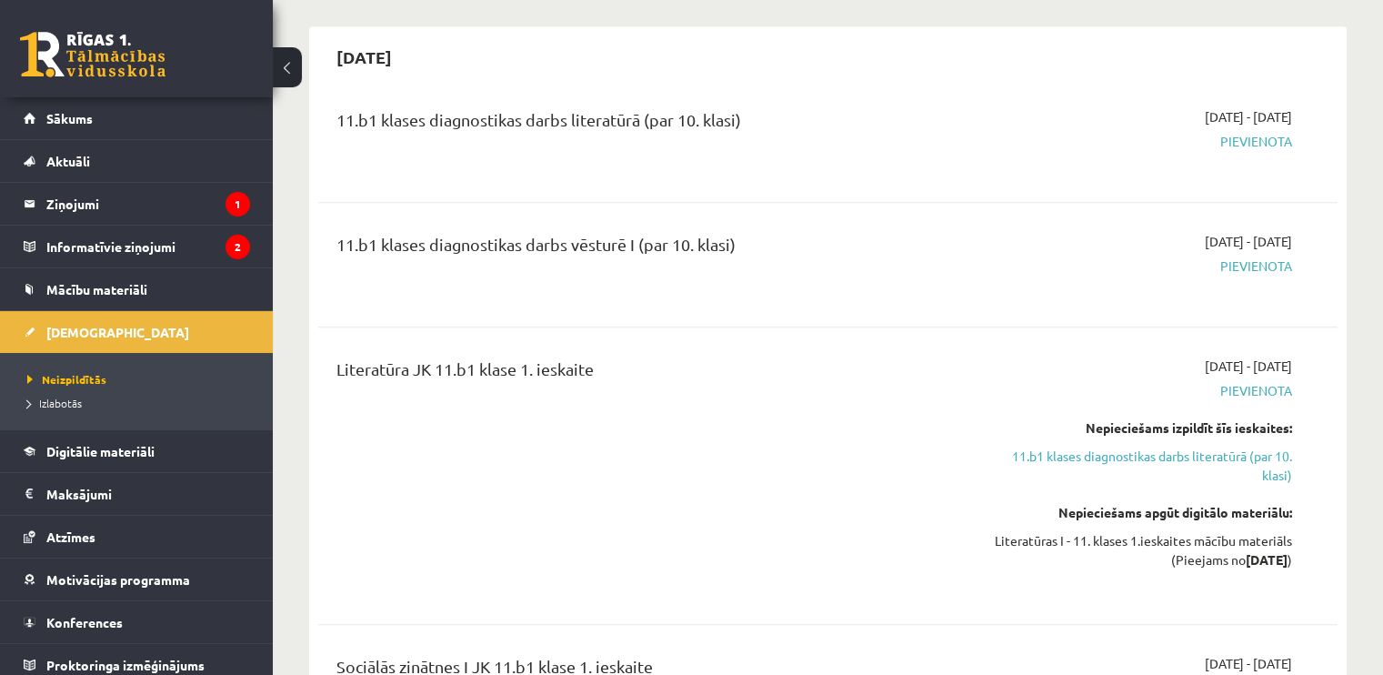
scroll to position [880, 0]
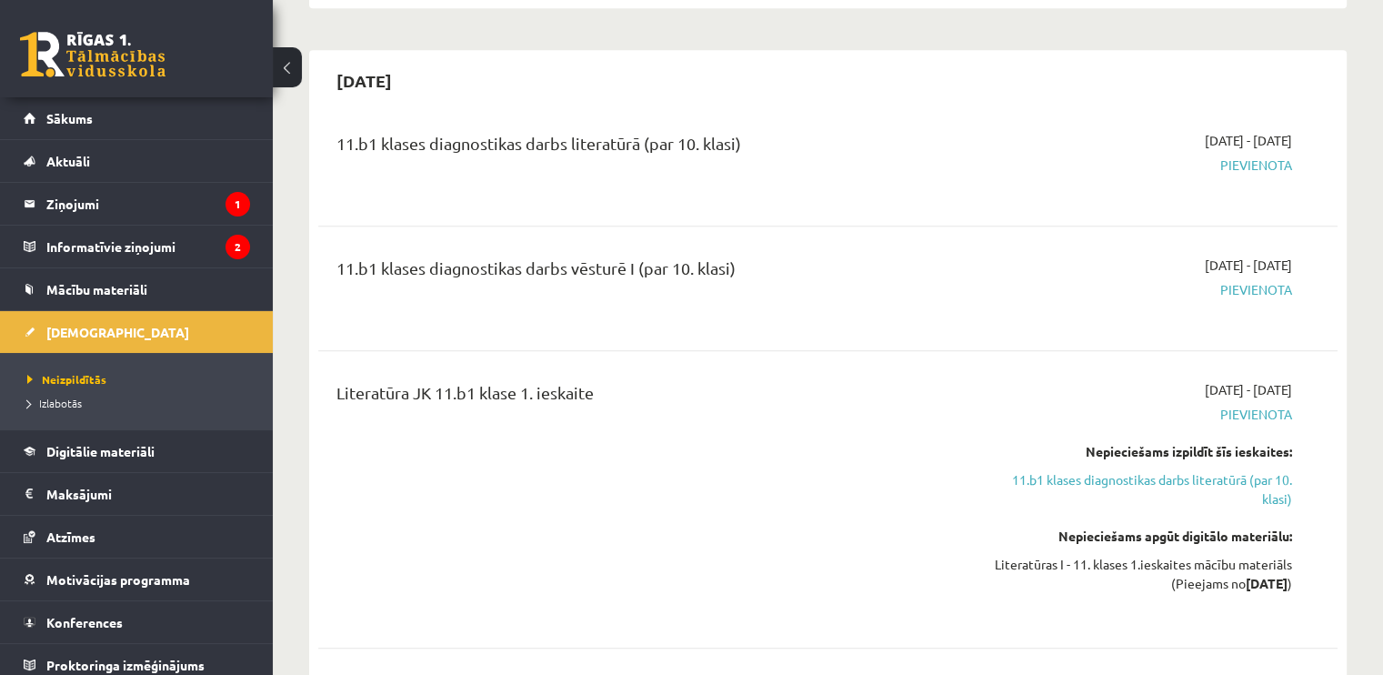
drag, startPoint x: 986, startPoint y: 388, endPoint x: 751, endPoint y: 487, distance: 254.4
click at [751, 487] on div "Literatūra JK 11.b1 klase 1. ieskaite" at bounding box center [651, 499] width 656 height 238
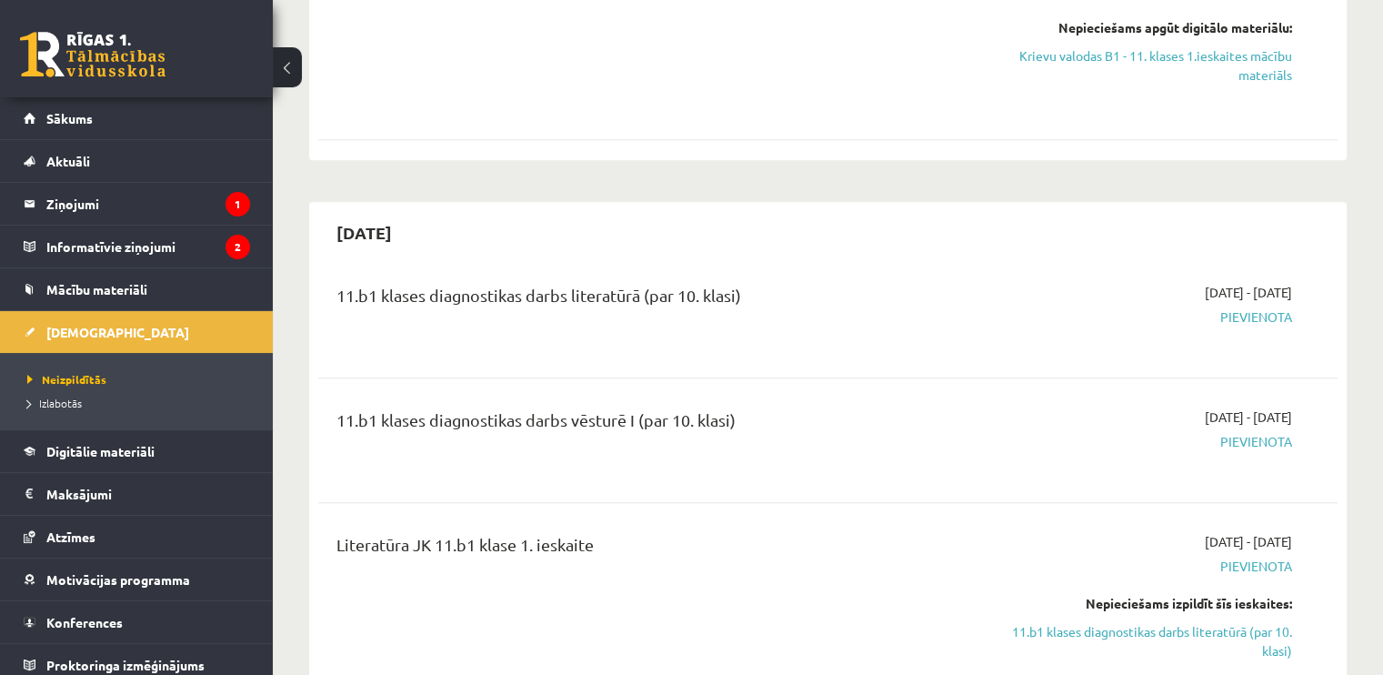
scroll to position [728, 0]
click at [186, 276] on link "Mācību materiāli" at bounding box center [137, 289] width 226 height 42
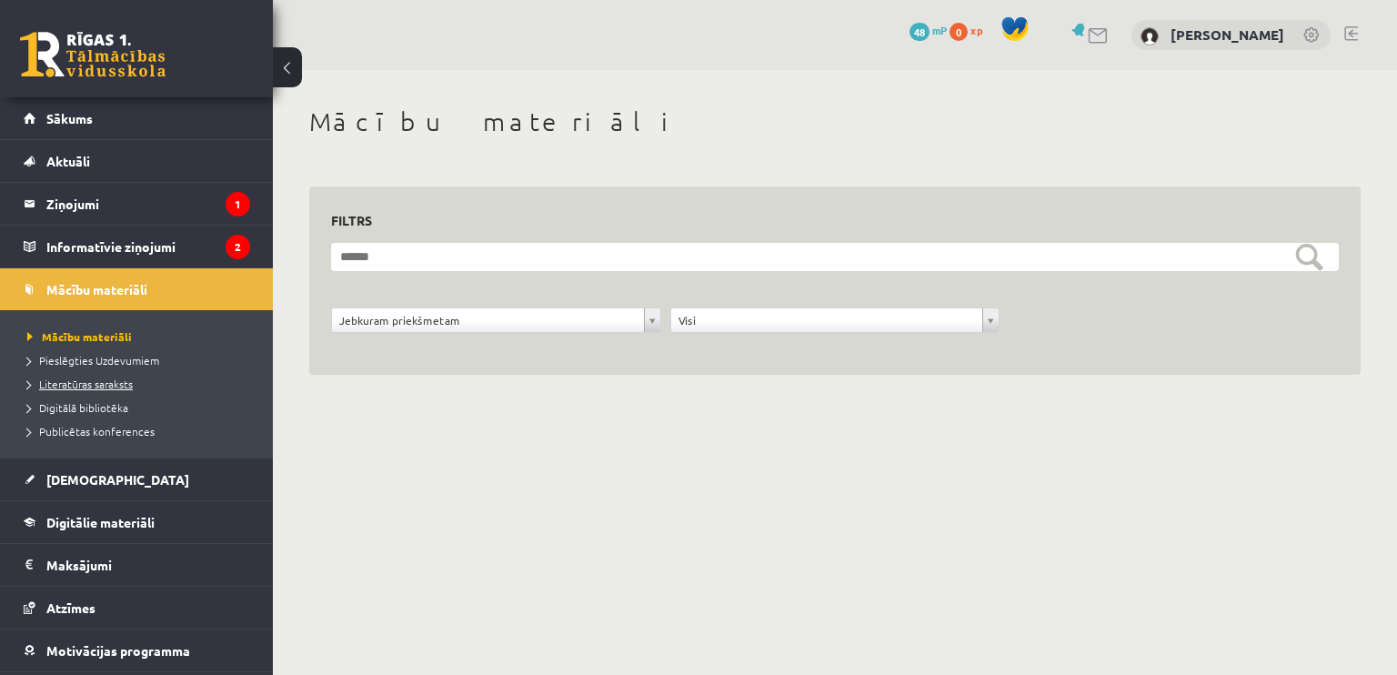
click at [124, 385] on span "Literatūras saraksts" at bounding box center [80, 384] width 106 height 15
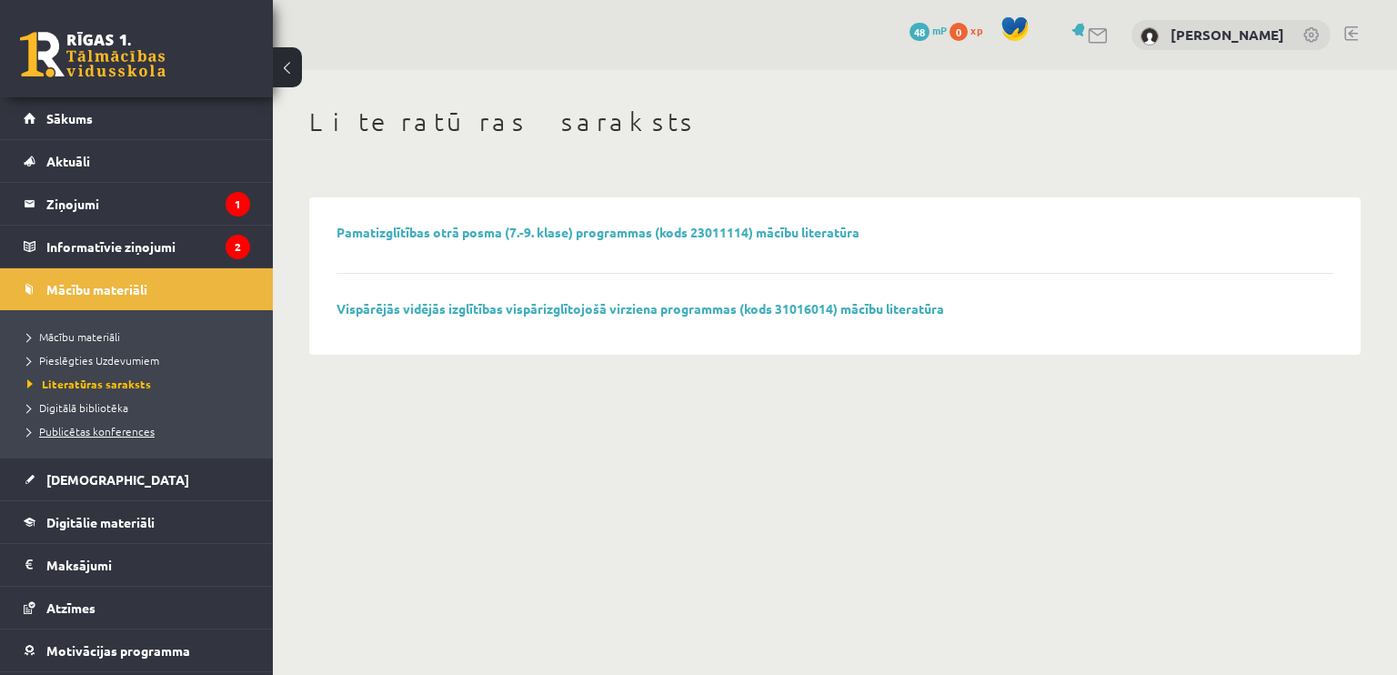
click at [127, 427] on span "Publicētas konferences" at bounding box center [90, 431] width 127 height 15
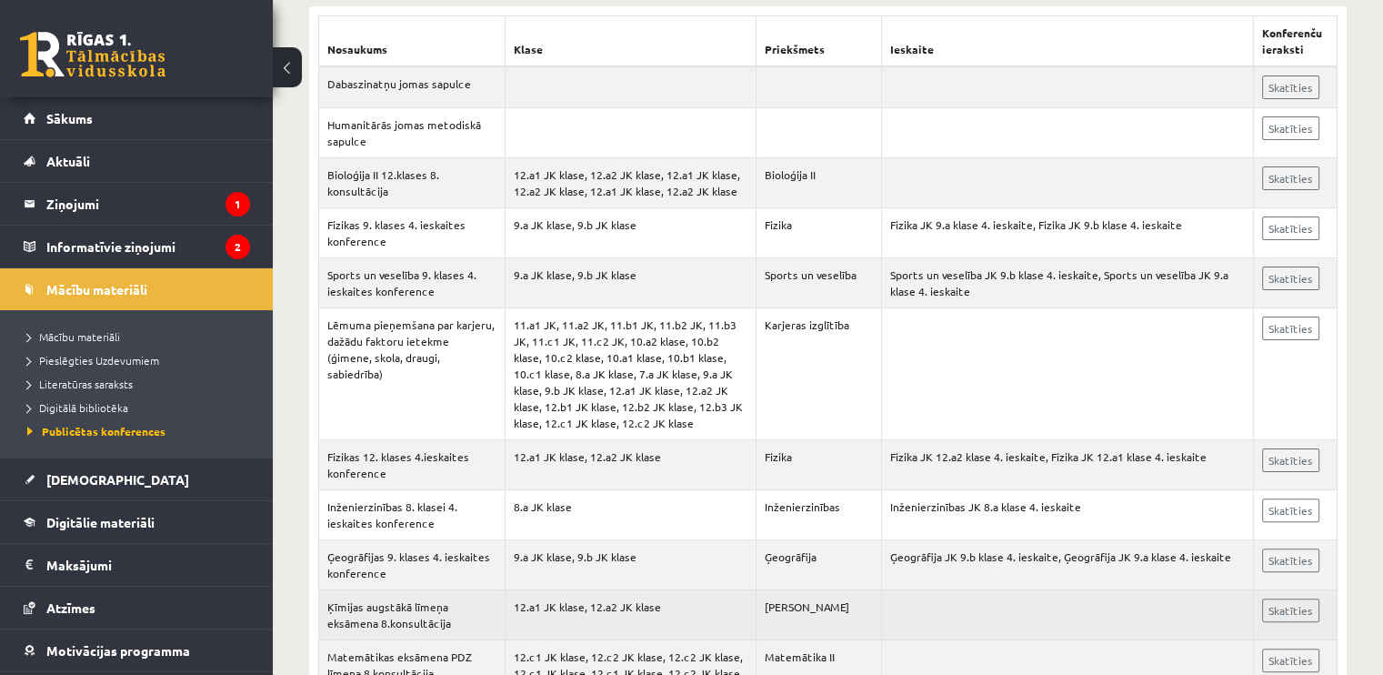
scroll to position [176, 0]
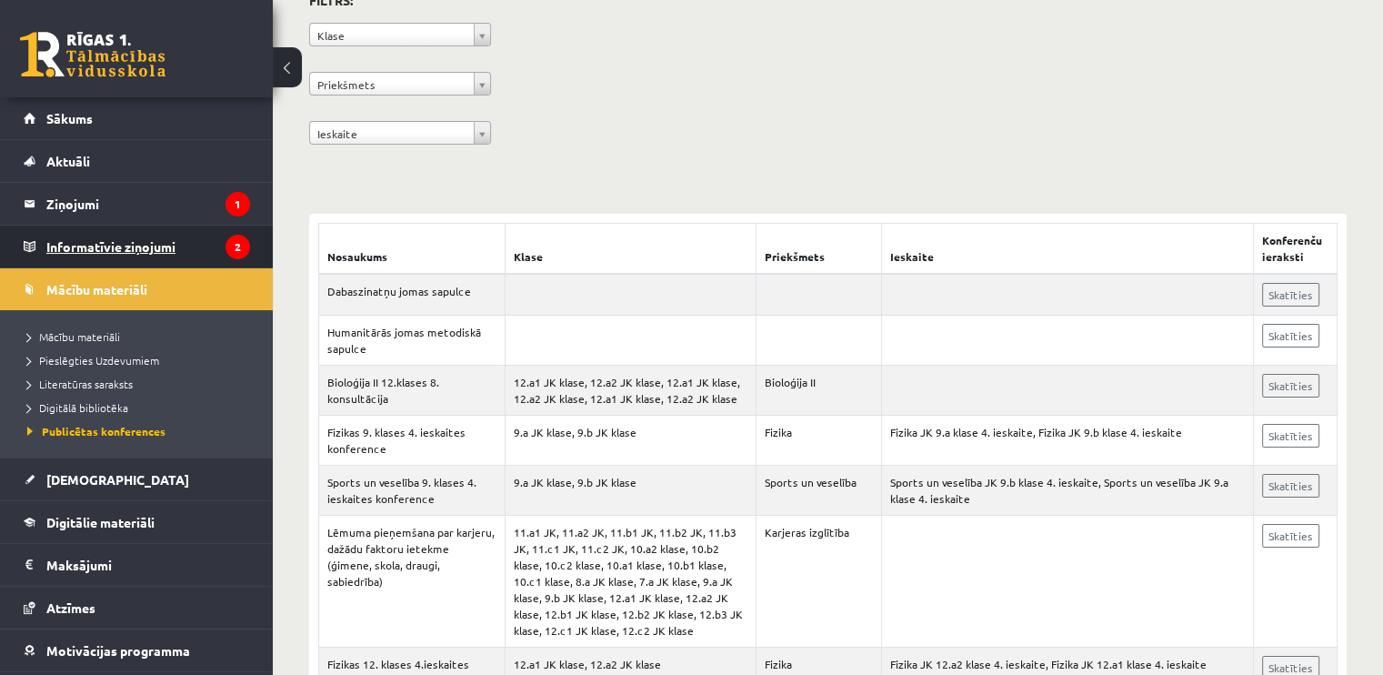
click at [175, 243] on legend "Informatīvie ziņojumi 2" at bounding box center [148, 247] width 204 height 42
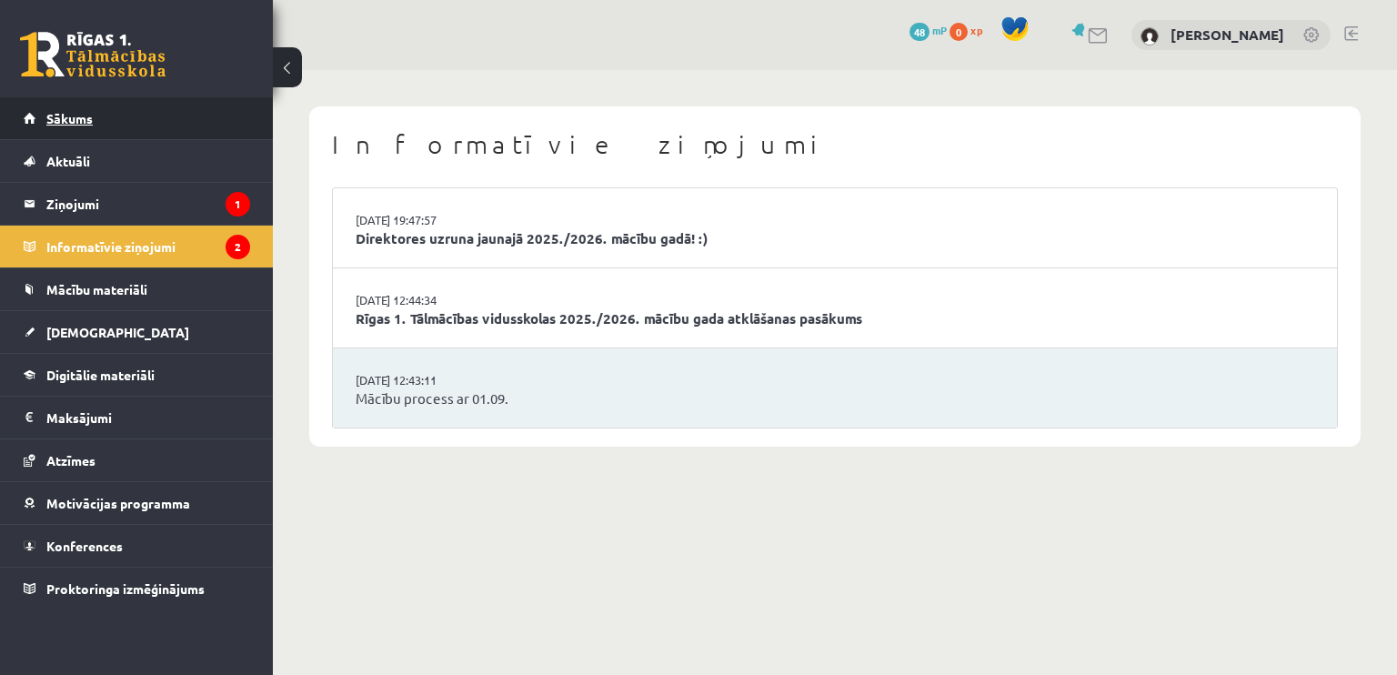
click at [142, 123] on link "Sākums" at bounding box center [137, 118] width 226 height 42
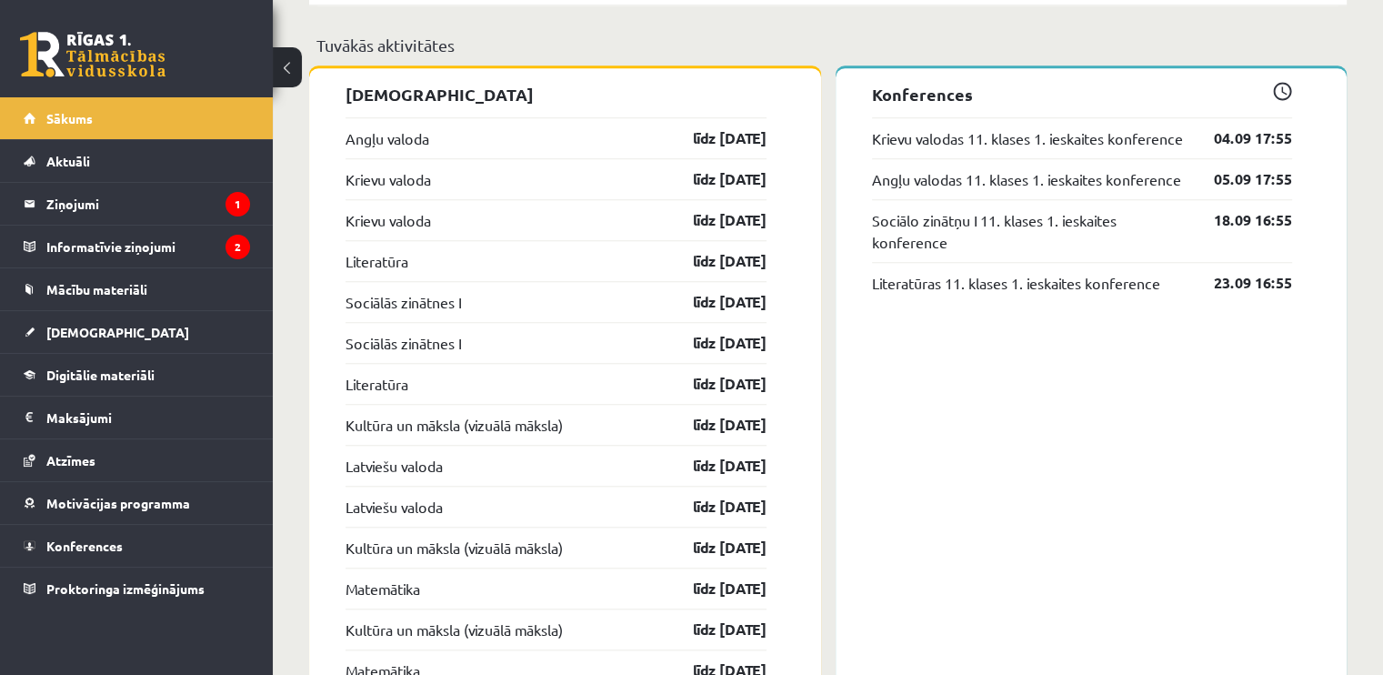
scroll to position [1550, 0]
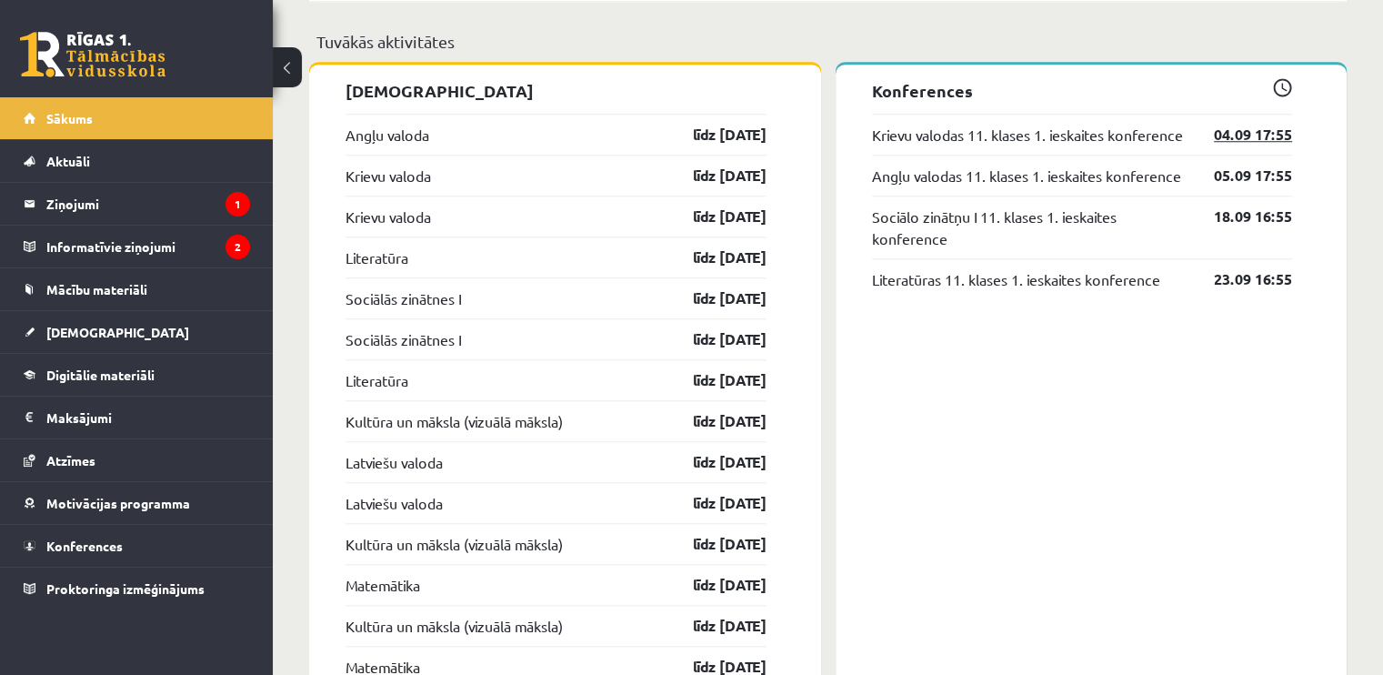
click at [1277, 136] on link "04.09 17:55" at bounding box center [1240, 135] width 106 height 22
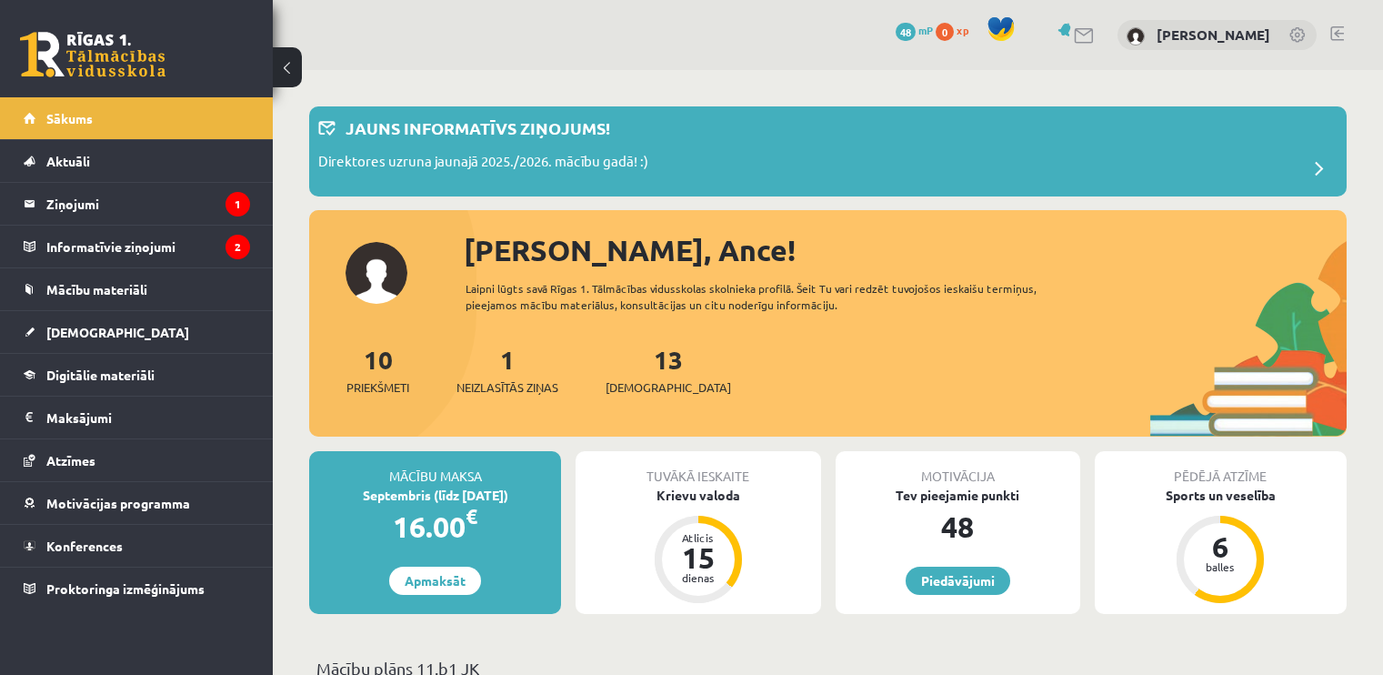
scroll to position [1550, 0]
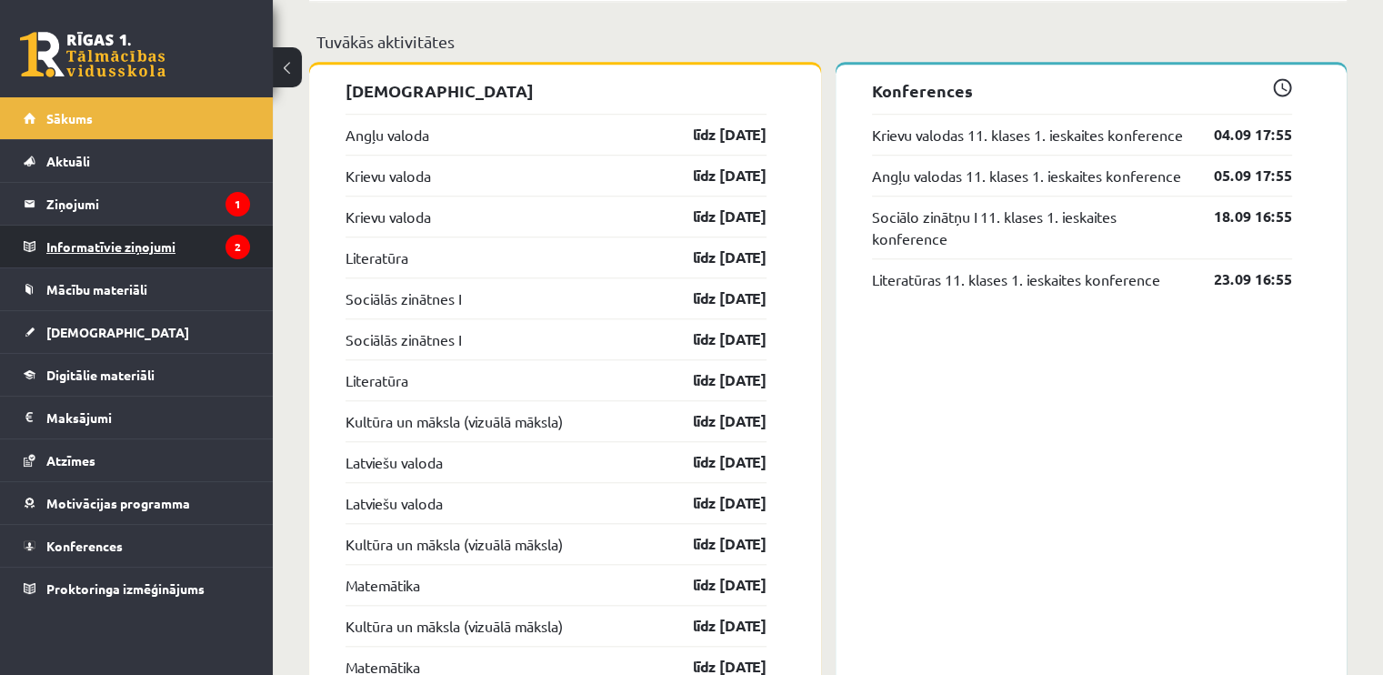
click at [168, 250] on legend "Informatīvie ziņojumi 2" at bounding box center [148, 247] width 204 height 42
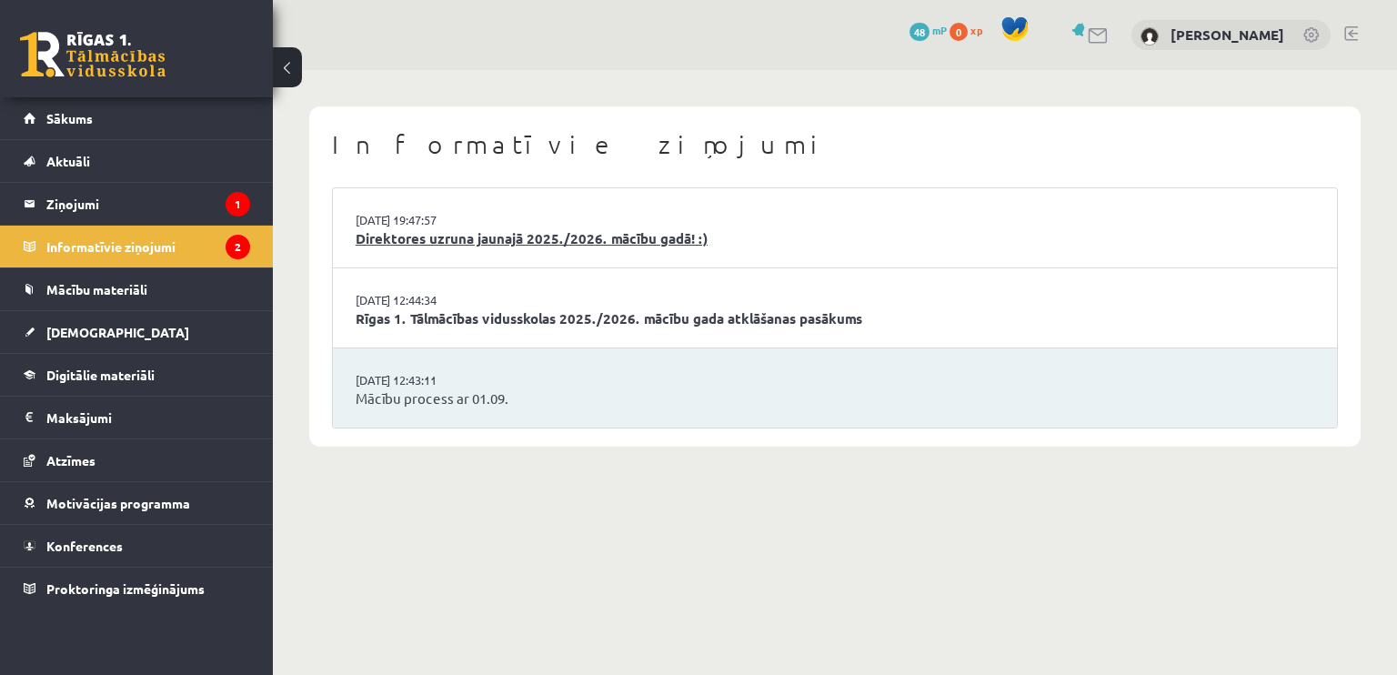
click at [551, 239] on link "Direktores uzruna jaunajā 2025./2026. mācību gadā! :)" at bounding box center [835, 238] width 959 height 21
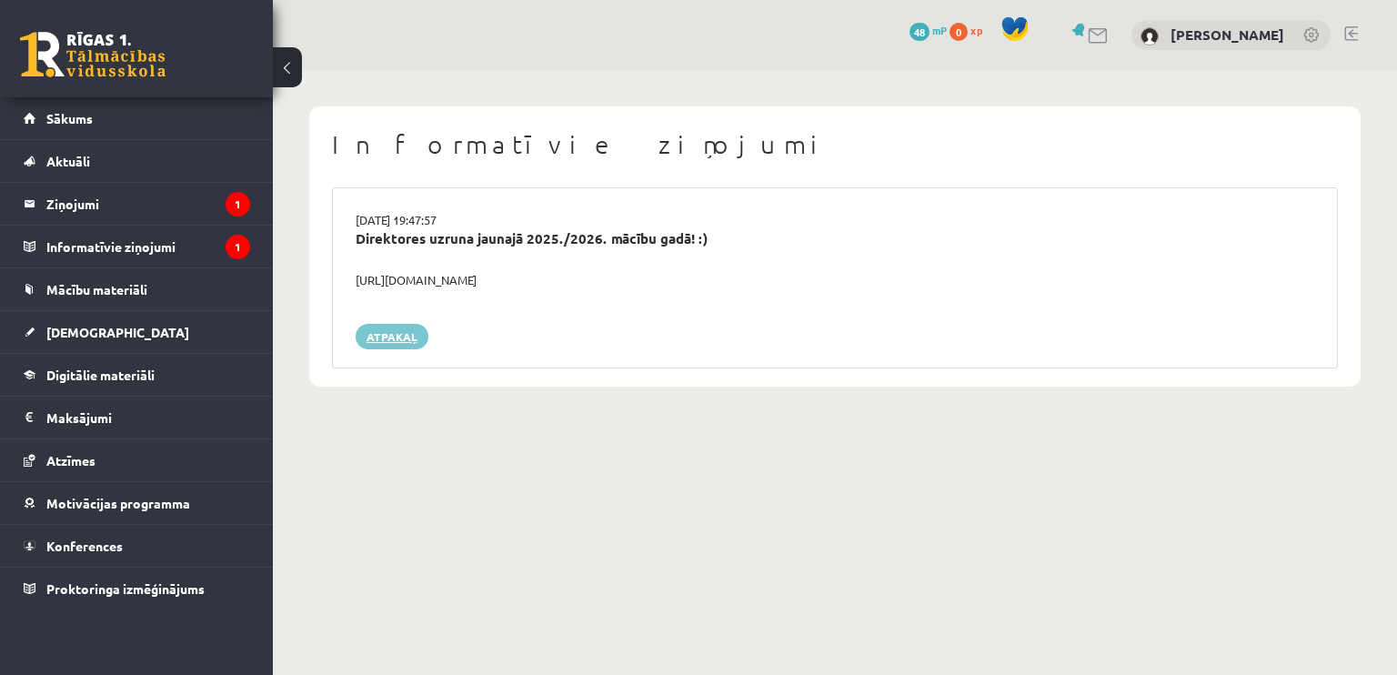
click at [373, 340] on link "Atpakaļ" at bounding box center [392, 336] width 73 height 25
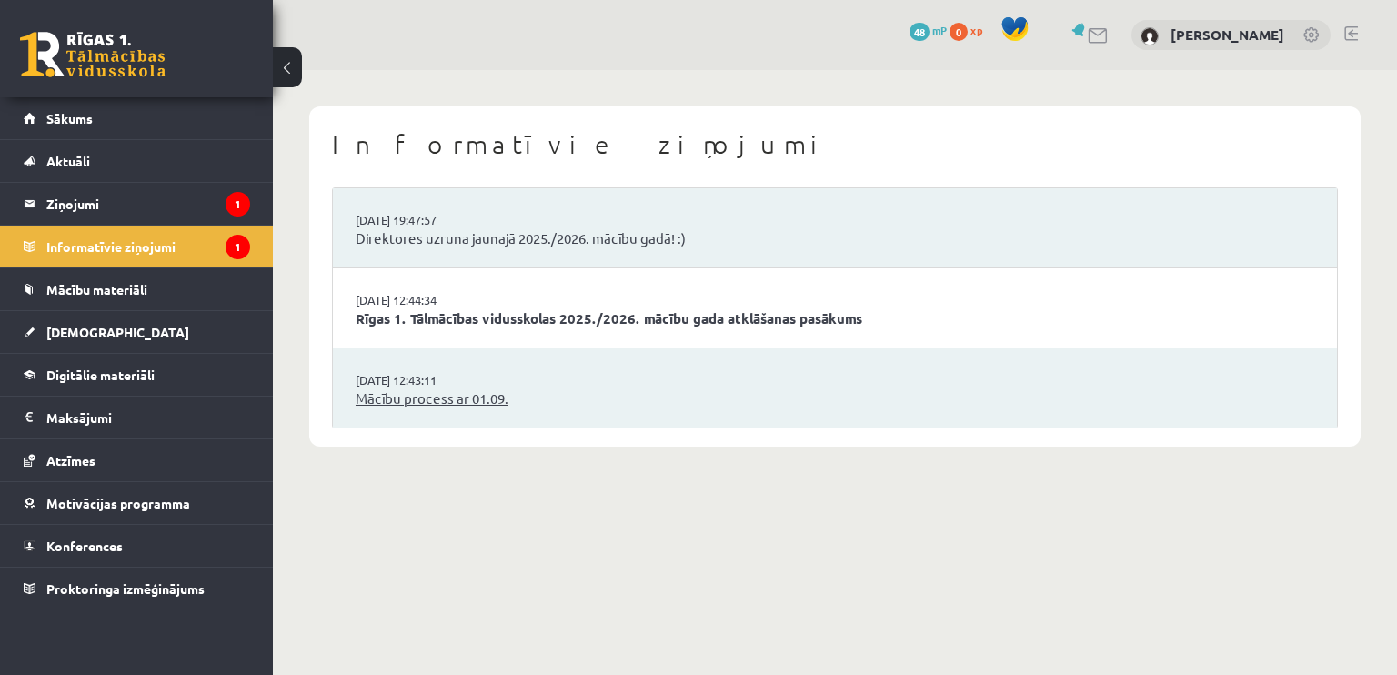
click at [447, 397] on link "Mācību process ar 01.09." at bounding box center [835, 398] width 959 height 21
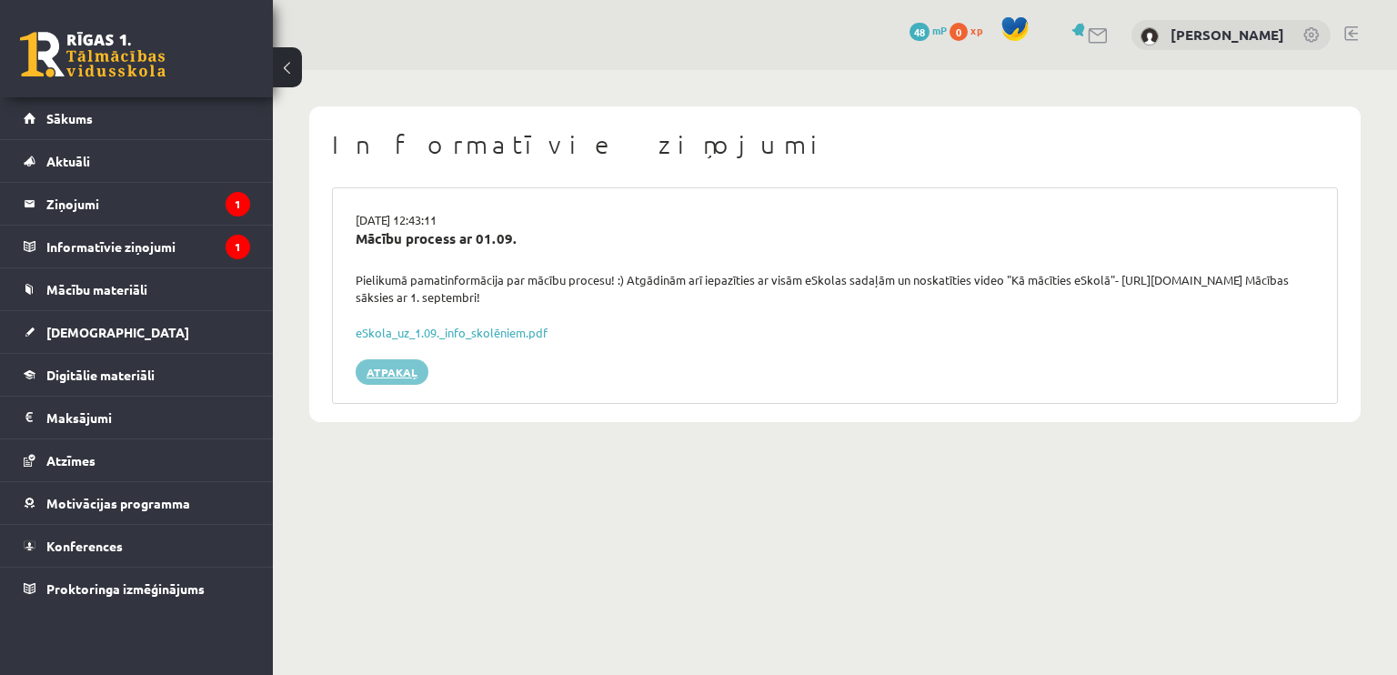
click at [422, 379] on link "Atpakaļ" at bounding box center [392, 371] width 73 height 25
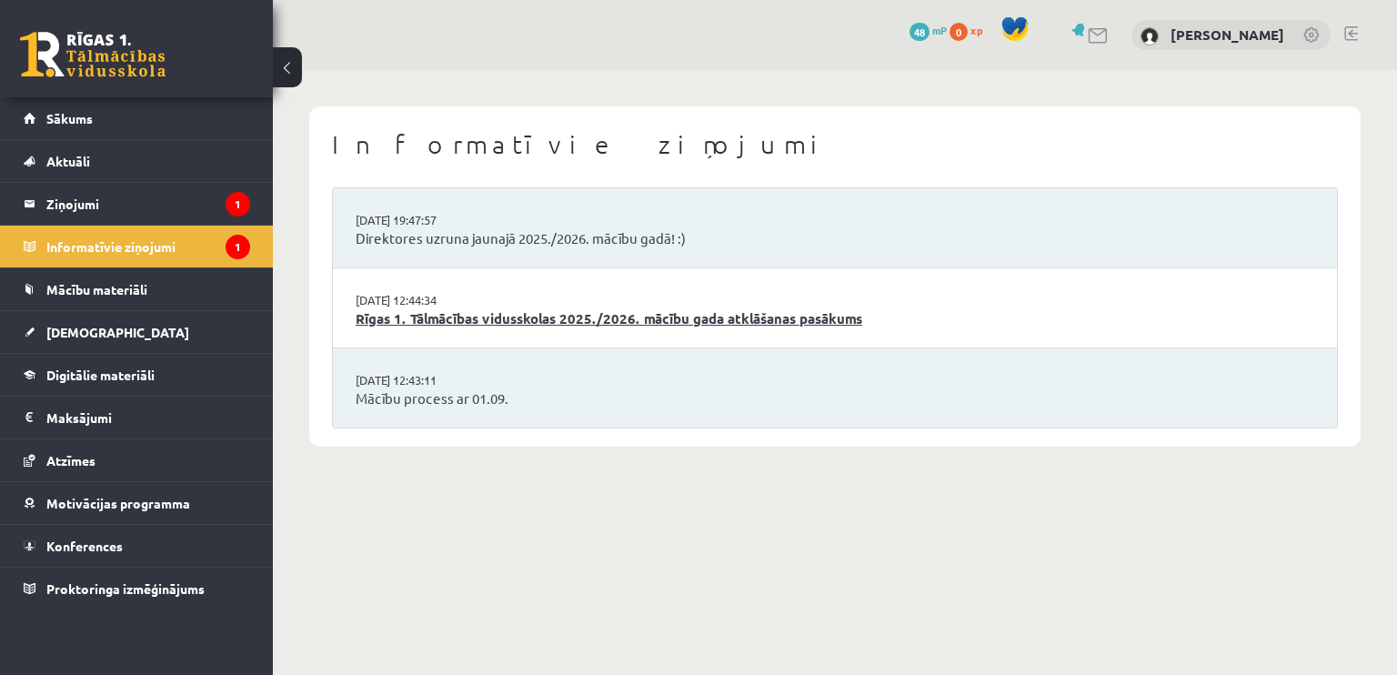
click at [505, 308] on link "Rīgas 1. Tālmācības vidusskolas 2025./2026. mācību gada atklāšanas pasākums" at bounding box center [835, 318] width 959 height 21
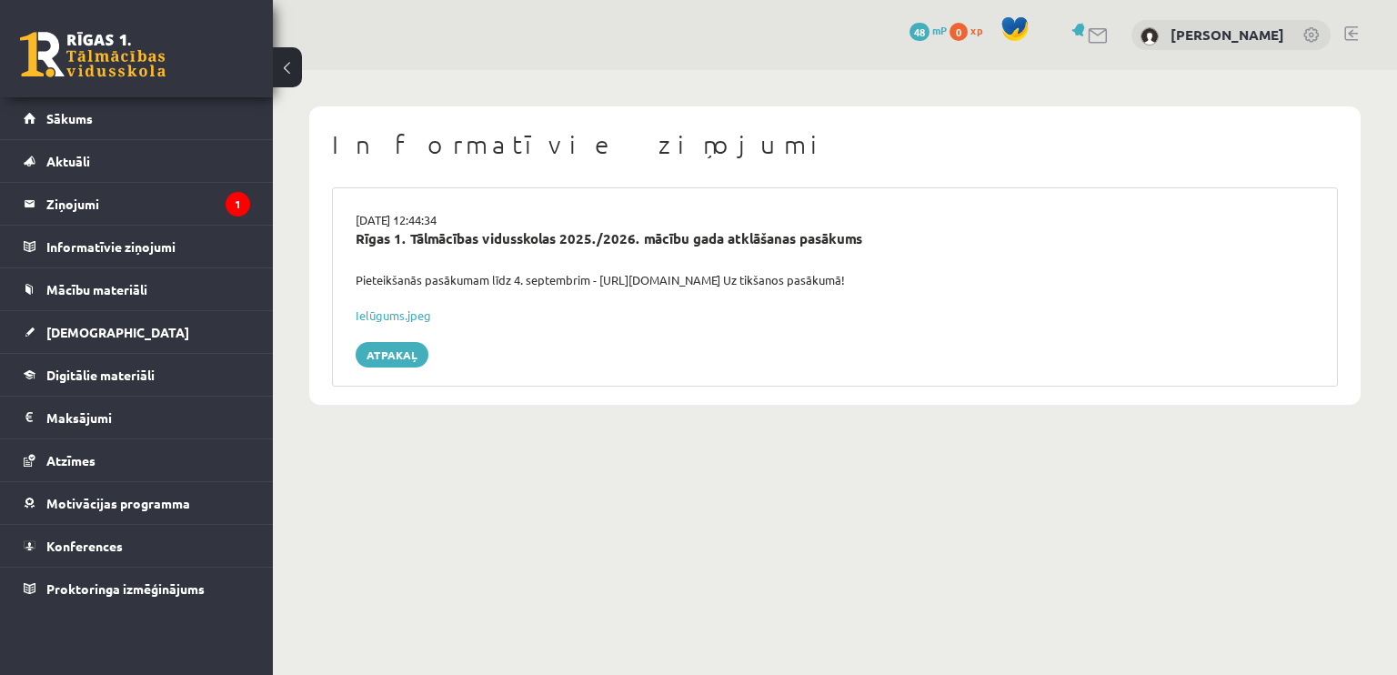
click at [380, 371] on div "[DATE] 12:44:34 Rīgas 1. Tālmācības vidusskolas 2025./2026. mācību gada atklāša…" at bounding box center [835, 286] width 1006 height 199
click at [377, 366] on link "Atpakaļ" at bounding box center [392, 354] width 73 height 25
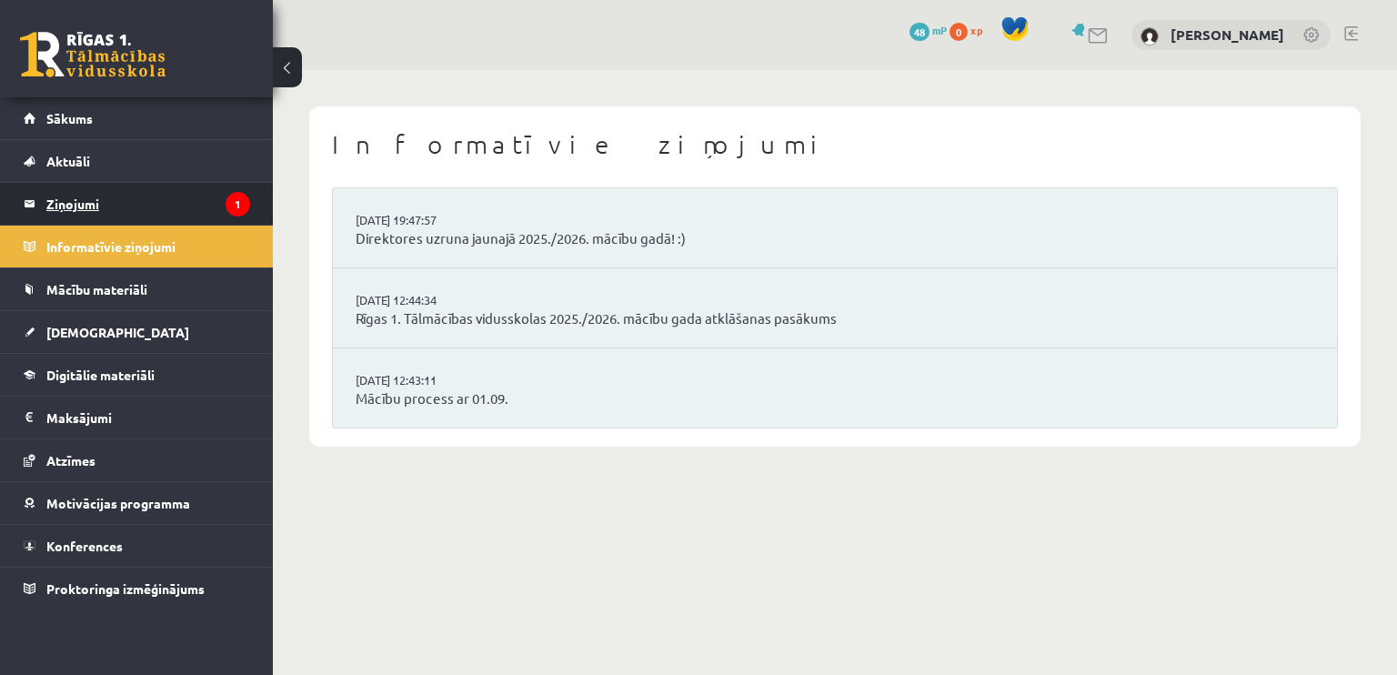
click at [214, 204] on legend "Ziņojumi 1" at bounding box center [148, 204] width 204 height 42
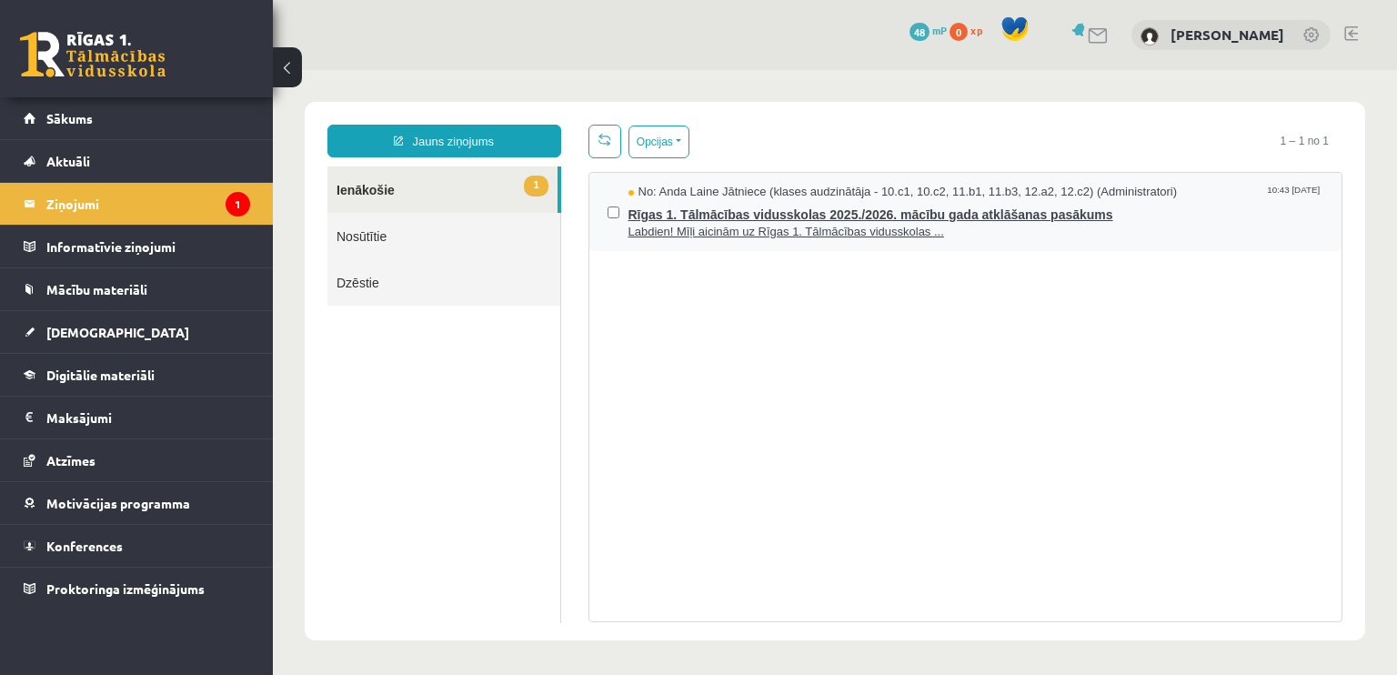
click at [786, 210] on span "Rīgas 1. Tālmācības vidusskolas 2025./2026. mācību gada atklāšanas pasākums" at bounding box center [976, 212] width 696 height 23
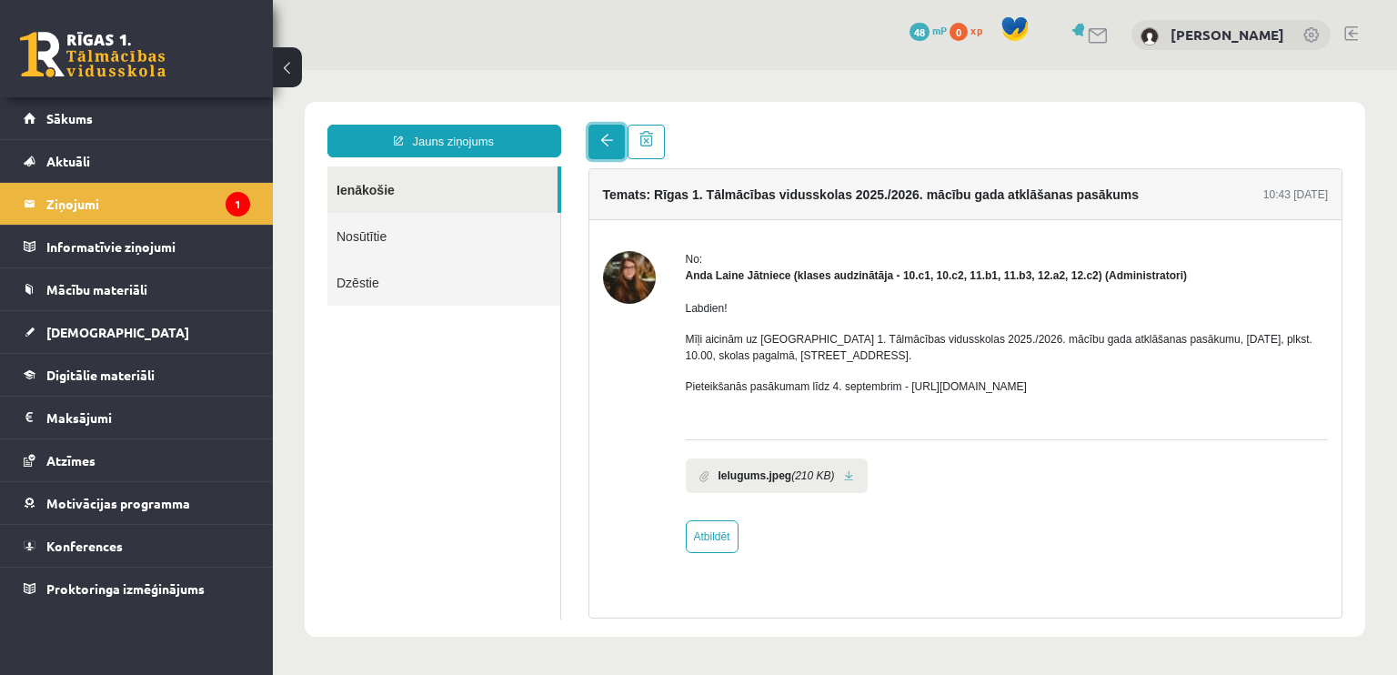
click at [608, 150] on link at bounding box center [606, 142] width 36 height 35
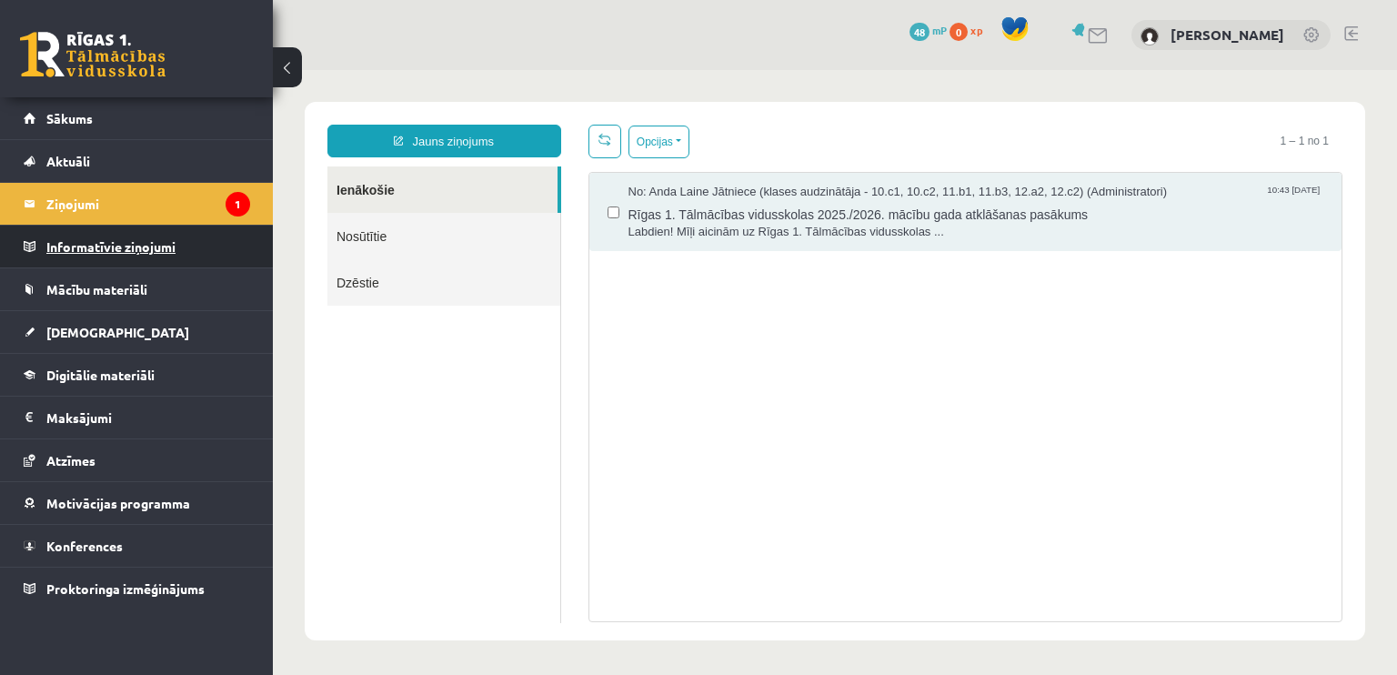
click at [144, 244] on legend "Informatīvie ziņojumi 0" at bounding box center [148, 247] width 204 height 42
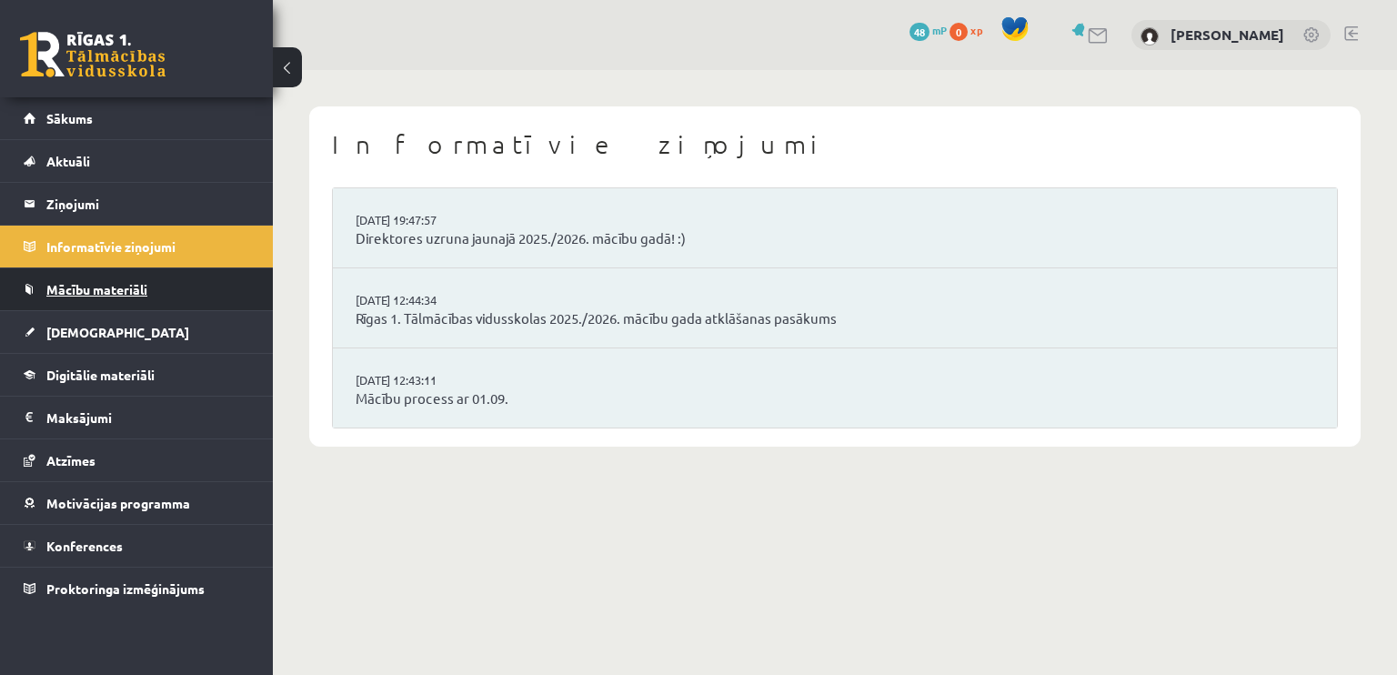
click at [151, 268] on link "Mācību materiāli" at bounding box center [137, 289] width 226 height 42
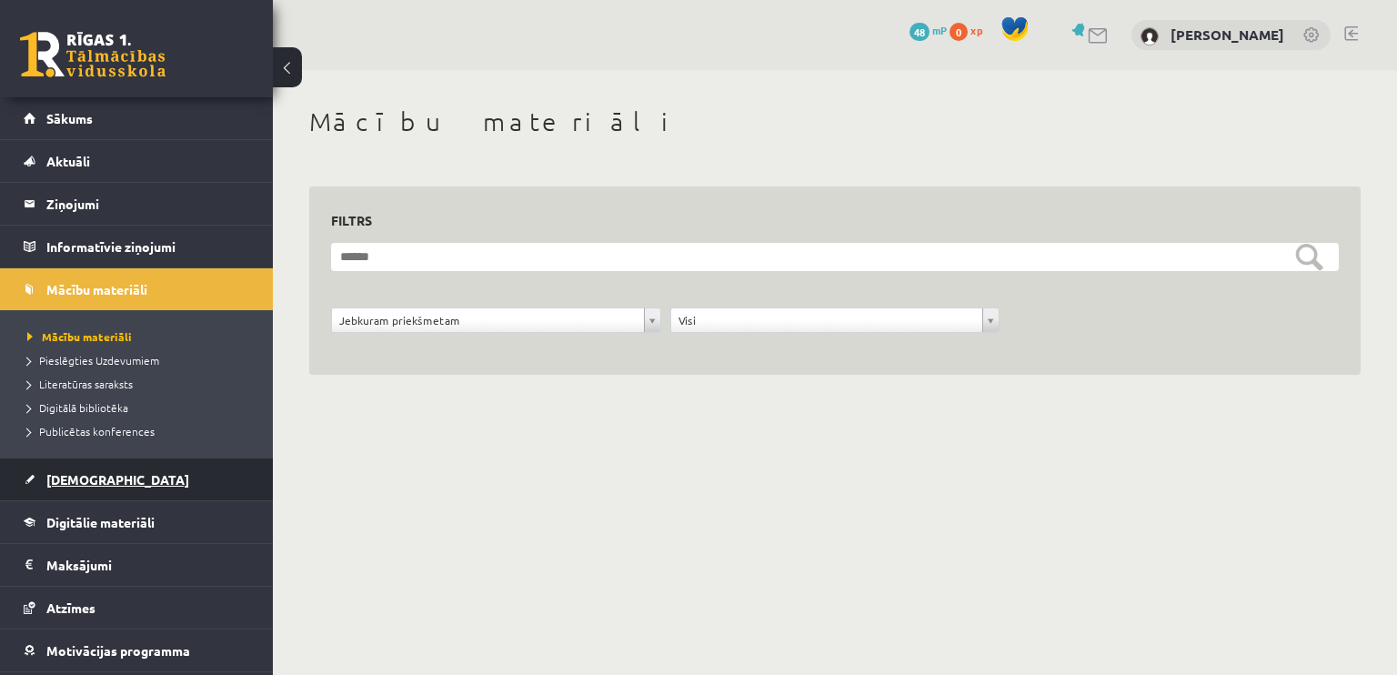
click at [173, 479] on link "[DEMOGRAPHIC_DATA]" at bounding box center [137, 479] width 226 height 42
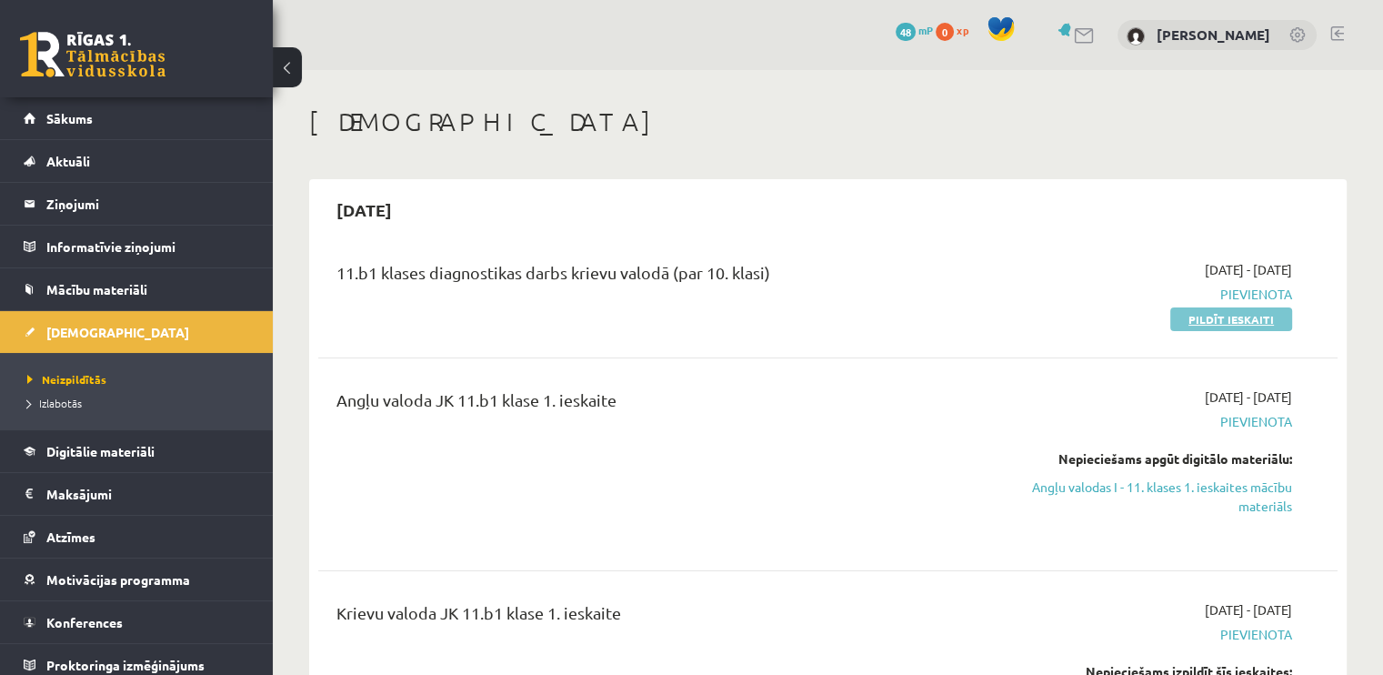
click at [1204, 312] on link "Pildīt ieskaiti" at bounding box center [1232, 319] width 122 height 24
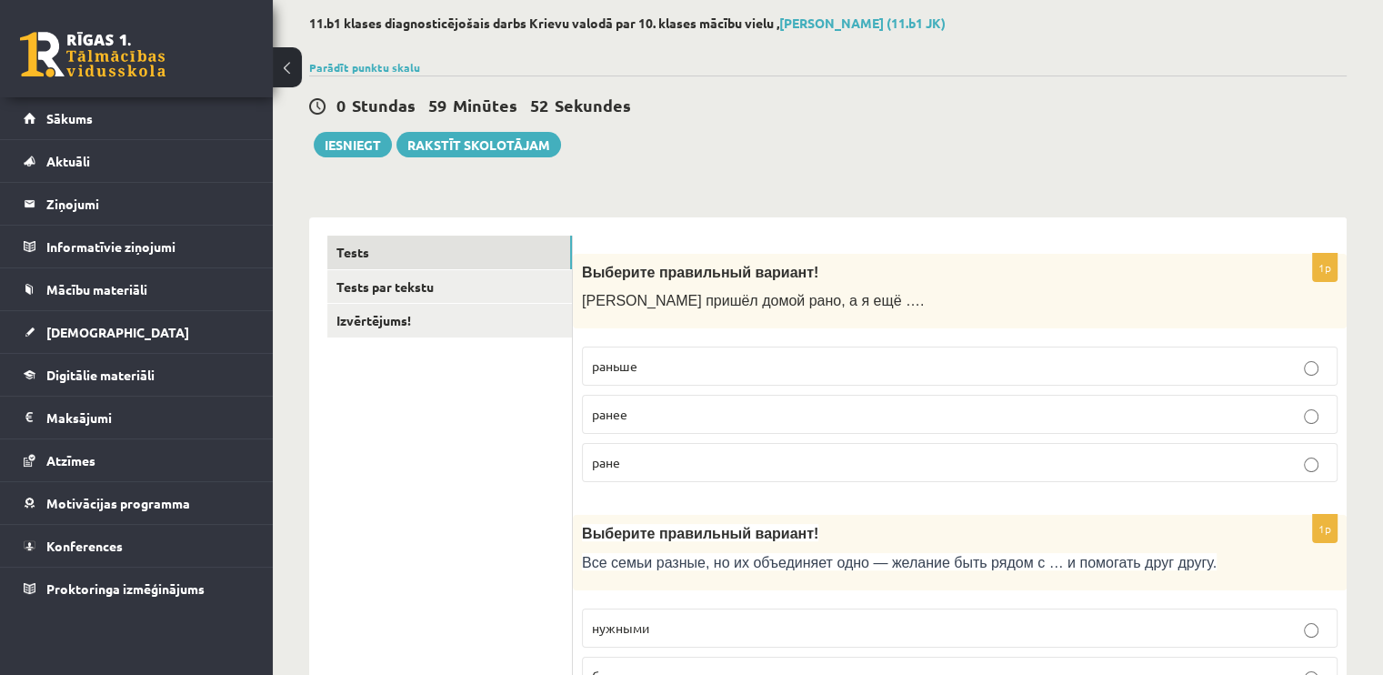
scroll to position [182, 0]
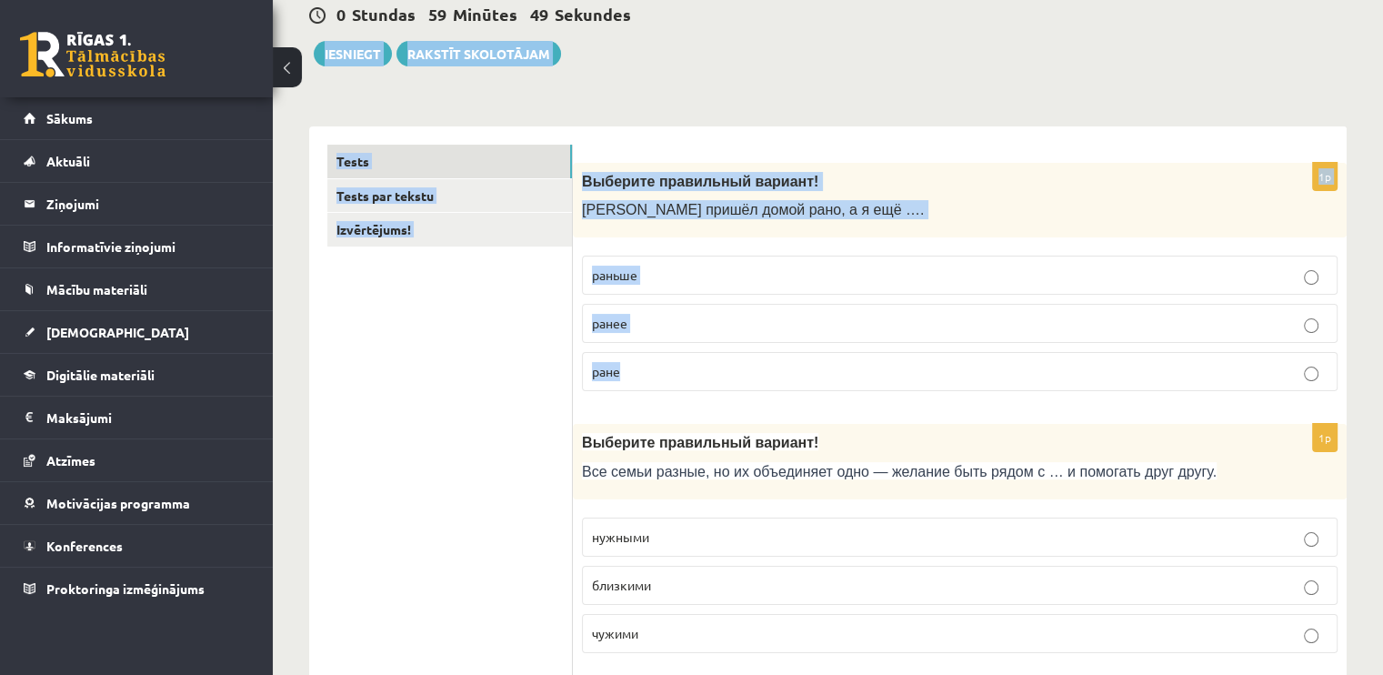
drag, startPoint x: 1062, startPoint y: 390, endPoint x: 737, endPoint y: 55, distance: 467.6
click at [735, 62] on div "0 Stundas 59 Minūtes 48 Sekundes Iesniegt Rakstīt skolotājam" at bounding box center [828, 26] width 1038 height 82
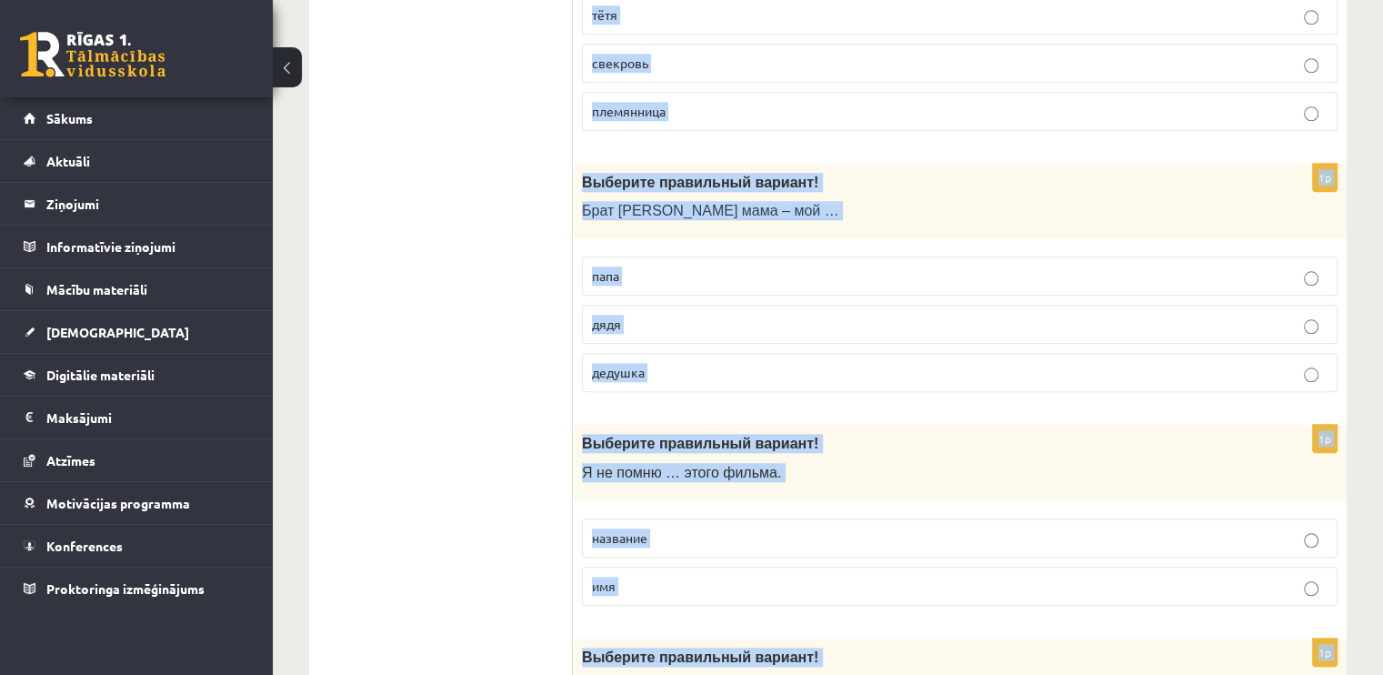
scroll to position [1890, 0]
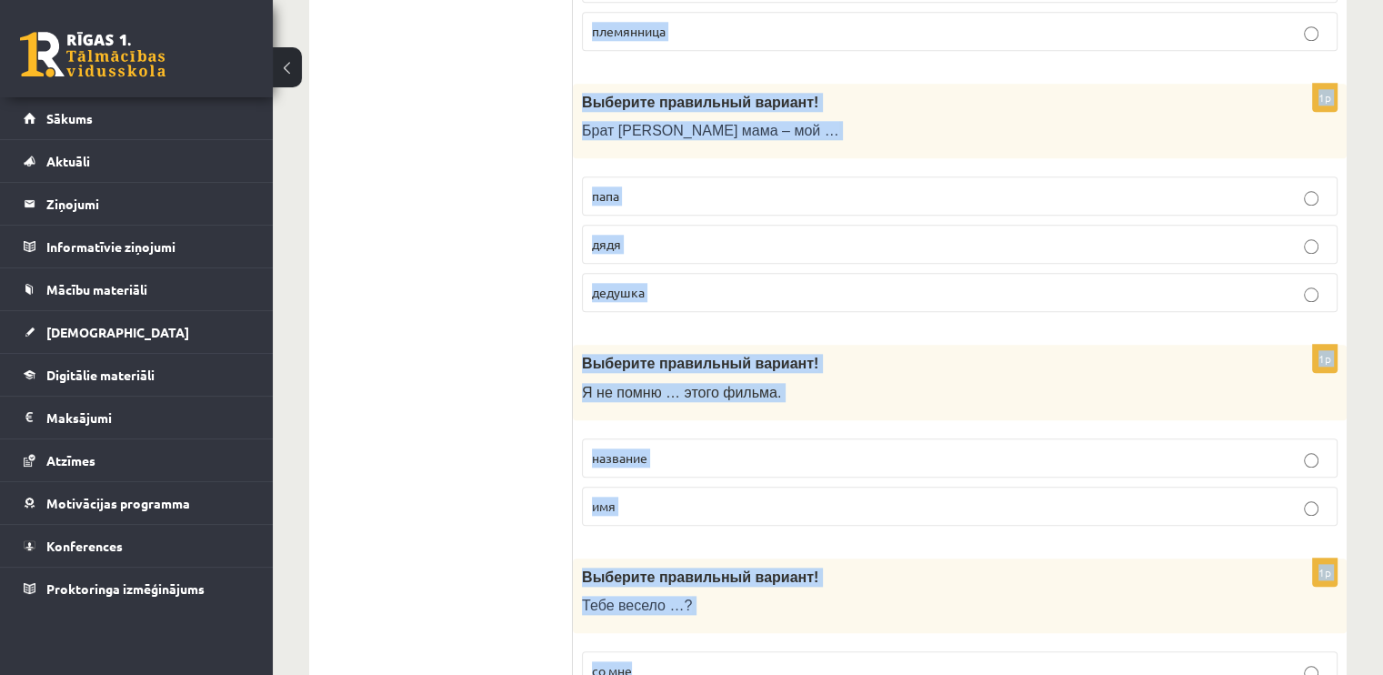
drag, startPoint x: 578, startPoint y: 178, endPoint x: 883, endPoint y: 675, distance: 582.6
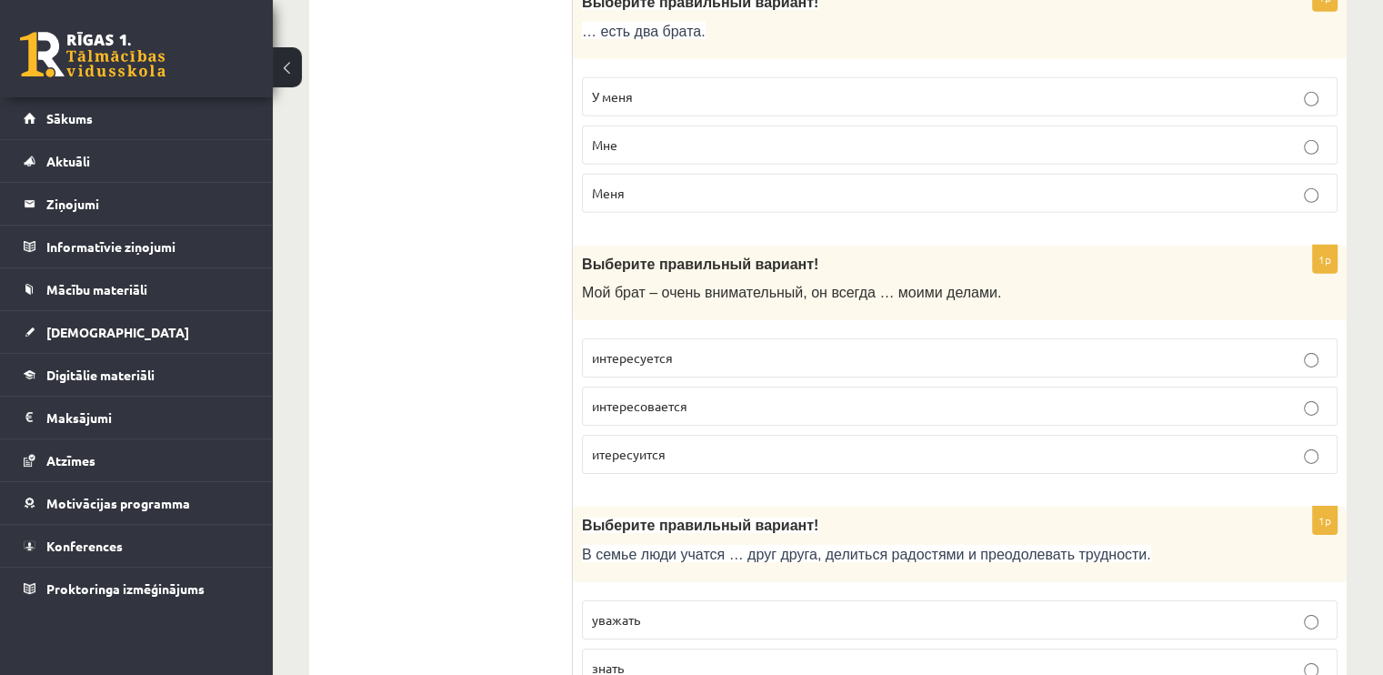
scroll to position [5857, 0]
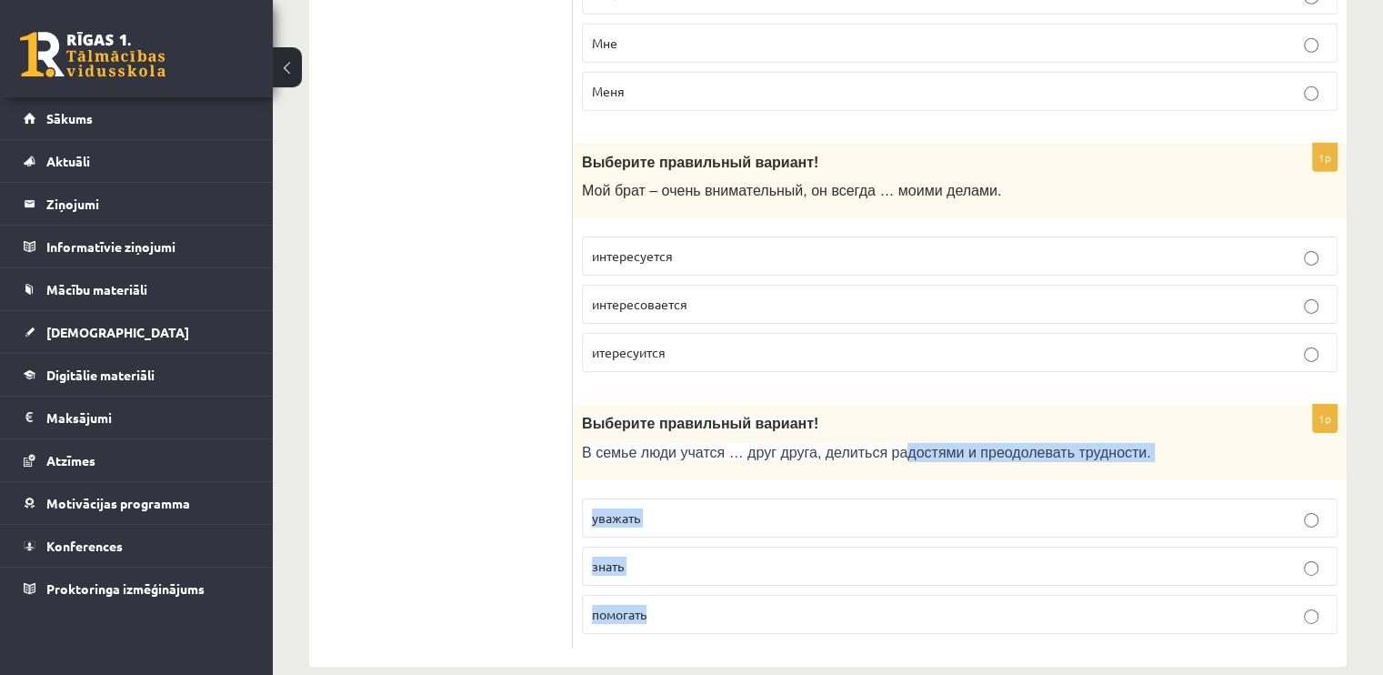
drag, startPoint x: 1298, startPoint y: 620, endPoint x: 840, endPoint y: 410, distance: 503.4
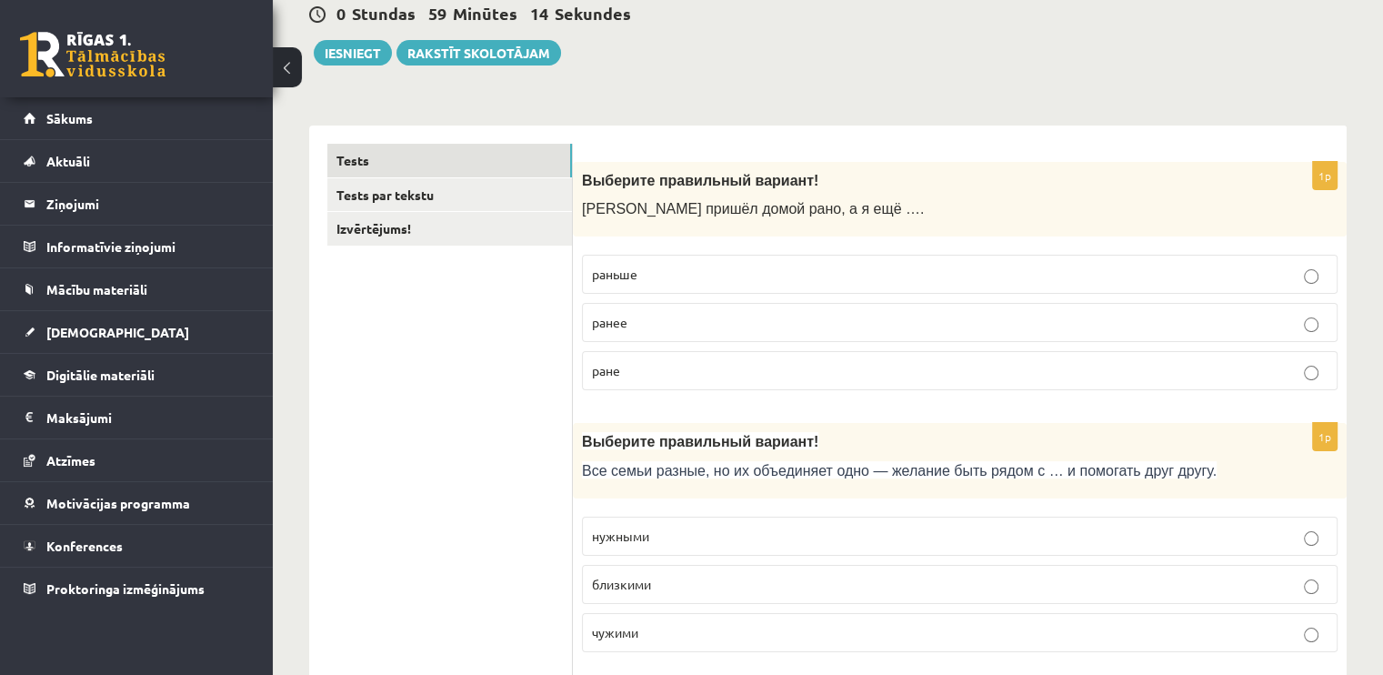
scroll to position [273, 0]
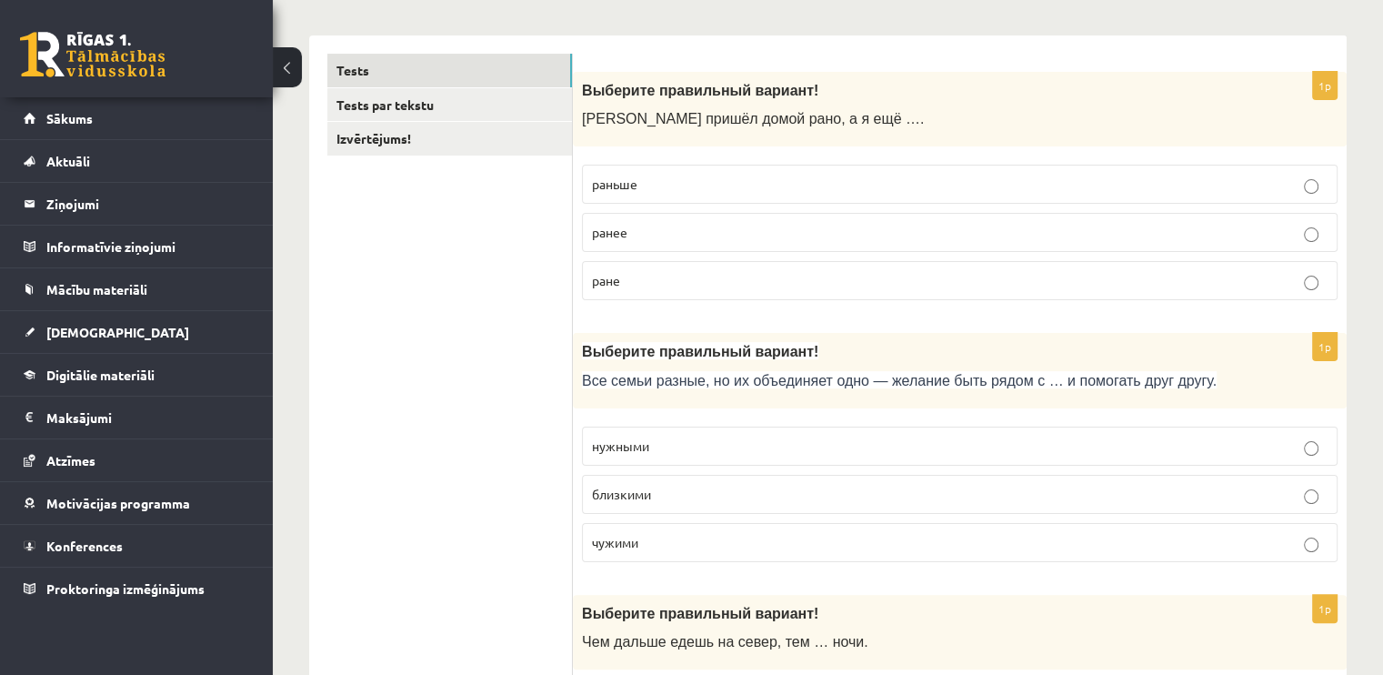
click at [734, 489] on p "близкими" at bounding box center [960, 494] width 736 height 19
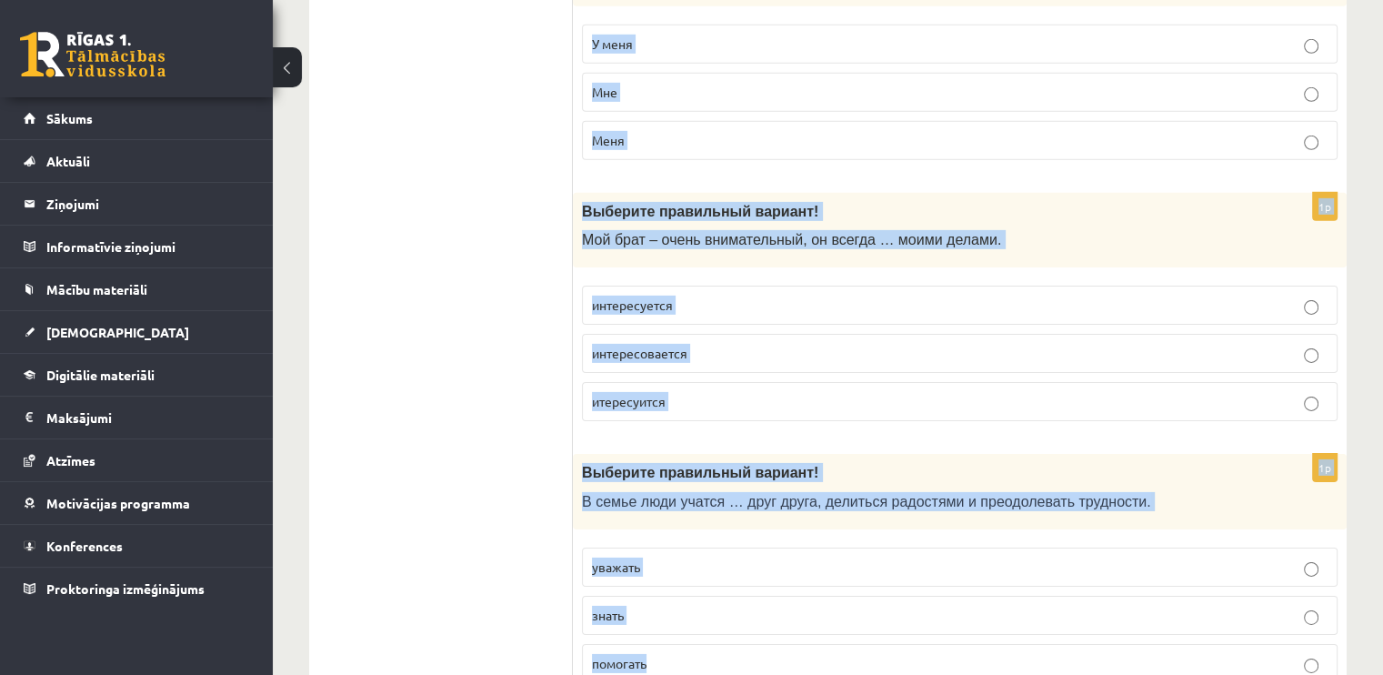
scroll to position [5857, 0]
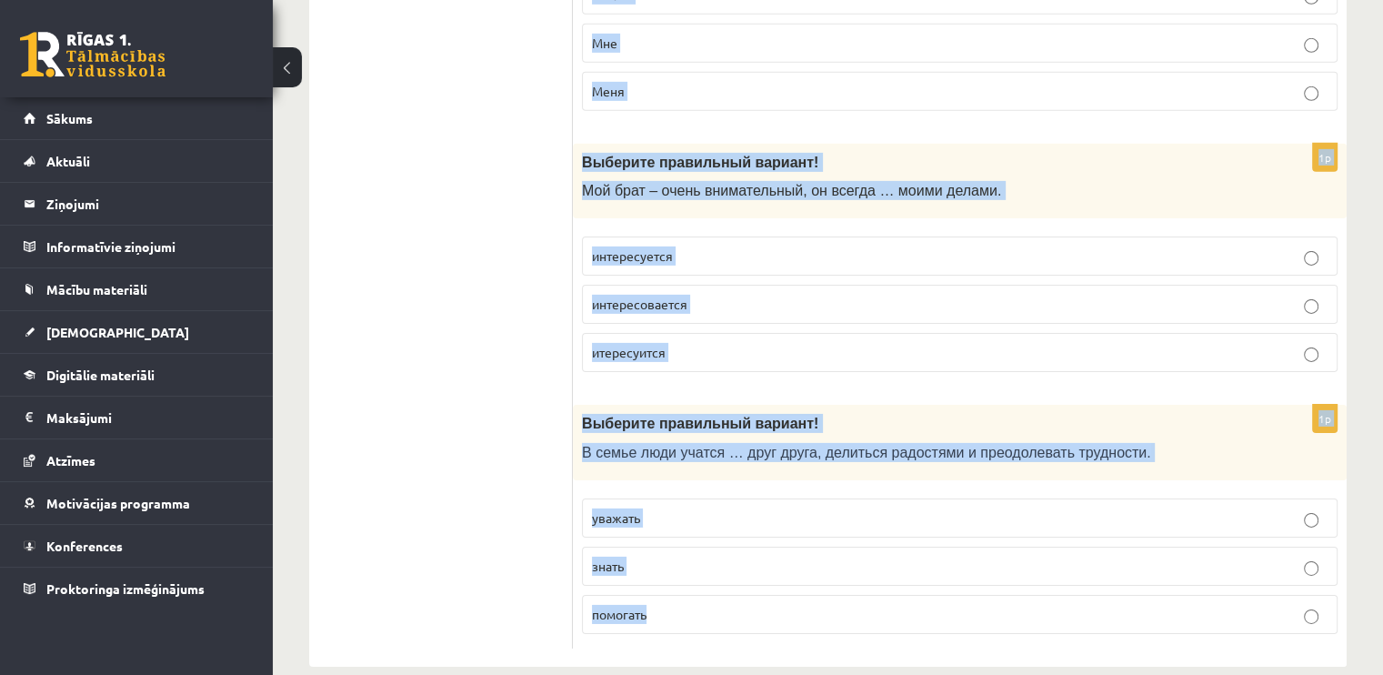
drag, startPoint x: 583, startPoint y: 365, endPoint x: 811, endPoint y: 675, distance: 385.1
copy form "Выберите правильный вариант! Андрей пришёл домой рано, а я ещё …. раньше ранее …"
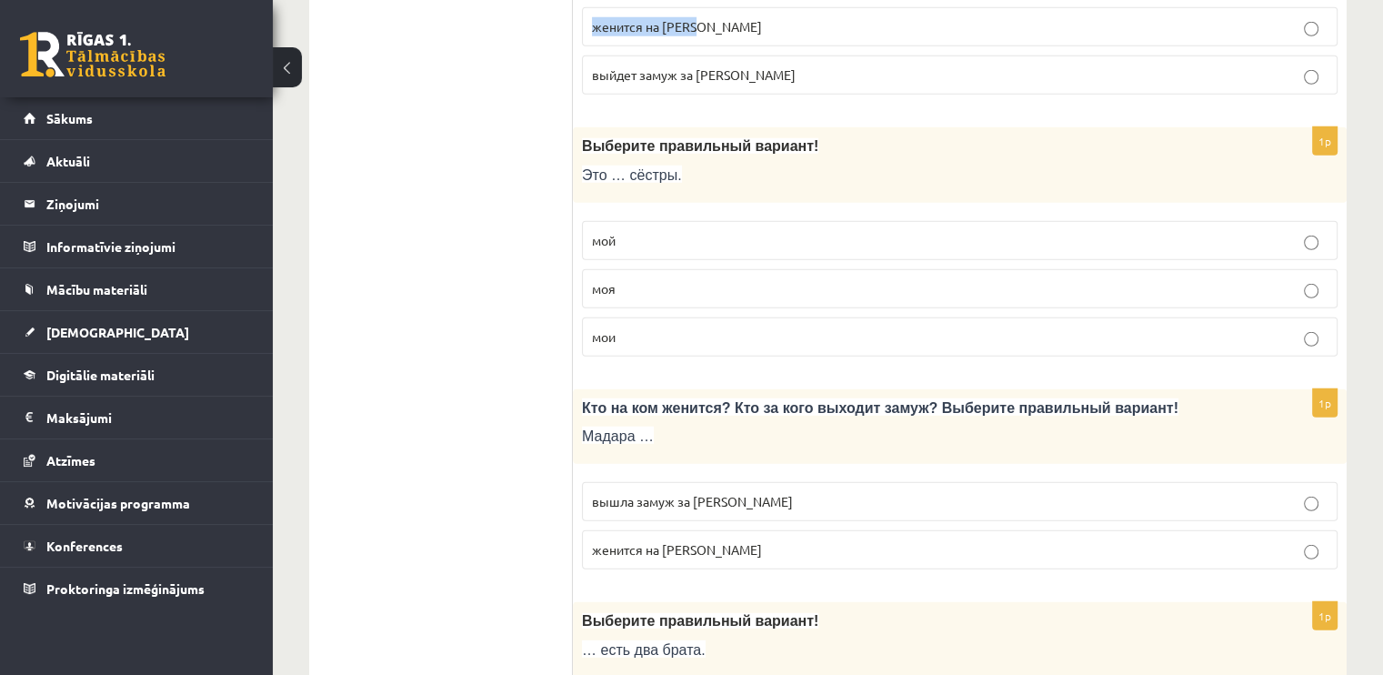
drag, startPoint x: 327, startPoint y: 109, endPoint x: 890, endPoint y: 21, distance: 570.8
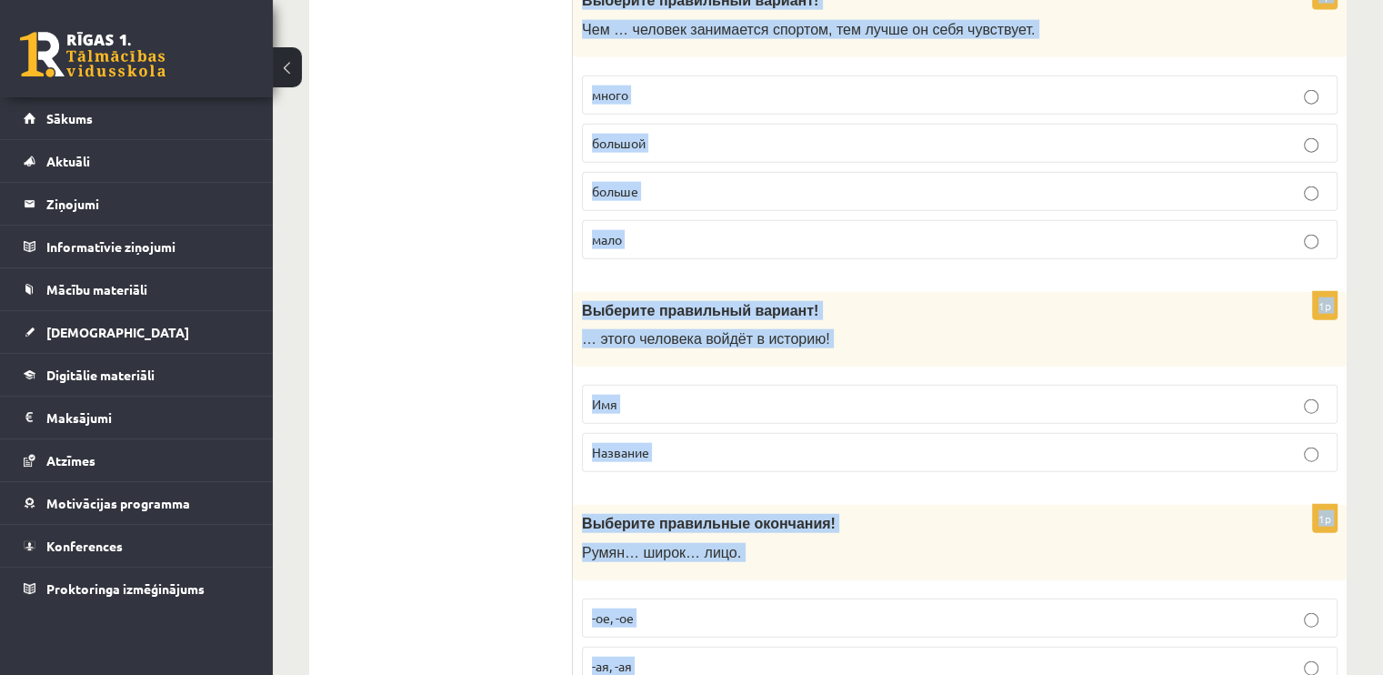
scroll to position [3944, 0]
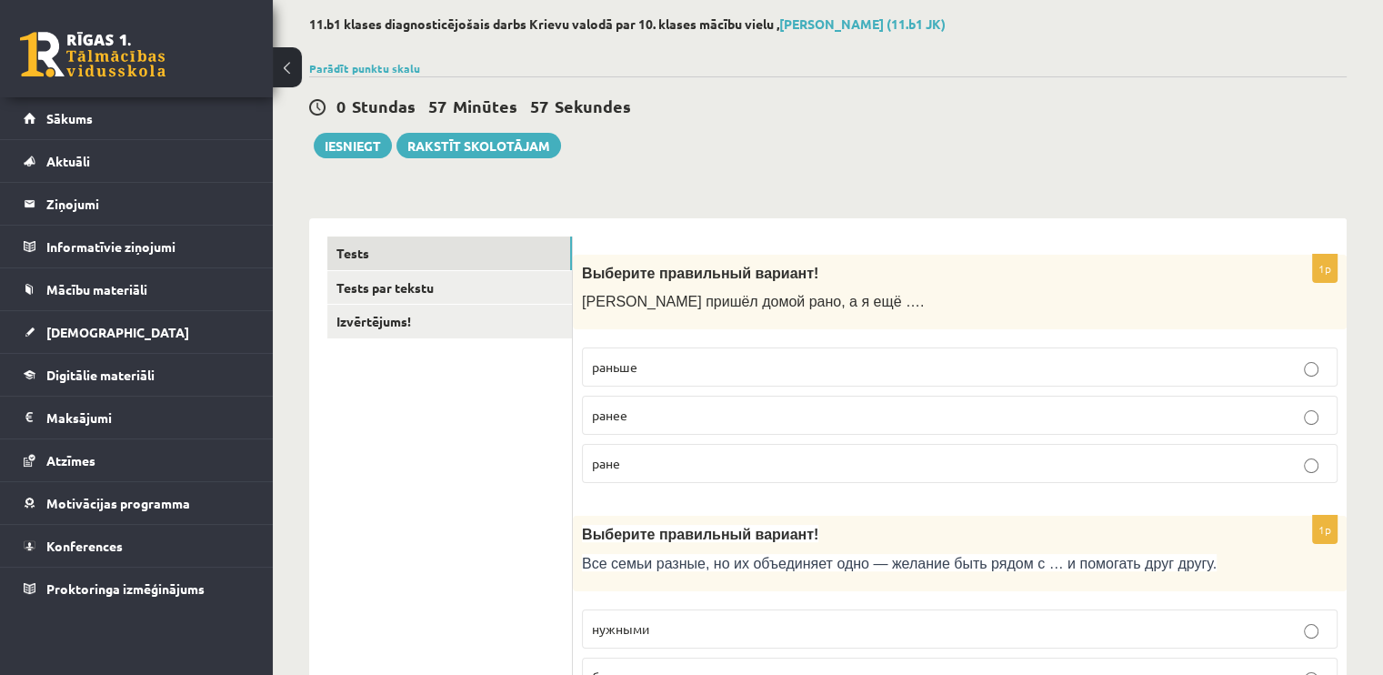
scroll to position [91, 0]
click at [662, 370] on p "раньше" at bounding box center [960, 366] width 736 height 19
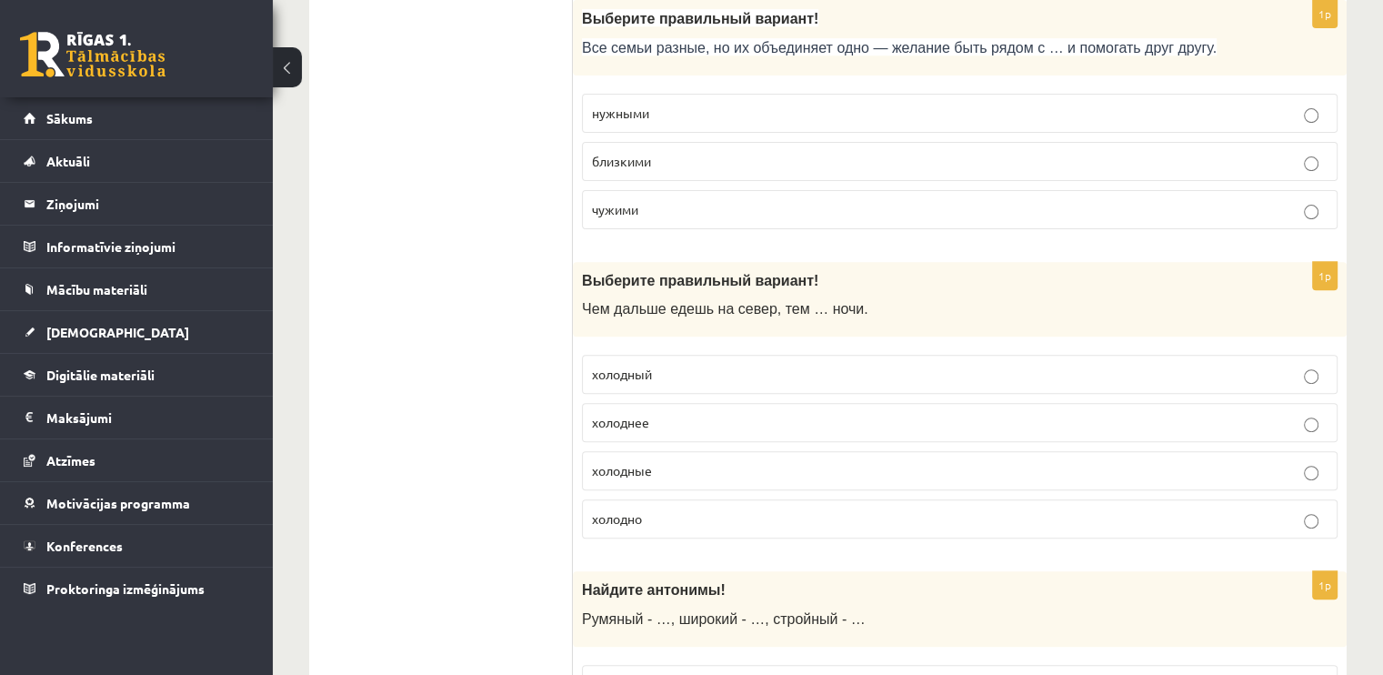
scroll to position [637, 0]
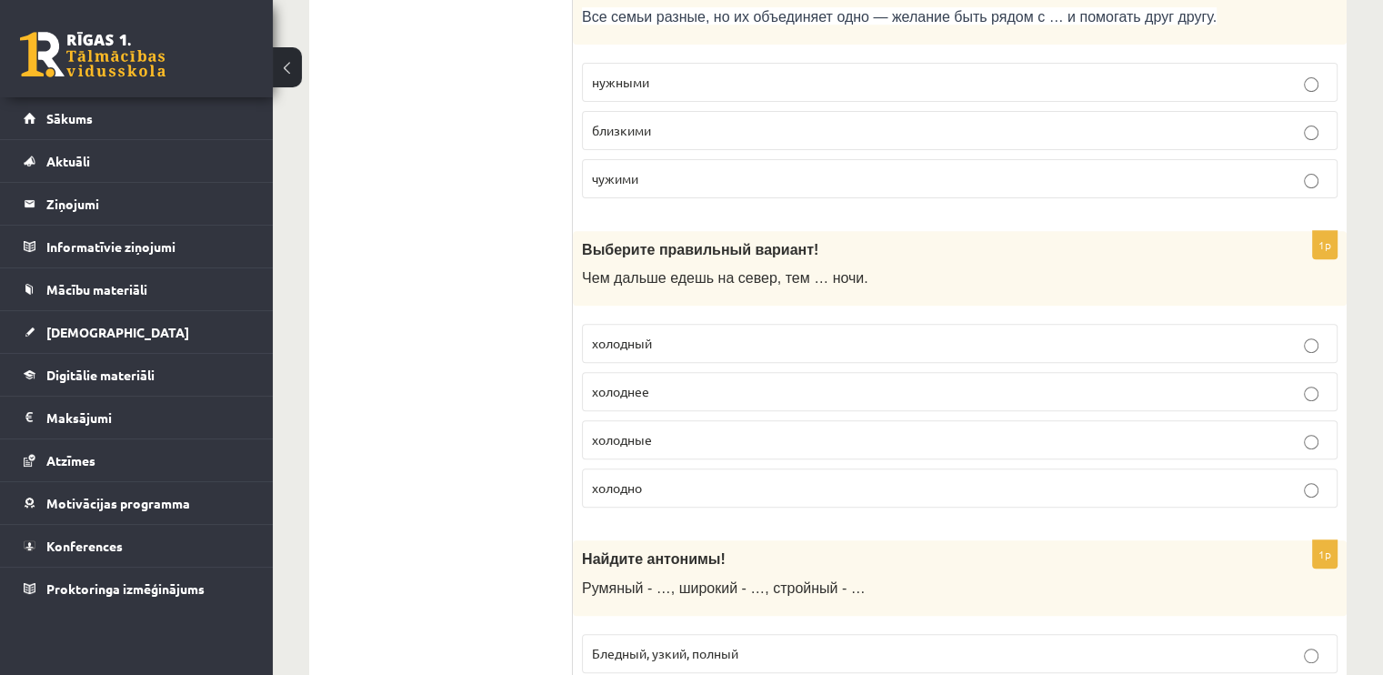
click at [698, 387] on p "холоднее" at bounding box center [960, 391] width 736 height 19
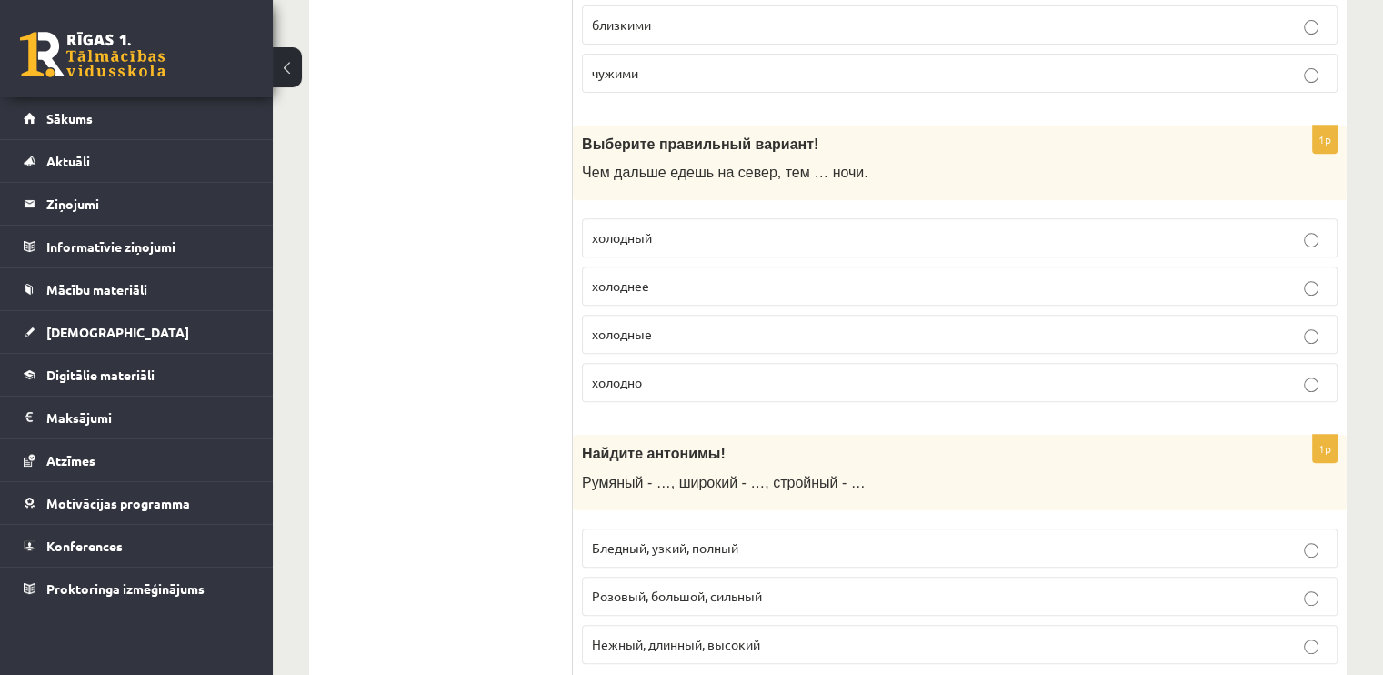
scroll to position [819, 0]
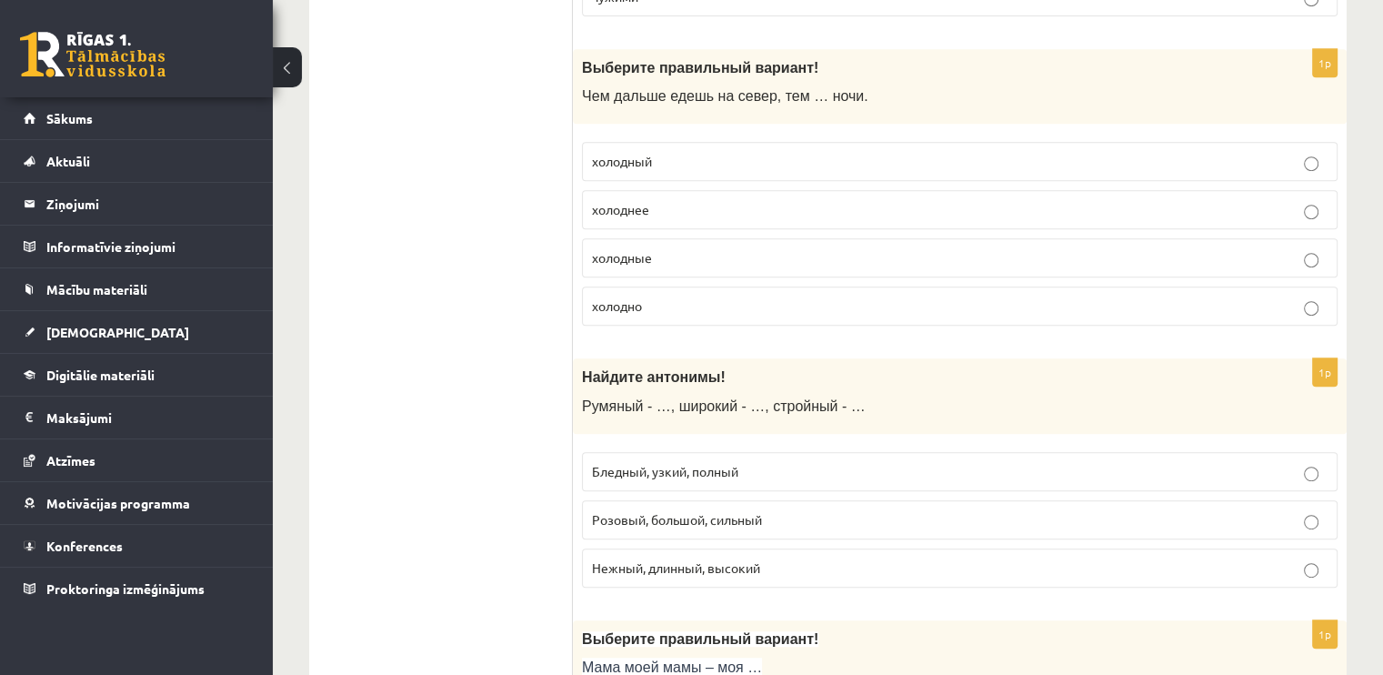
click at [659, 465] on span "Бледный, узкий, полный" at bounding box center [665, 471] width 146 height 16
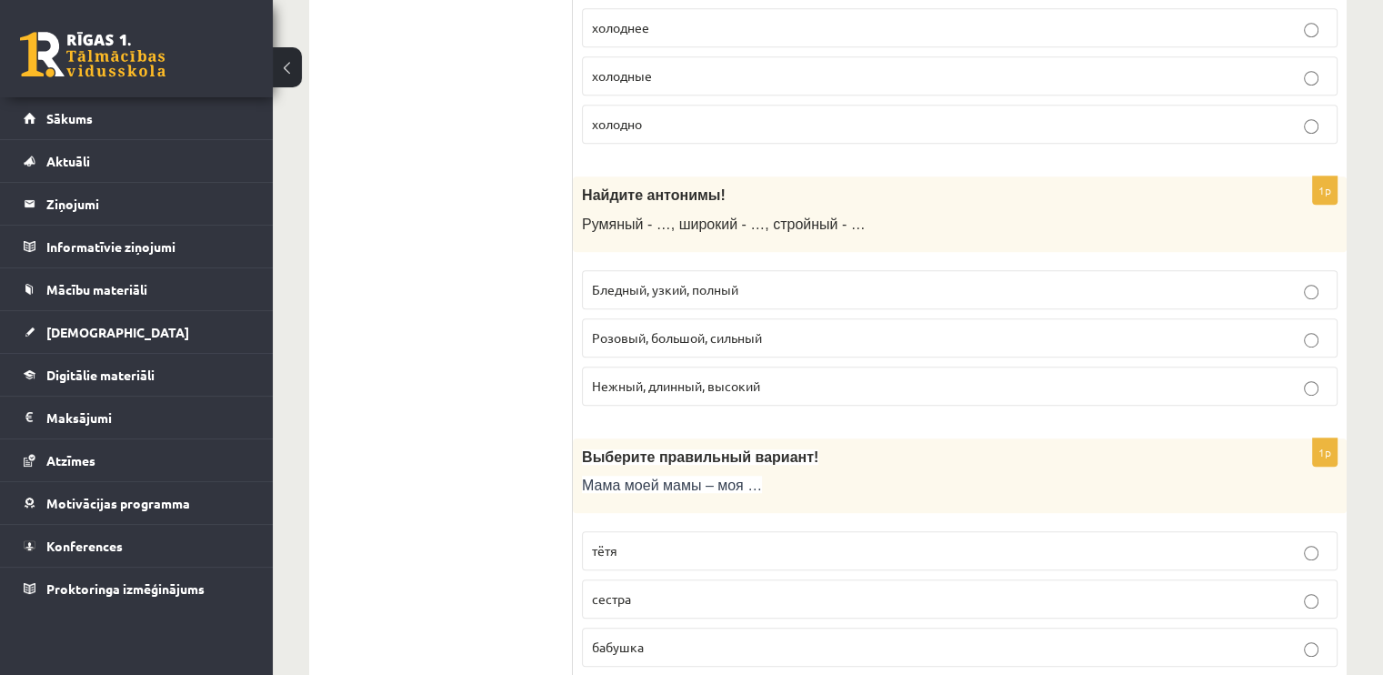
scroll to position [1091, 0]
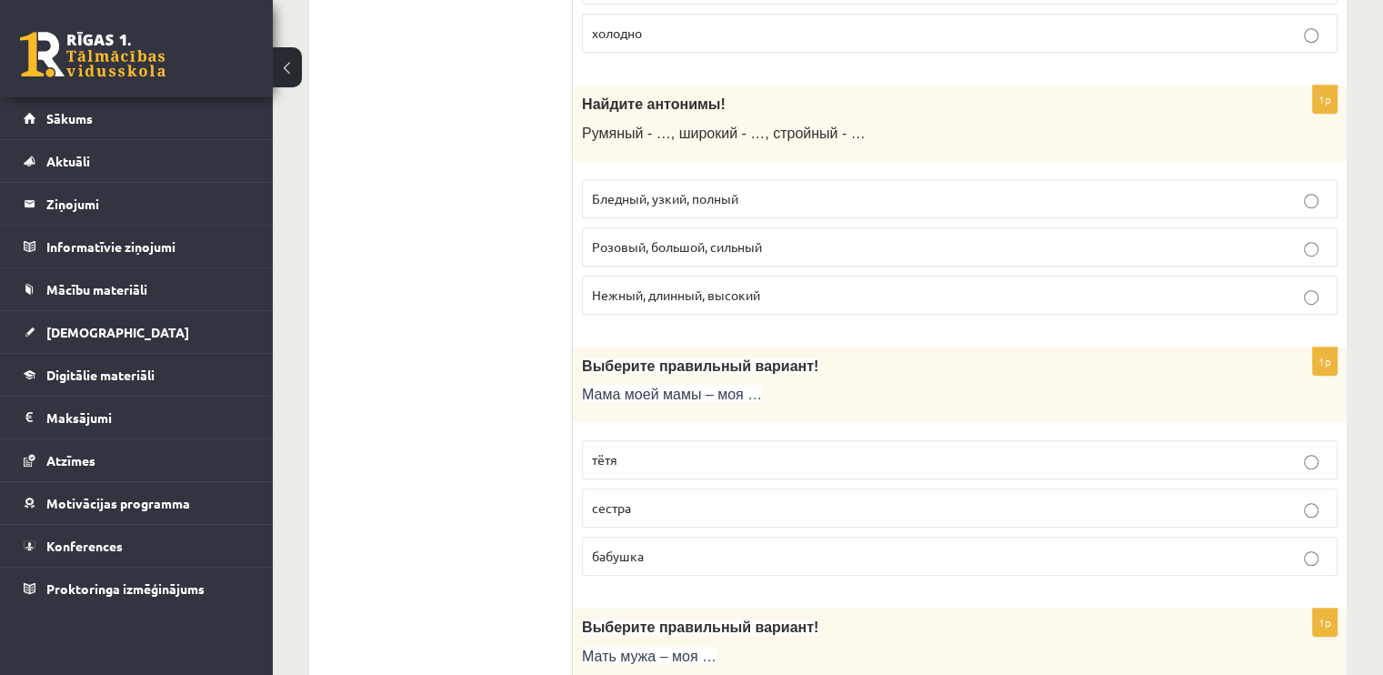
click at [719, 557] on p "бабушка" at bounding box center [960, 556] width 736 height 19
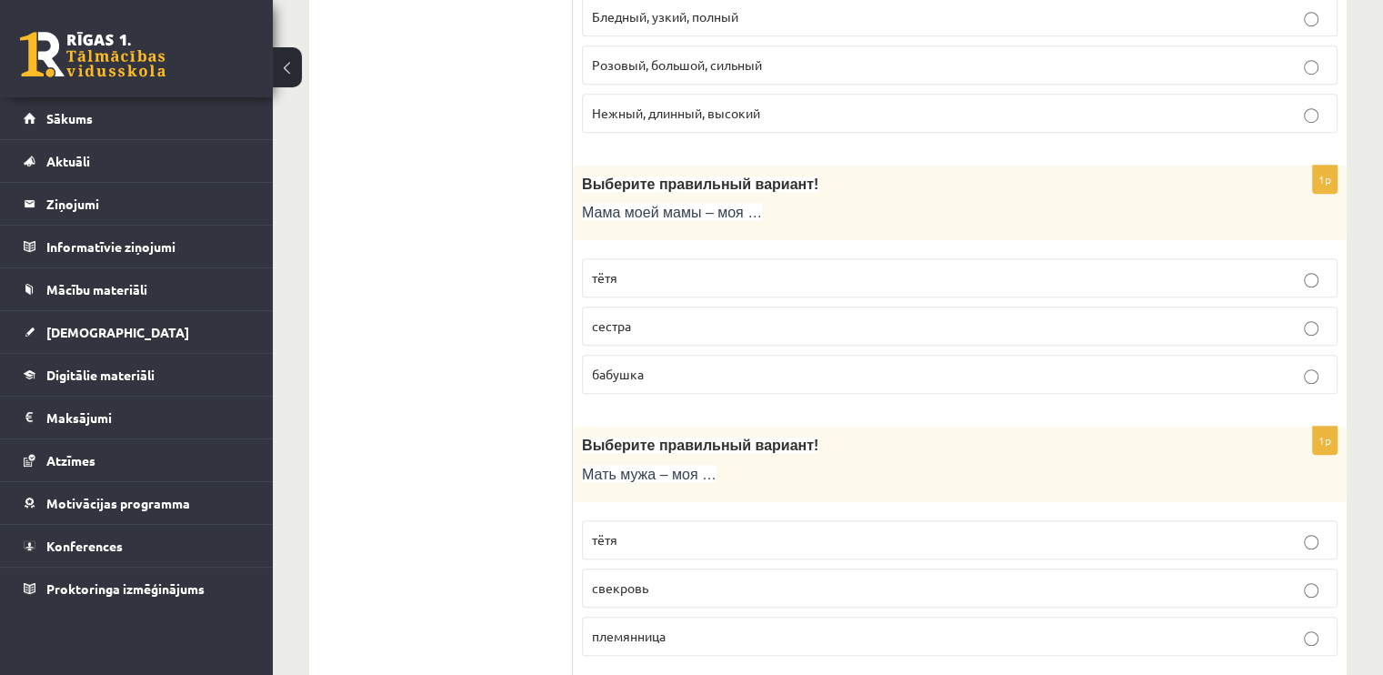
scroll to position [1364, 0]
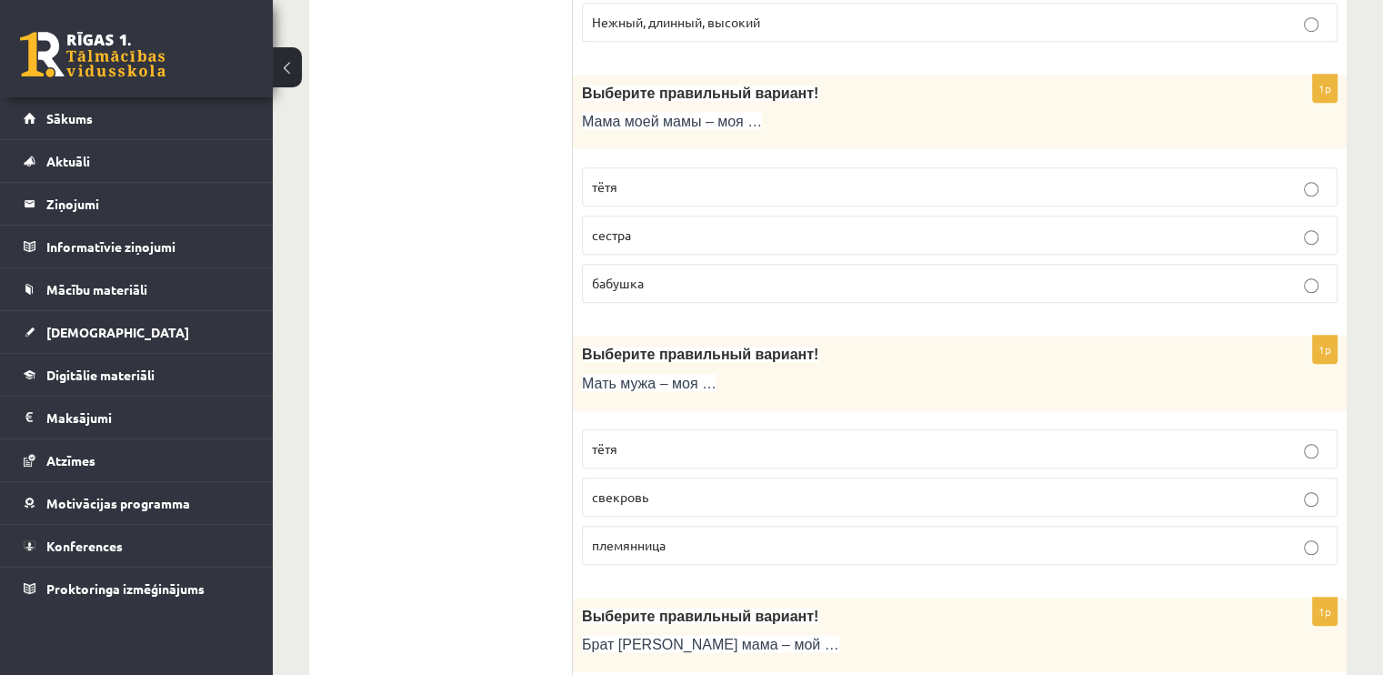
click at [681, 490] on p "свекровь" at bounding box center [960, 497] width 736 height 19
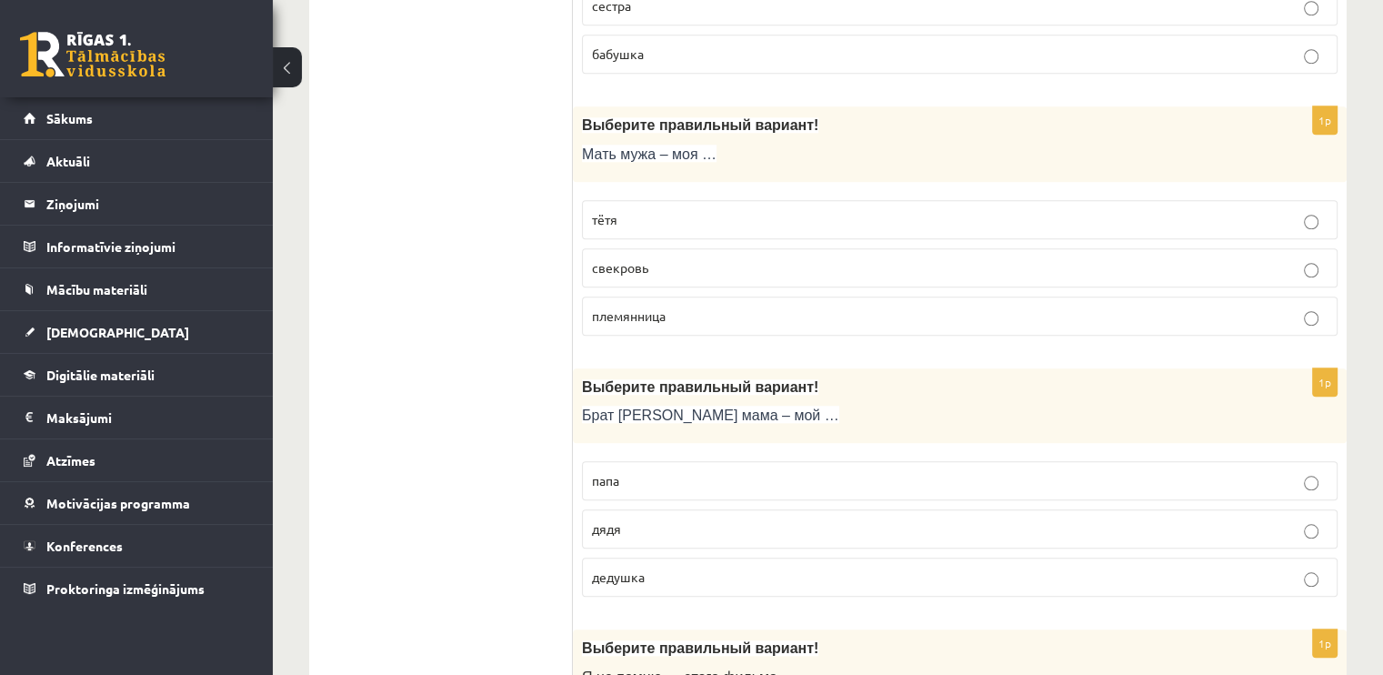
scroll to position [1637, 0]
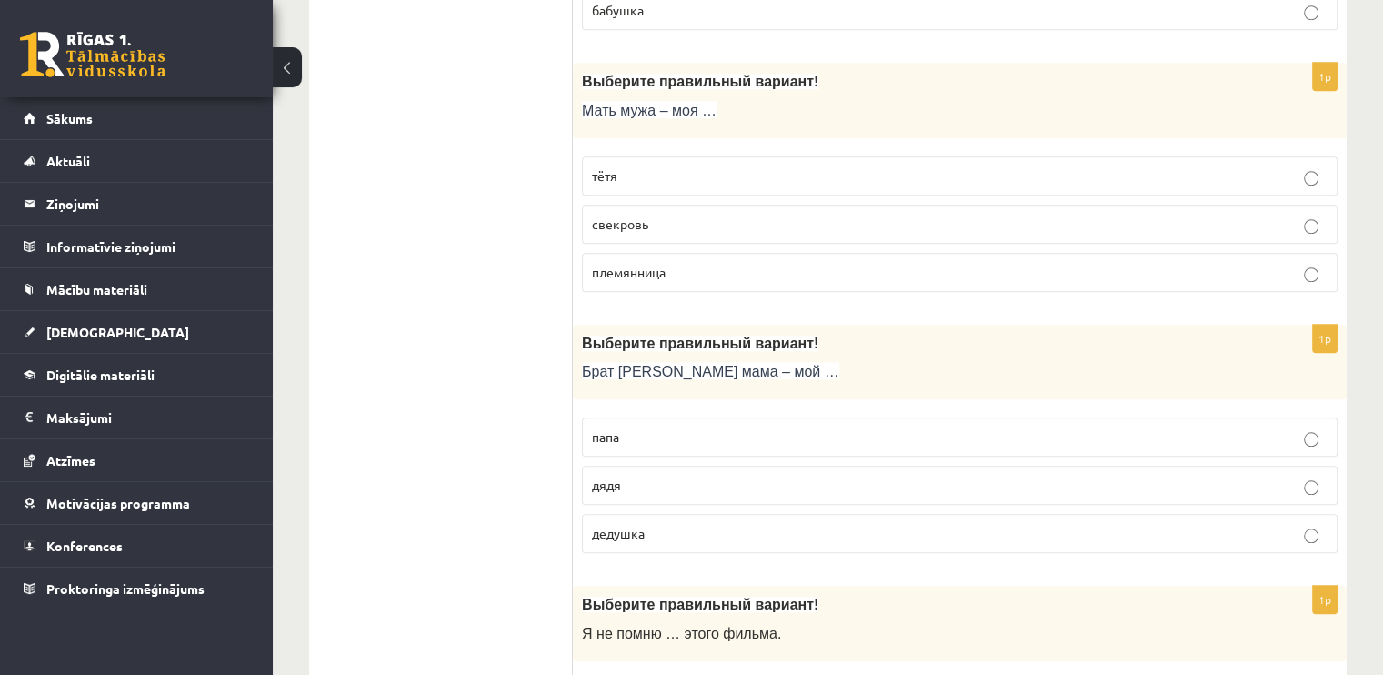
click at [633, 466] on label "дядя" at bounding box center [960, 485] width 756 height 39
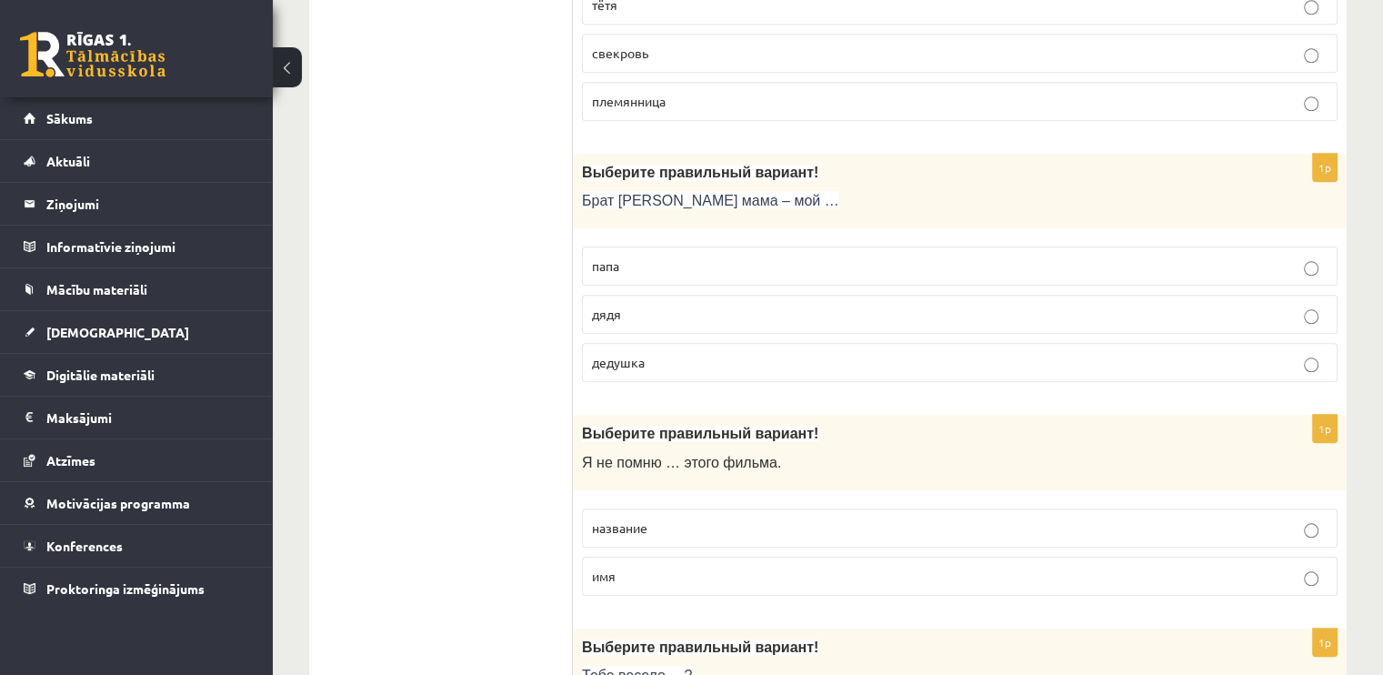
scroll to position [1819, 0]
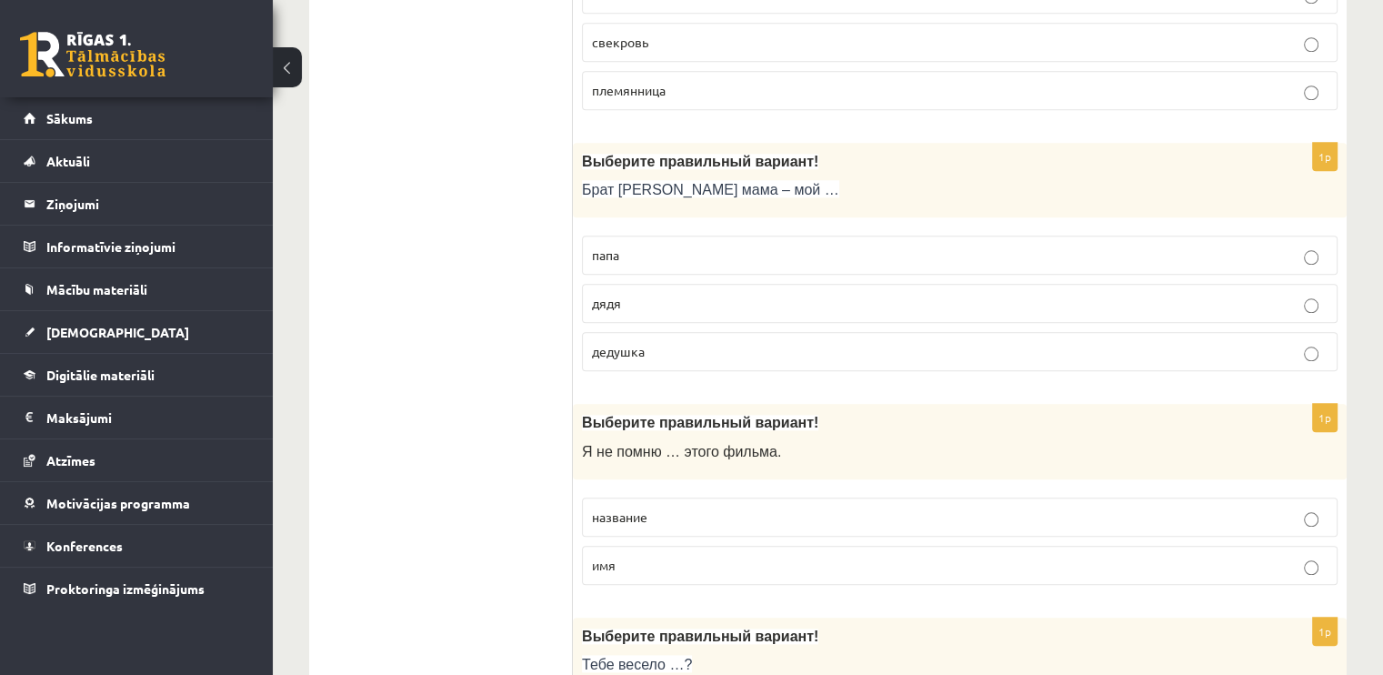
click at [759, 558] on p "имя" at bounding box center [960, 565] width 736 height 19
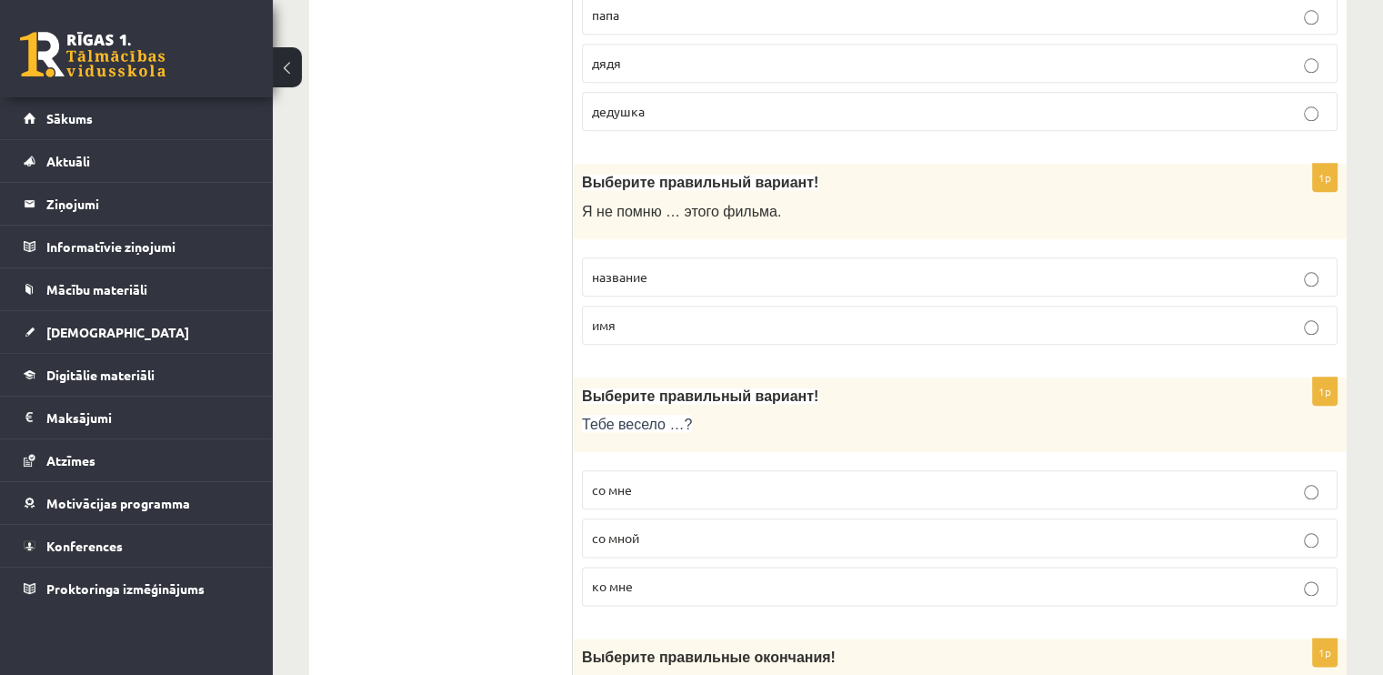
scroll to position [2092, 0]
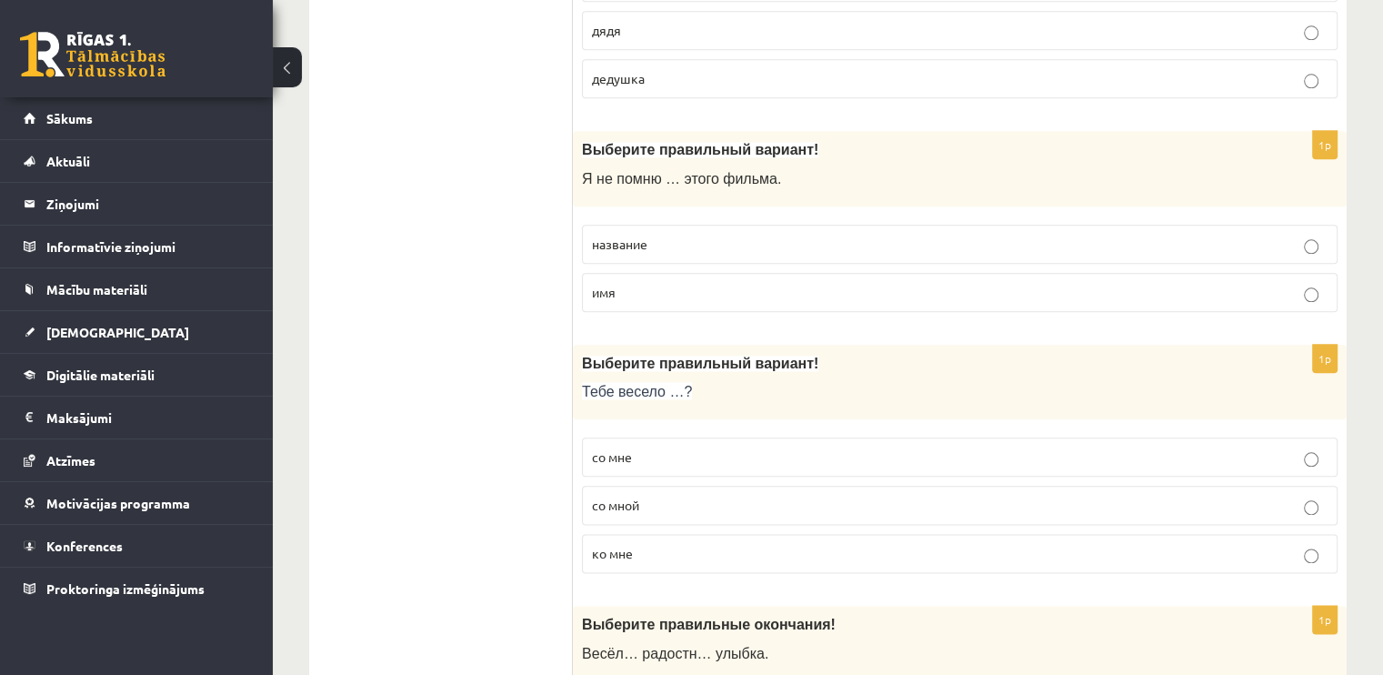
click at [805, 486] on label "со мной" at bounding box center [960, 505] width 756 height 39
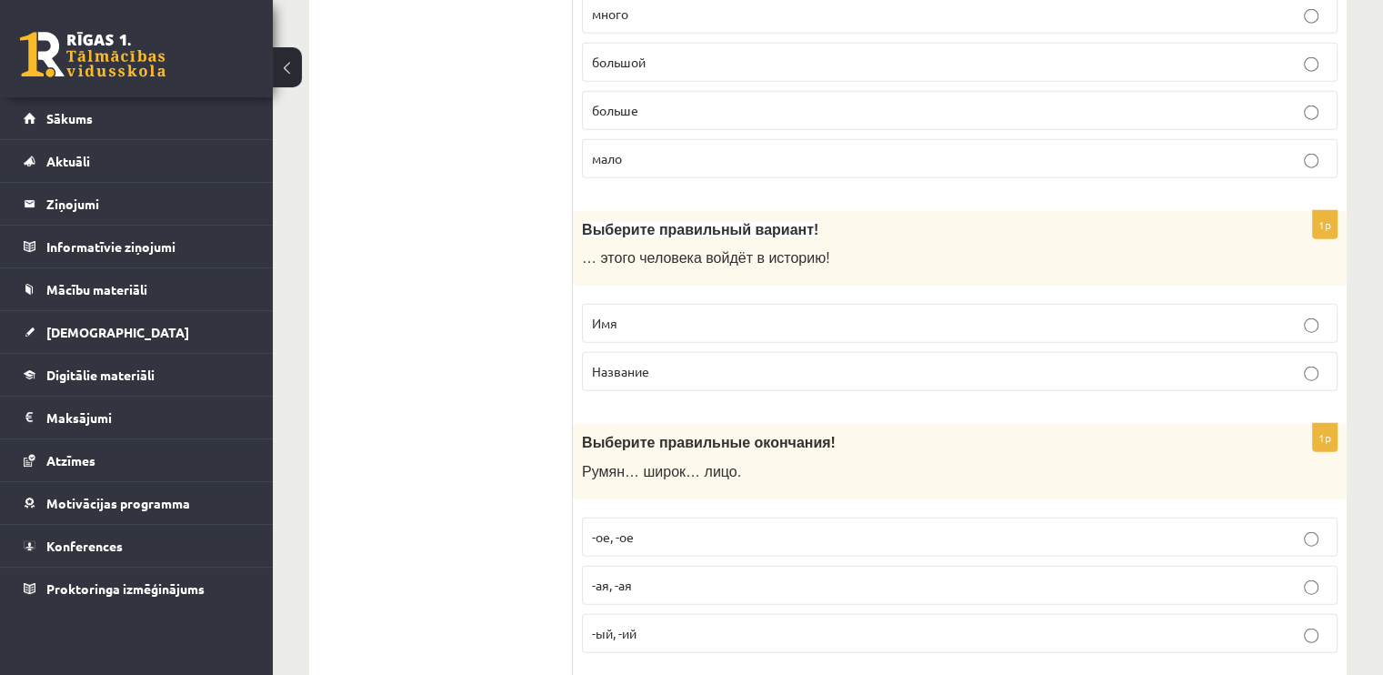
scroll to position [4730, 0]
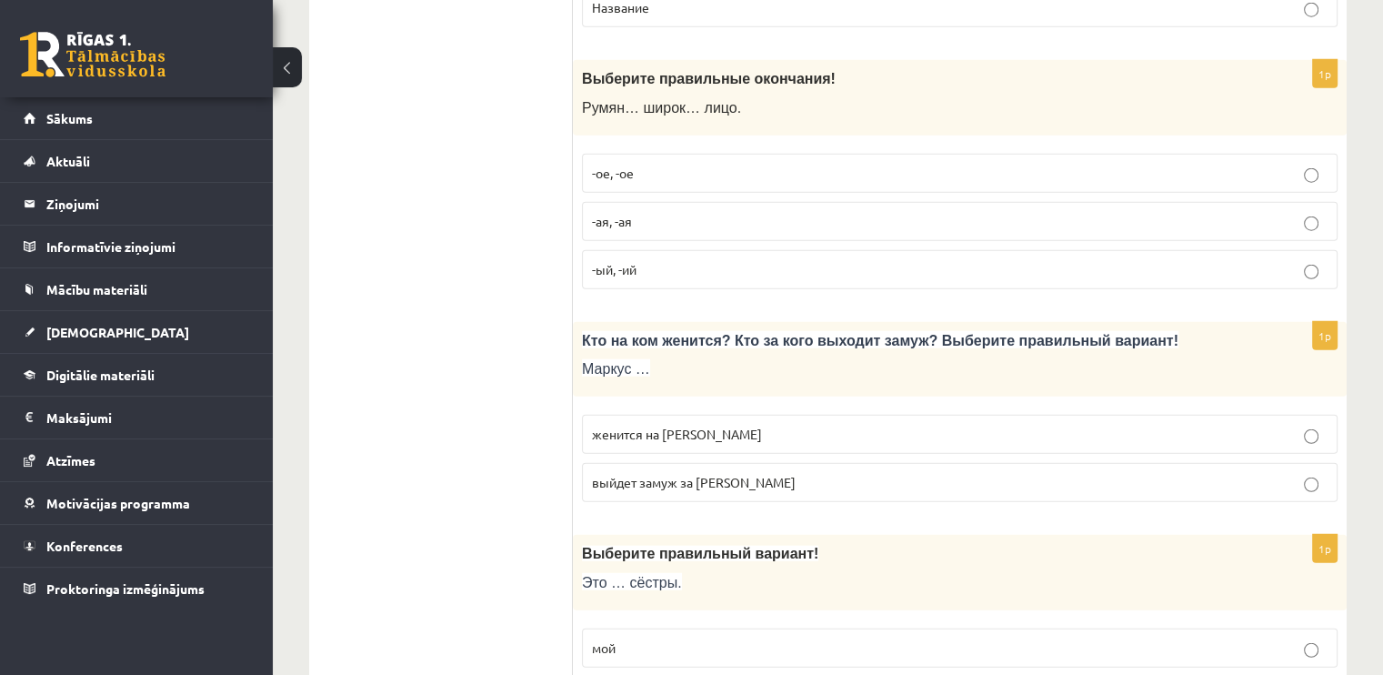
click at [699, 164] on p "-ое, -ое" at bounding box center [960, 173] width 736 height 19
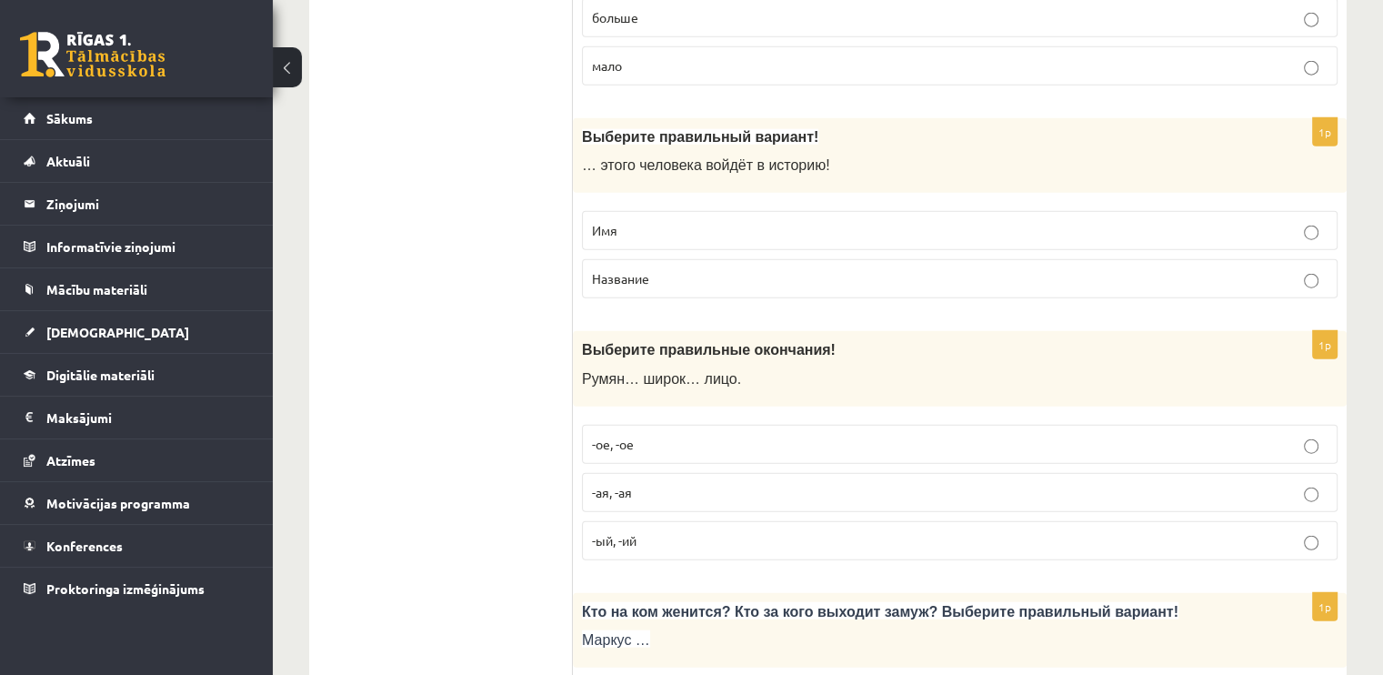
scroll to position [4457, 0]
click at [617, 213] on label "Имя" at bounding box center [960, 232] width 756 height 39
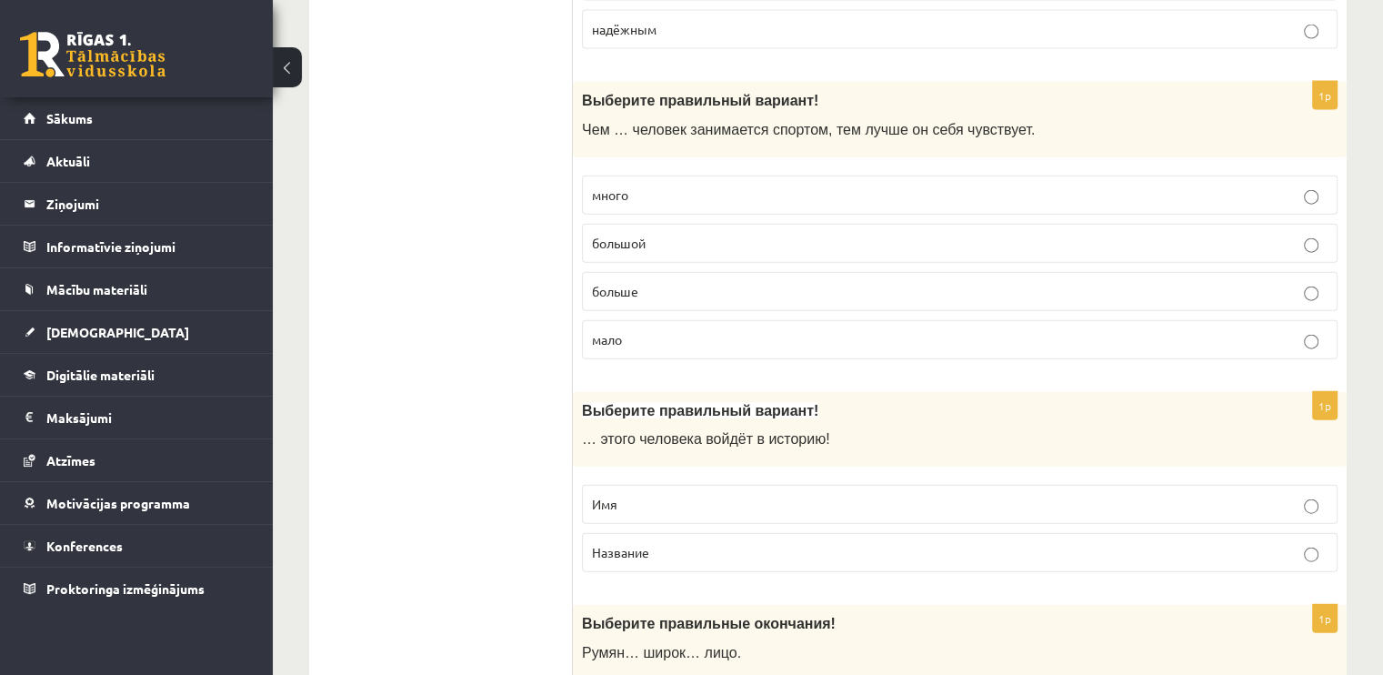
scroll to position [4184, 0]
click at [765, 283] on p "больше" at bounding box center [960, 292] width 736 height 19
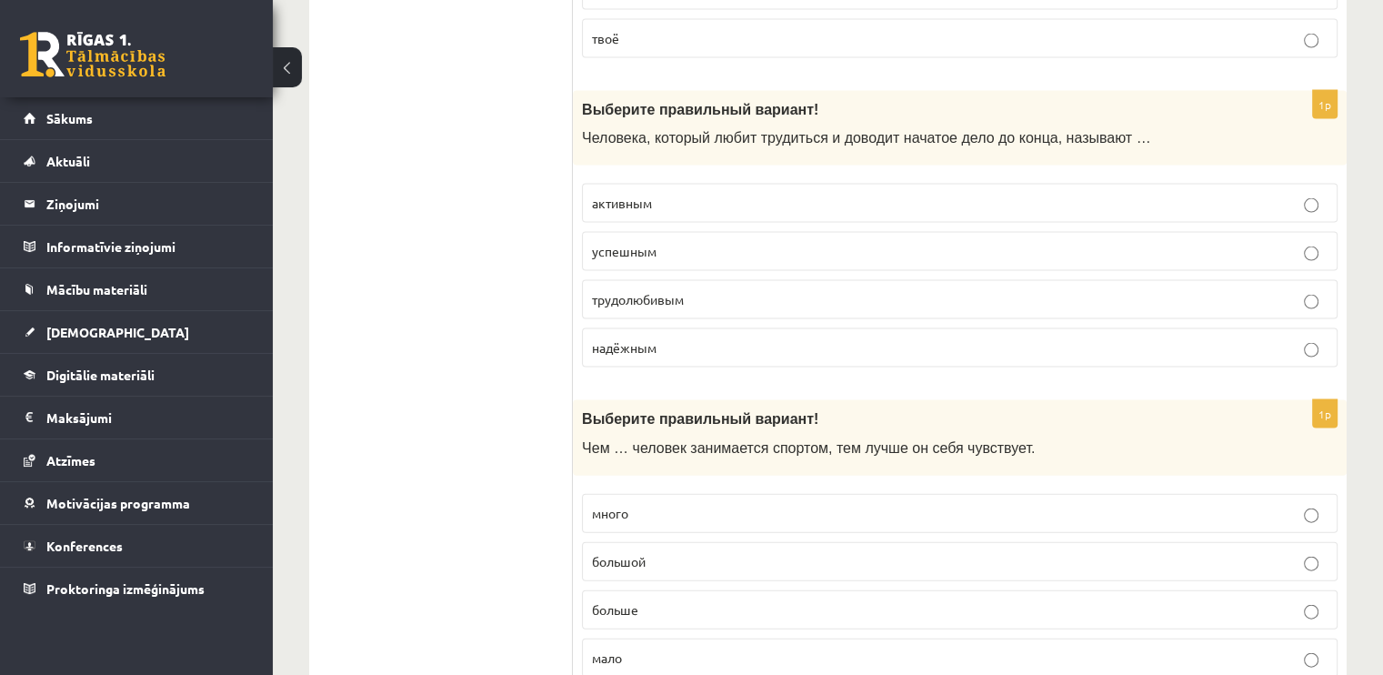
scroll to position [3729, 0]
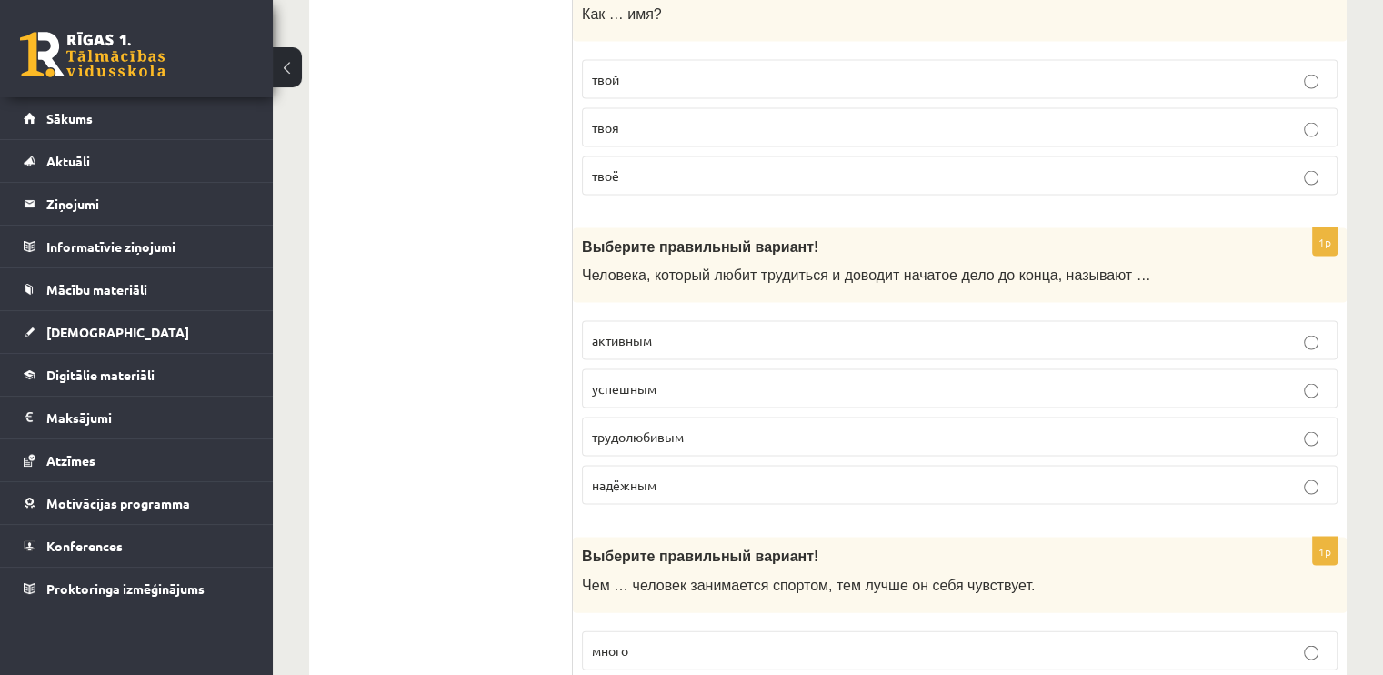
click at [841, 427] on p "трудолюбивым" at bounding box center [960, 436] width 736 height 19
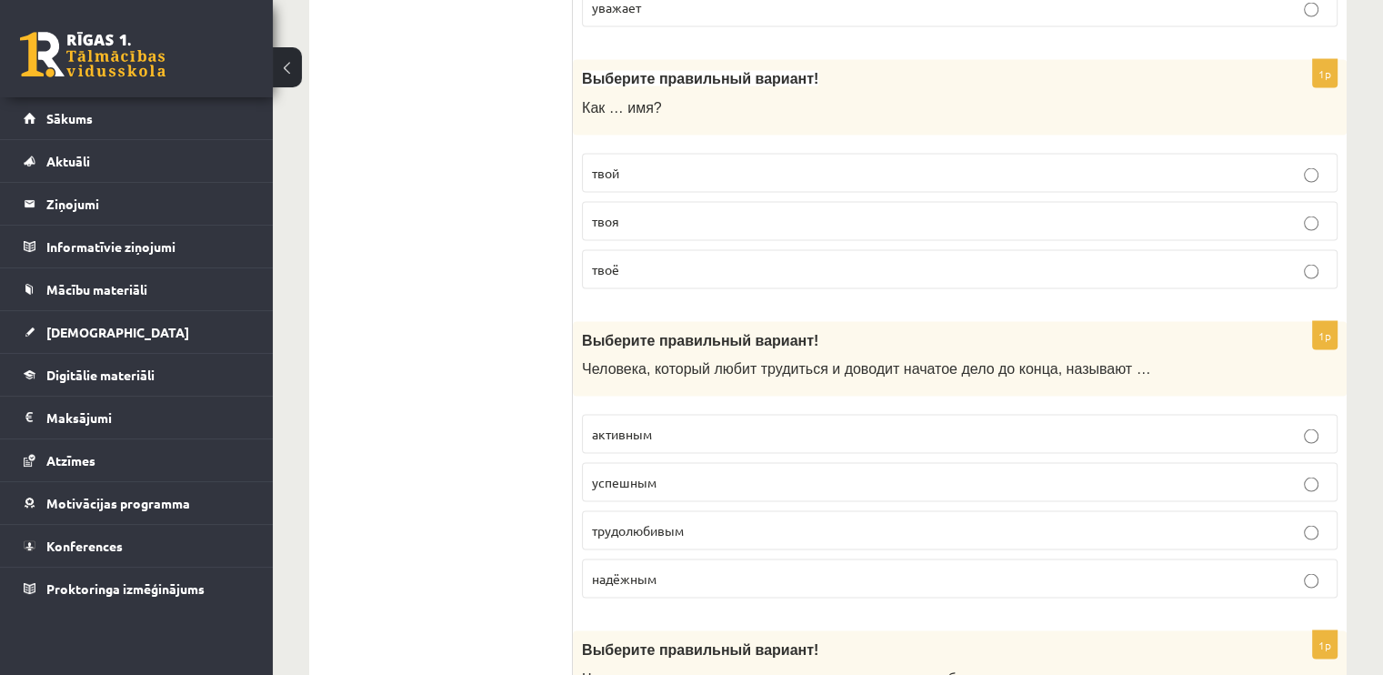
scroll to position [3547, 0]
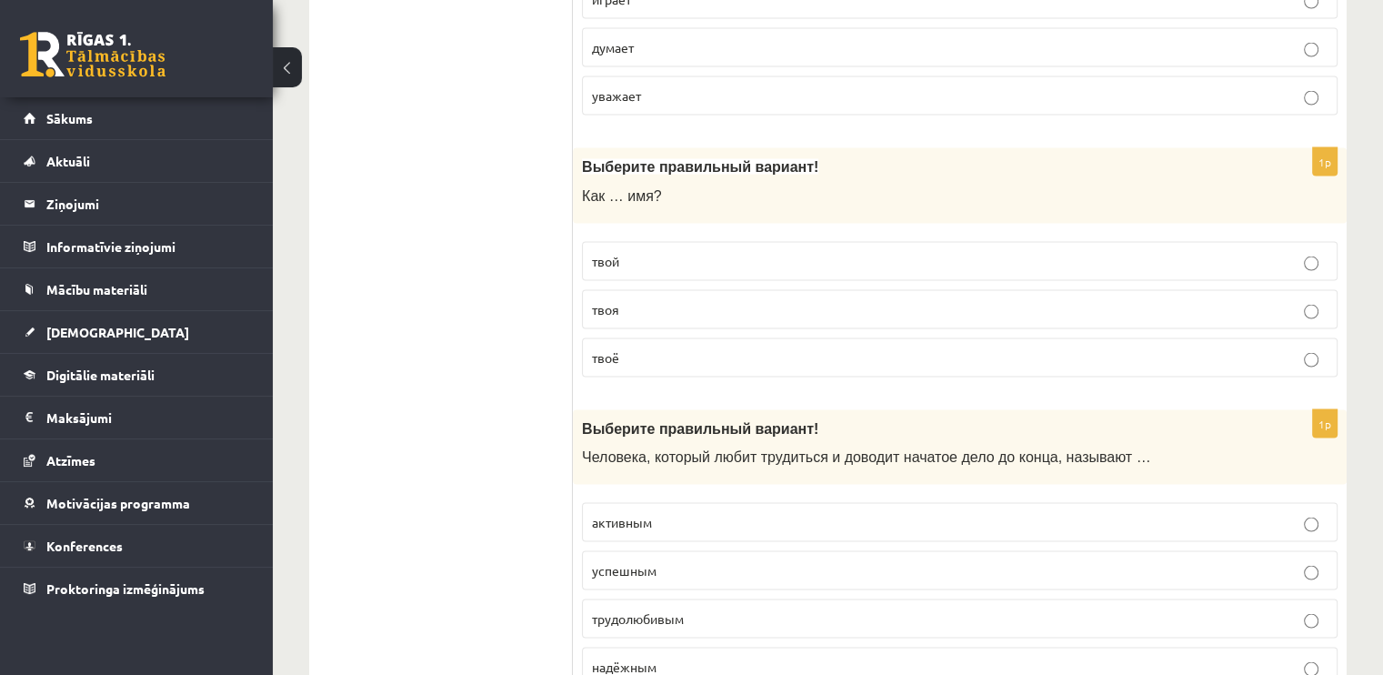
click at [893, 338] on label "твоё" at bounding box center [960, 357] width 756 height 39
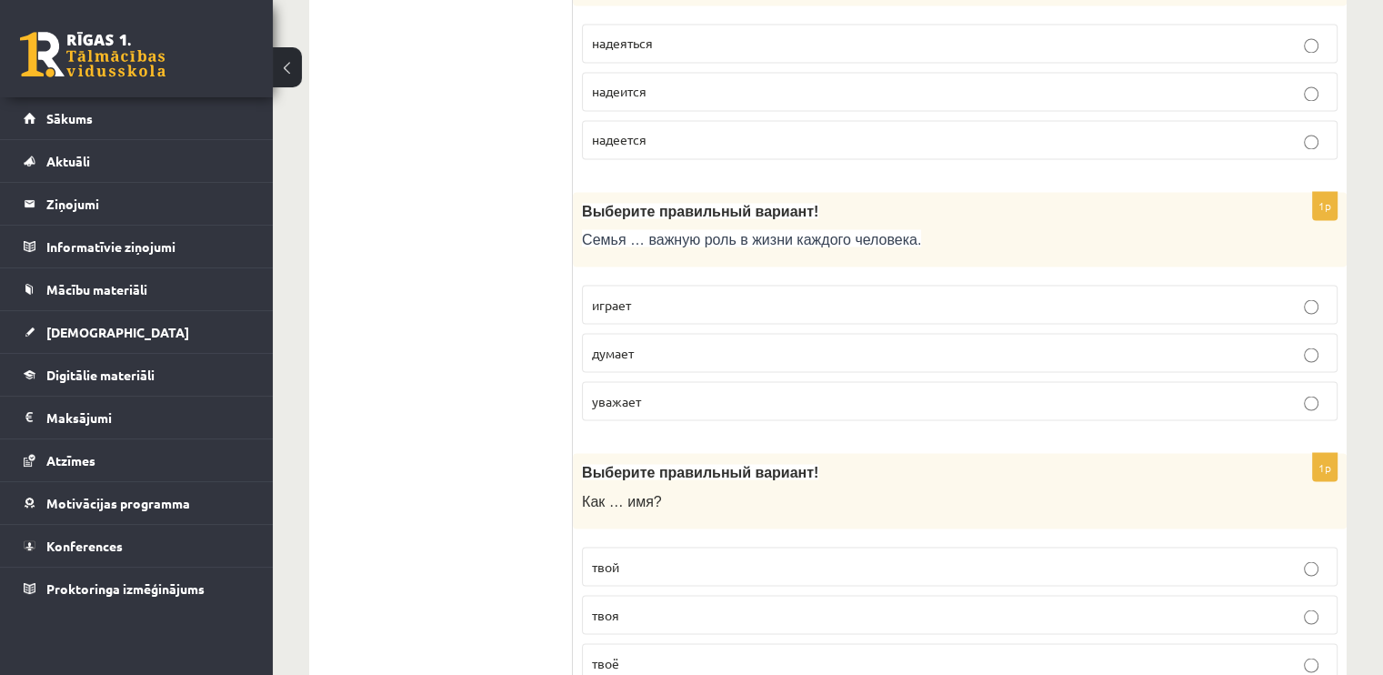
scroll to position [3274, 0]
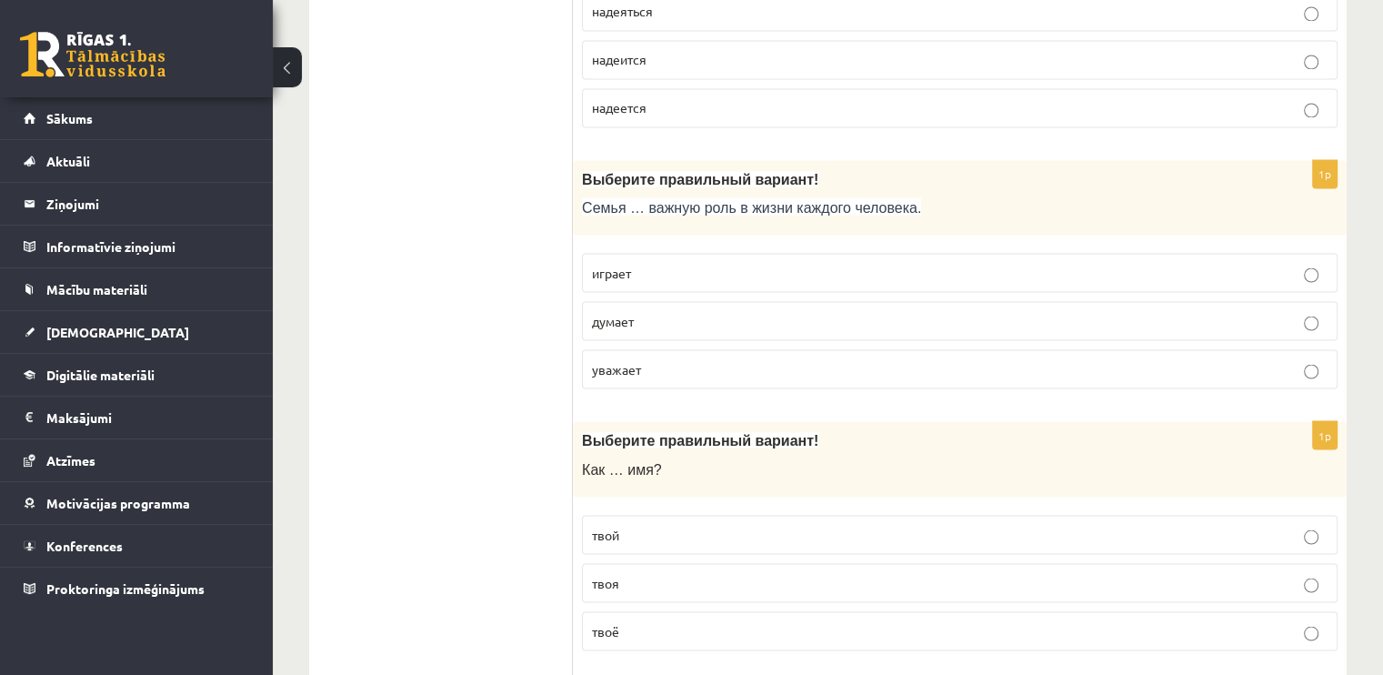
click at [605, 253] on label "играет" at bounding box center [960, 272] width 756 height 39
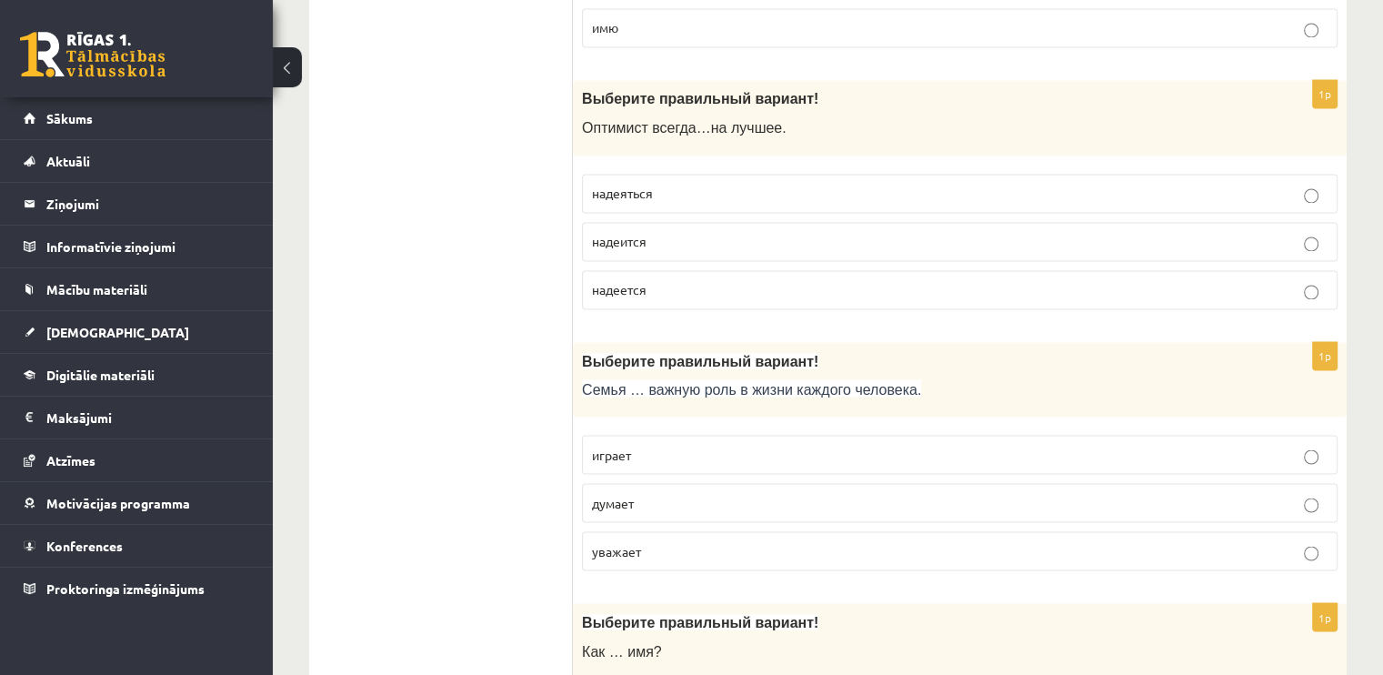
click at [676, 186] on p "надеяться" at bounding box center [960, 193] width 736 height 19
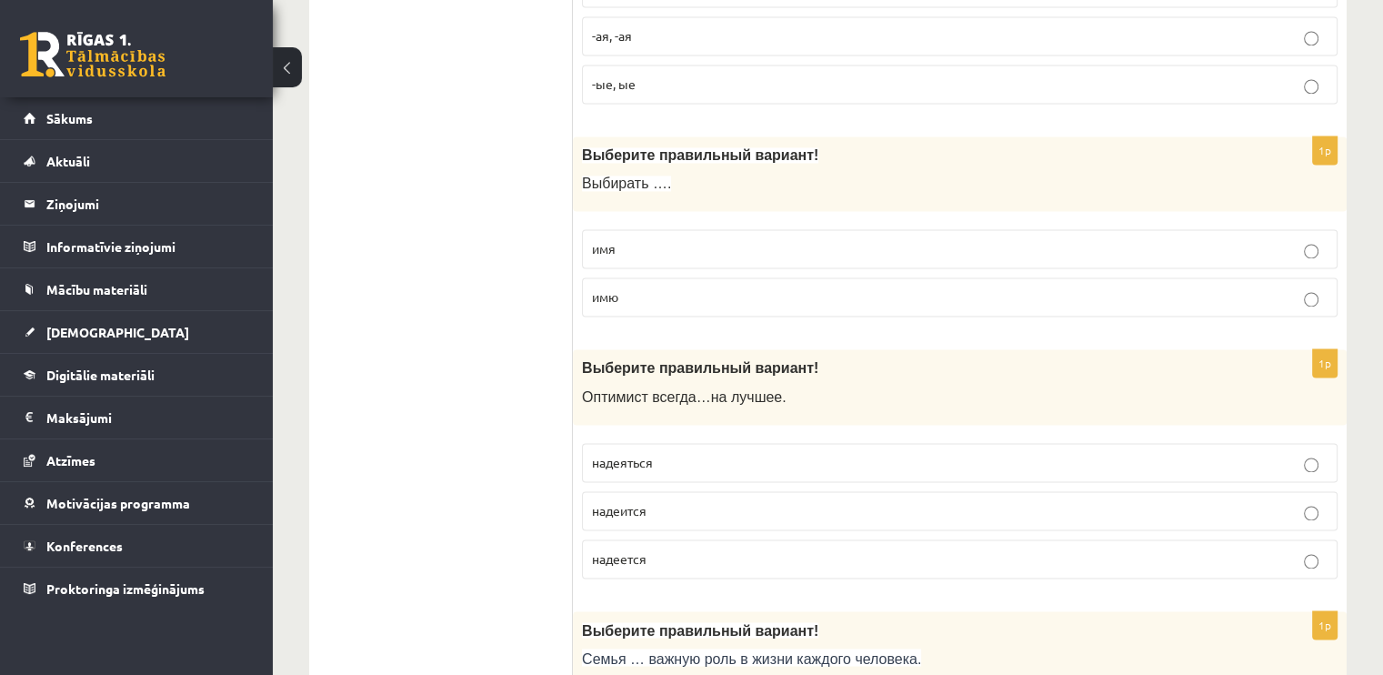
scroll to position [2820, 0]
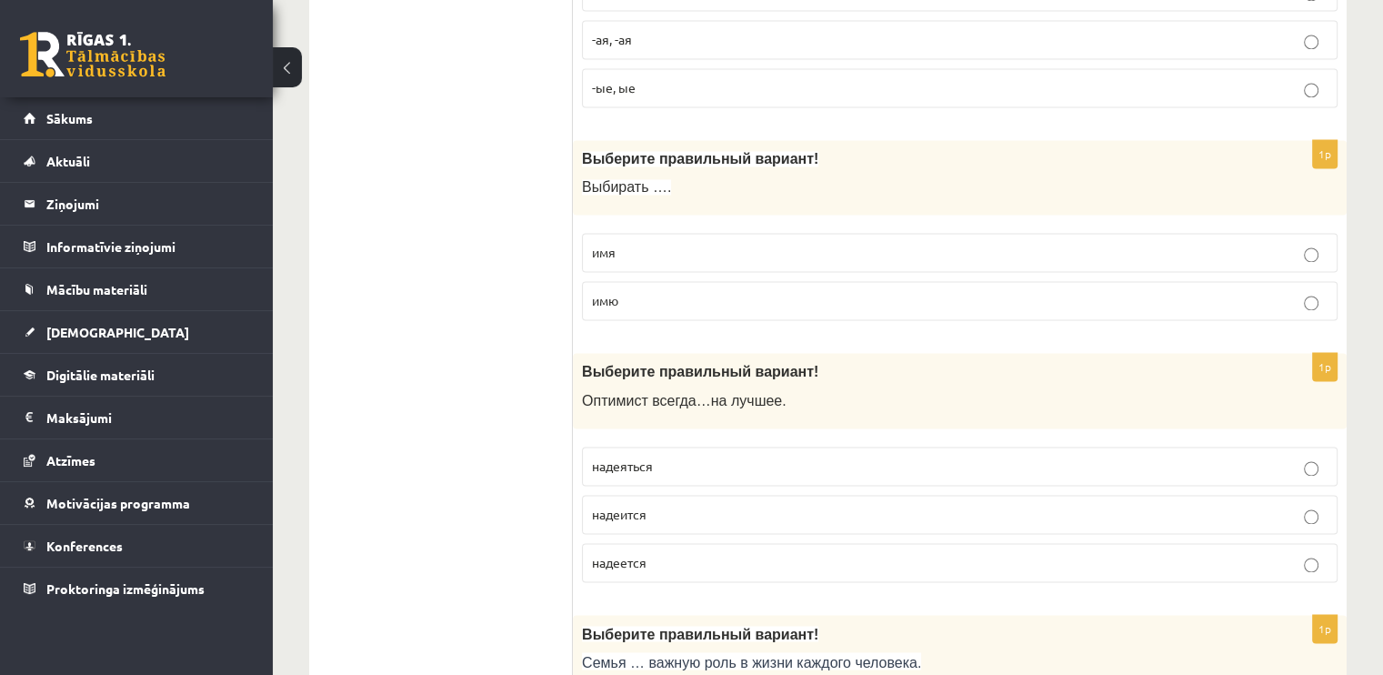
click at [690, 243] on p "имя" at bounding box center [960, 252] width 736 height 19
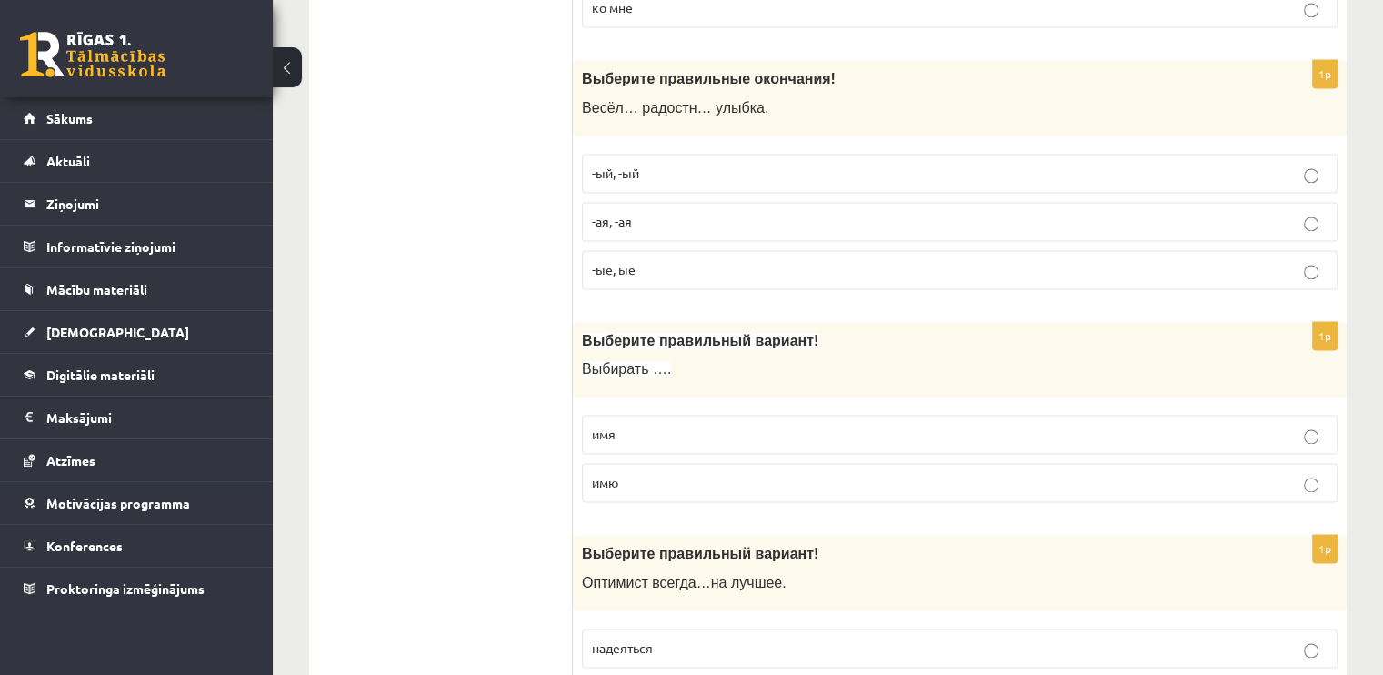
scroll to position [2547, 0]
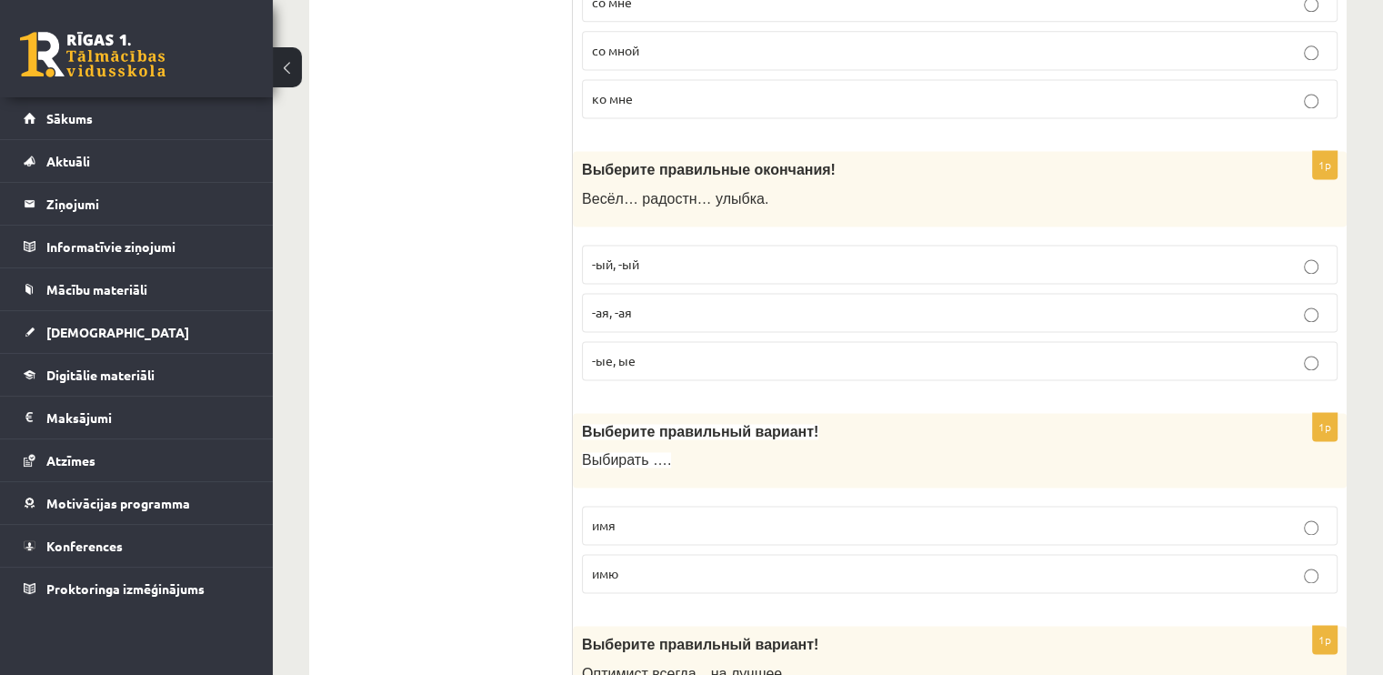
click at [765, 303] on p "-ая, -ая" at bounding box center [960, 312] width 736 height 19
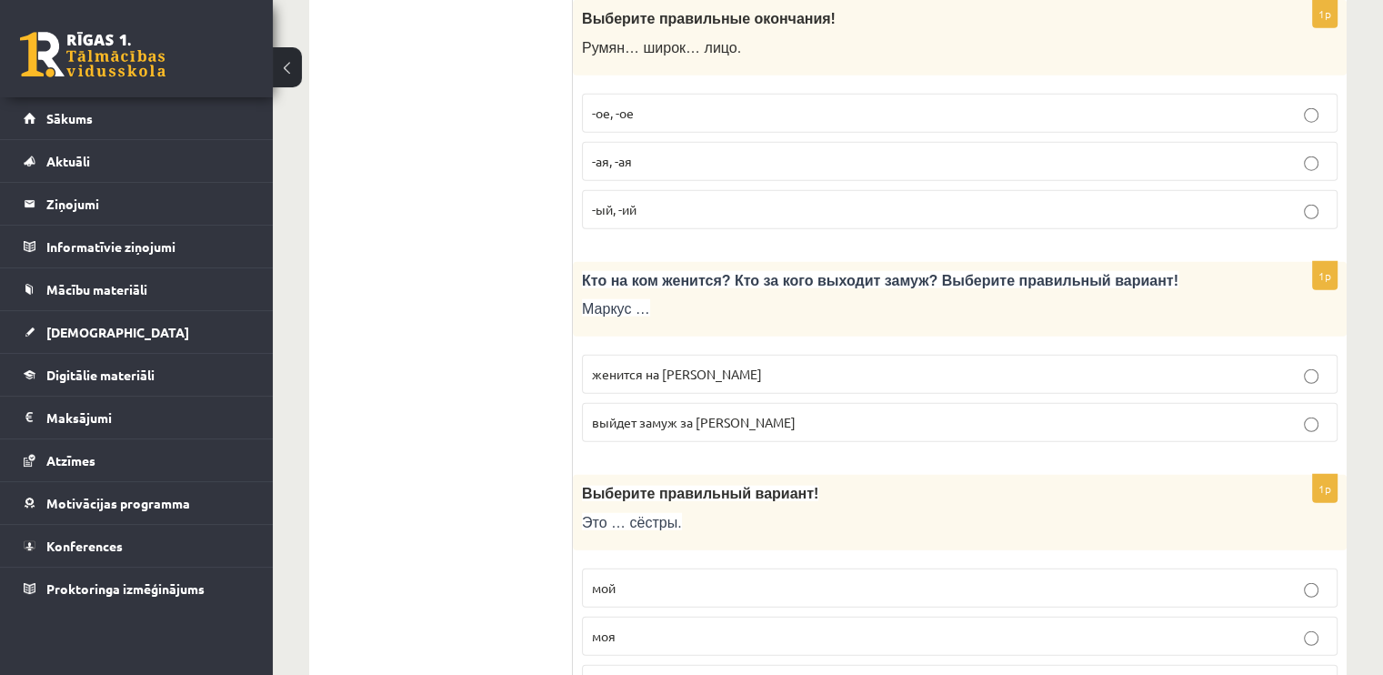
scroll to position [4821, 0]
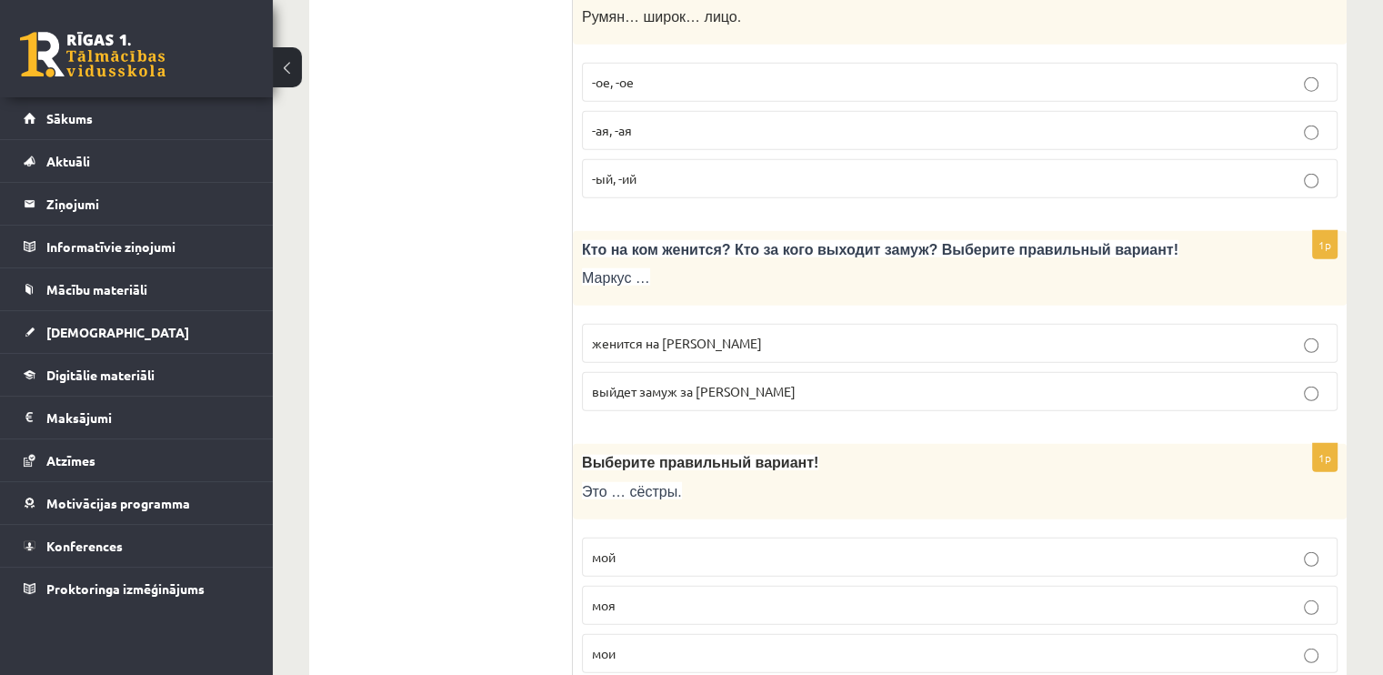
click at [735, 324] on label "женится на Агнии" at bounding box center [960, 343] width 756 height 39
click at [735, 334] on p "женится на Агнии" at bounding box center [960, 343] width 736 height 19
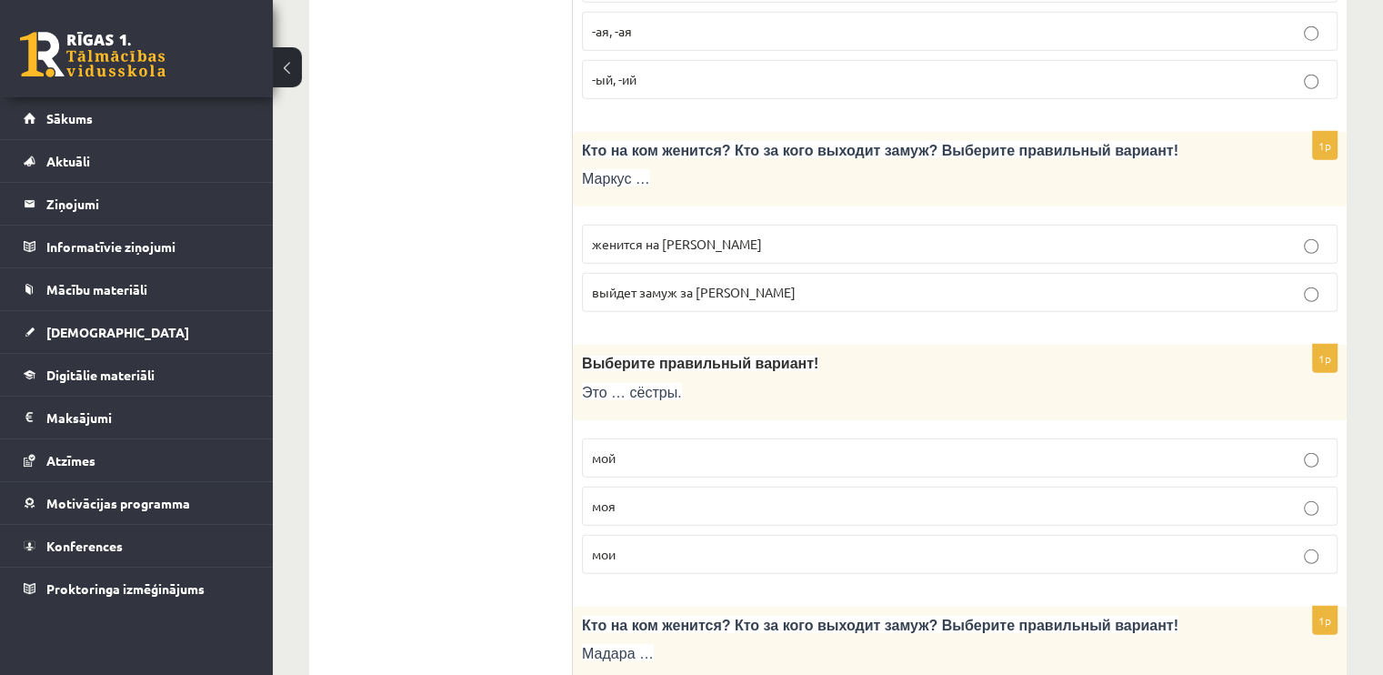
scroll to position [5002, 0]
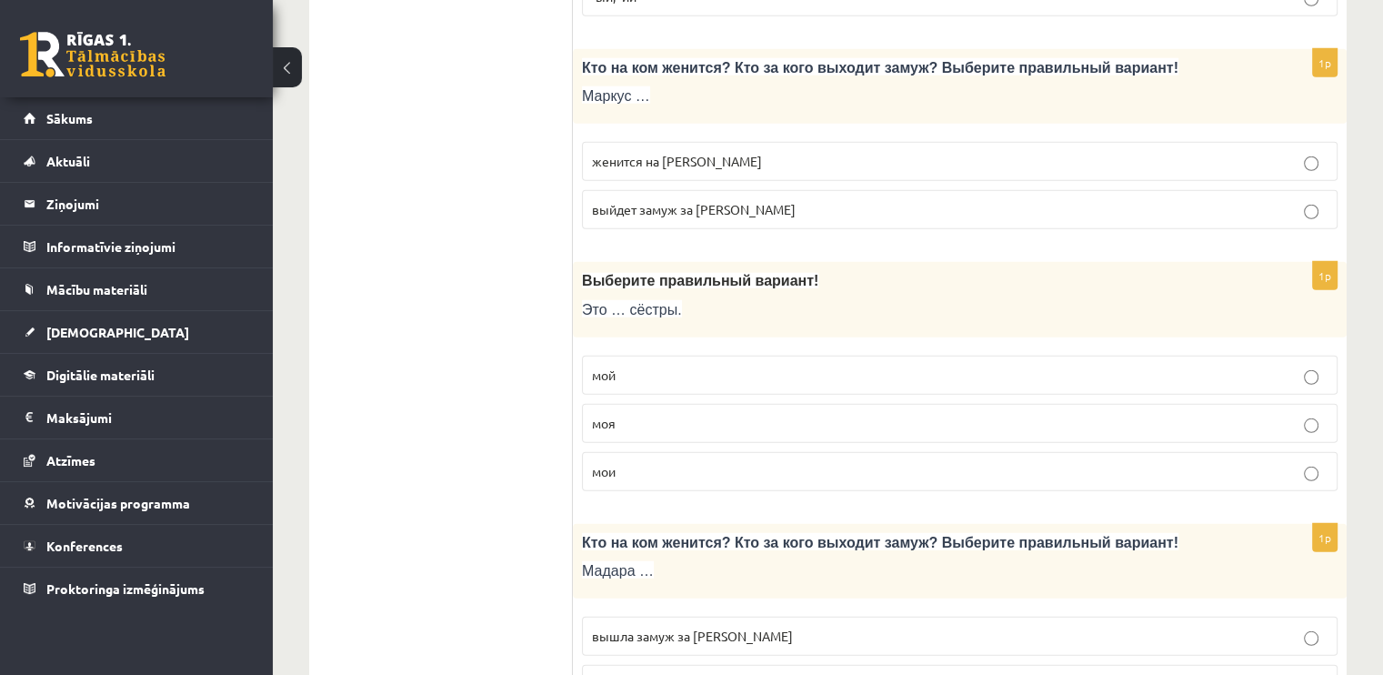
click at [718, 452] on label "мои" at bounding box center [960, 471] width 756 height 39
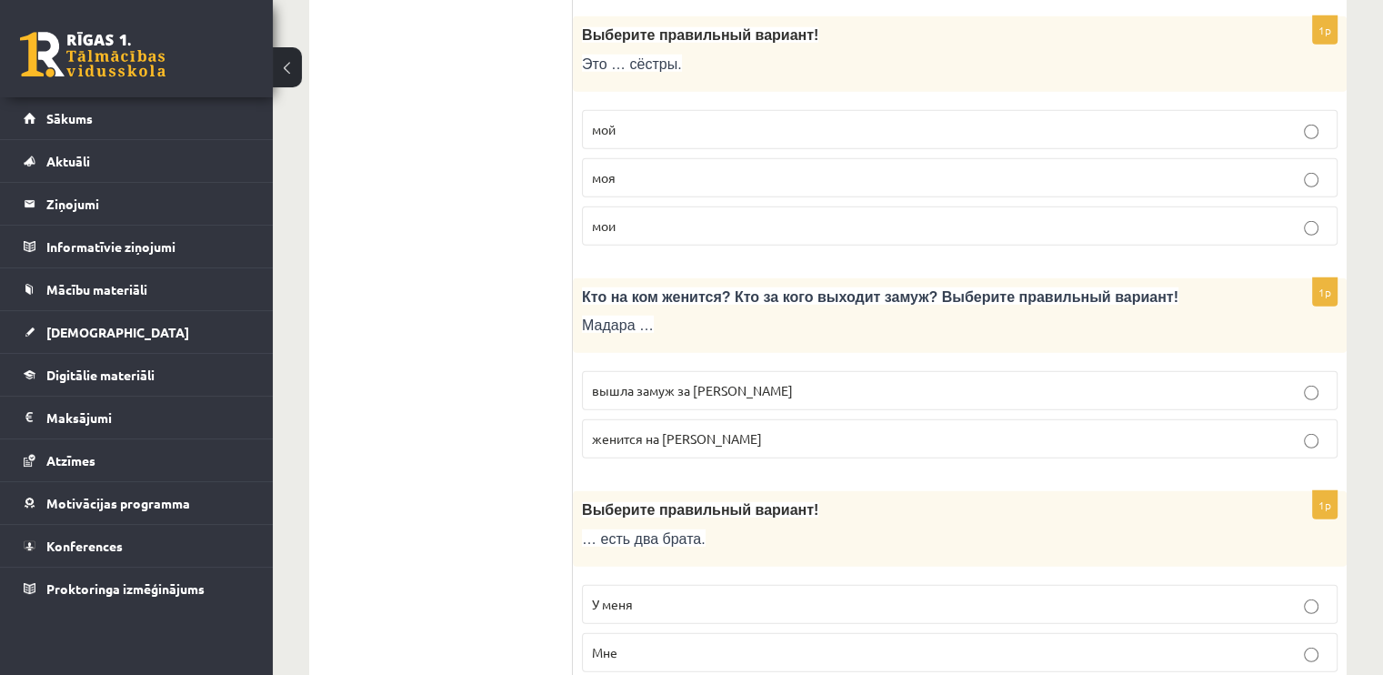
scroll to position [5275, 0]
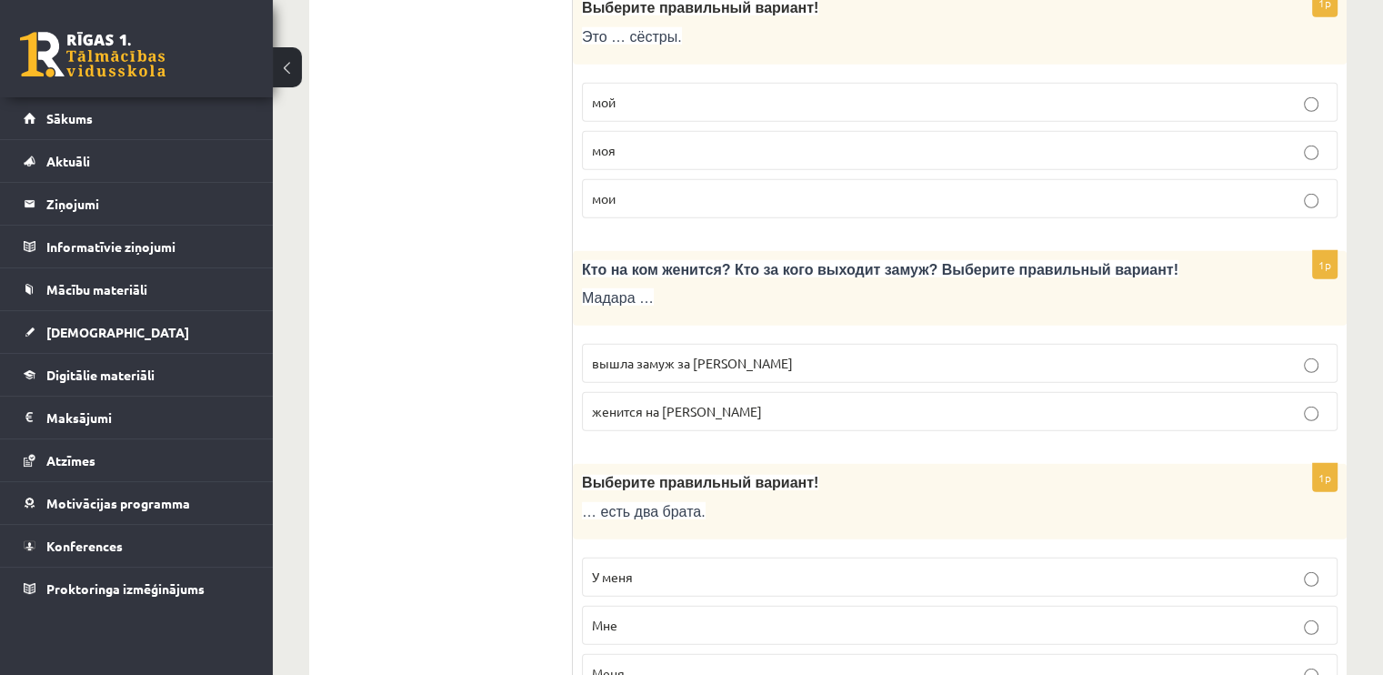
click at [709, 354] on p "вышла замуж за Марка" at bounding box center [960, 363] width 736 height 19
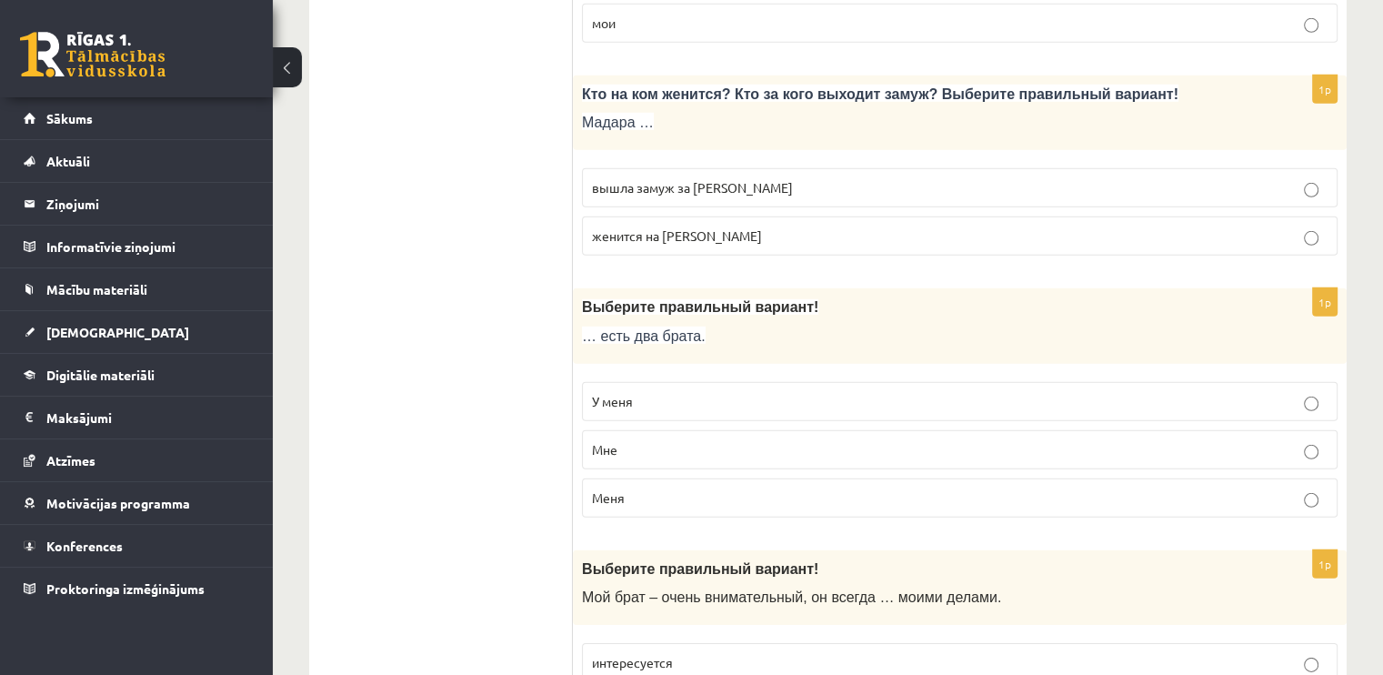
scroll to position [5457, 0]
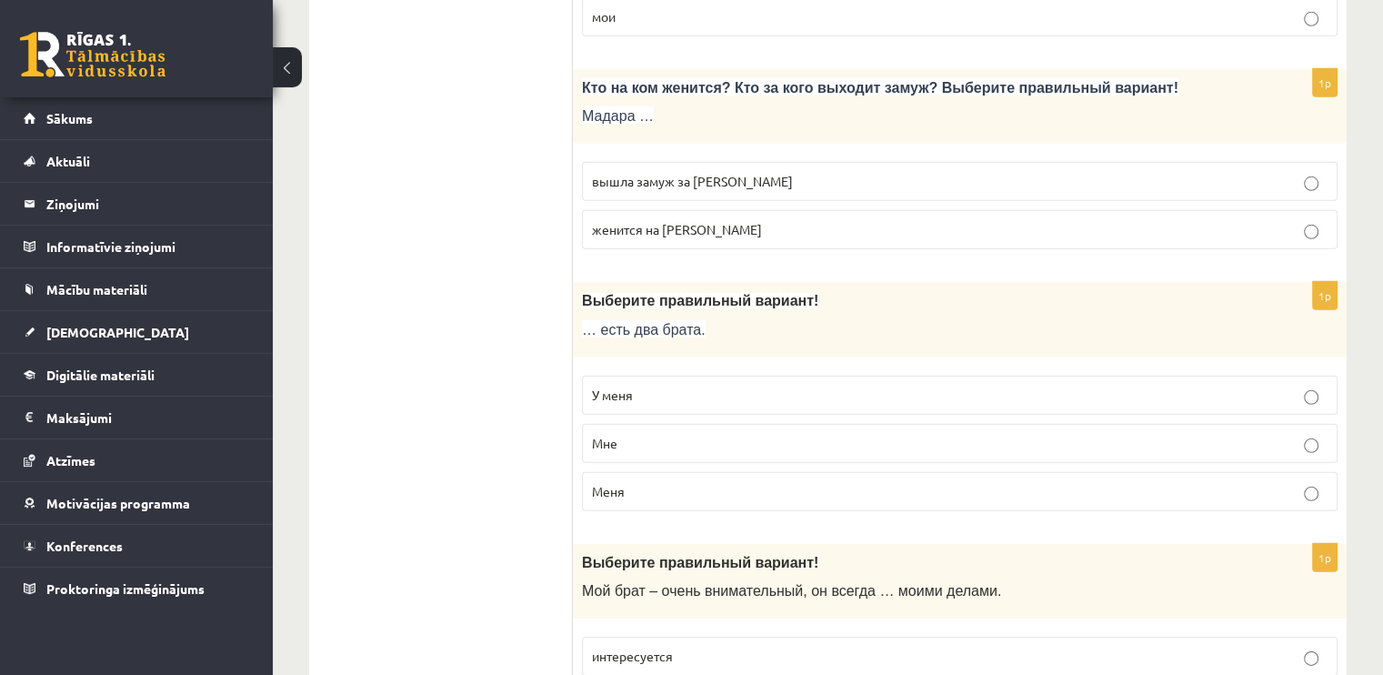
click at [674, 386] on p "У меня" at bounding box center [960, 395] width 736 height 19
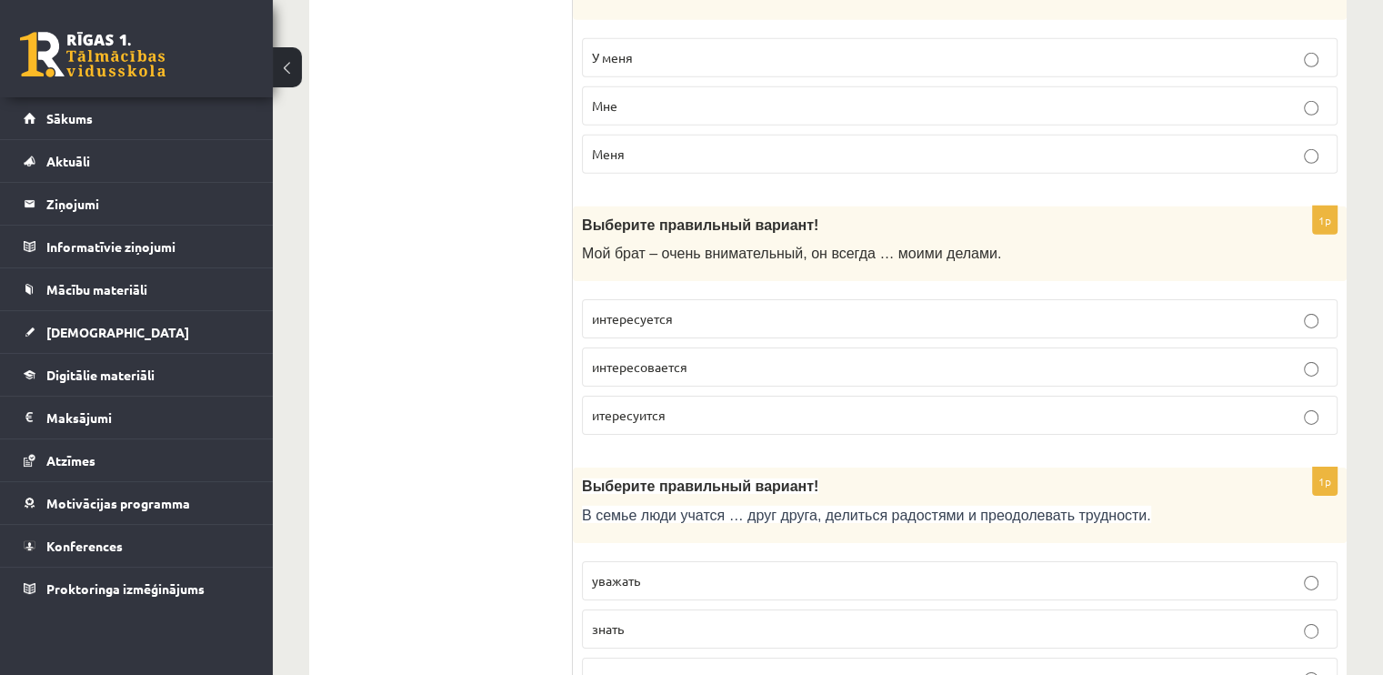
scroll to position [5821, 0]
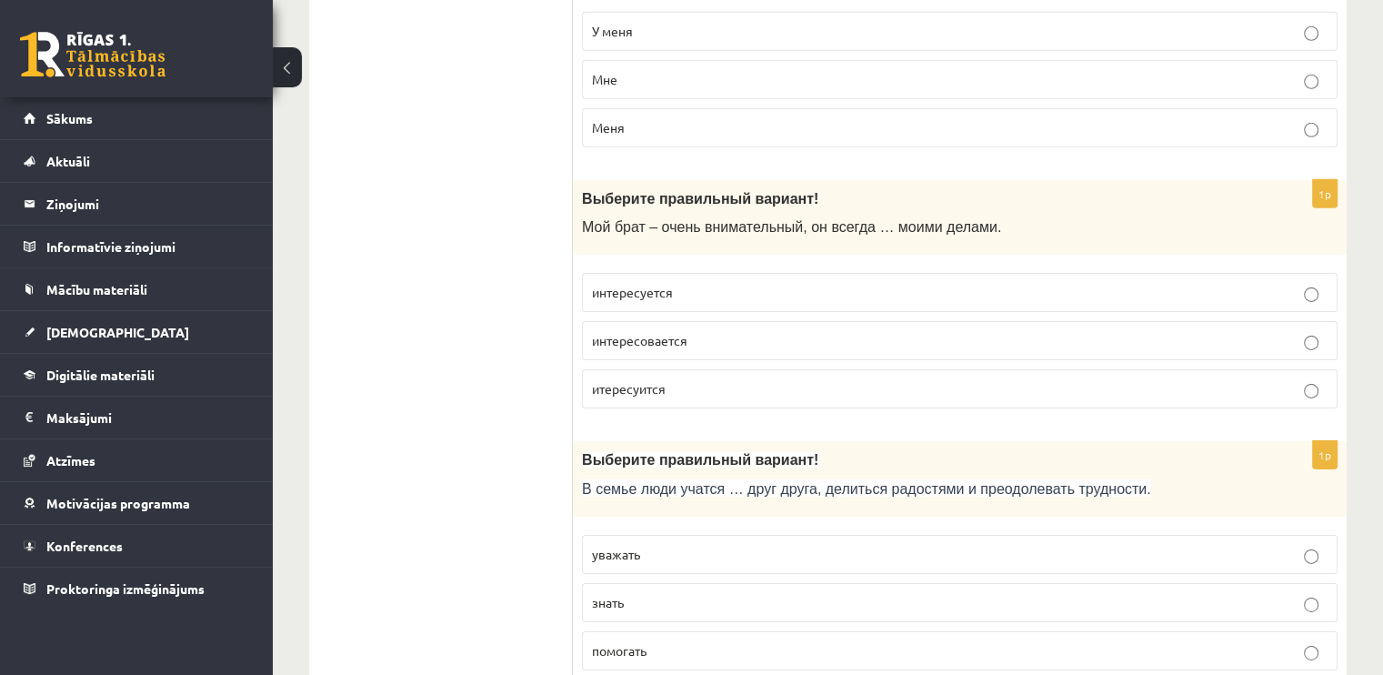
click at [713, 379] on p "итересуится" at bounding box center [960, 388] width 736 height 19
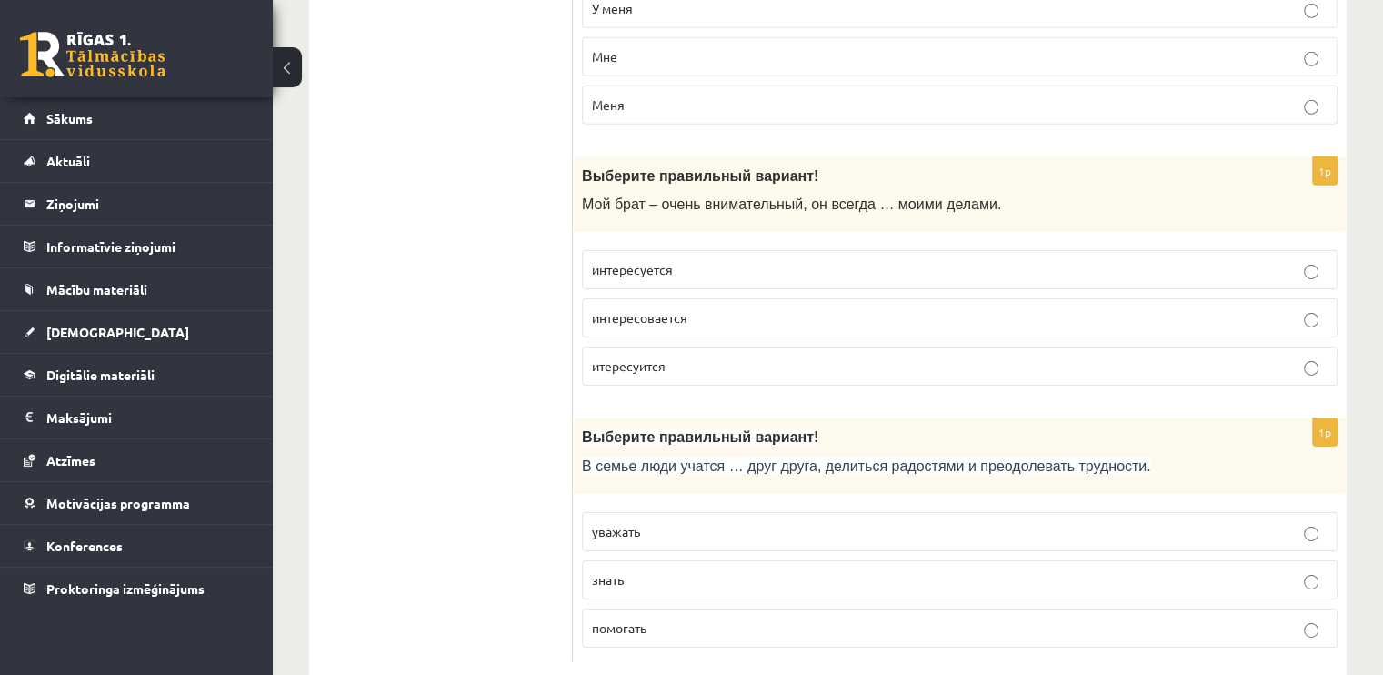
scroll to position [5857, 0]
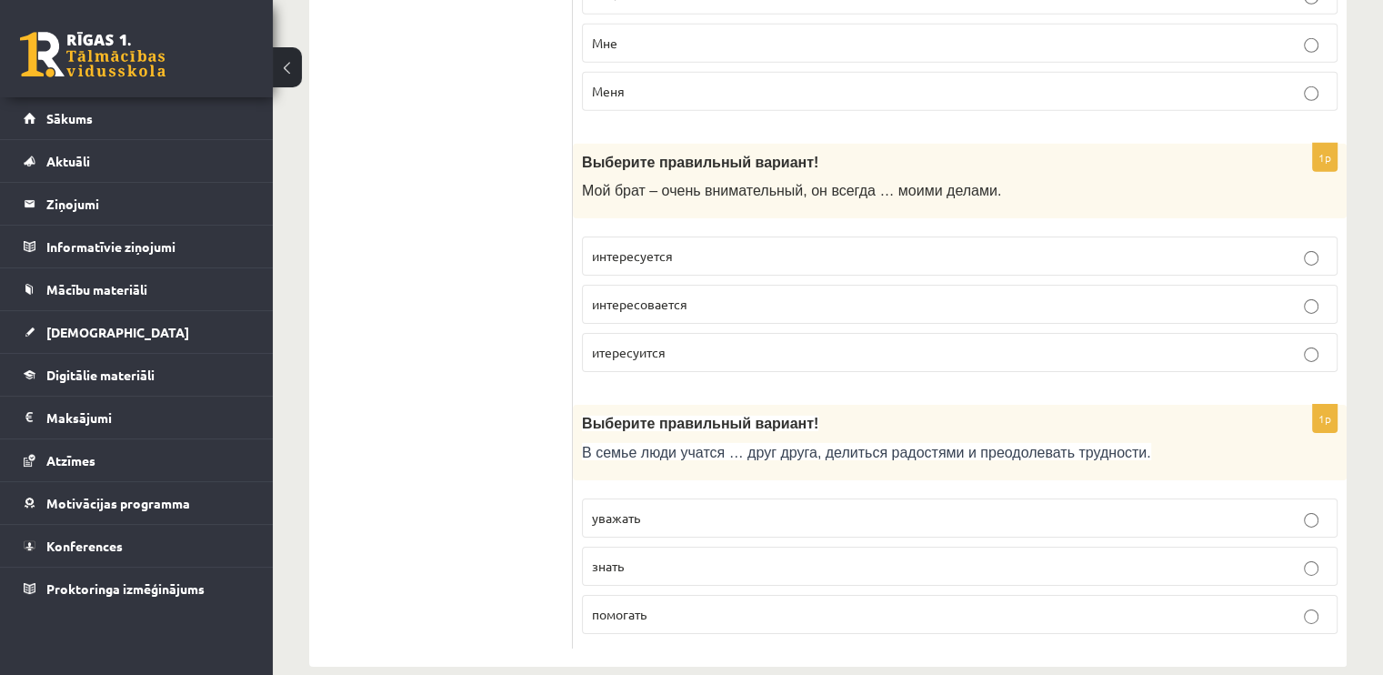
click at [729, 508] on p "уважать" at bounding box center [960, 517] width 736 height 19
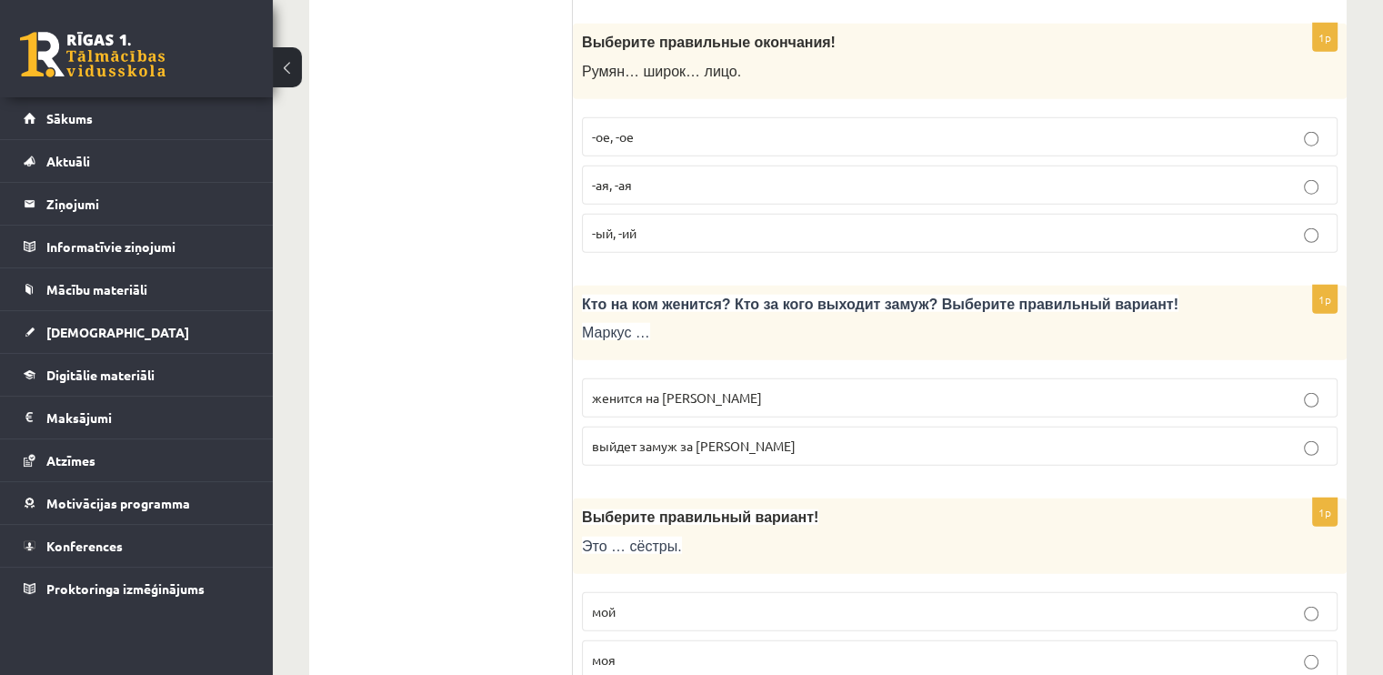
scroll to position [4675, 0]
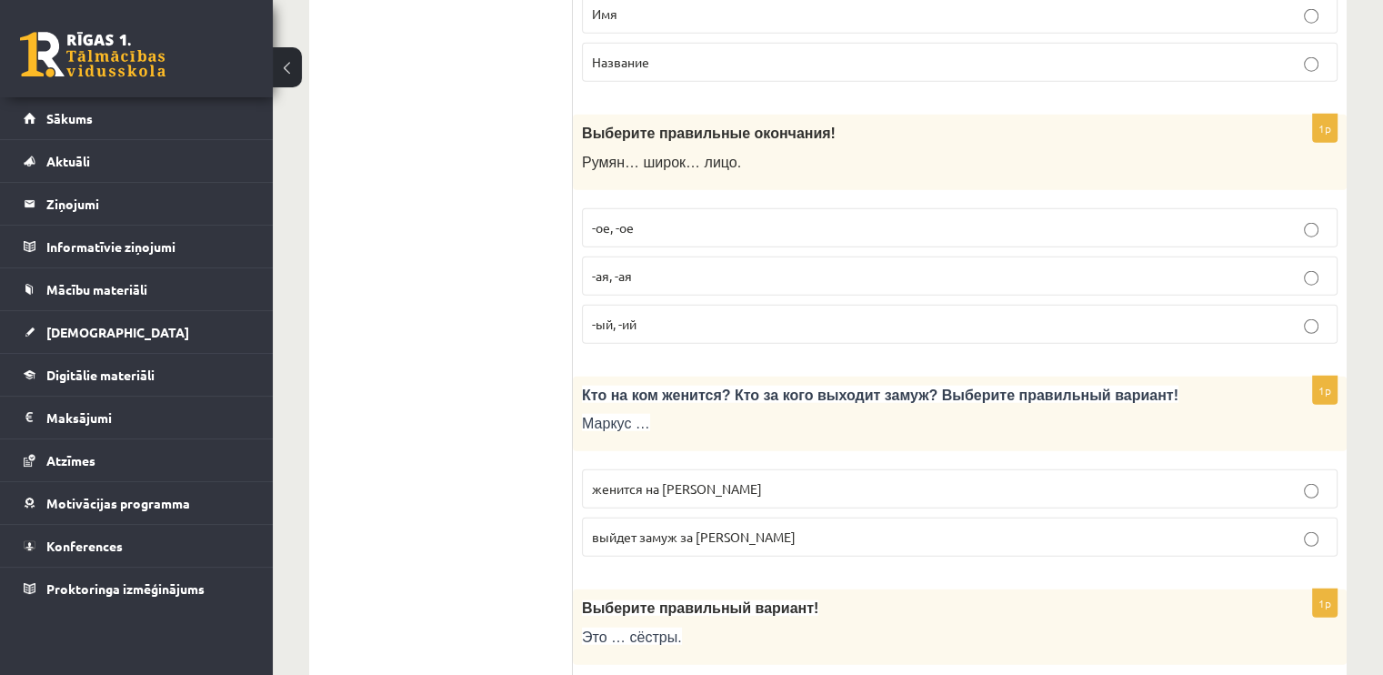
click at [682, 266] on p "-ая, -ая" at bounding box center [960, 275] width 736 height 19
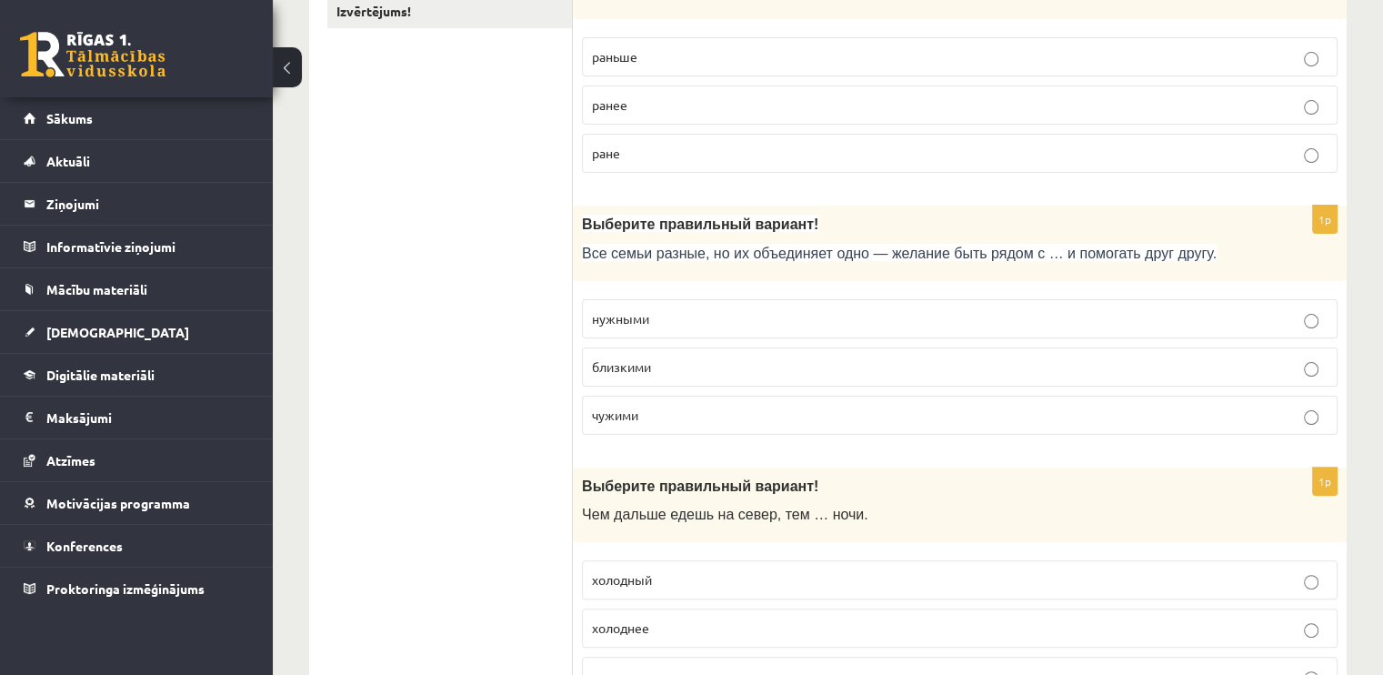
scroll to position [0, 0]
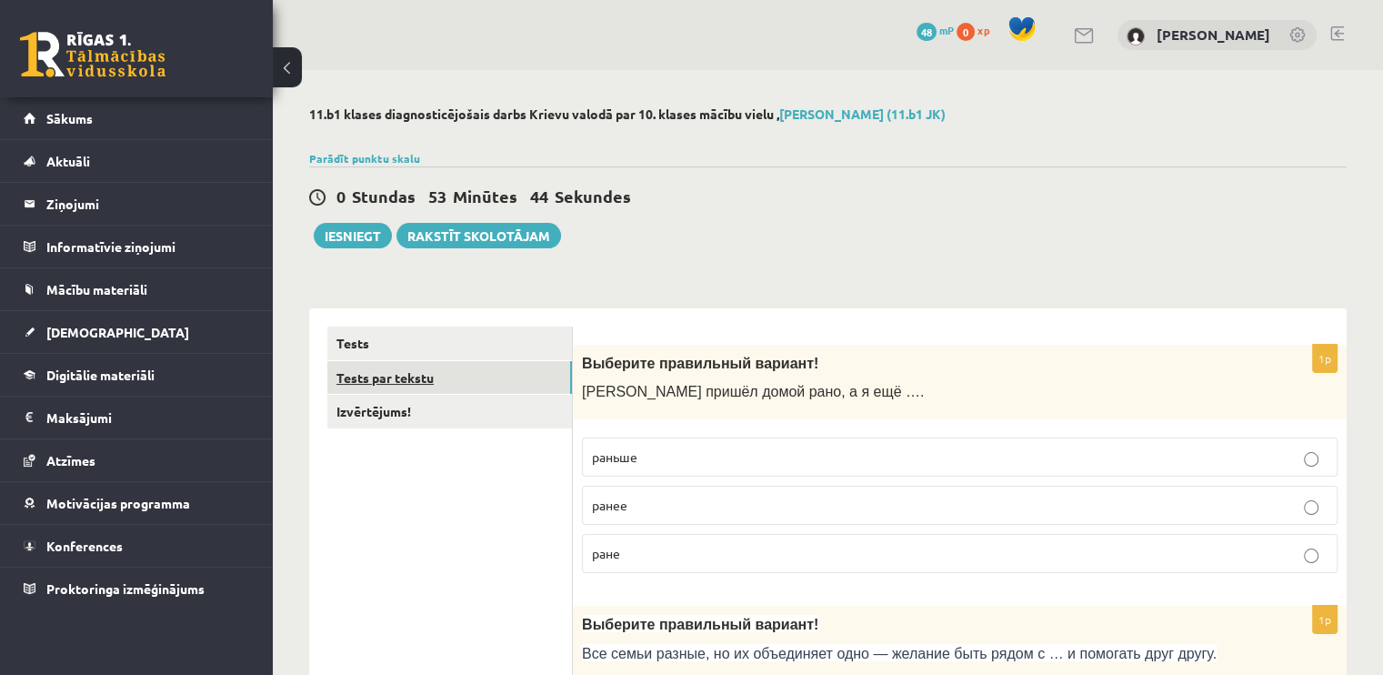
click at [457, 386] on link "Tests par tekstu" at bounding box center [449, 378] width 245 height 34
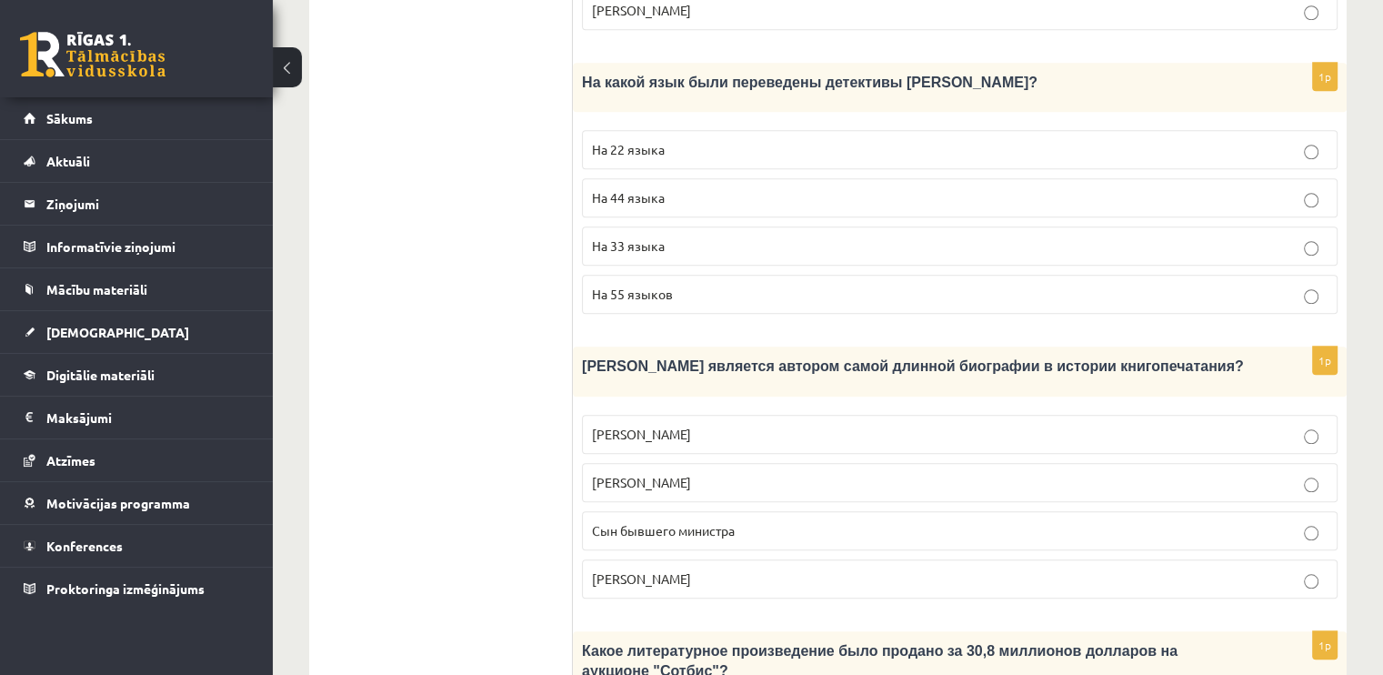
scroll to position [1775, 0]
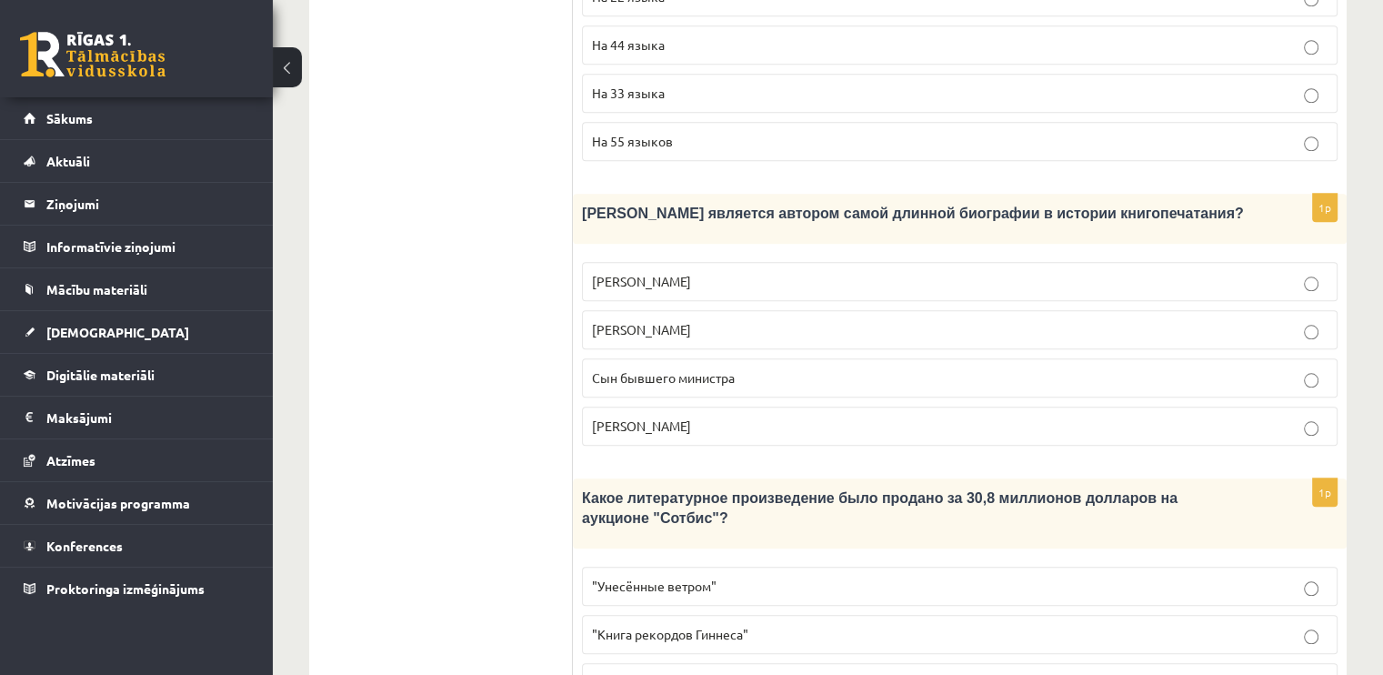
drag, startPoint x: 668, startPoint y: 370, endPoint x: 1086, endPoint y: 675, distance: 517.6
copy form "Интересные факты о книгах Книгопечатание изобретено сравнительно недавно. Счита…"
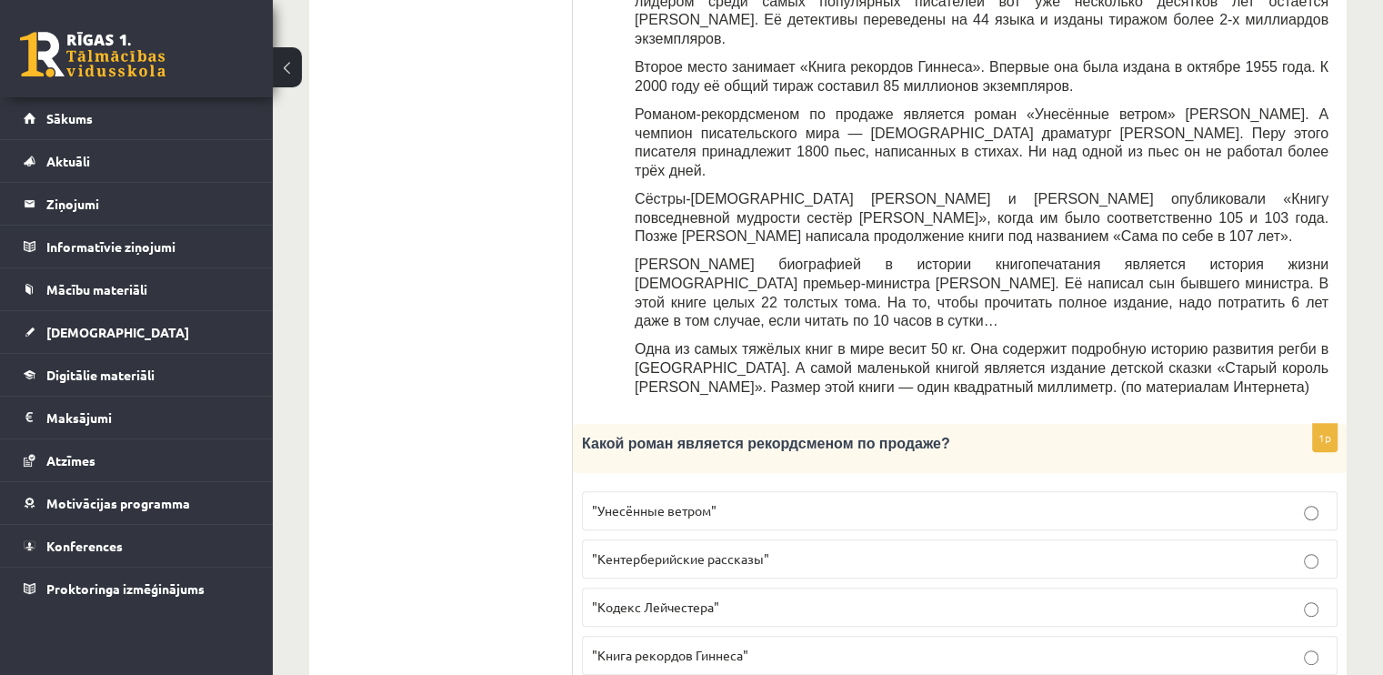
scroll to position [684, 0]
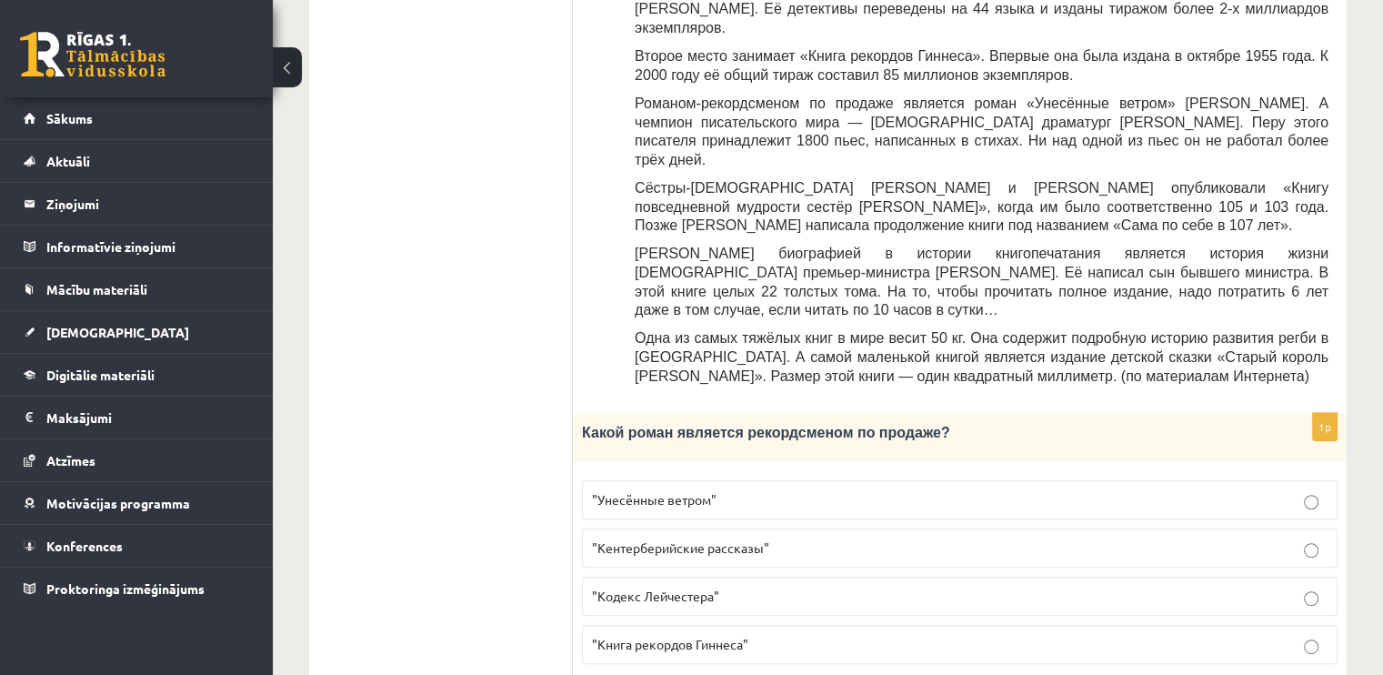
click at [814, 490] on p ""Унесённые ветром"" at bounding box center [960, 499] width 736 height 19
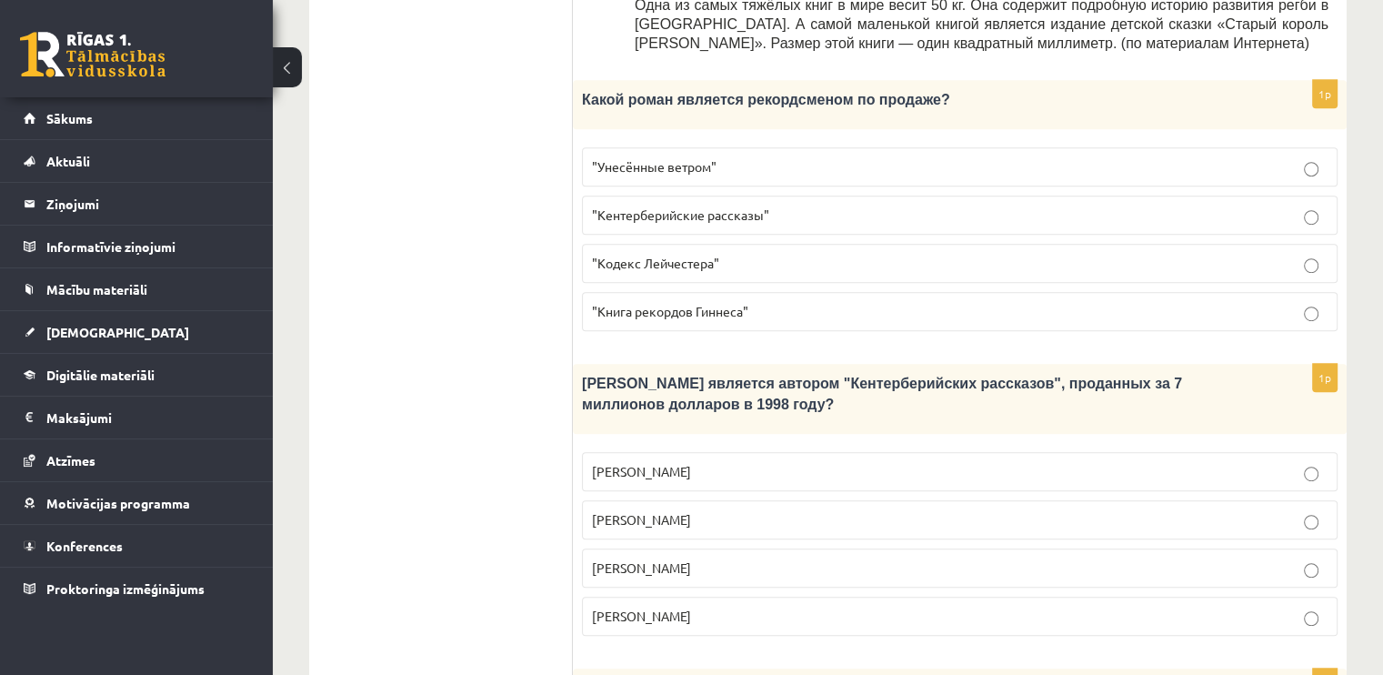
scroll to position [1048, 0]
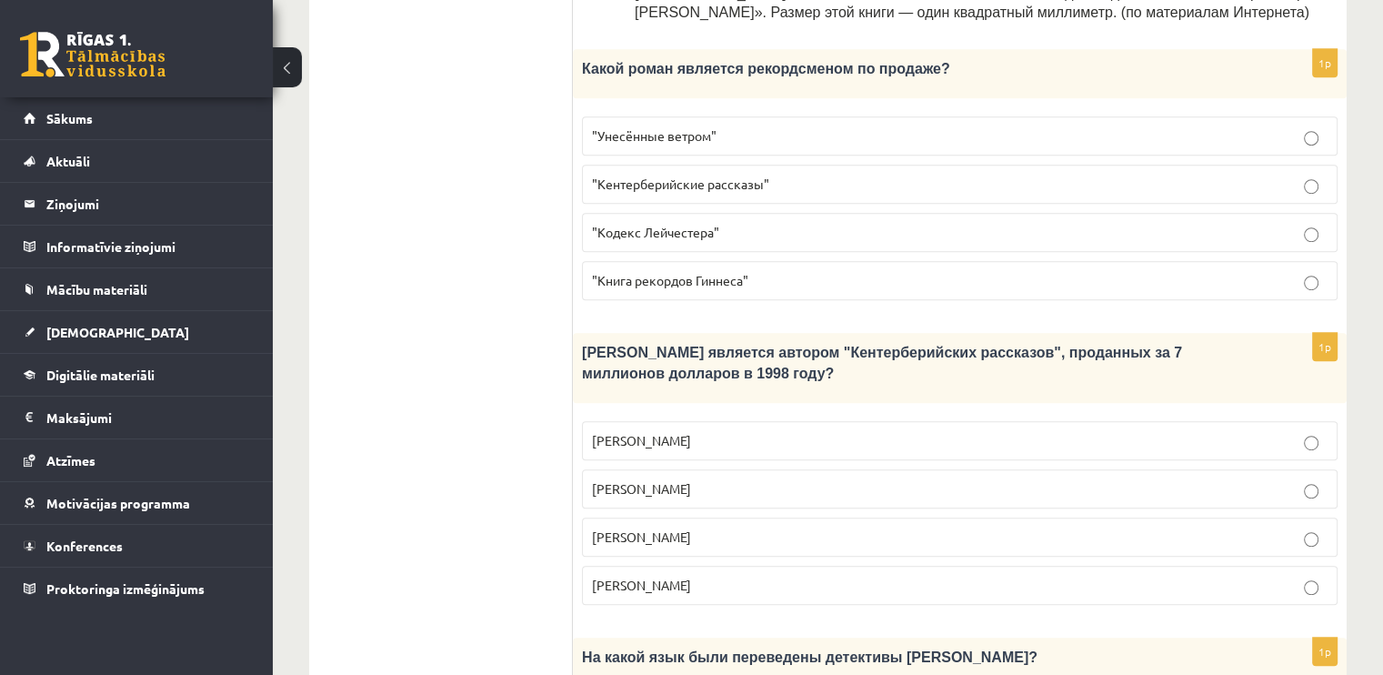
click at [713, 528] on p "Джефри Чосер" at bounding box center [960, 537] width 736 height 19
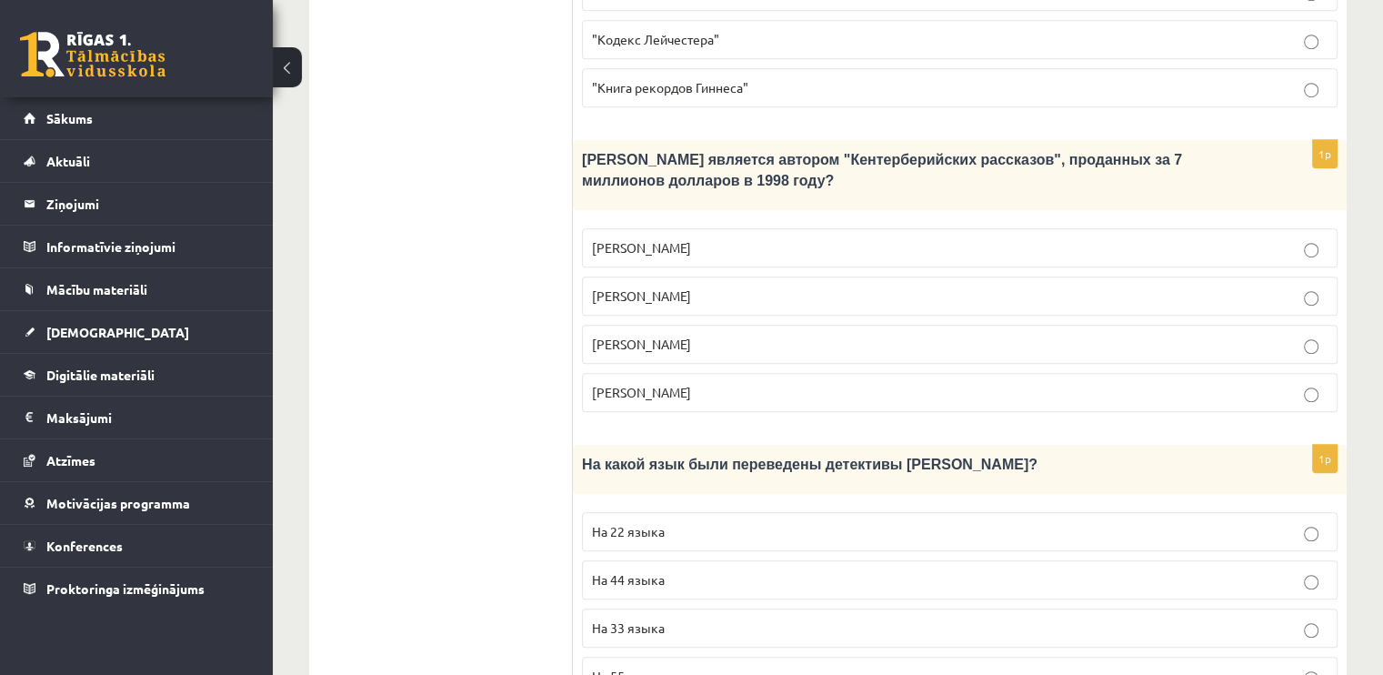
scroll to position [1273, 0]
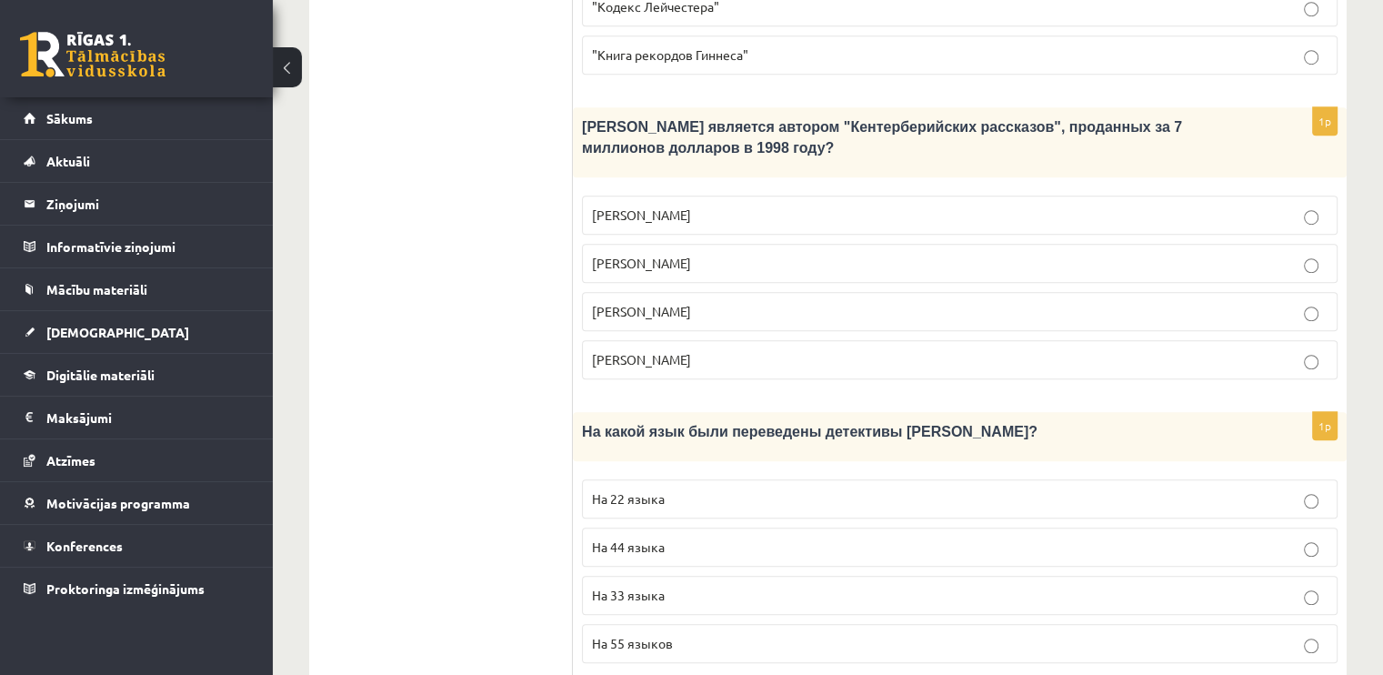
click at [789, 489] on p "На 22 языка" at bounding box center [960, 498] width 736 height 19
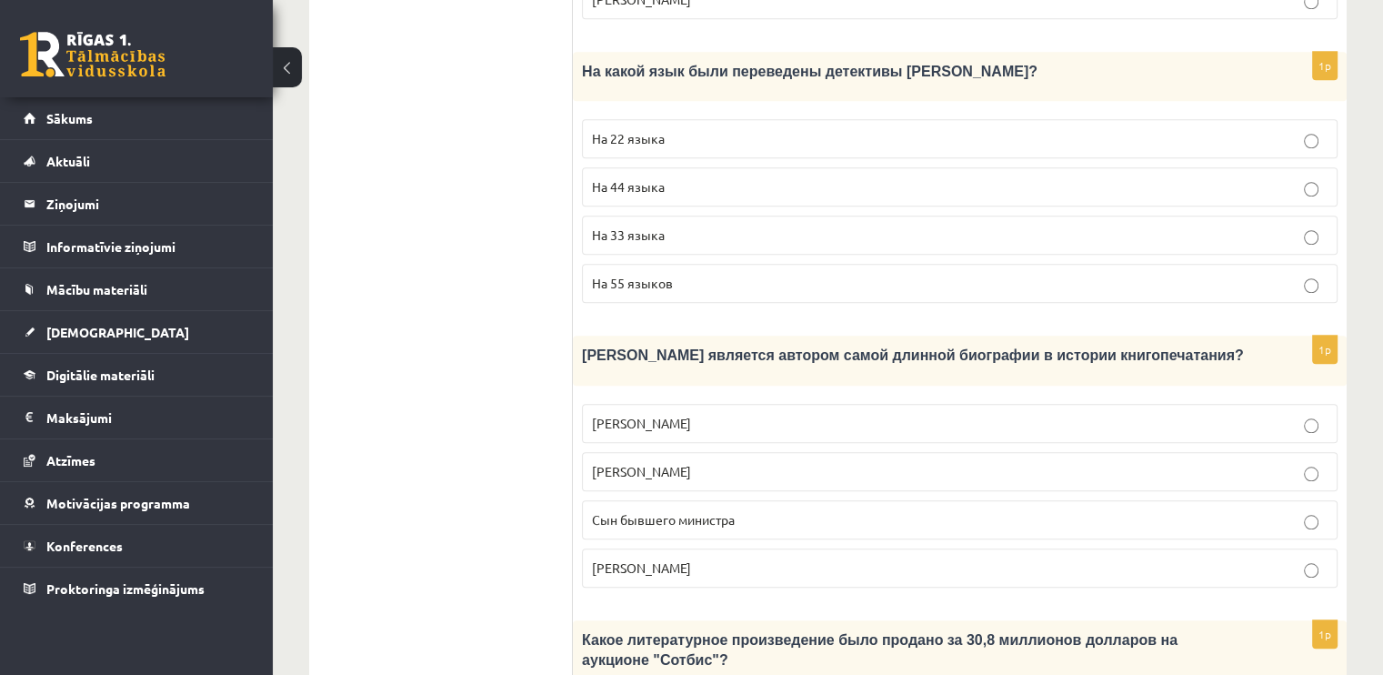
scroll to position [1637, 0]
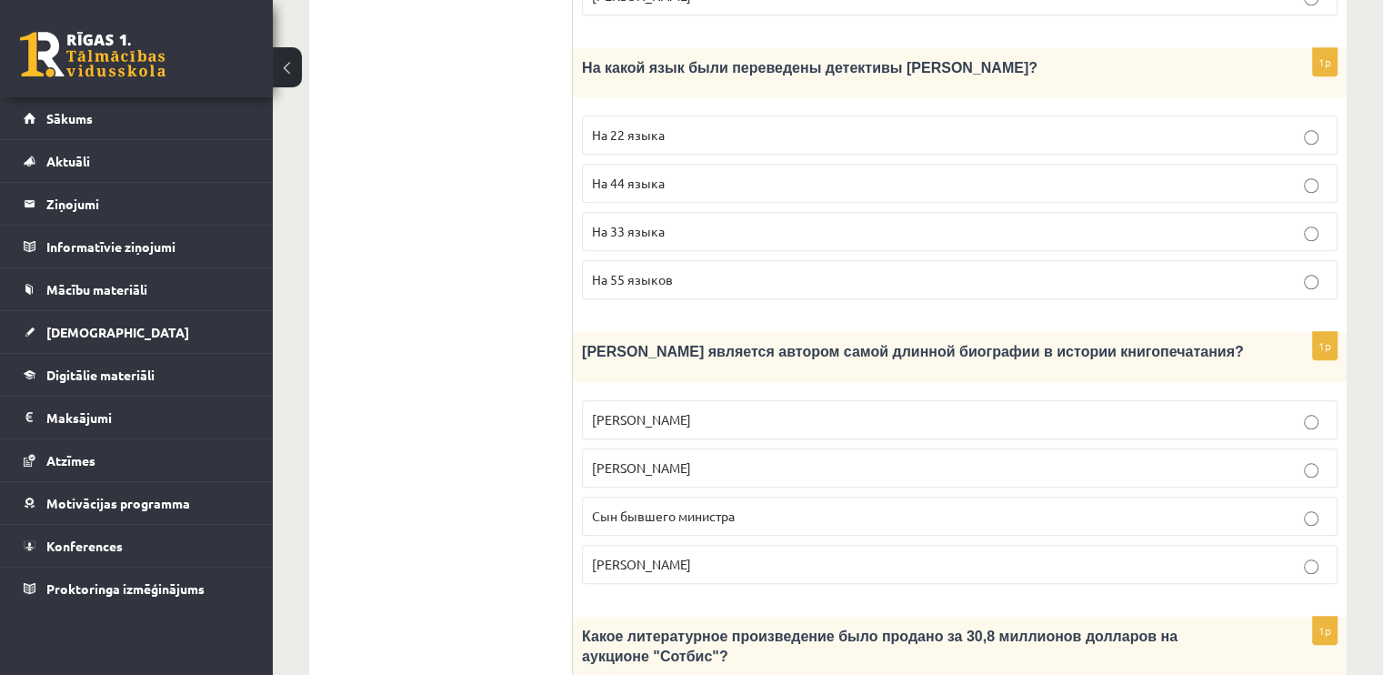
click at [789, 497] on label "Сын бывшего министра" at bounding box center [960, 516] width 756 height 39
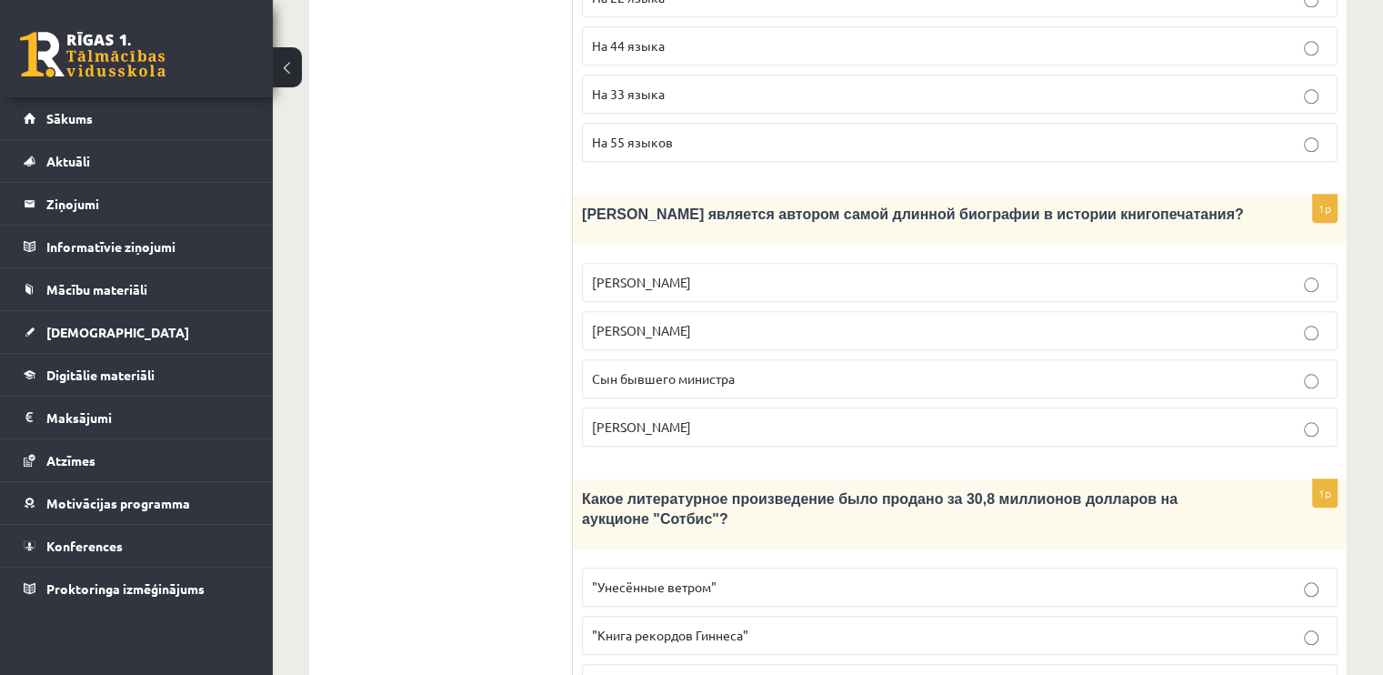
scroll to position [1775, 0]
click at [807, 567] on label ""Унесённые ветром"" at bounding box center [960, 586] width 756 height 39
click at [1240, 673] on p ""Кодекс Лейчестера"" at bounding box center [960, 682] width 736 height 19
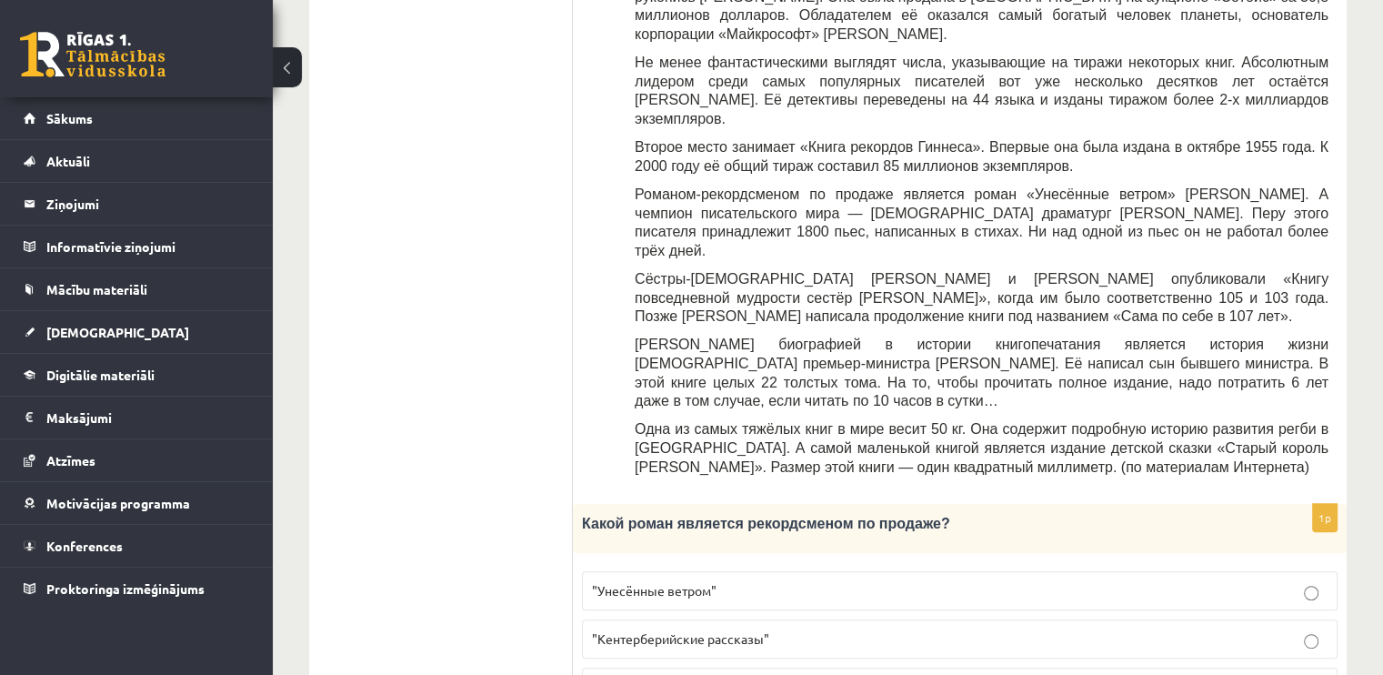
scroll to position [47, 0]
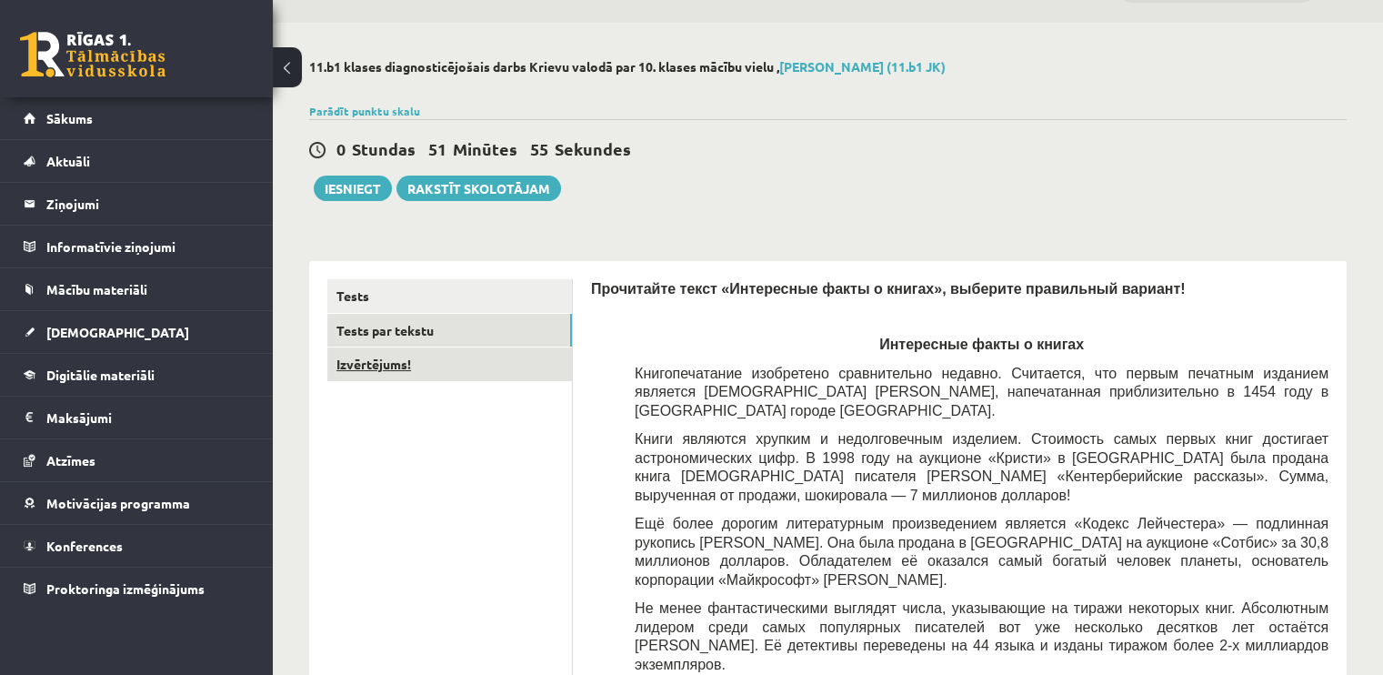
click at [401, 359] on link "Izvērtējums!" at bounding box center [449, 364] width 245 height 34
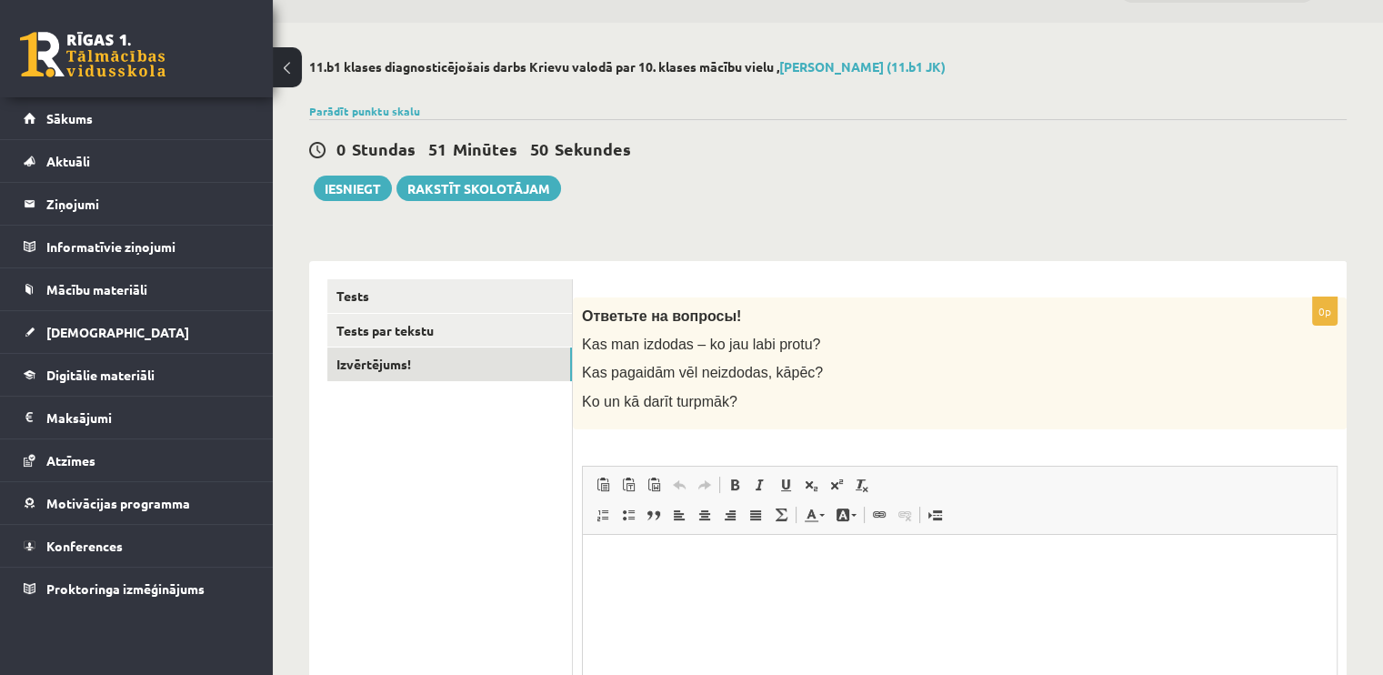
scroll to position [138, 0]
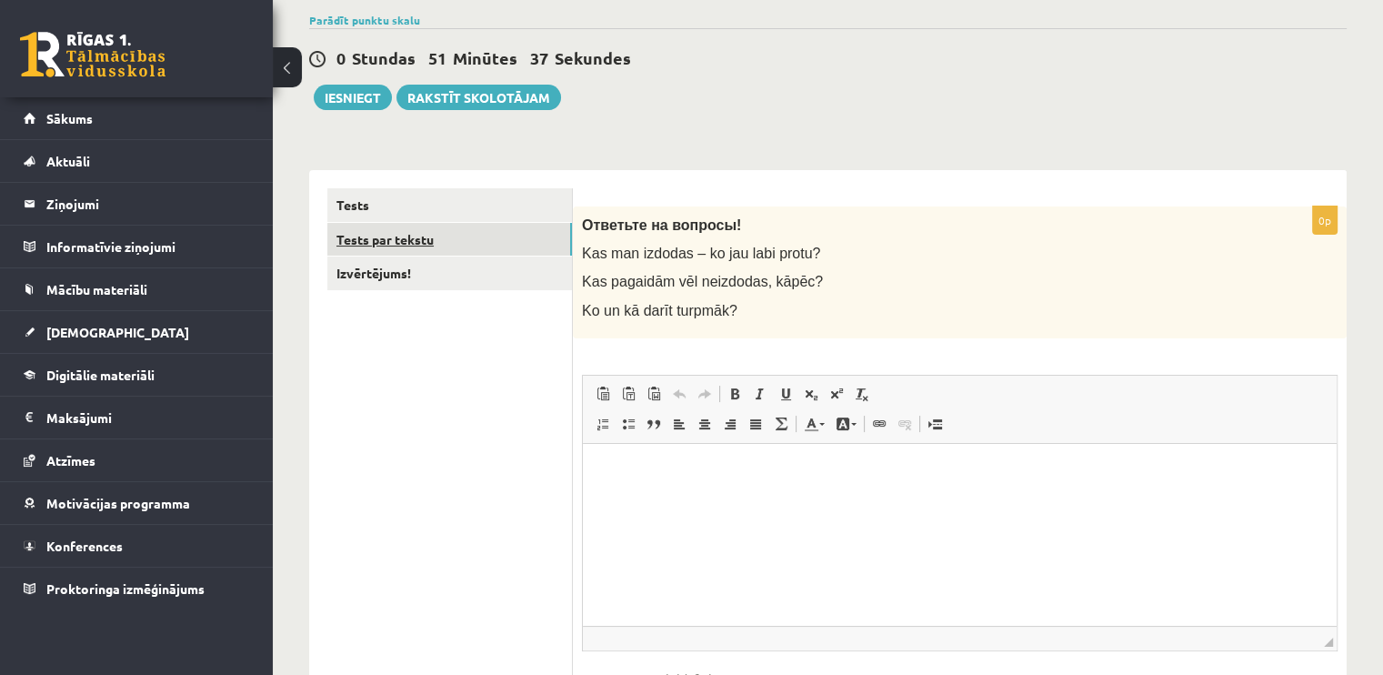
click at [522, 237] on link "Tests par tekstu" at bounding box center [449, 240] width 245 height 34
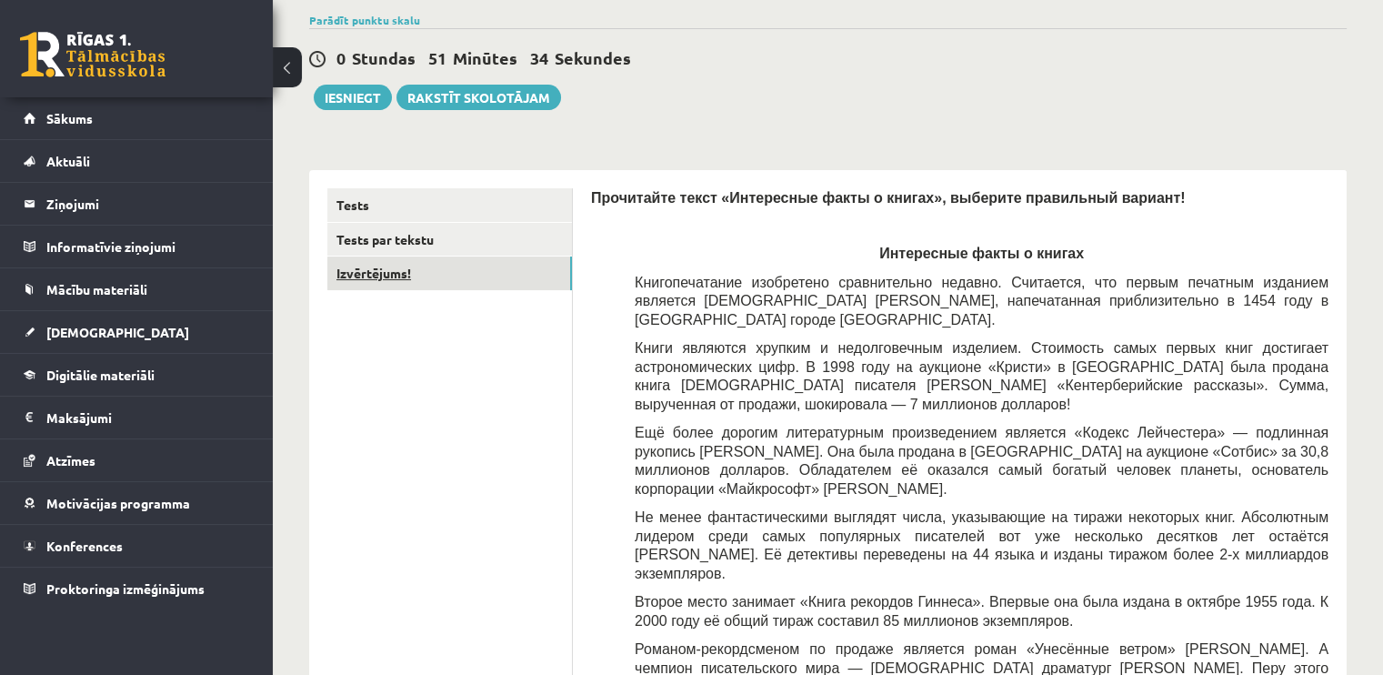
click at [511, 284] on link "Izvērtējums!" at bounding box center [449, 273] width 245 height 34
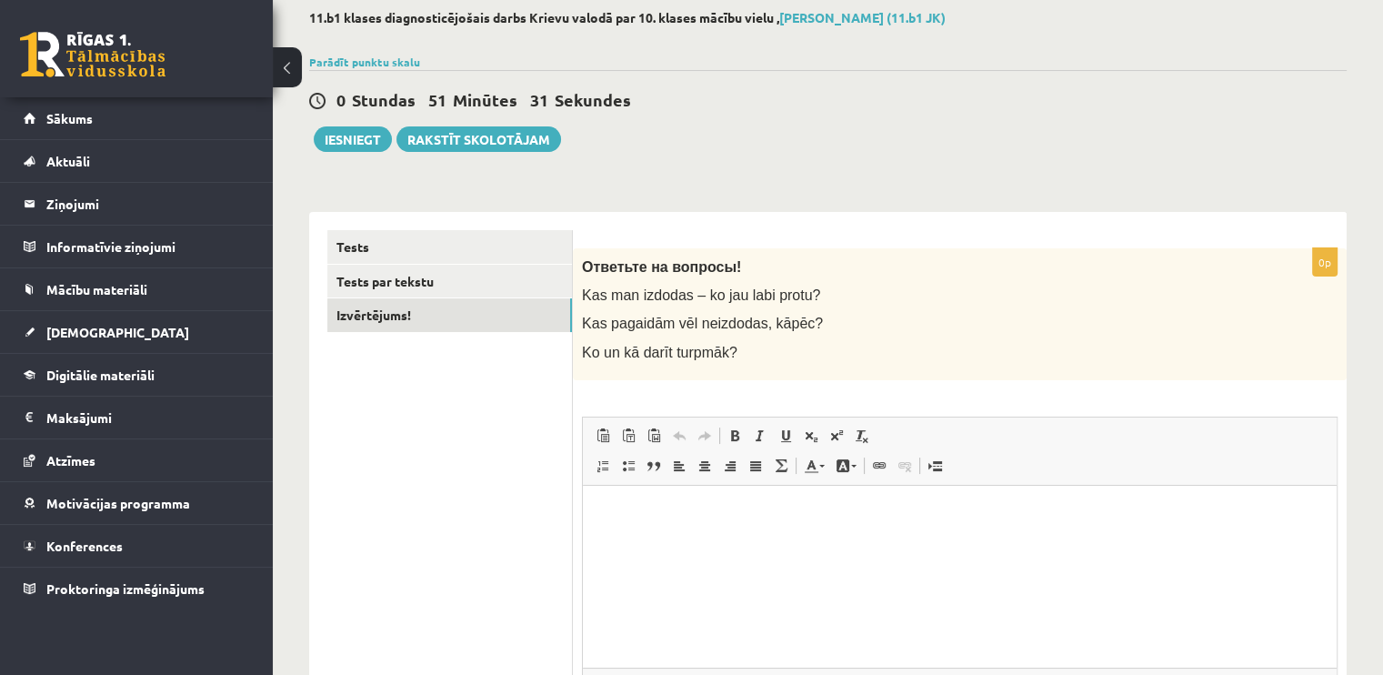
scroll to position [182, 0]
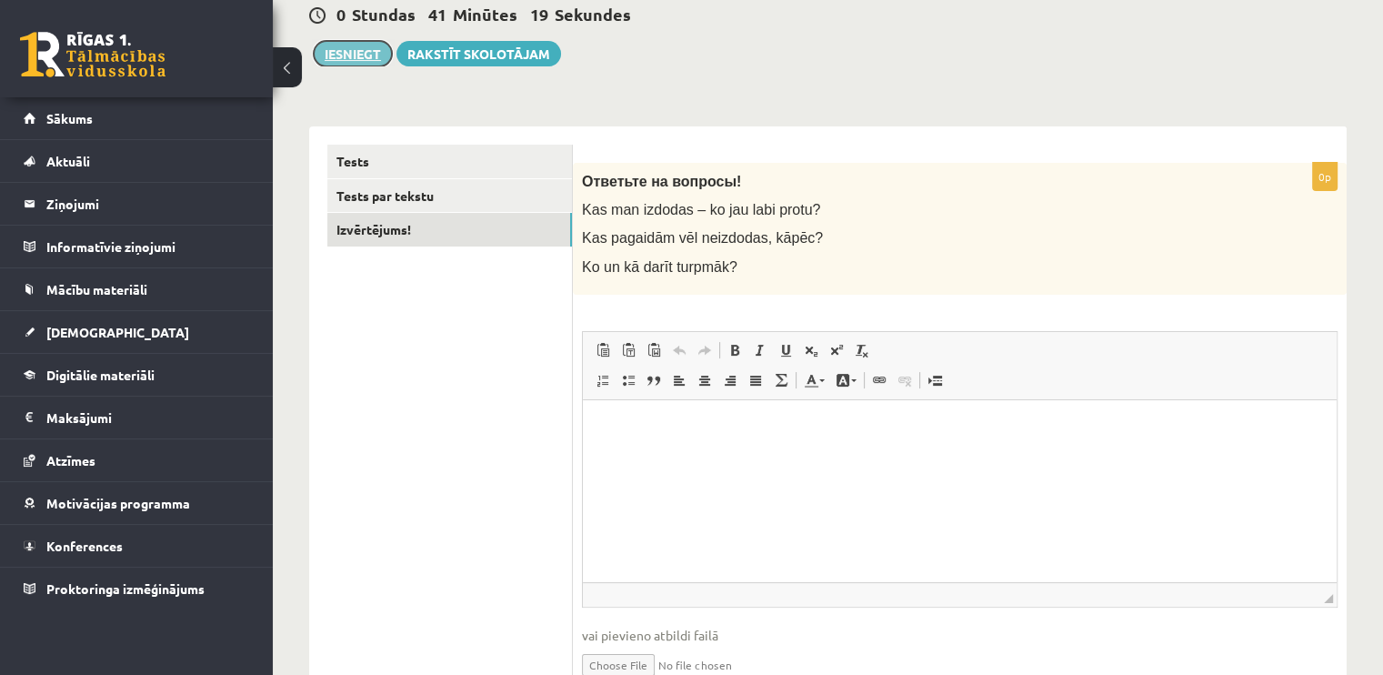
click at [327, 49] on button "Iesniegt" at bounding box center [353, 53] width 78 height 25
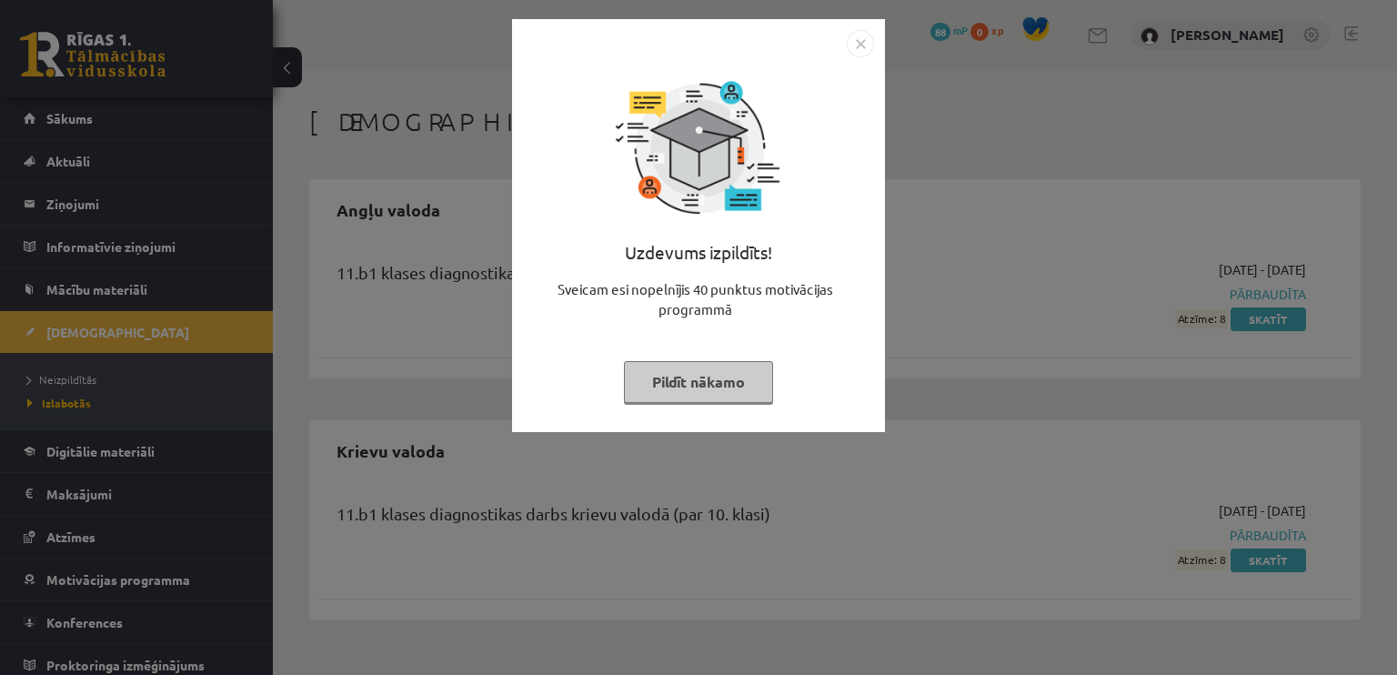
click at [677, 387] on button "Pildīt nākamo" at bounding box center [698, 382] width 149 height 42
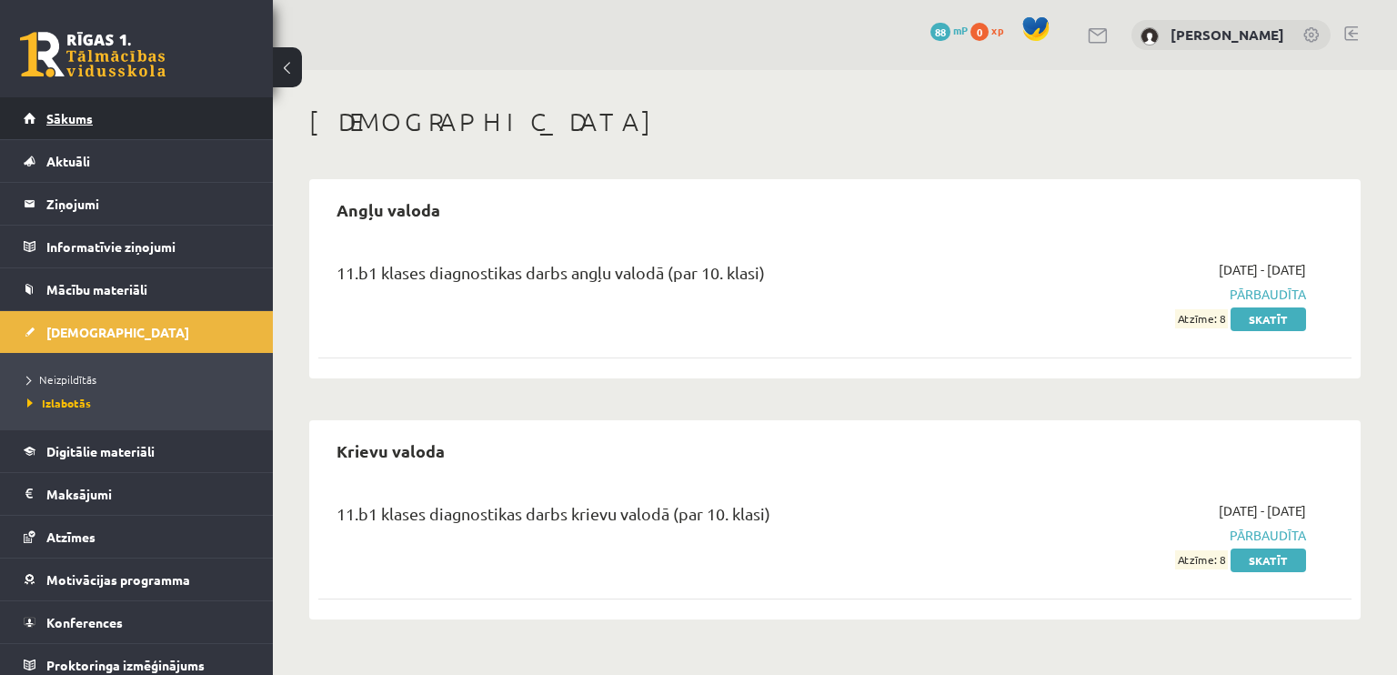
click at [96, 106] on link "Sākums" at bounding box center [137, 118] width 226 height 42
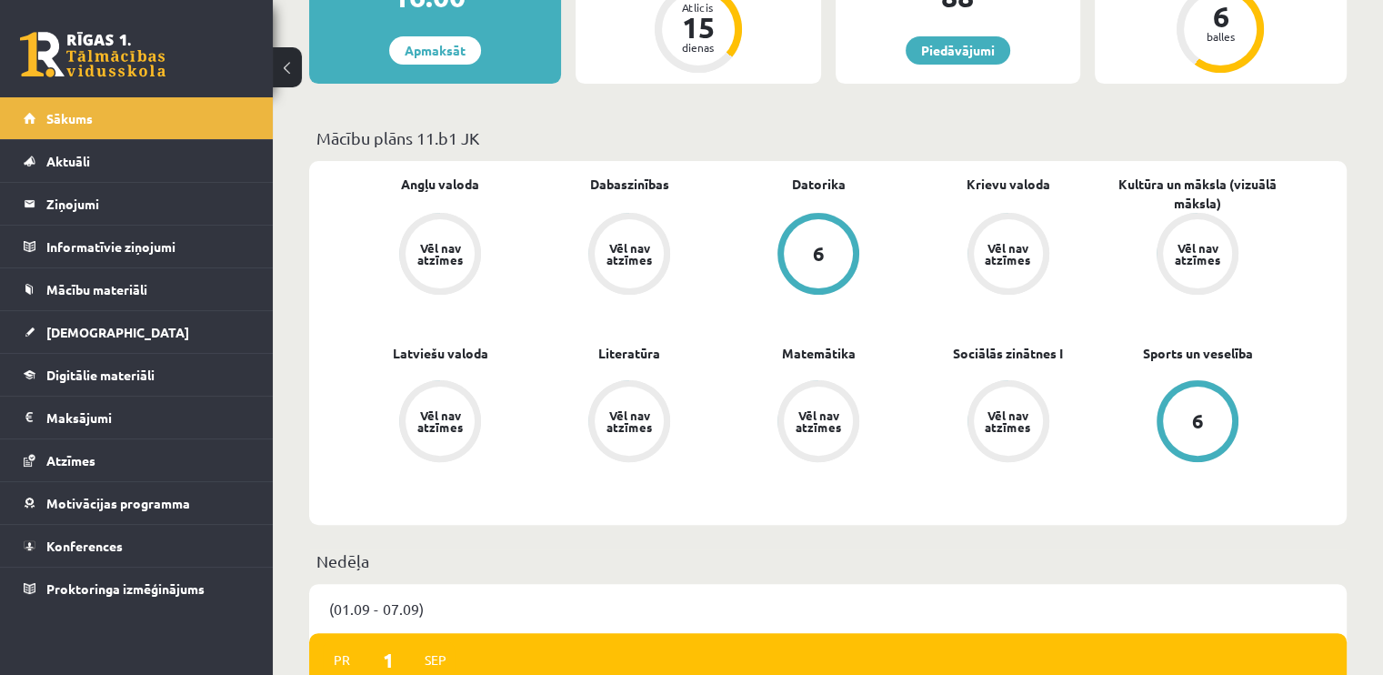
scroll to position [455, 0]
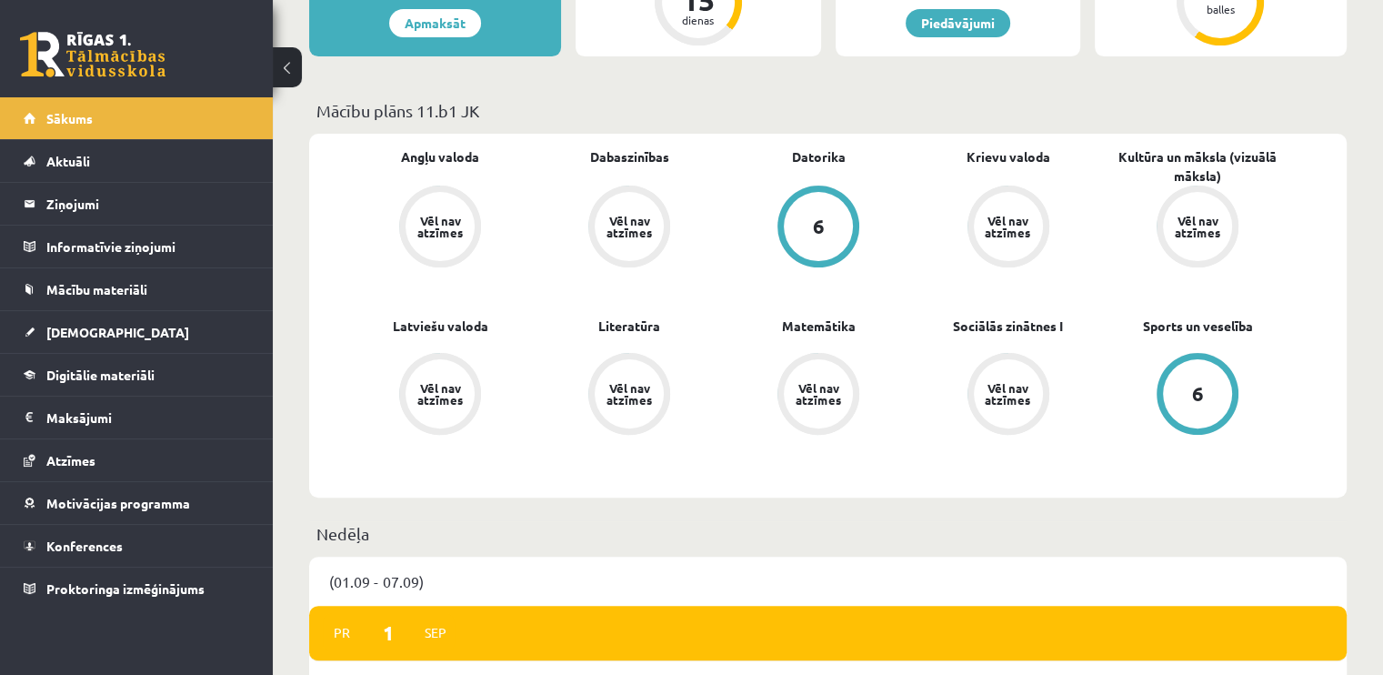
click at [461, 231] on div "Vēl nav atzīmes" at bounding box center [440, 227] width 51 height 24
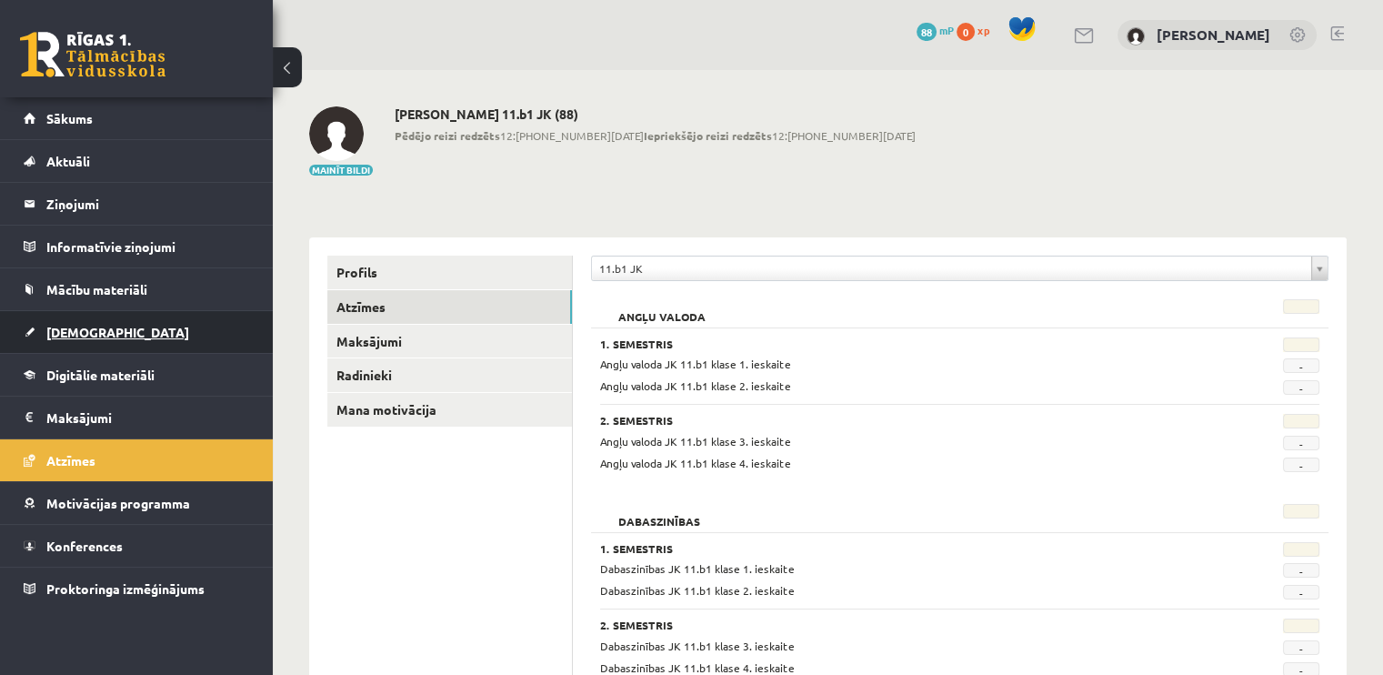
click at [139, 323] on link "[DEMOGRAPHIC_DATA]" at bounding box center [137, 332] width 226 height 42
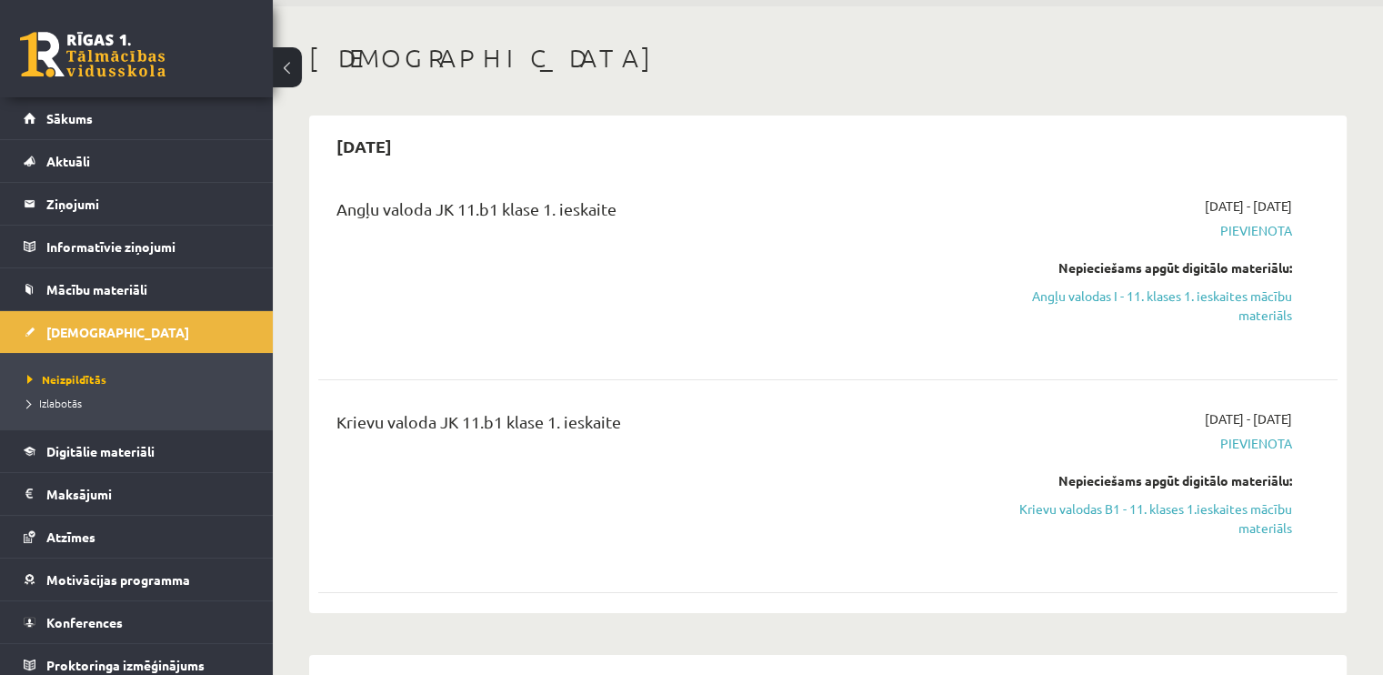
scroll to position [91, 0]
